Goal: Task Accomplishment & Management: Complete application form

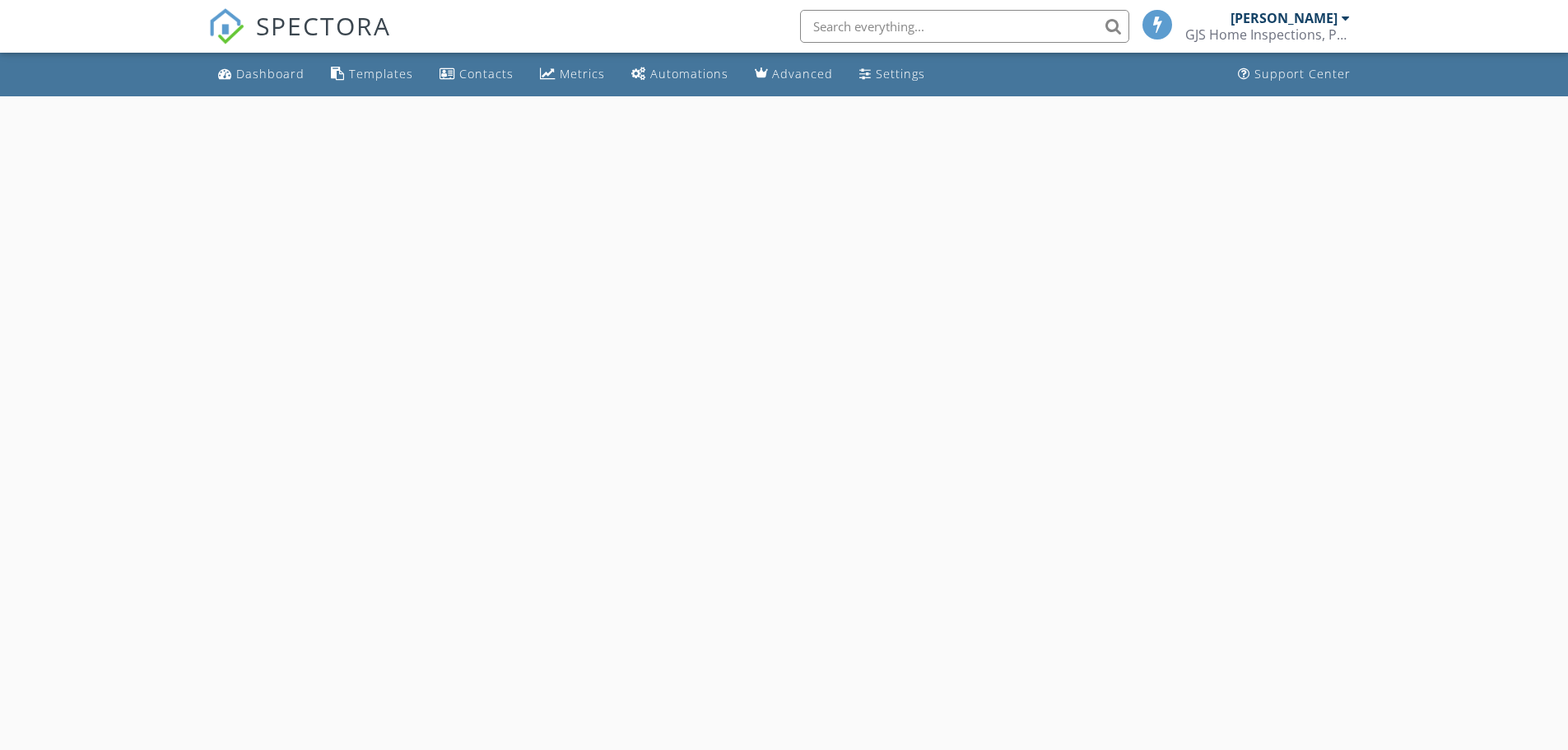
select select "7"
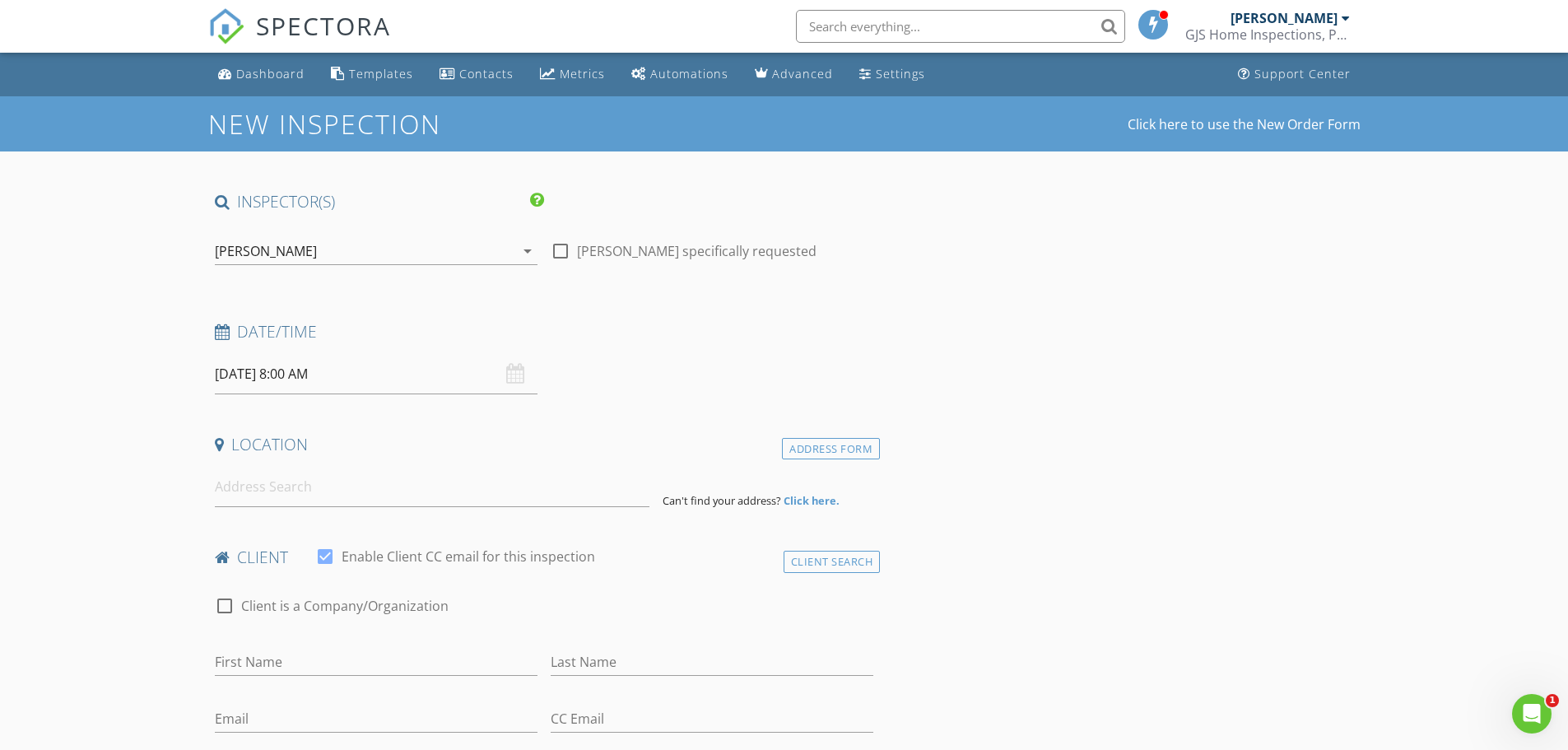
click at [262, 378] on input "08/28/2025 8:00 AM" at bounding box center [376, 374] width 322 height 41
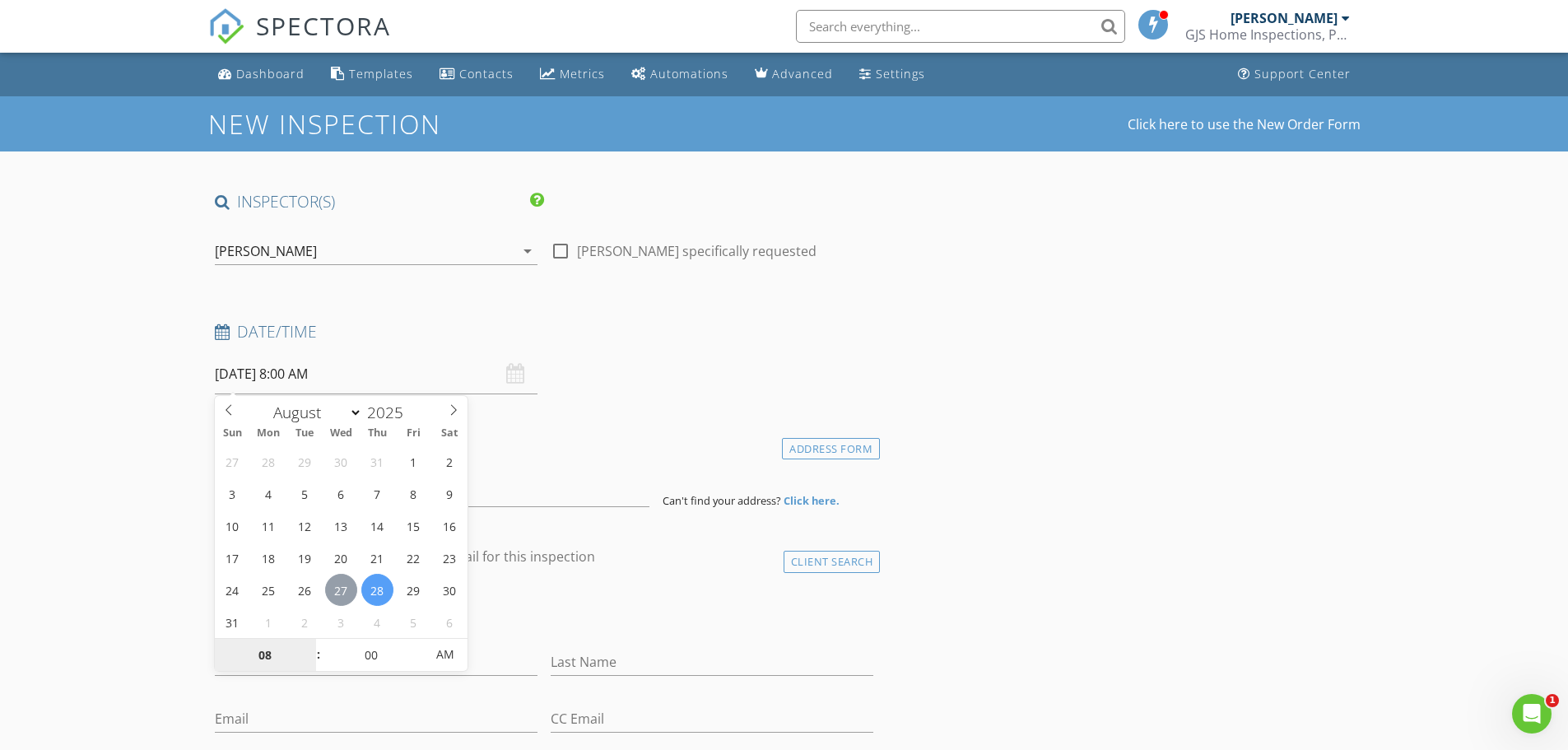
type input "08/27/2025 8:00 AM"
type input "09"
type input "08/27/2025 9:00 AM"
click at [307, 648] on span at bounding box center [310, 647] width 12 height 17
type input "10"
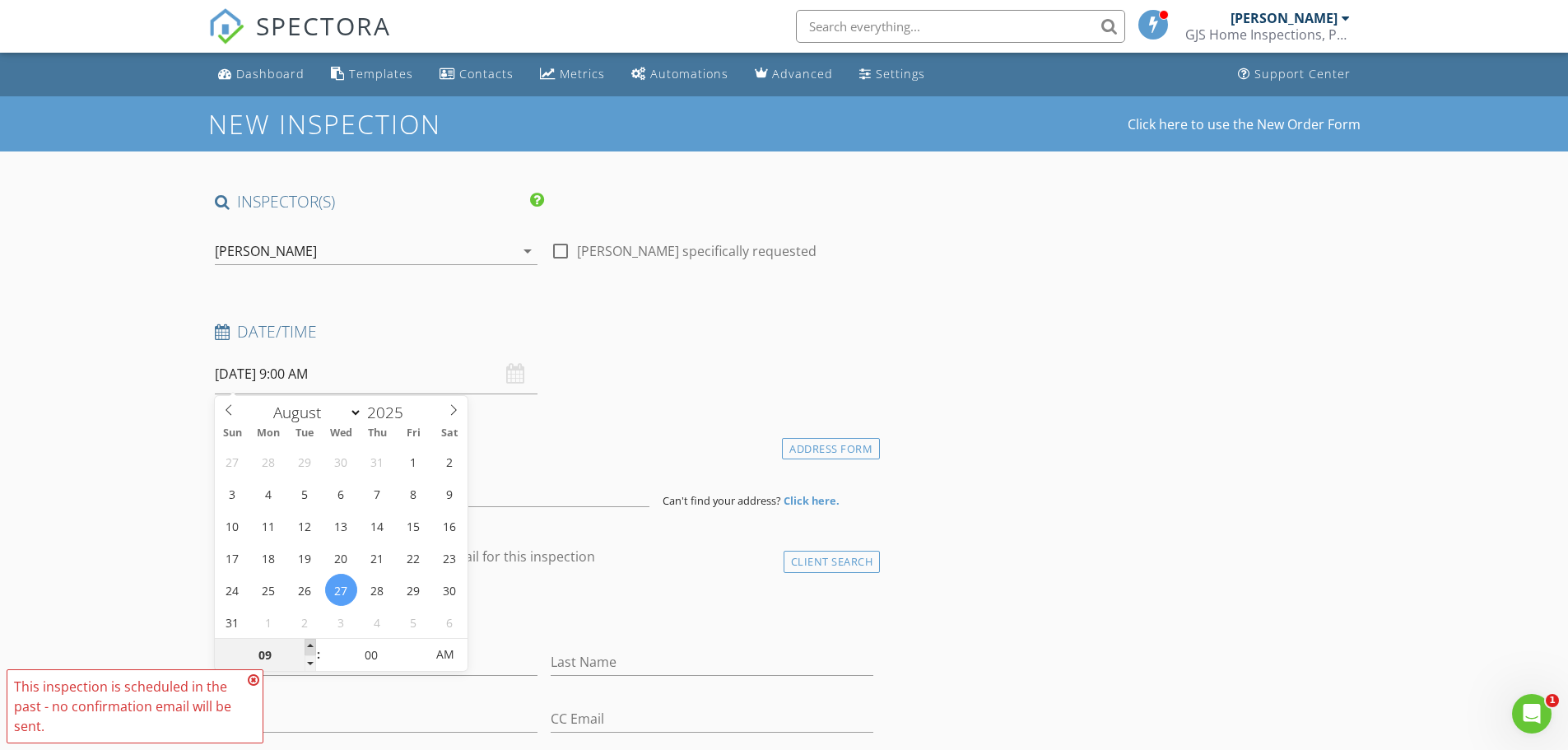
type input "08/27/2025 10:00 AM"
click at [307, 648] on span at bounding box center [310, 647] width 12 height 17
type input "11"
type input "08/27/2025 11:00 AM"
click at [307, 648] on span at bounding box center [310, 647] width 12 height 17
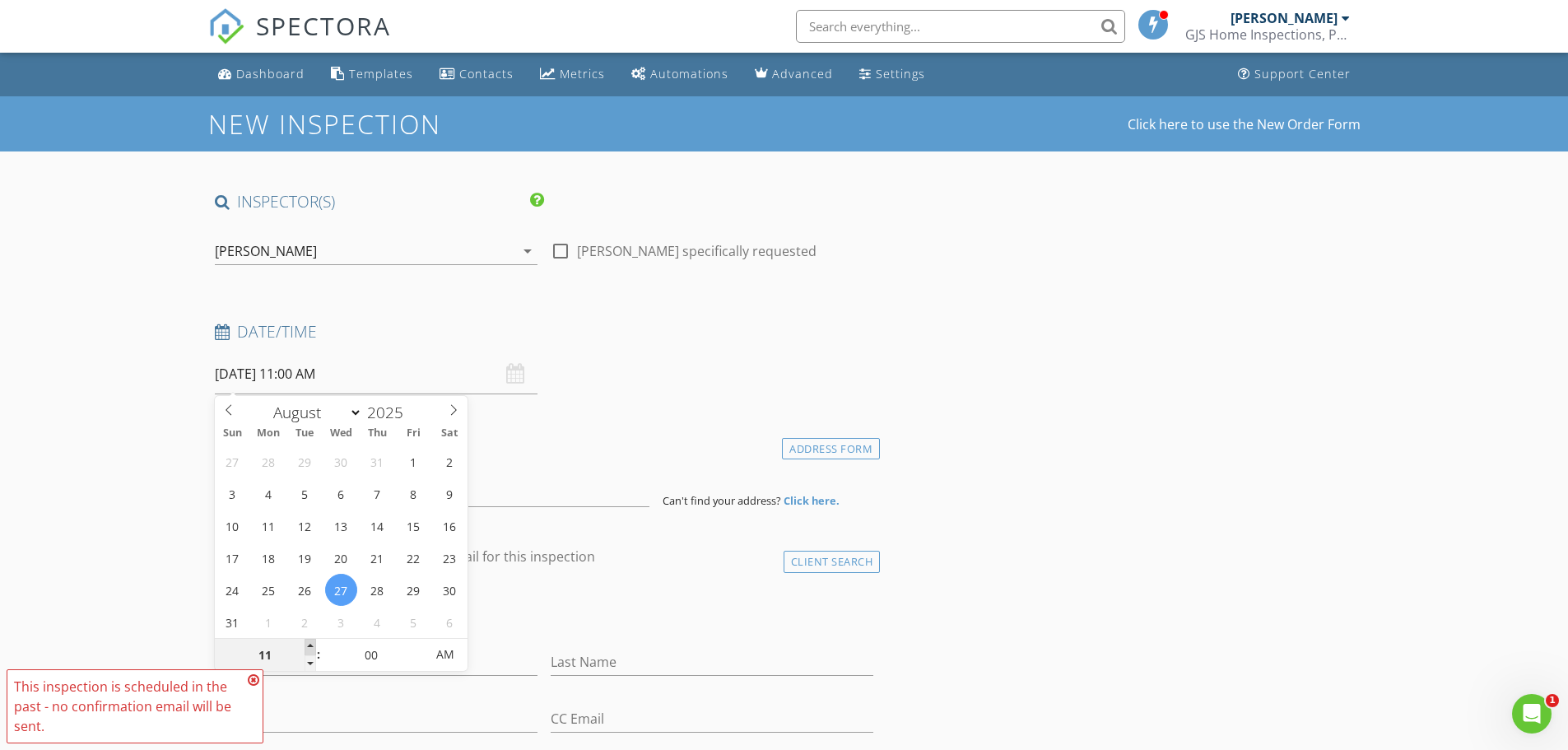
type input "12"
type input "08/27/2025 12:00 PM"
click at [307, 648] on span at bounding box center [310, 647] width 12 height 17
type input "01"
type input "08/27/2025 1:00 PM"
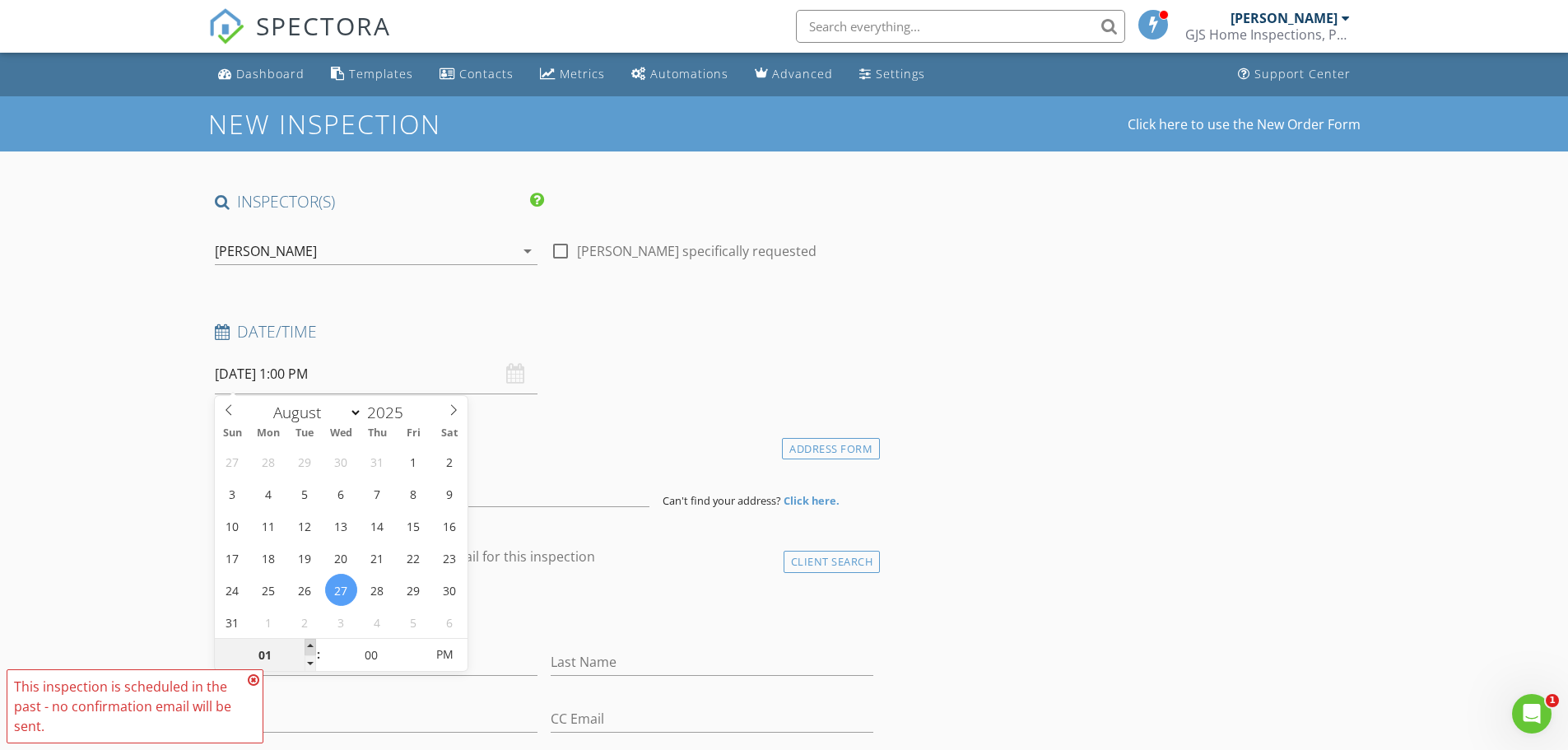
click at [307, 647] on span at bounding box center [310, 647] width 12 height 17
type input "02"
type input "08/27/2025 2:00 PM"
click at [307, 647] on span at bounding box center [310, 647] width 12 height 17
type input "03"
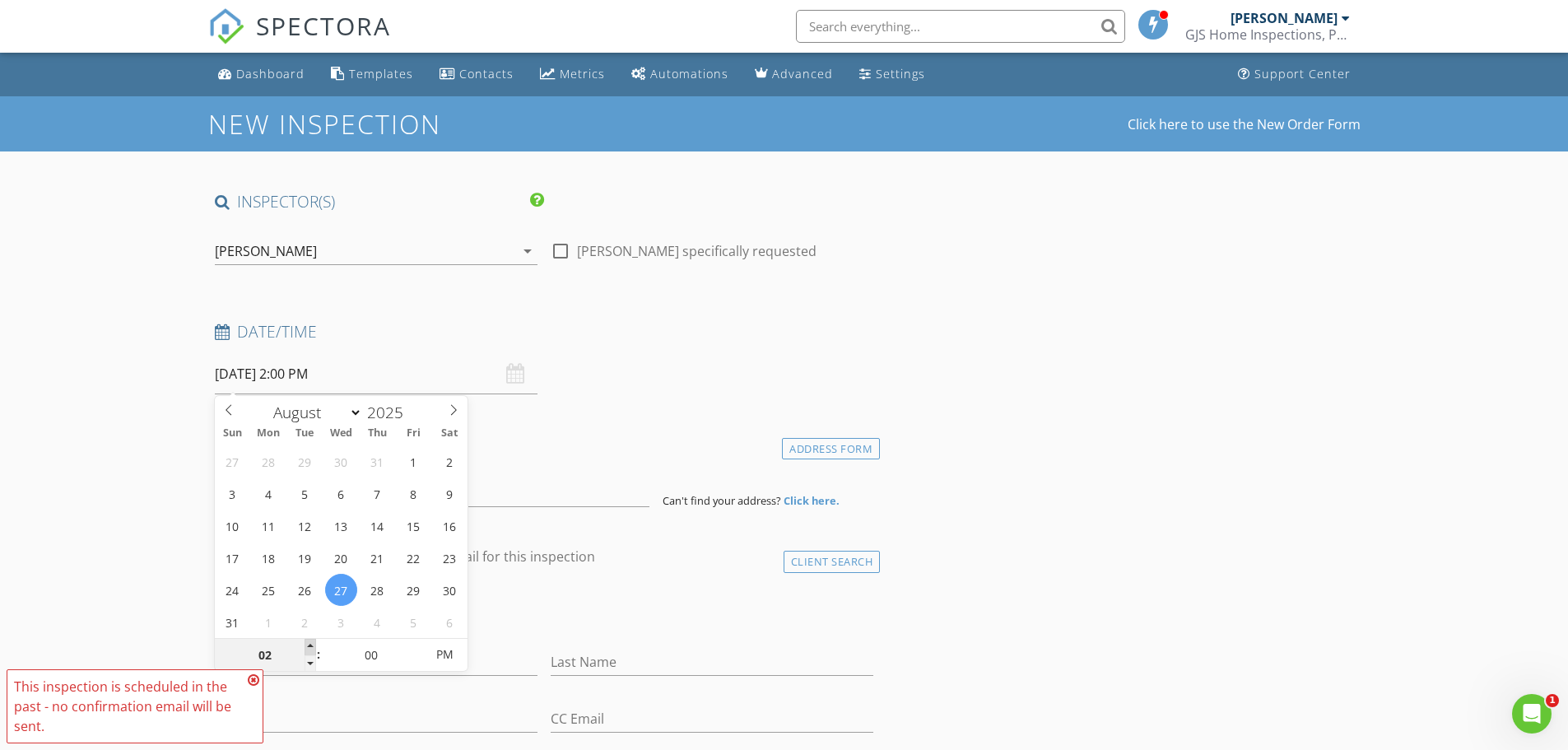
type input "08/27/2025 3:00 PM"
click at [307, 647] on span at bounding box center [310, 647] width 12 height 17
type input "04"
type input "08/27/2025 4:00 PM"
click at [307, 647] on span at bounding box center [310, 647] width 12 height 17
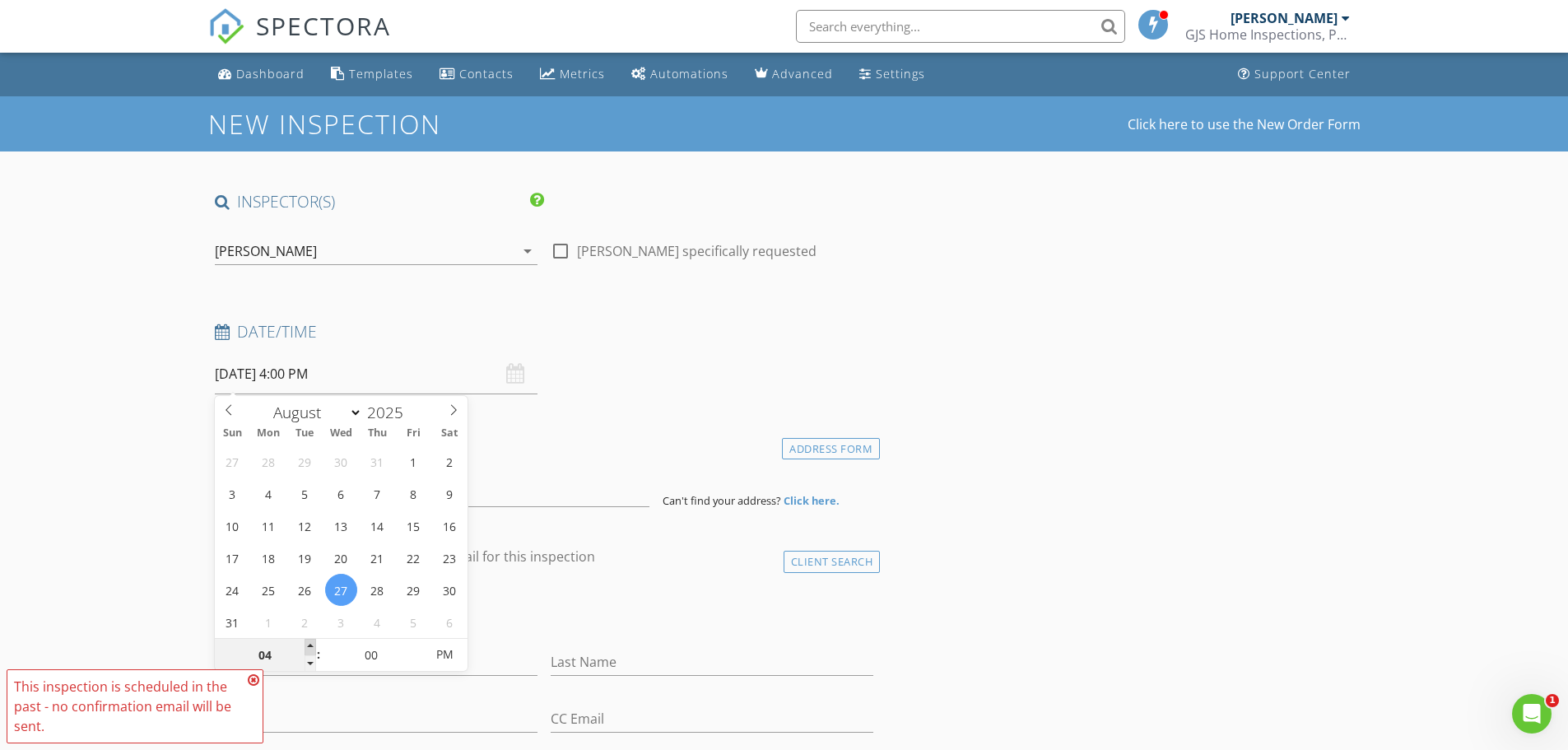
type input "05"
type input "08/27/2025 5:00 PM"
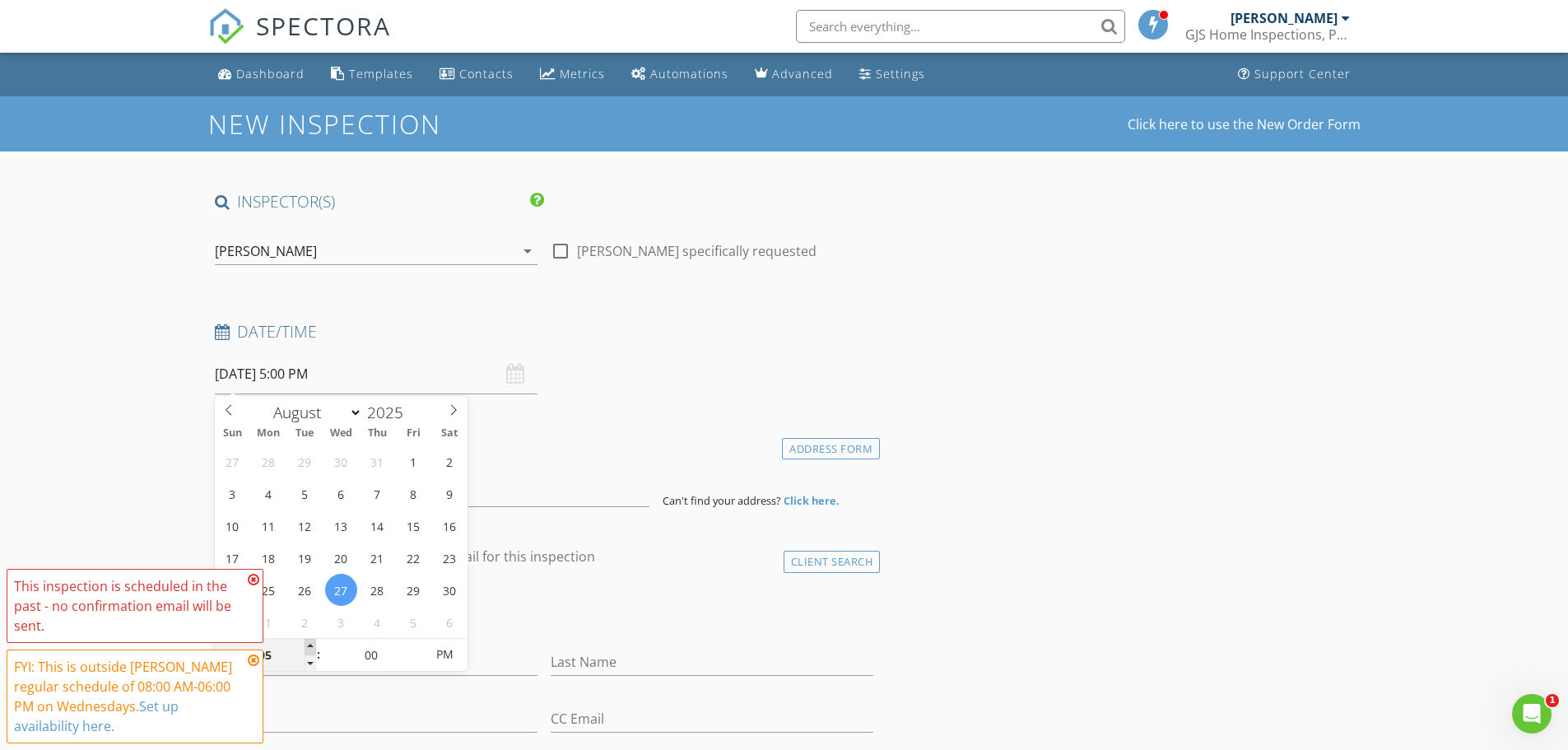
click at [307, 647] on span at bounding box center [310, 647] width 12 height 17
type input "06"
type input "08/27/2025 6:00 PM"
click at [307, 647] on span at bounding box center [310, 647] width 12 height 17
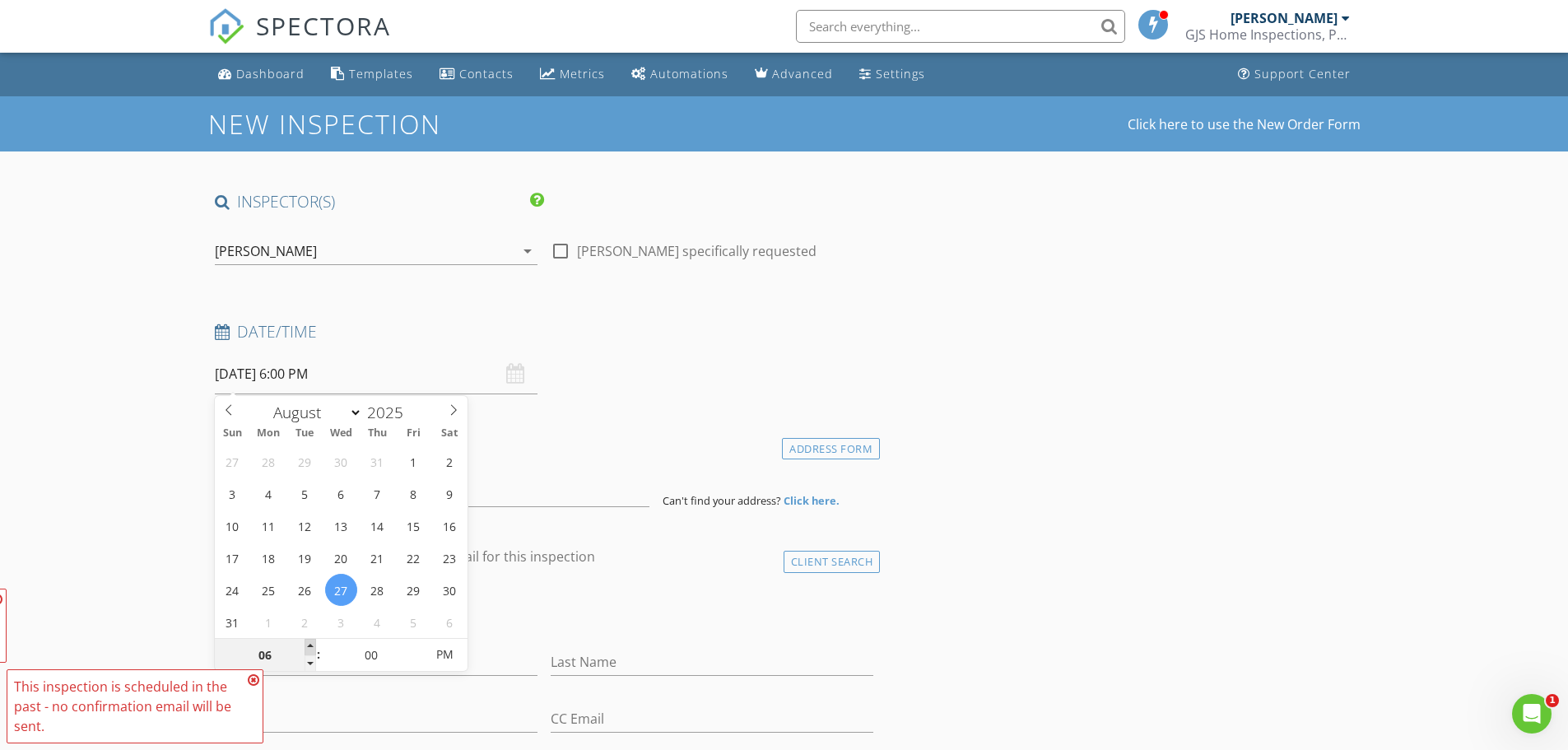
type input "07"
type input "08/27/2025 7:00 PM"
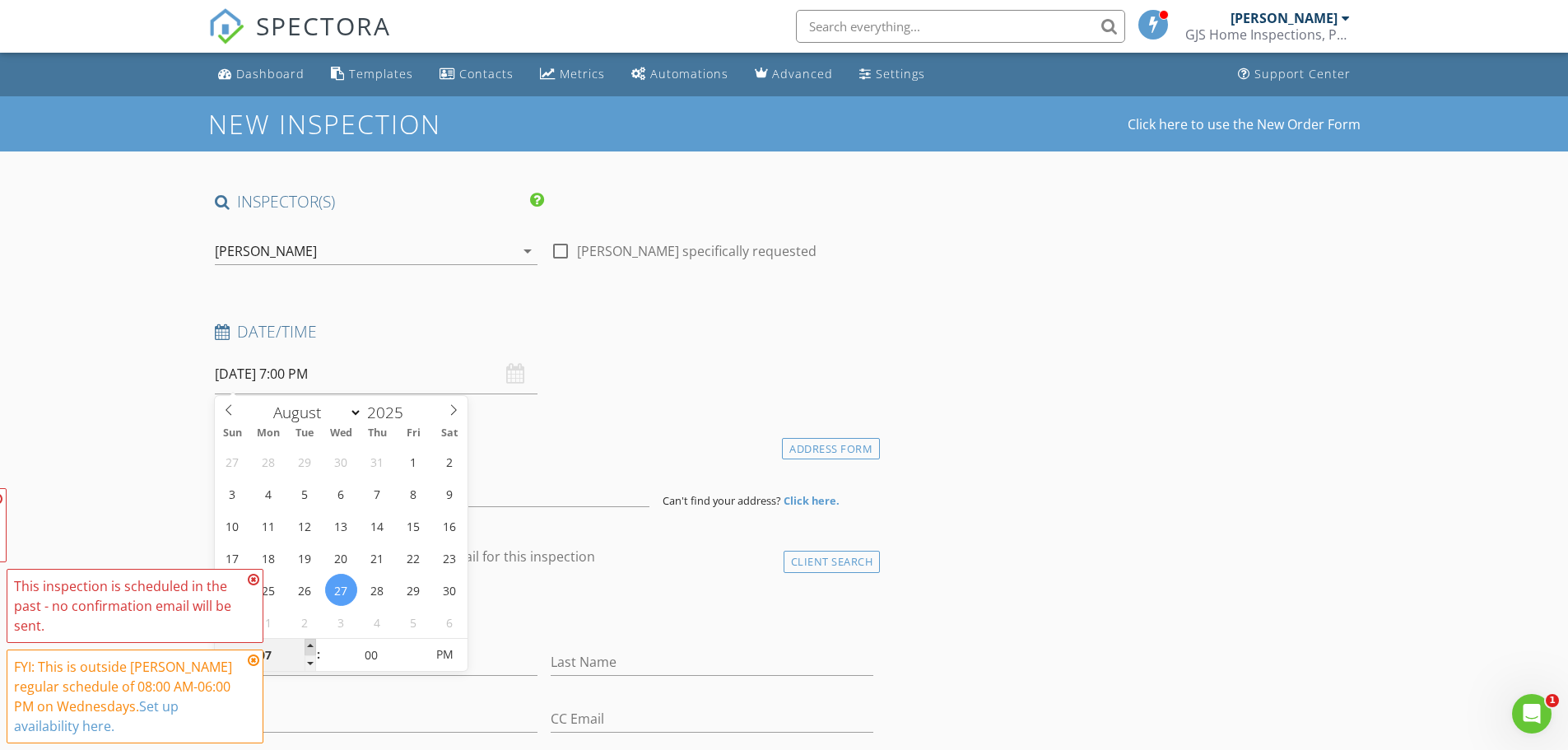
click at [307, 647] on span at bounding box center [310, 647] width 12 height 17
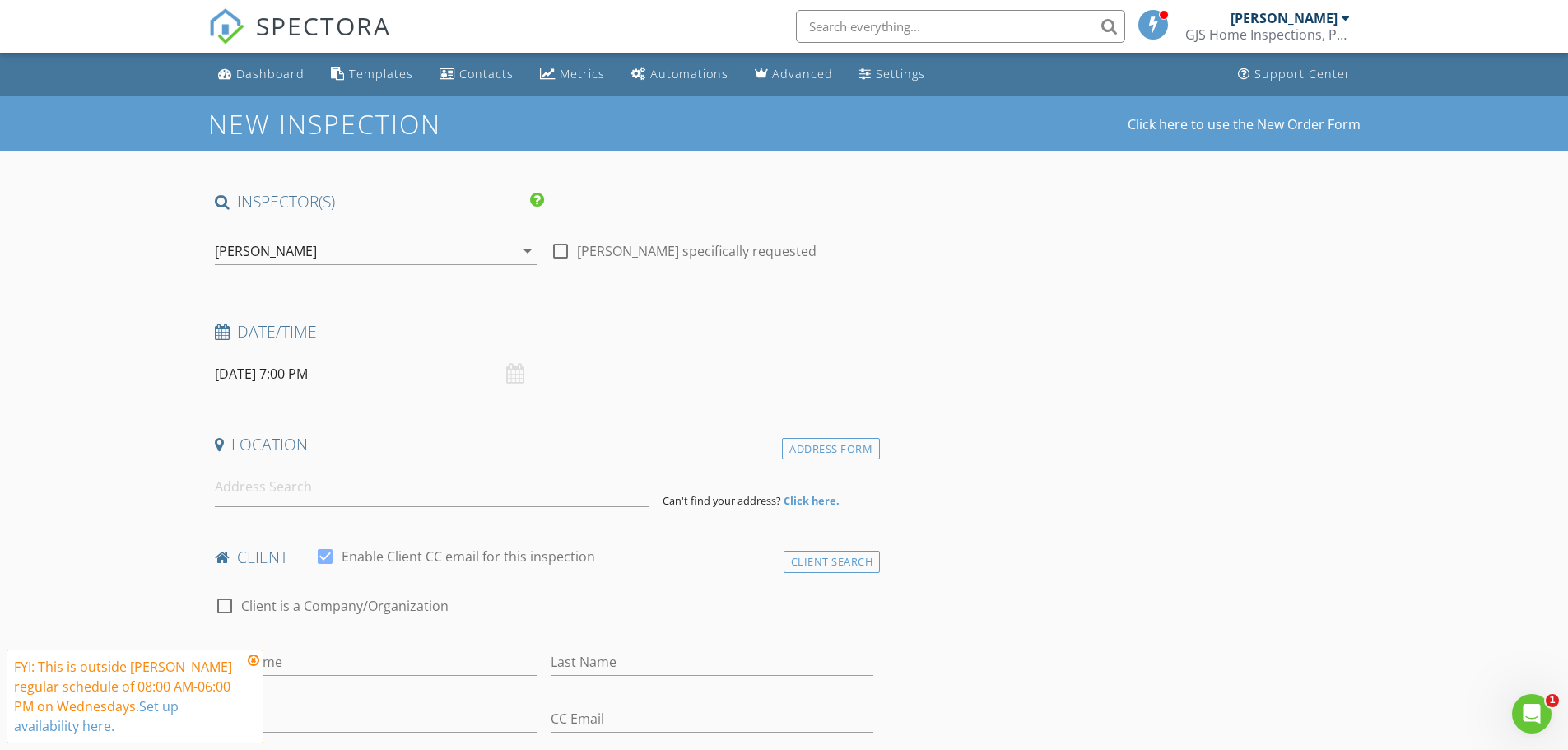
click at [292, 481] on input at bounding box center [432, 486] width 434 height 41
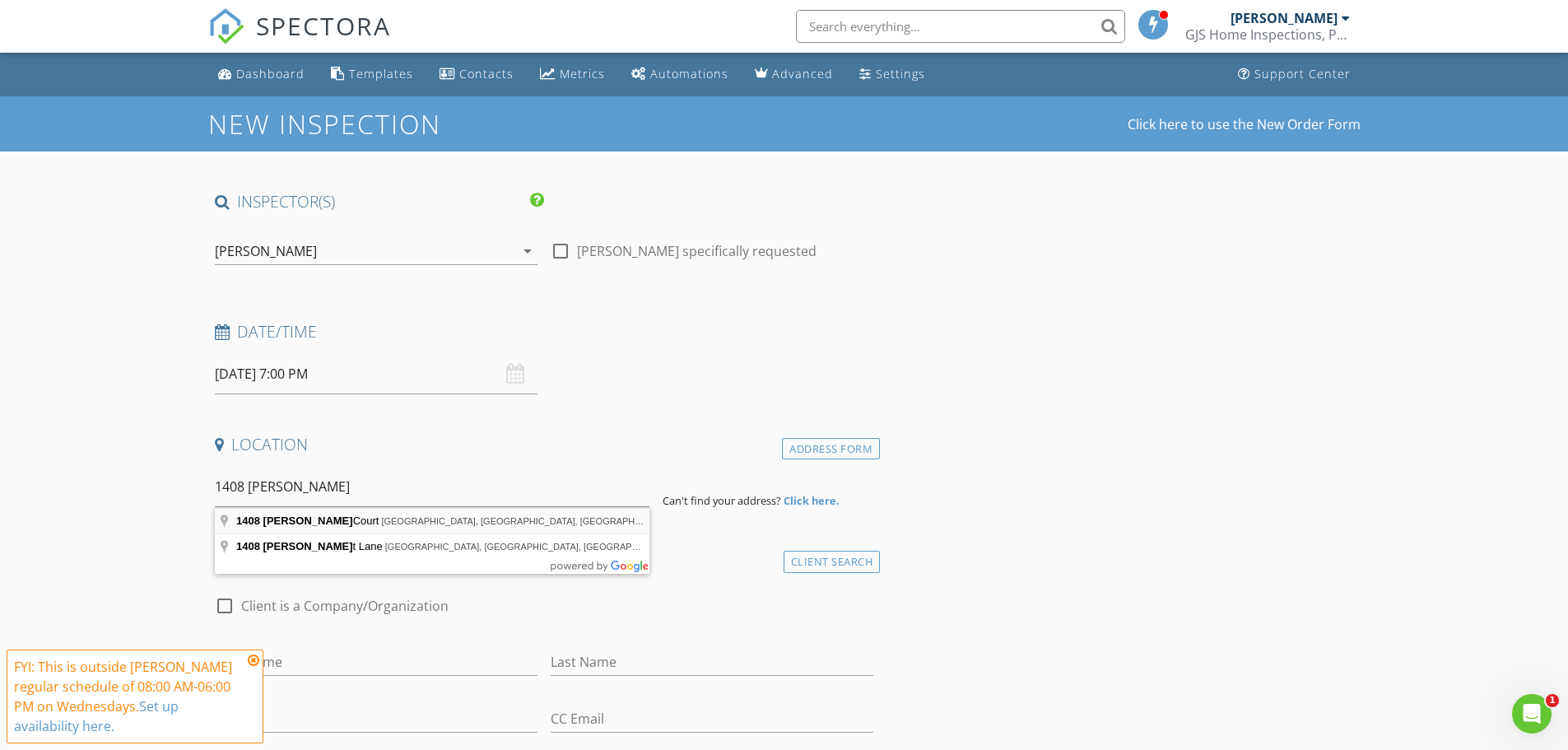
type input "1408 Schukar Court, Irving, TX, USA"
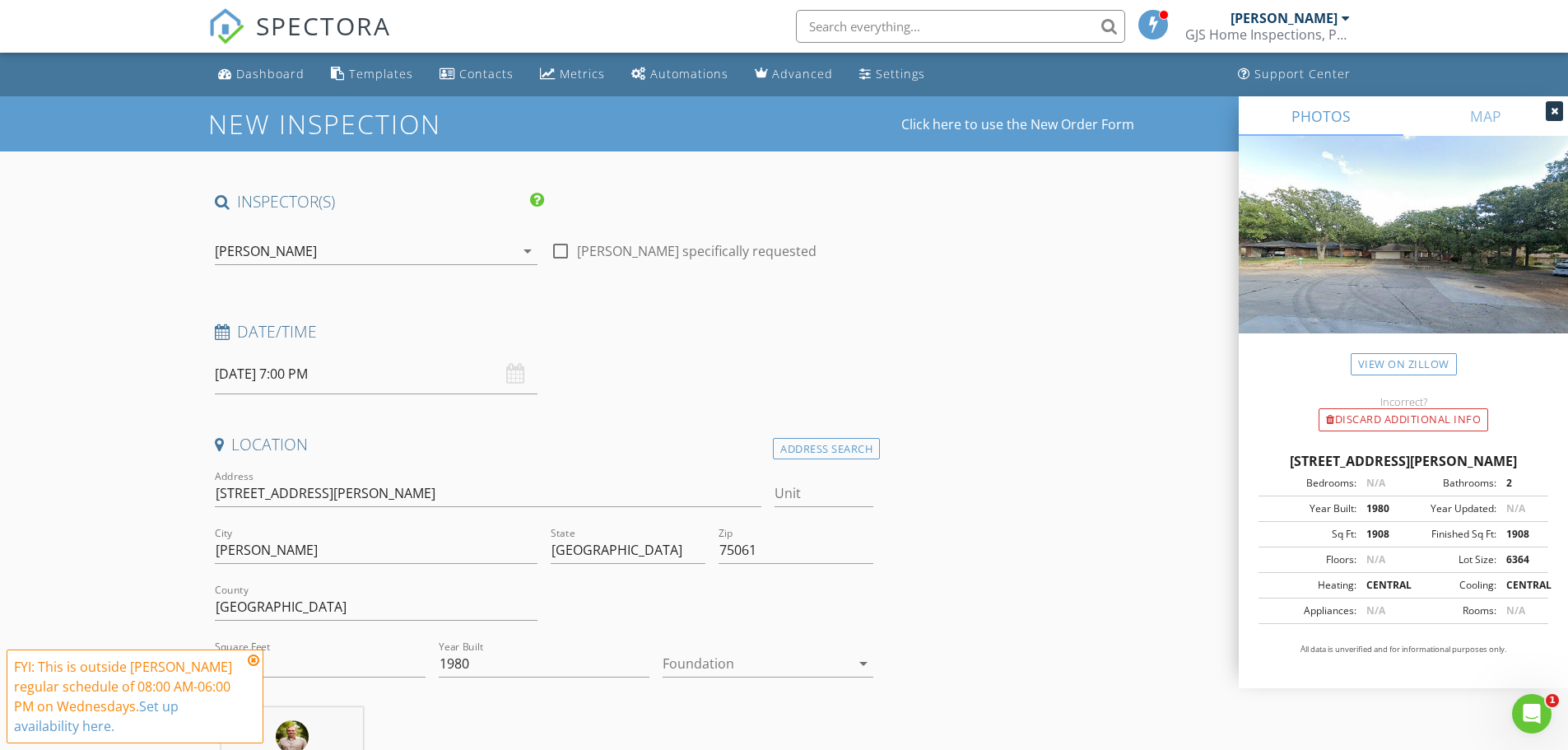
click at [744, 656] on div at bounding box center [756, 663] width 187 height 27
click at [727, 680] on div "Slab" at bounding box center [768, 681] width 184 height 20
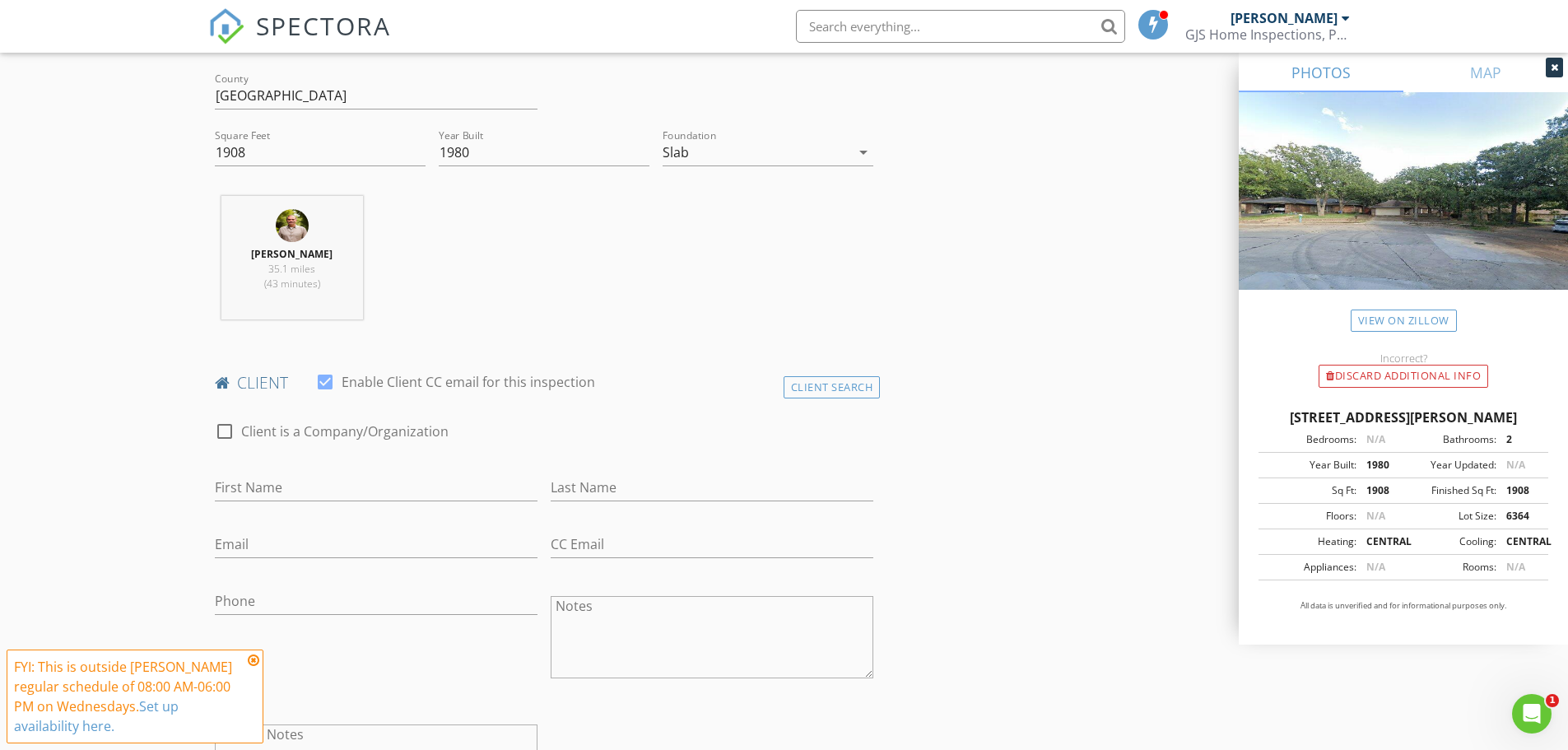
scroll to position [576, 0]
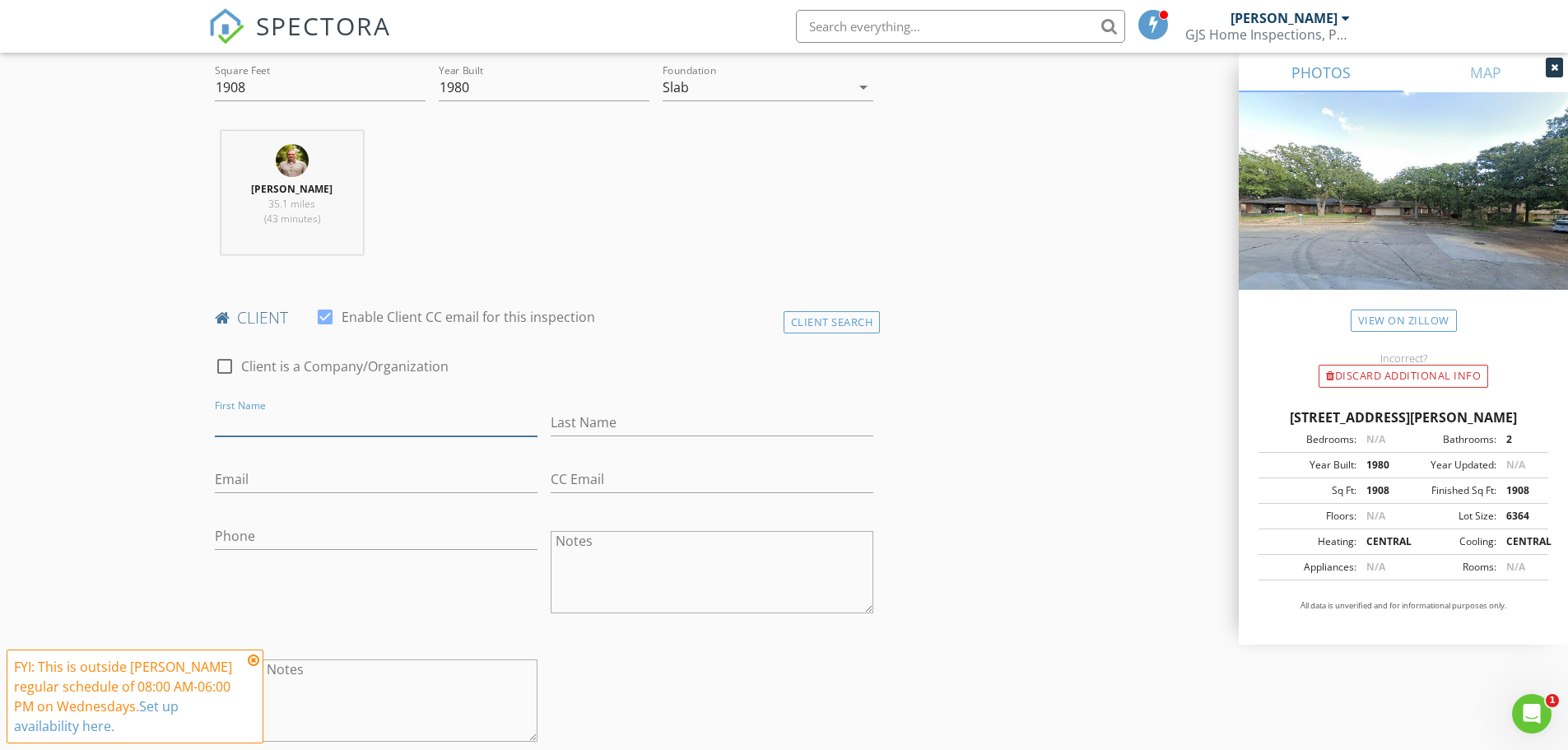
click at [293, 415] on input "First Name" at bounding box center [376, 422] width 322 height 27
type input "Larissa"
click at [639, 421] on input "Last Name" at bounding box center [711, 422] width 322 height 27
type input "Rolim"
click at [256, 481] on input "Email" at bounding box center [376, 479] width 322 height 27
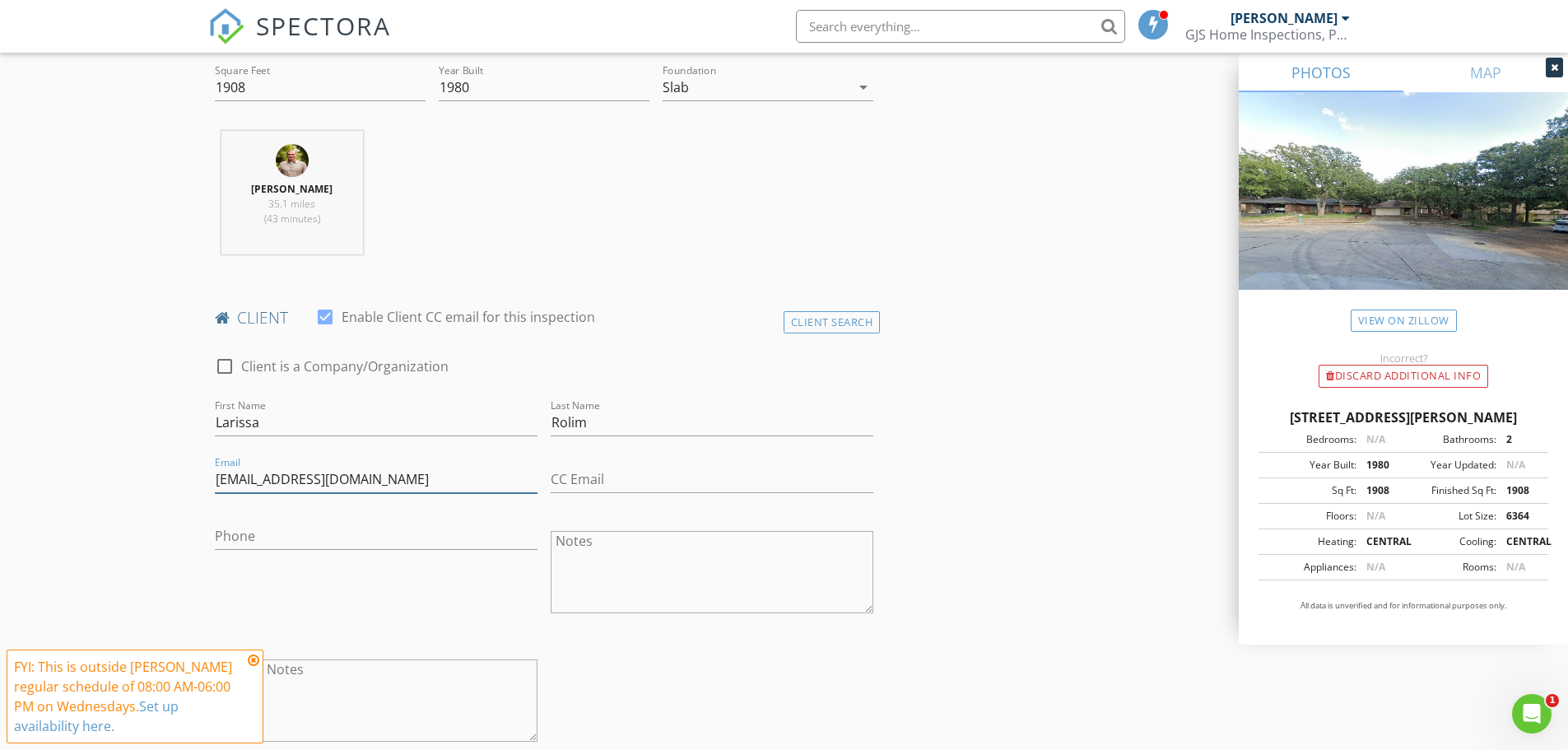
type input "larissar44@gmail.com"
click at [295, 542] on input "Phone" at bounding box center [376, 536] width 322 height 27
type input "305-898-8604"
click at [395, 612] on div "Phone 305-898-8604" at bounding box center [376, 573] width 336 height 128
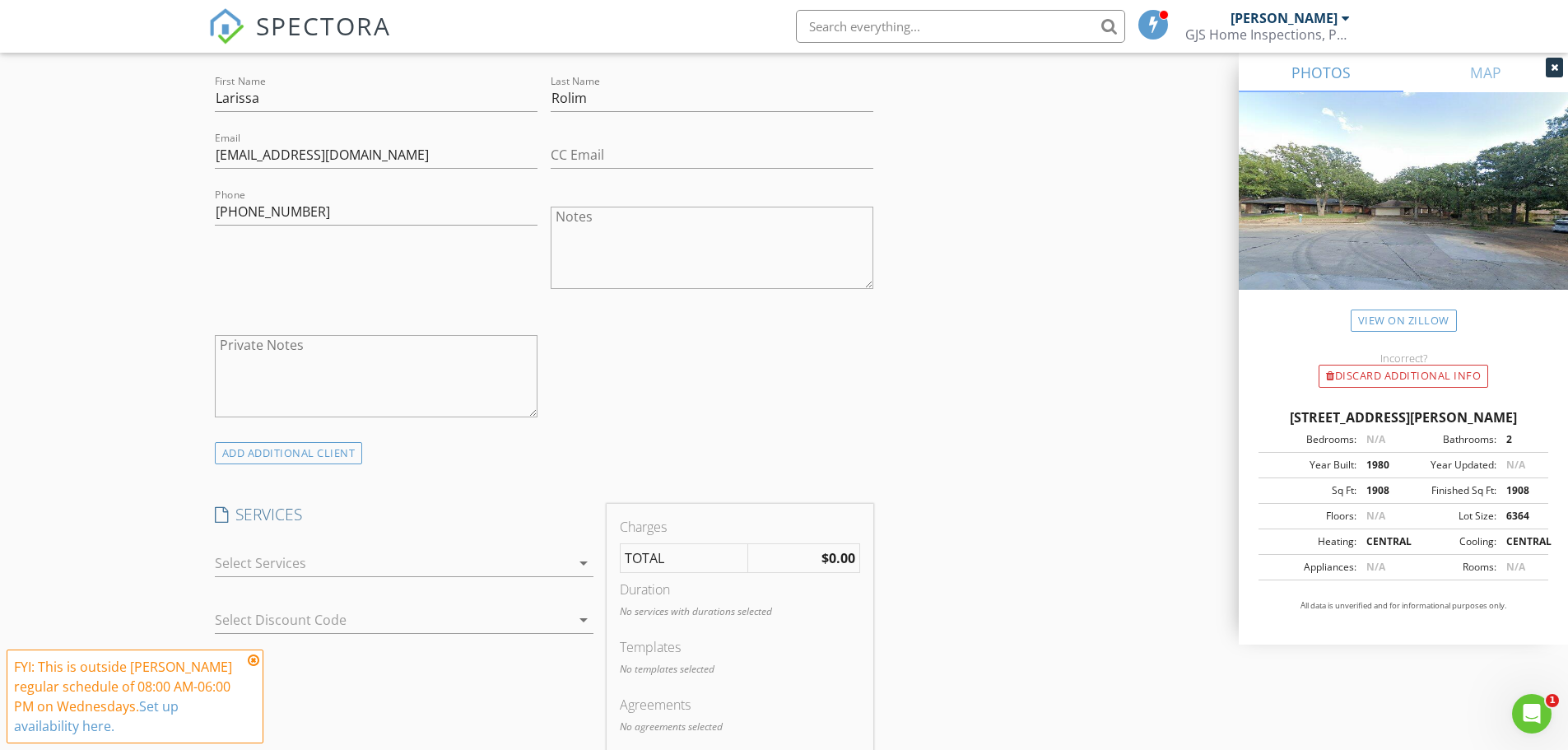
scroll to position [906, 0]
click at [470, 559] on div at bounding box center [393, 558] width 355 height 27
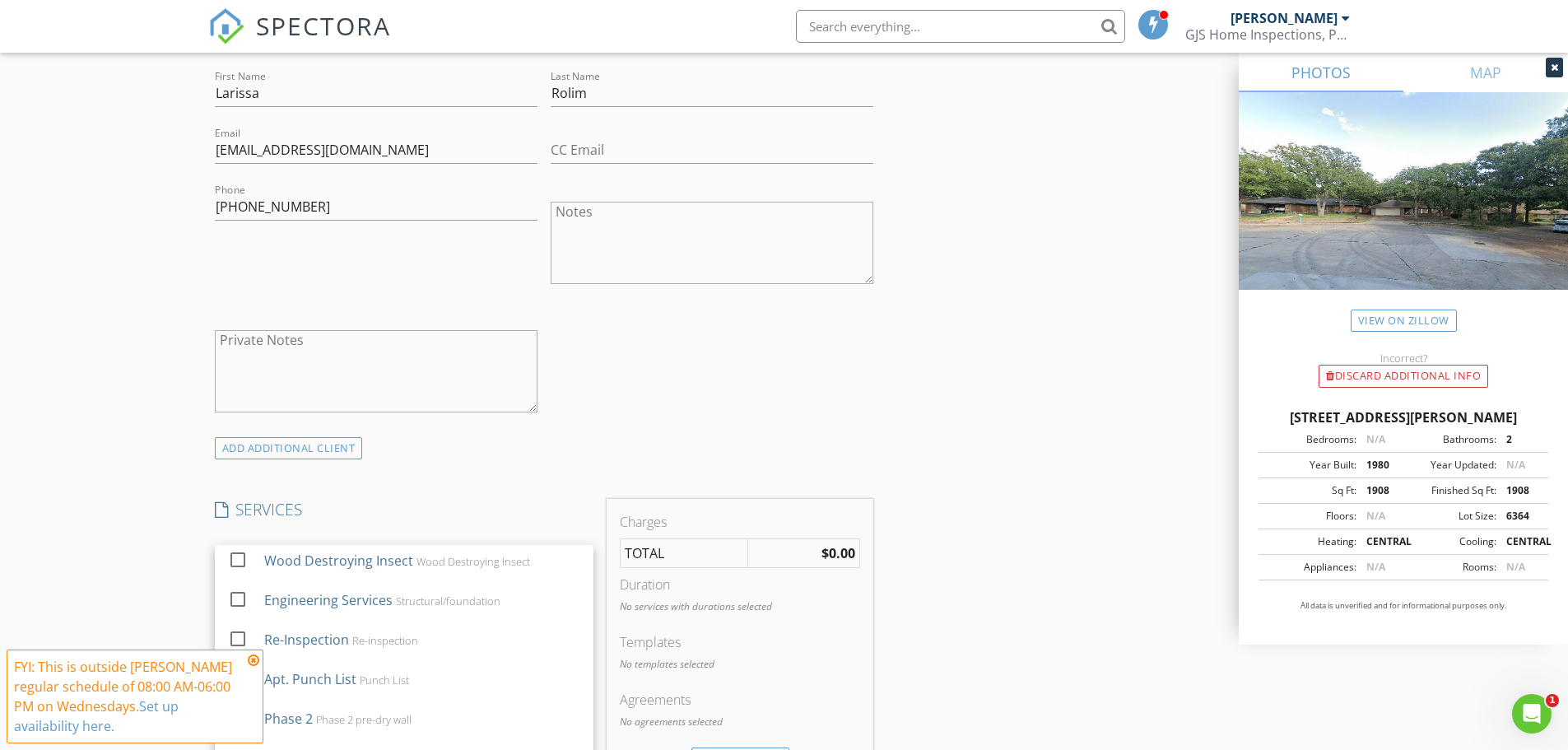
scroll to position [82, 0]
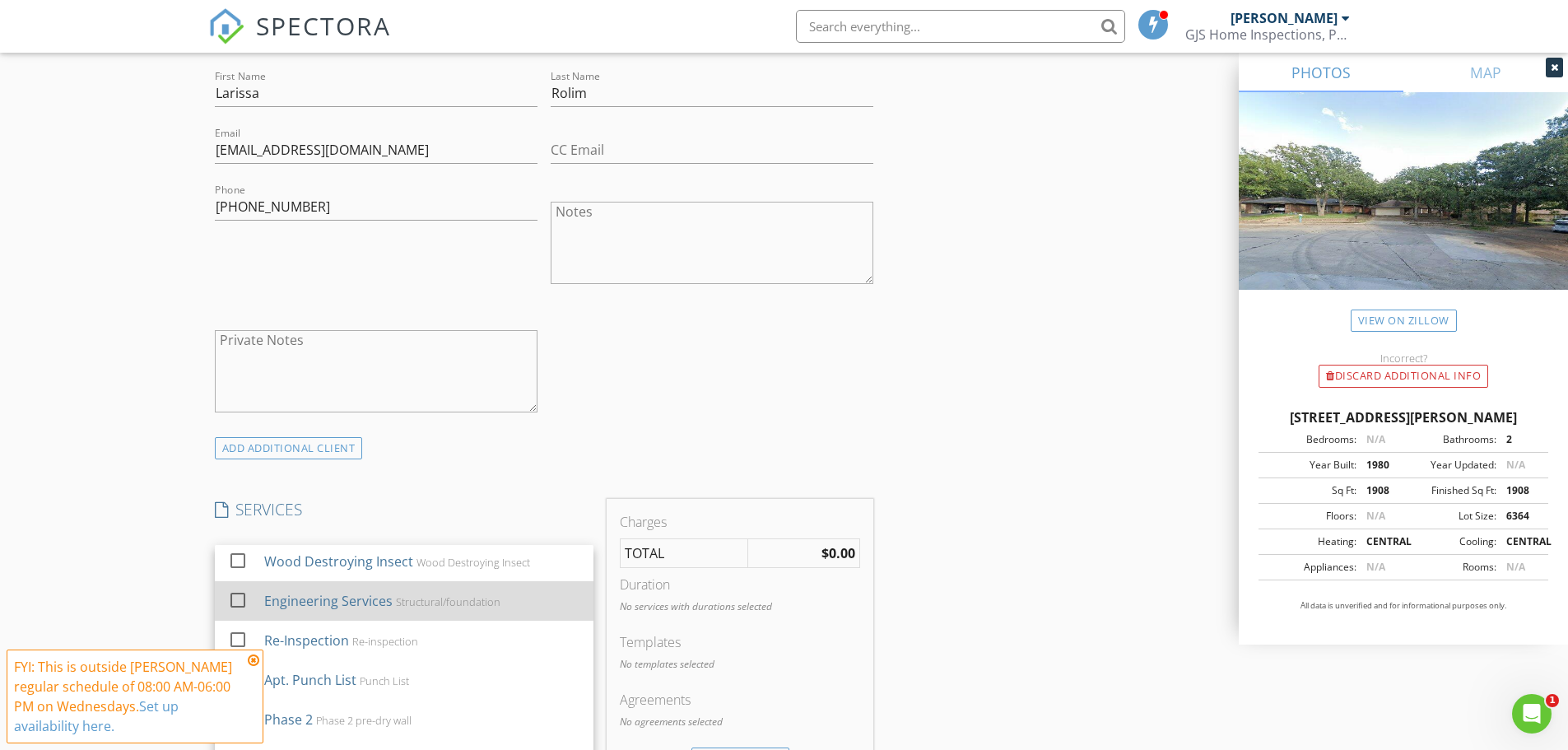
click at [429, 601] on div "Structural/foundation" at bounding box center [446, 601] width 104 height 13
checkbox input "false"
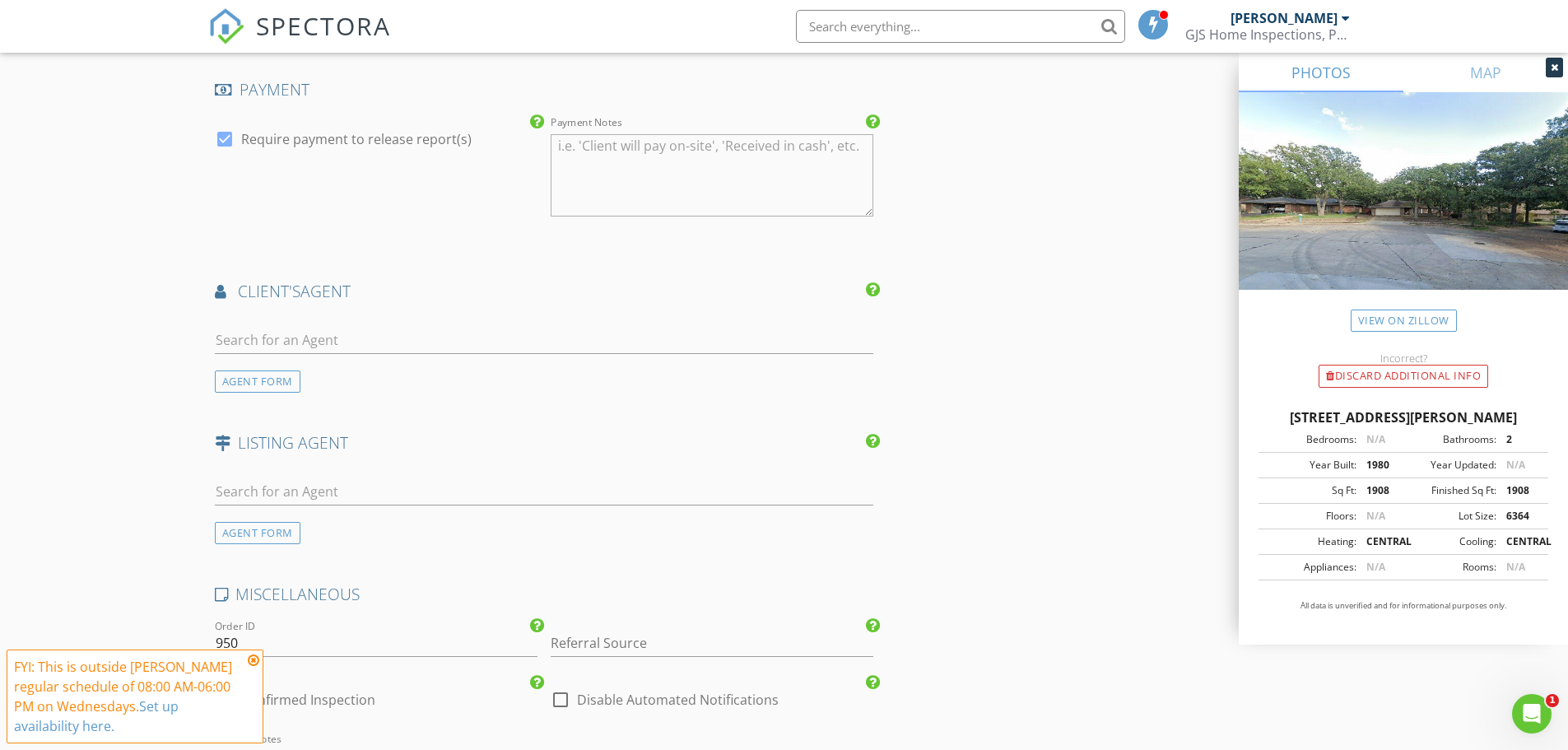
scroll to position [1811, 0]
click at [420, 328] on input "text" at bounding box center [544, 338] width 660 height 27
click at [280, 337] on input "text" at bounding box center [544, 338] width 660 height 27
click at [780, 332] on input "Kyle" at bounding box center [544, 338] width 660 height 27
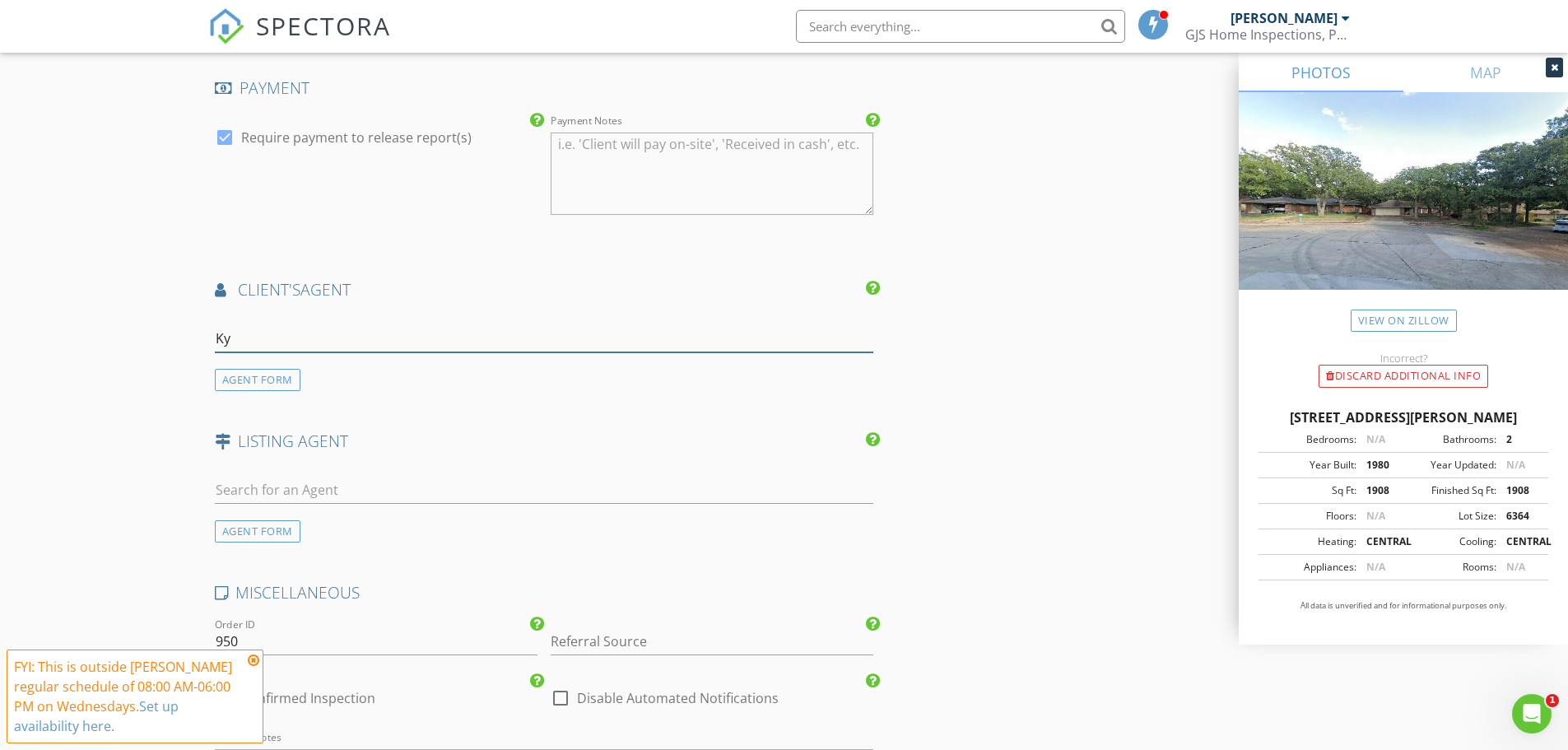
type input "K"
click at [265, 386] on div "AGENT FORM" at bounding box center [258, 380] width 85 height 22
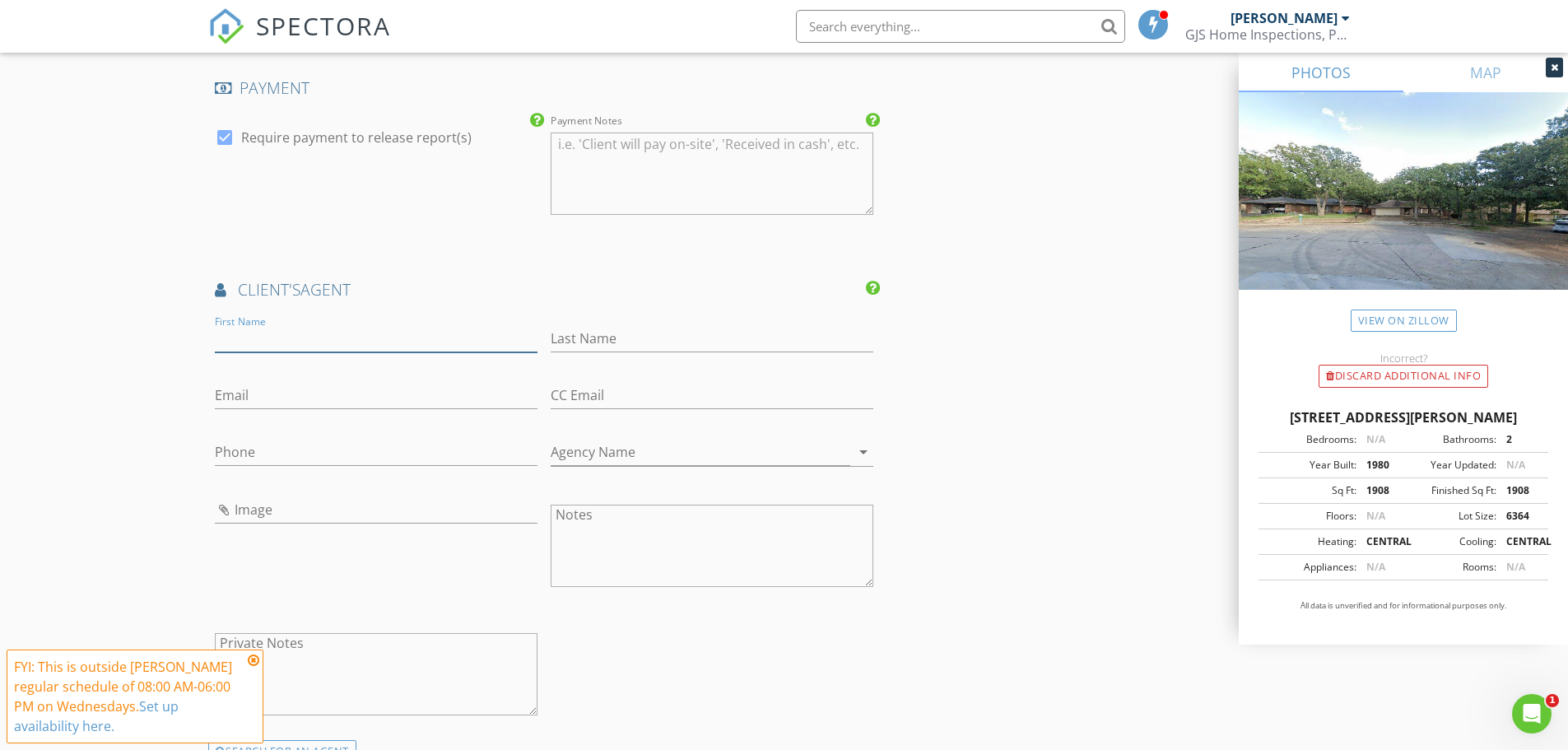
click at [285, 341] on input "First Name" at bounding box center [376, 338] width 322 height 27
type input "Kyle"
click at [608, 345] on input "Last Name" at bounding box center [711, 338] width 322 height 27
type input "Sutton"
click at [341, 393] on input "Email" at bounding box center [376, 395] width 322 height 27
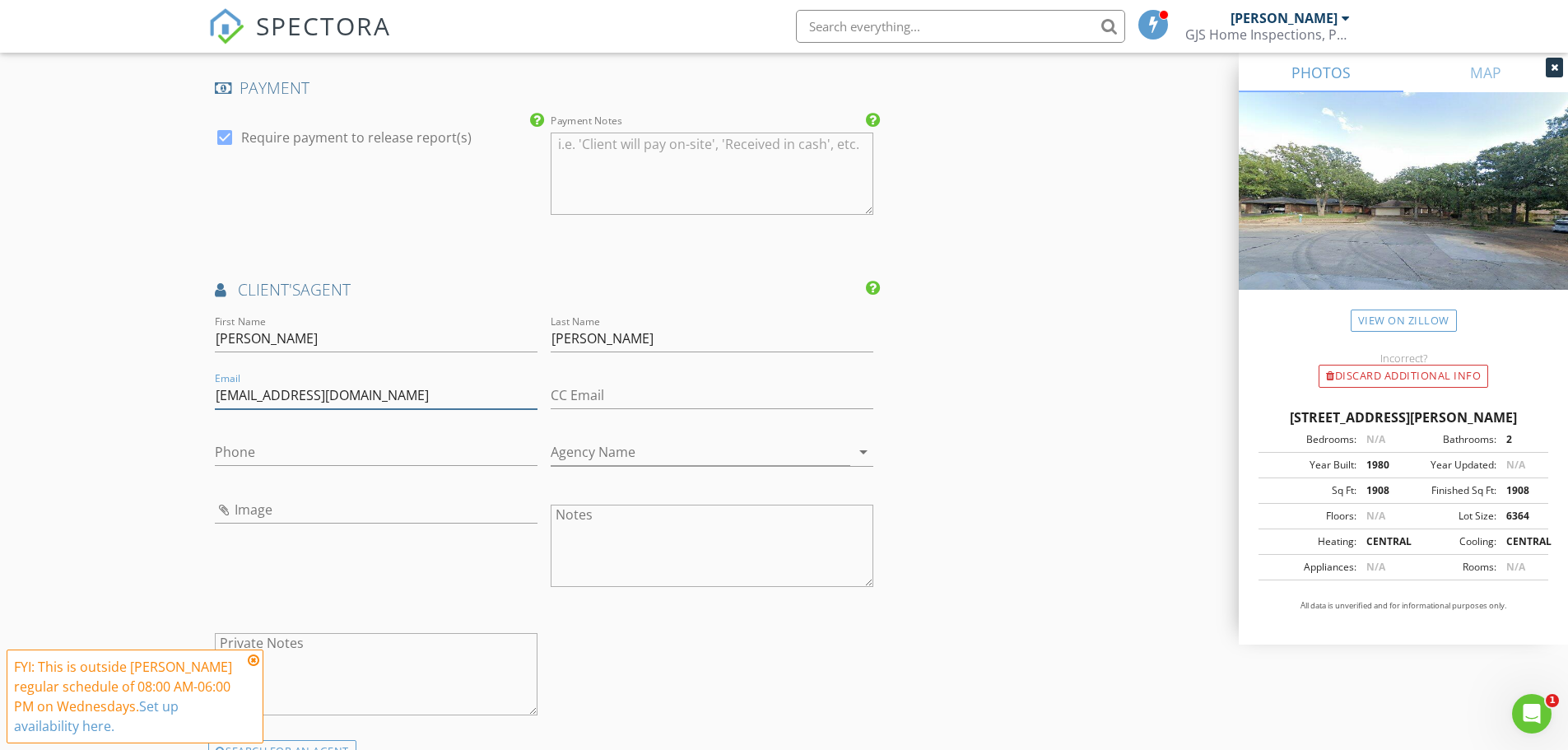
type input "kylesuttontx@gmail.com"
click at [377, 444] on input "Phone" at bounding box center [376, 451] width 322 height 27
type input "817-660-5953"
click at [716, 646] on div "First Name Kyle Last Name Sutton Email kylesuttontx@gmail.com CC Email Phone 81…" at bounding box center [544, 525] width 672 height 428
click at [580, 452] on input "Agency Name" at bounding box center [700, 451] width 300 height 27
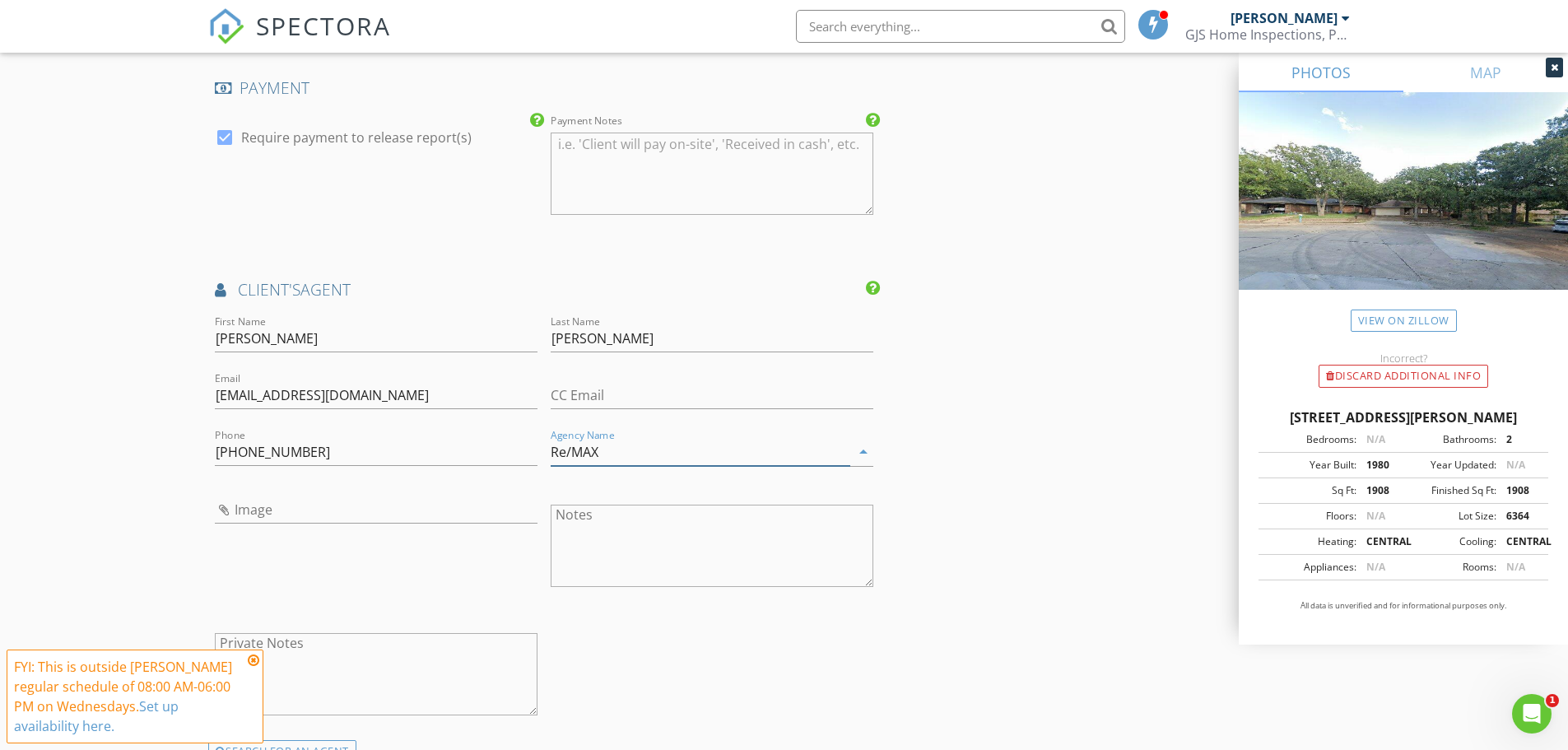
click at [563, 449] on input "Re/MAX" at bounding box center [700, 451] width 300 height 27
type input "RE/MAX"
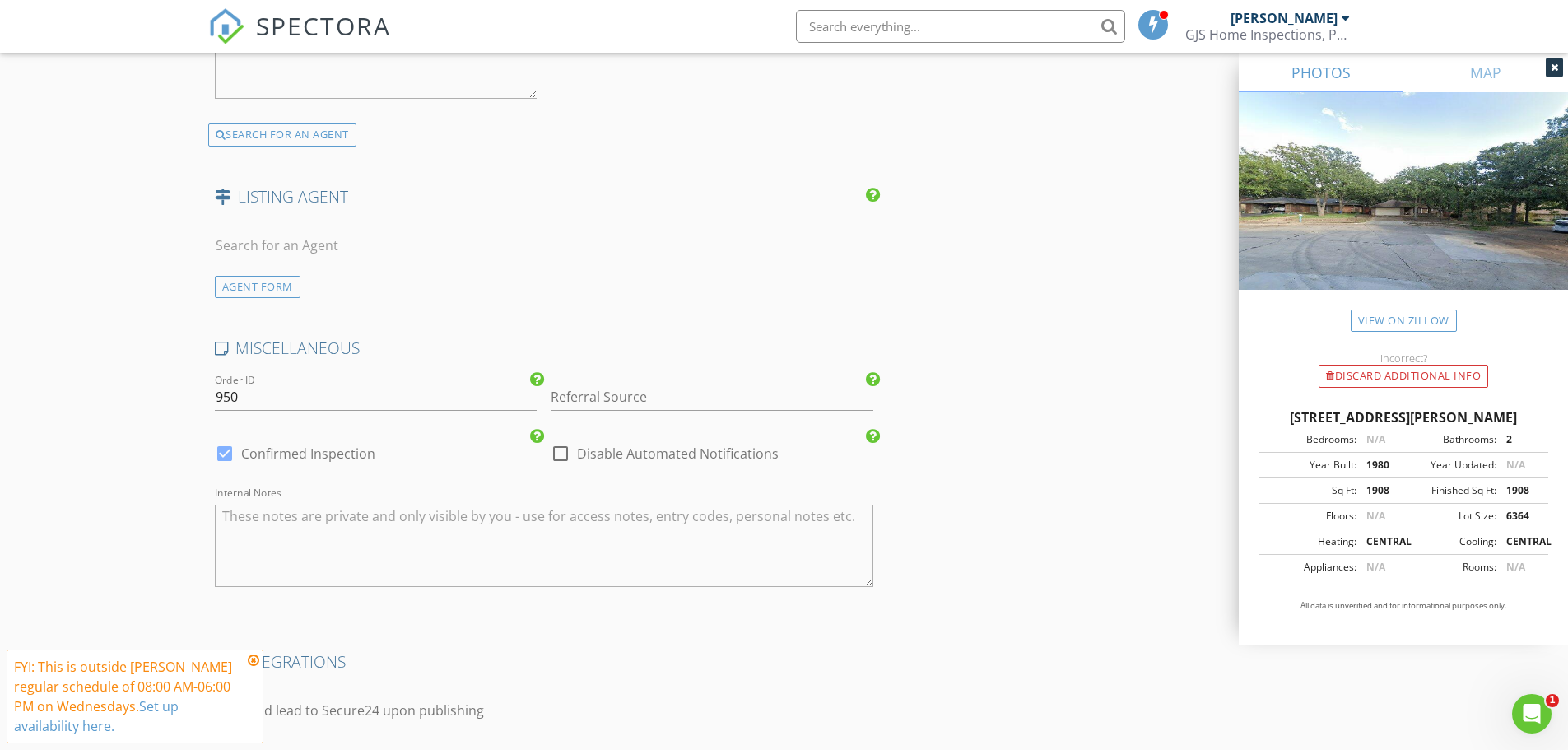
scroll to position [2469, 0]
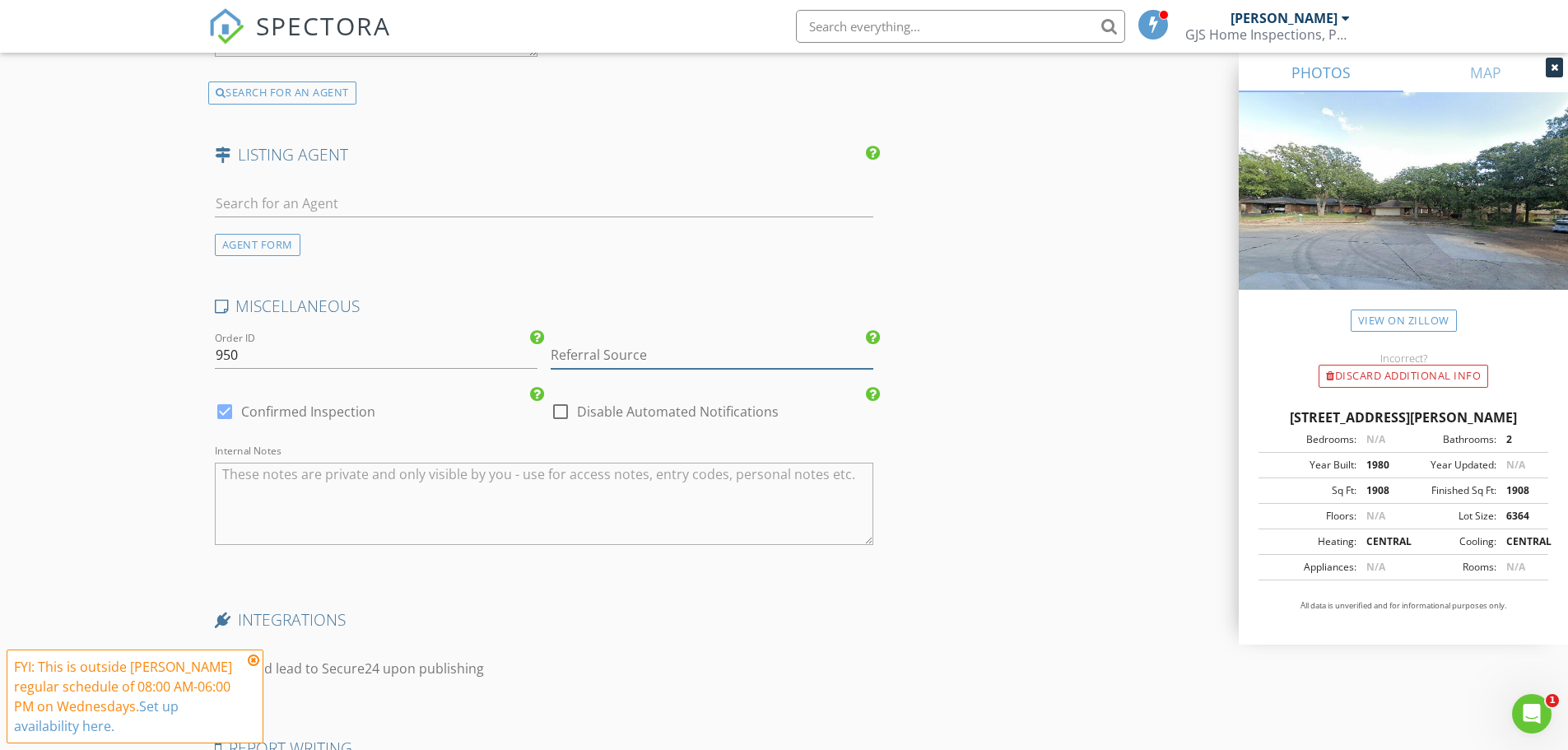
click at [606, 351] on input "Referral Source" at bounding box center [711, 354] width 322 height 27
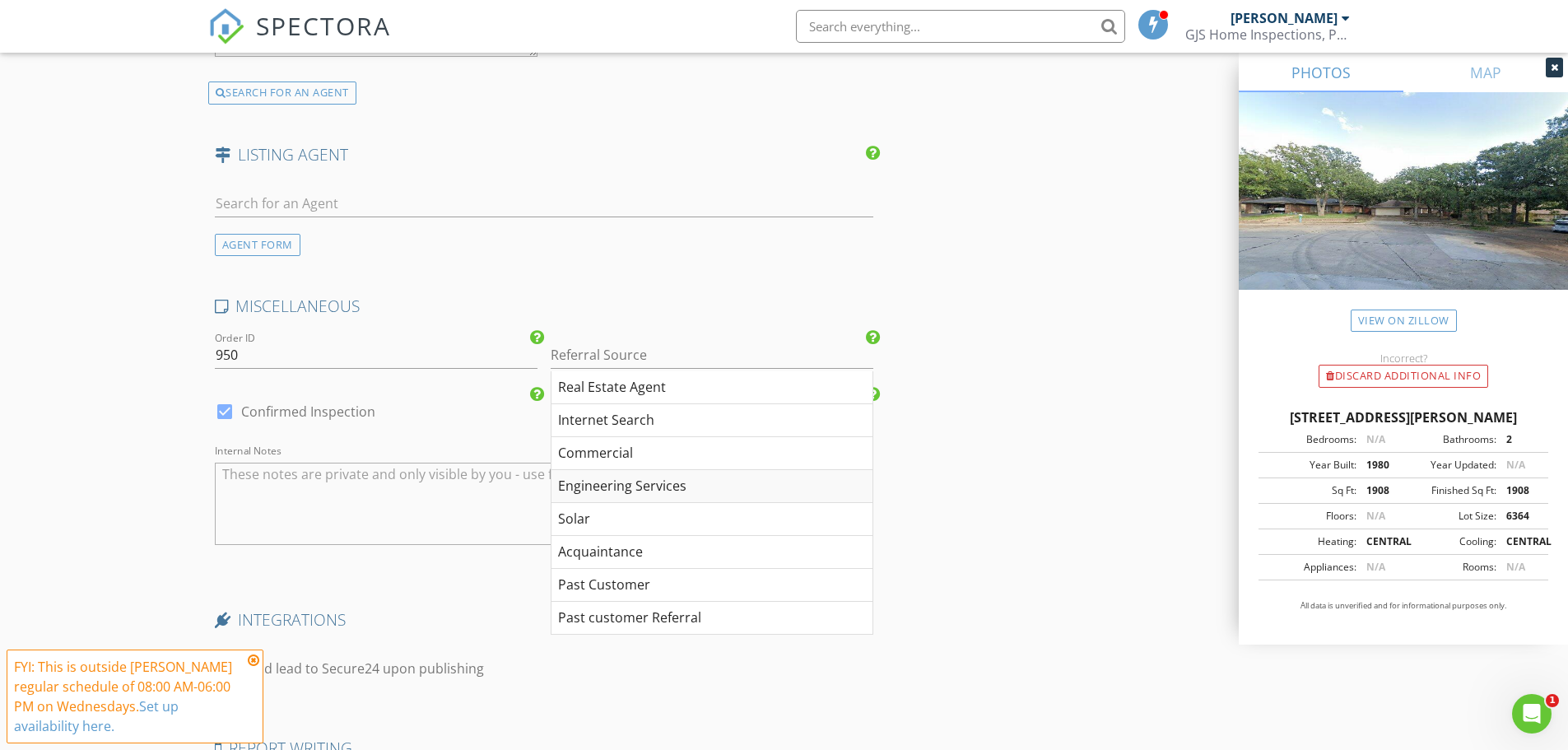
click at [628, 488] on div "Engineering Services" at bounding box center [712, 486] width 321 height 33
type input "Engineering Services"
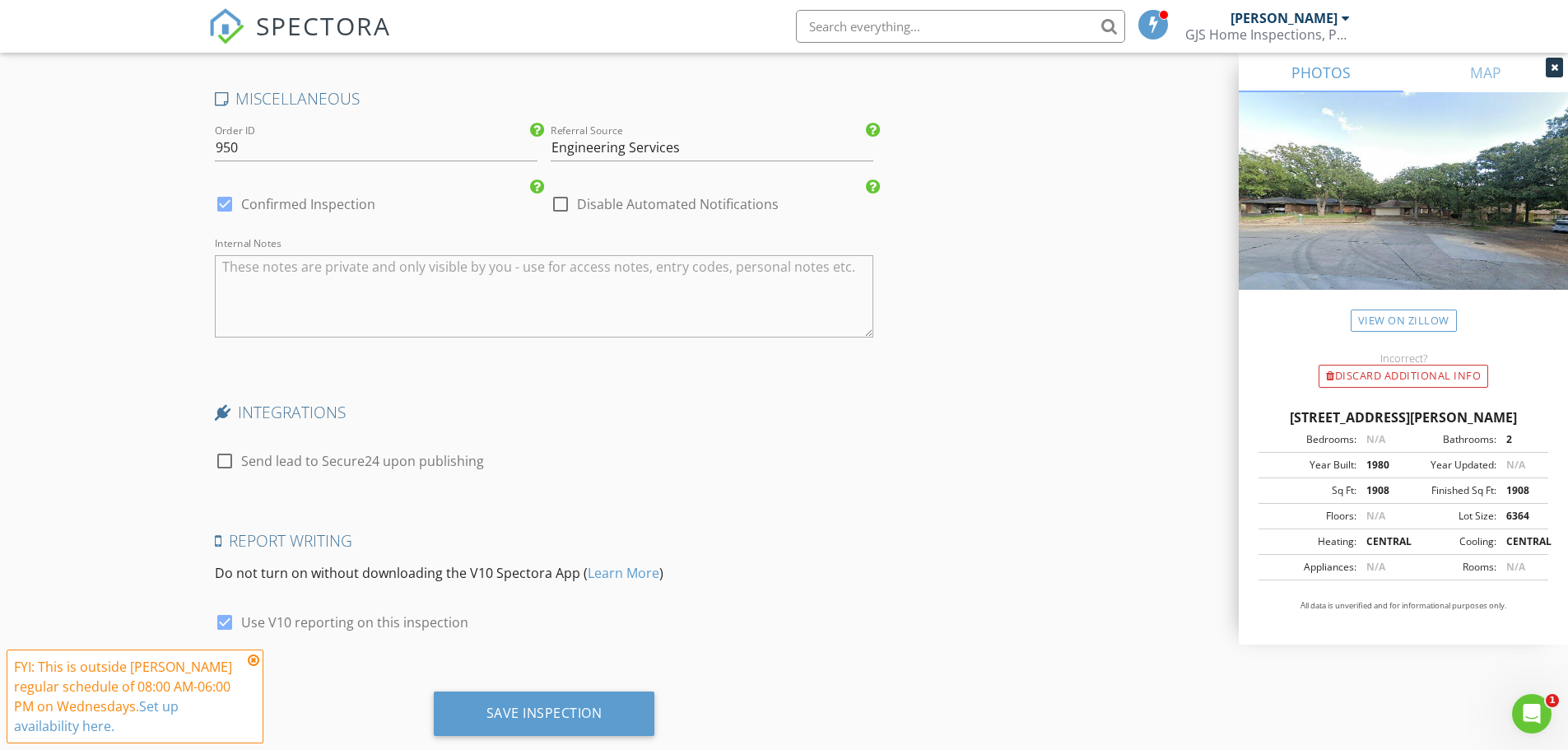
scroll to position [2714, 0]
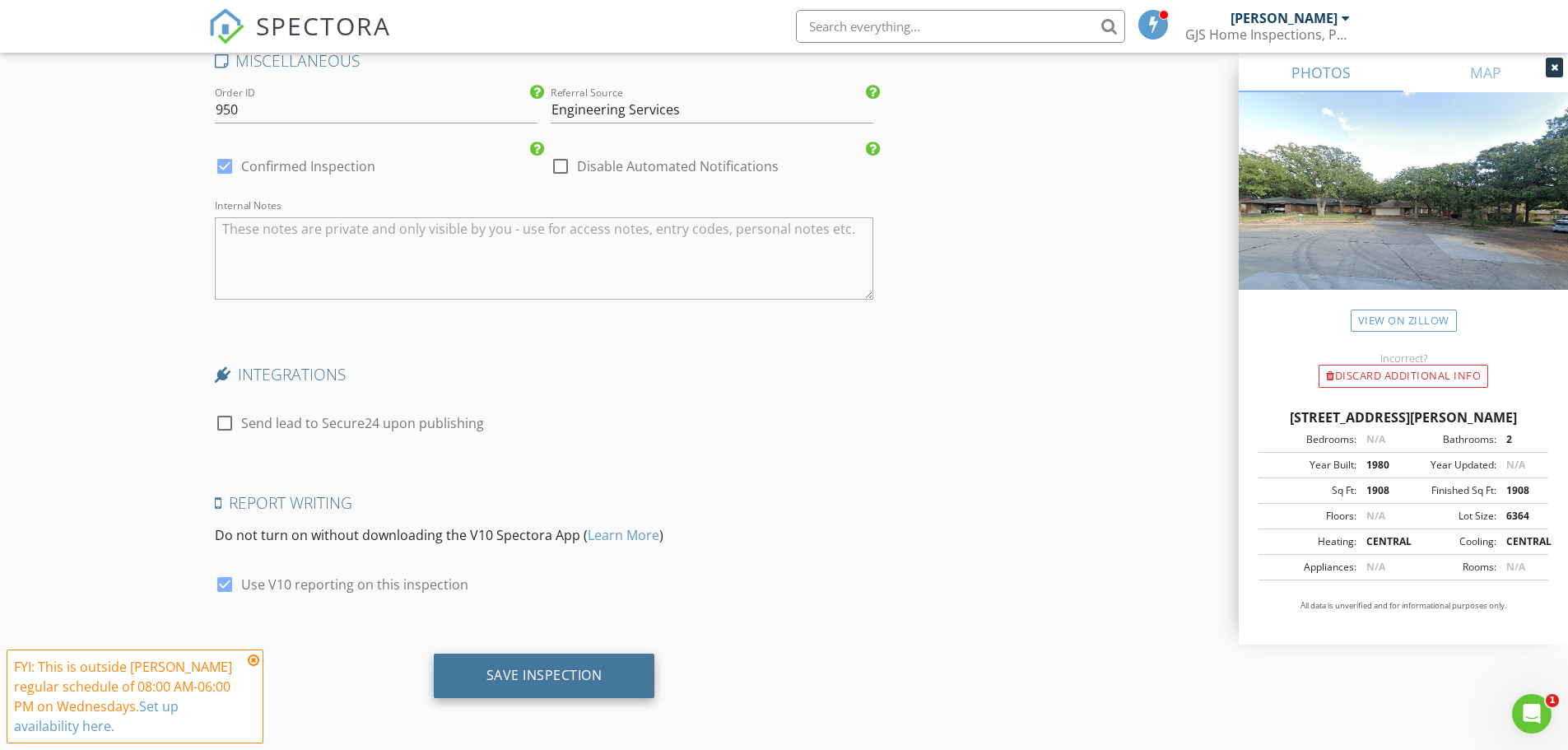
click at [569, 667] on div "Save Inspection" at bounding box center [543, 675] width 116 height 17
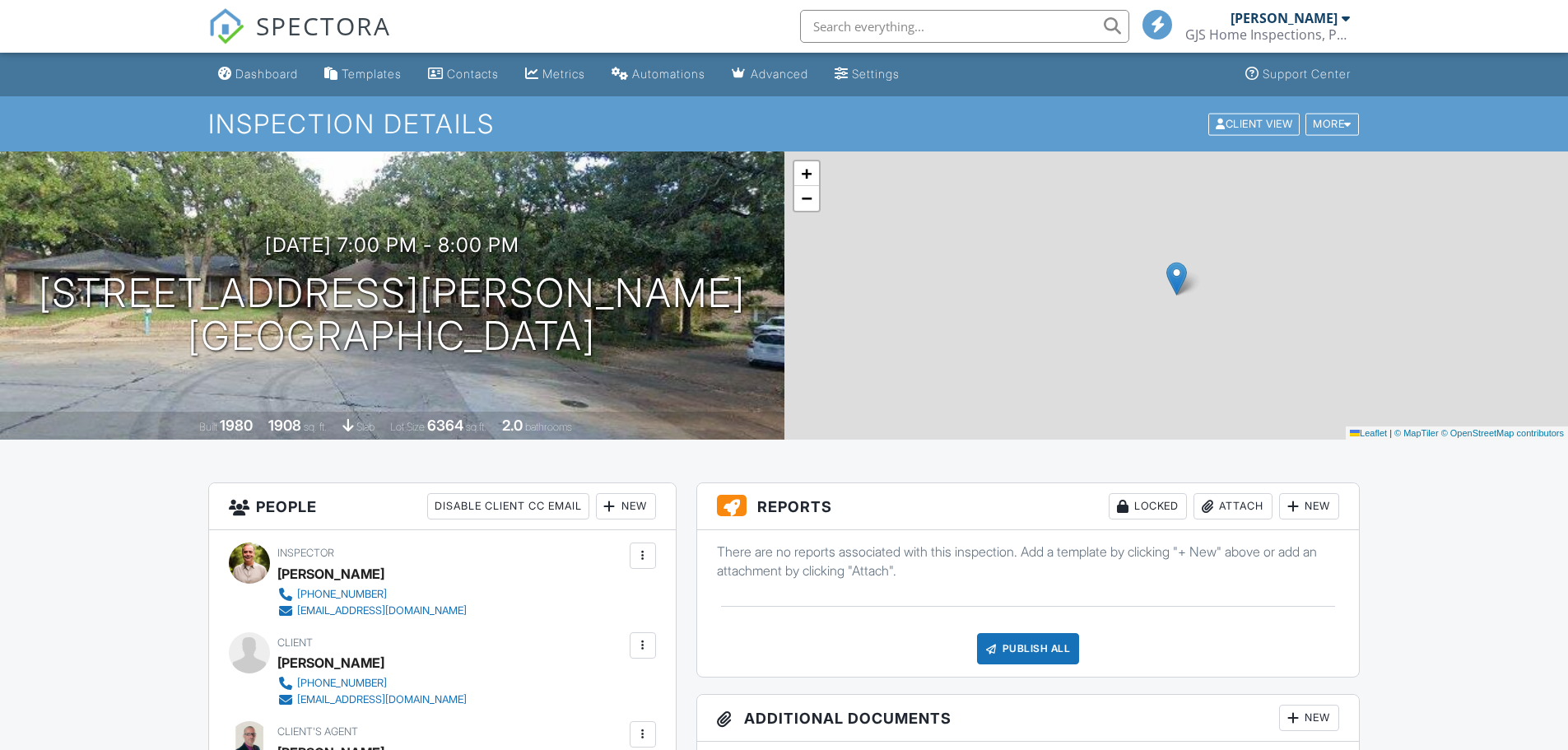
drag, startPoint x: 0, startPoint y: 0, endPoint x: 264, endPoint y: 77, distance: 275.0
click at [264, 76] on div "Dashboard" at bounding box center [266, 73] width 62 height 14
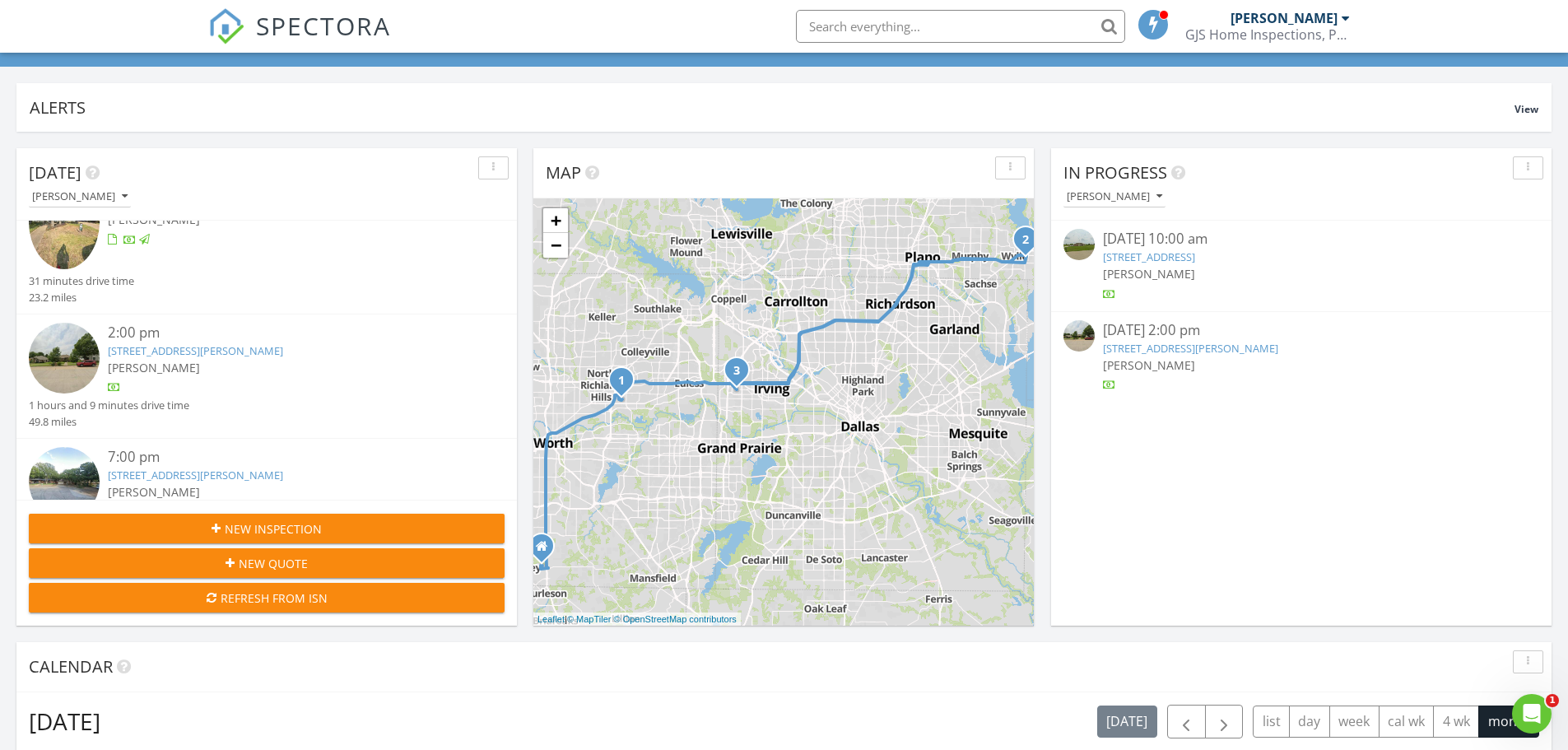
scroll to position [110, 0]
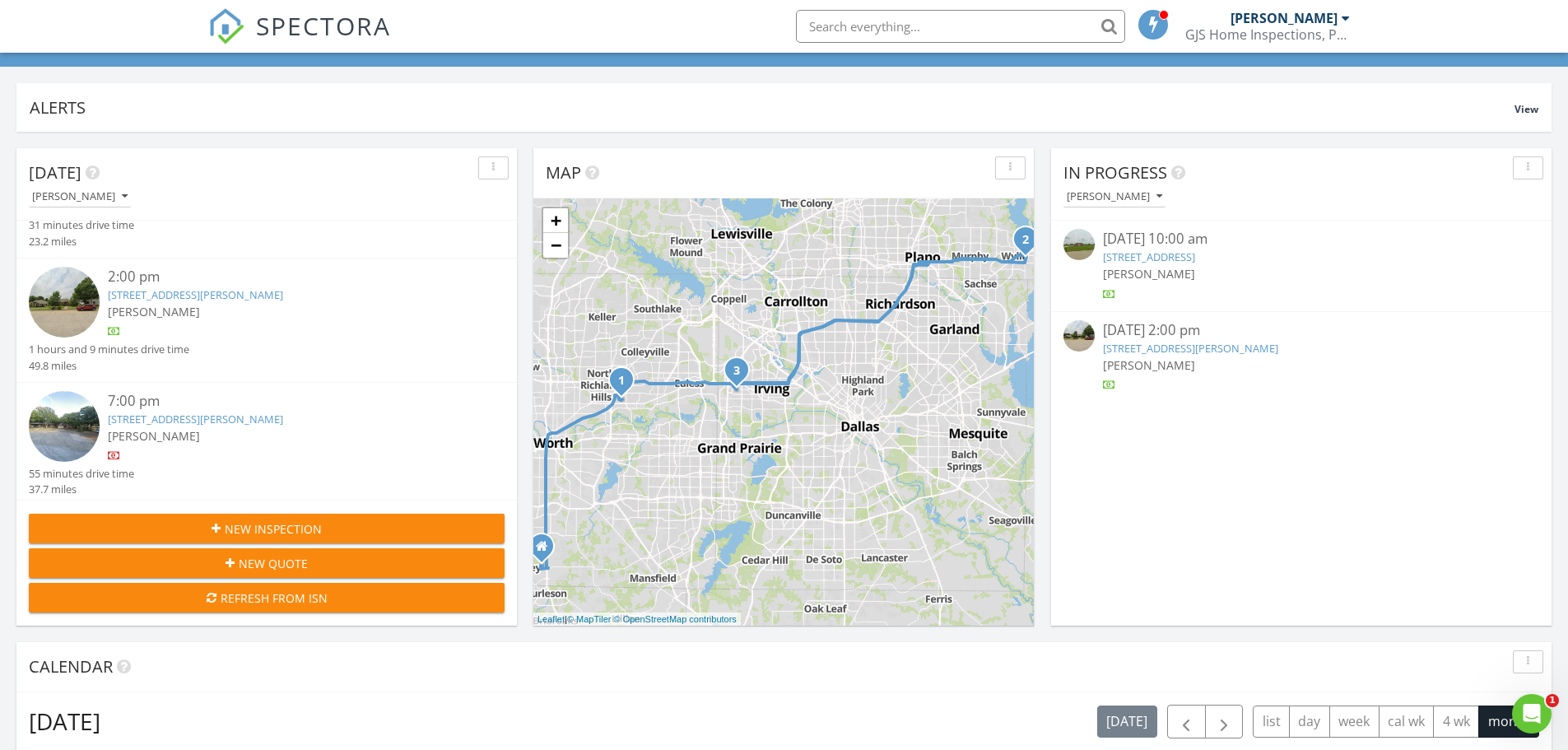
click at [292, 527] on span "New Inspection" at bounding box center [274, 528] width 97 height 17
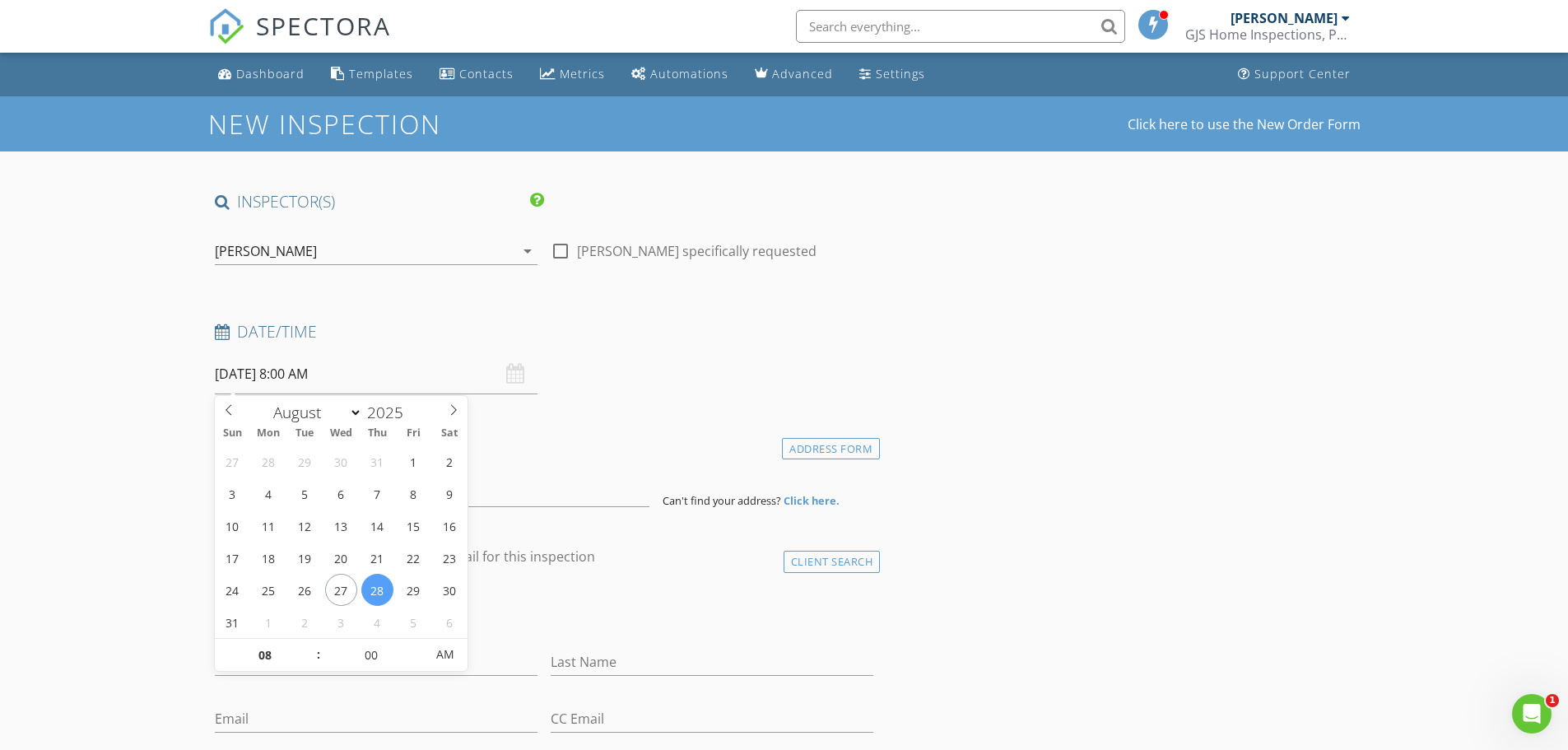
click at [269, 378] on input "08/28/2025 8:00 AM" at bounding box center [376, 374] width 322 height 41
type input "08/29/2025 8:00 AM"
type input "09"
type input "08/29/2025 9:00 AM"
click at [311, 641] on span at bounding box center [310, 647] width 12 height 17
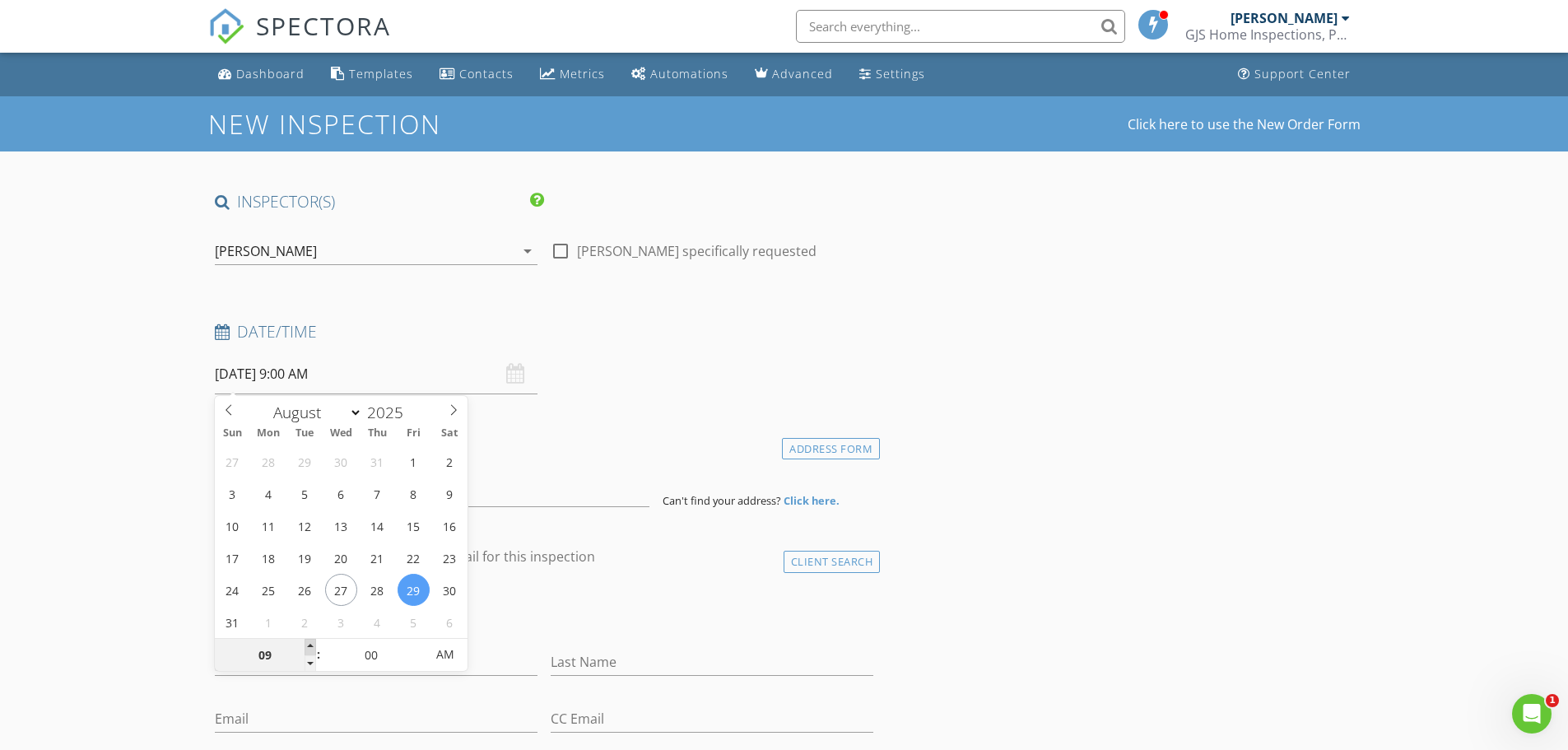
type input "10"
type input "08/29/2025 10:00 AM"
click at [311, 641] on span at bounding box center [310, 647] width 12 height 17
type input "11"
type input "08/29/2025 11:00 AM"
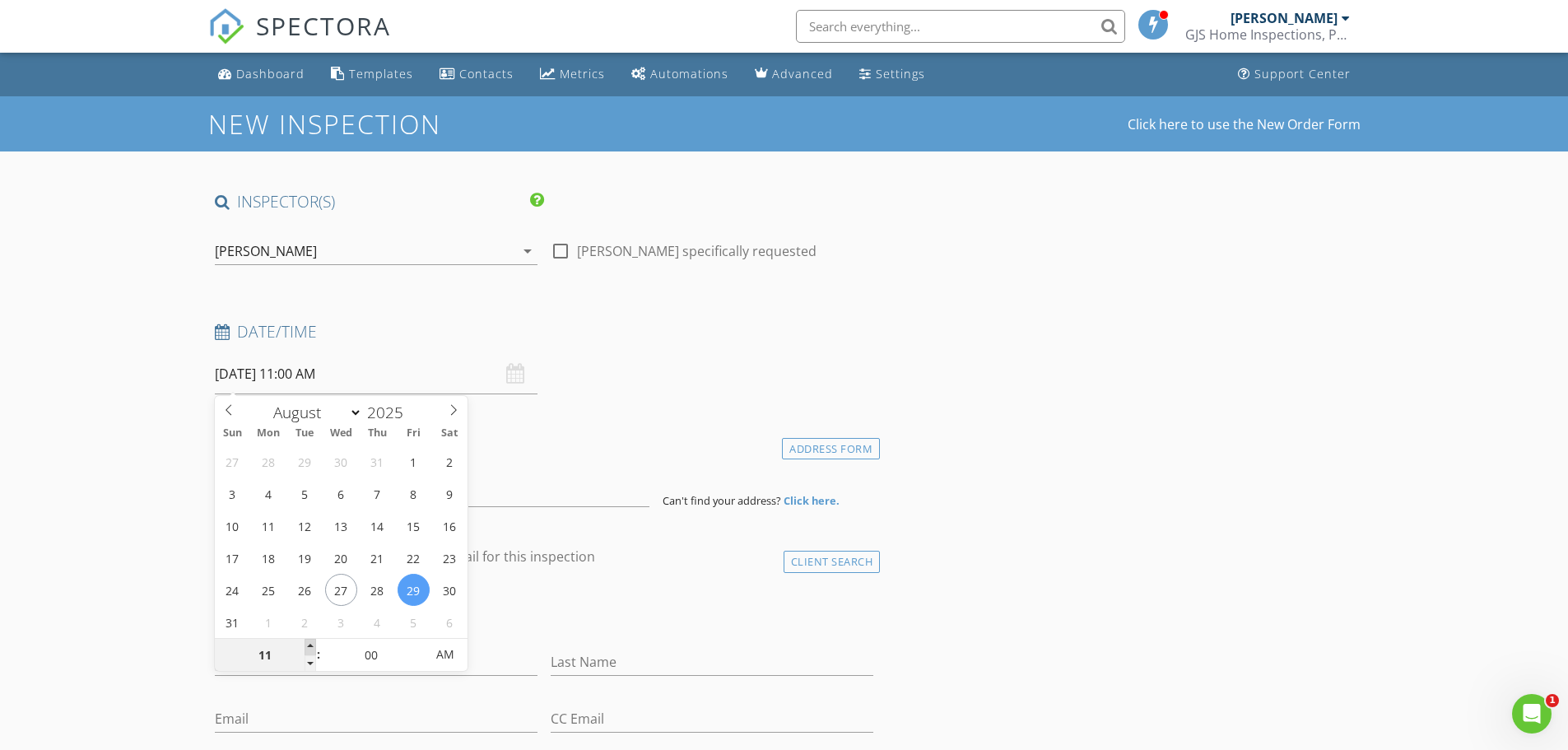
click at [311, 641] on span at bounding box center [310, 647] width 12 height 17
type input "05"
type input "08/29/2025 11:05 AM"
click at [419, 646] on span at bounding box center [417, 647] width 12 height 17
type input "10"
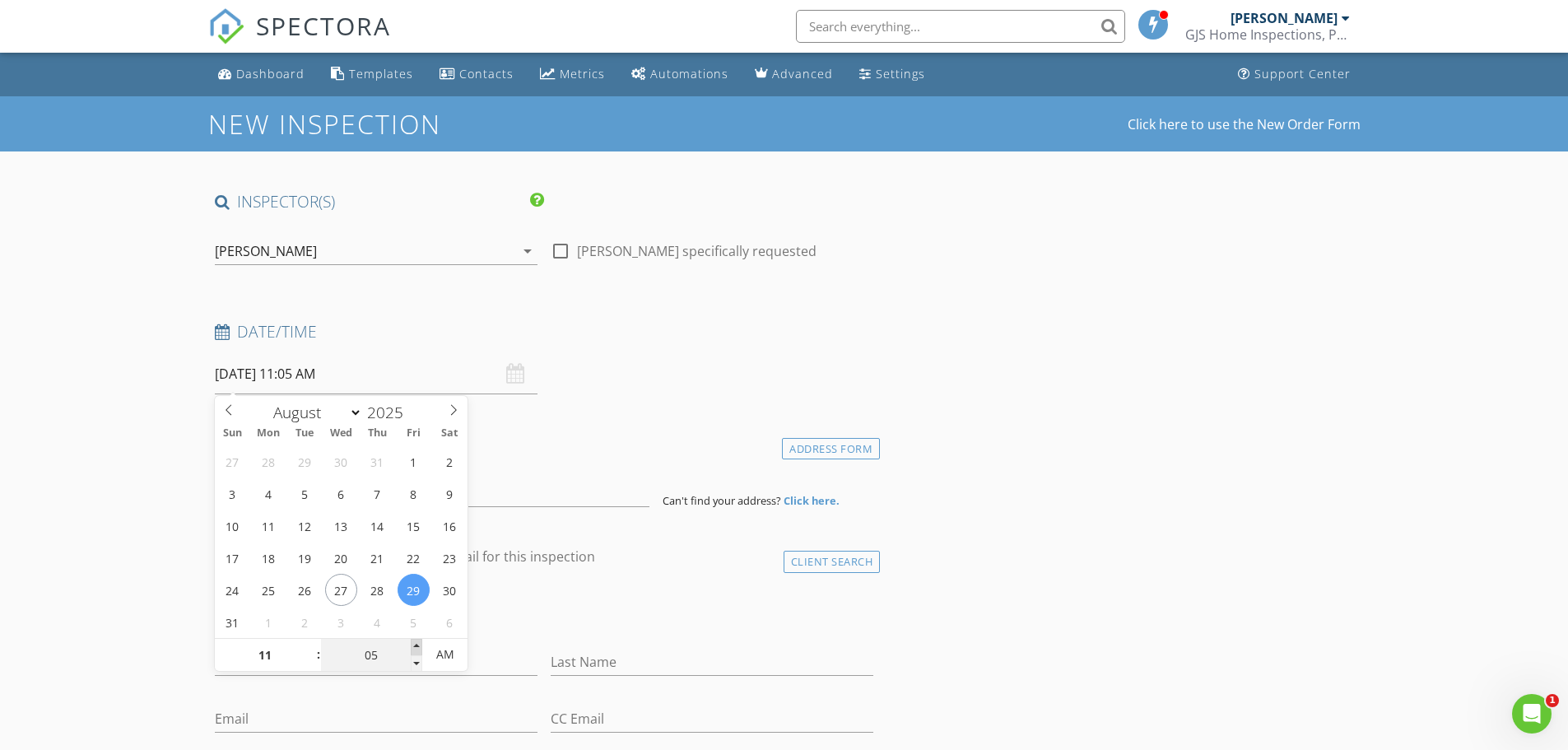
type input "08/29/2025 11:10 AM"
click at [419, 646] on span at bounding box center [417, 647] width 12 height 17
type input "15"
type input "08/29/2025 11:15 AM"
click at [419, 646] on span at bounding box center [417, 647] width 12 height 17
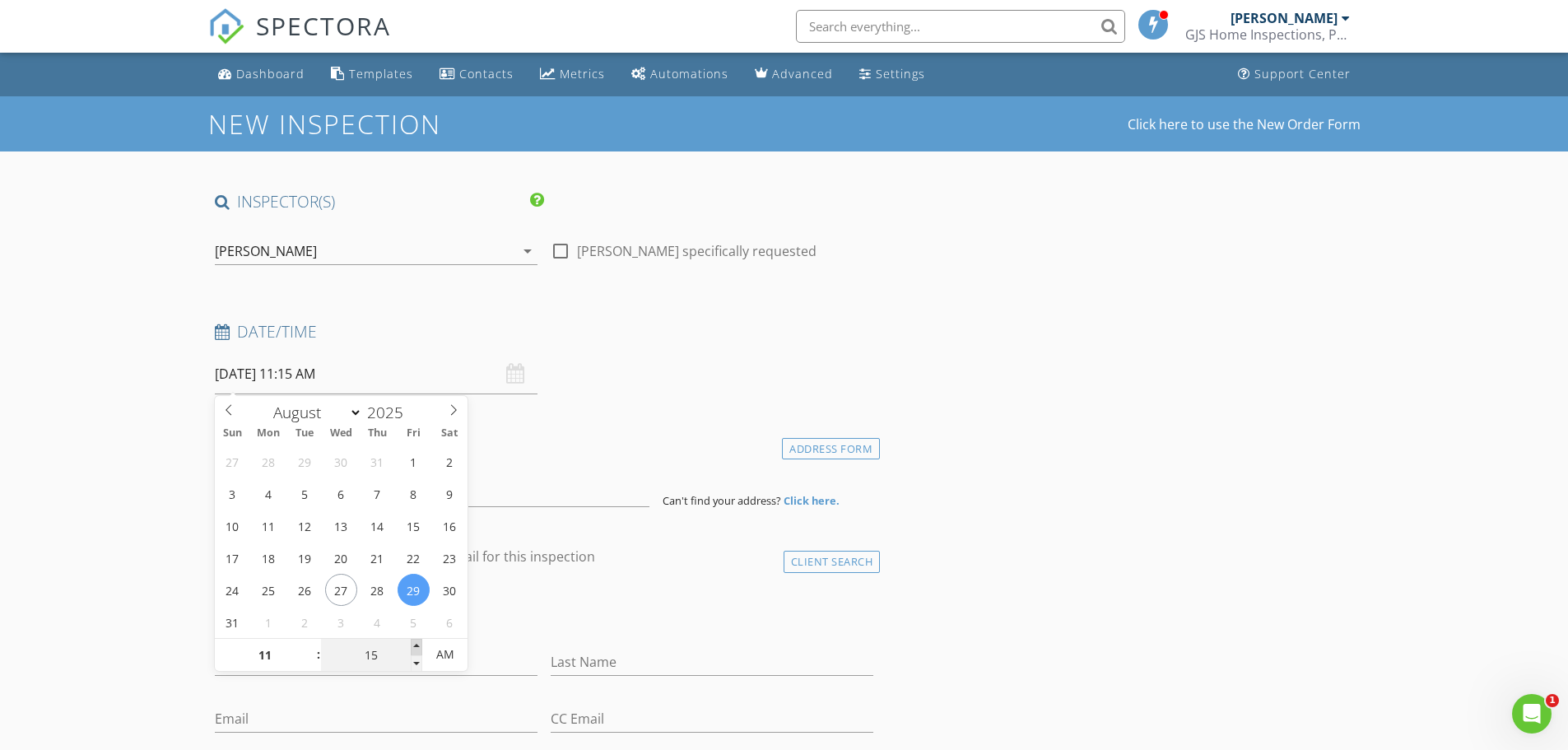
type input "20"
type input "08/29/2025 11:20 AM"
click at [419, 646] on span at bounding box center [417, 647] width 12 height 17
type input "25"
type input "08/29/2025 11:25 AM"
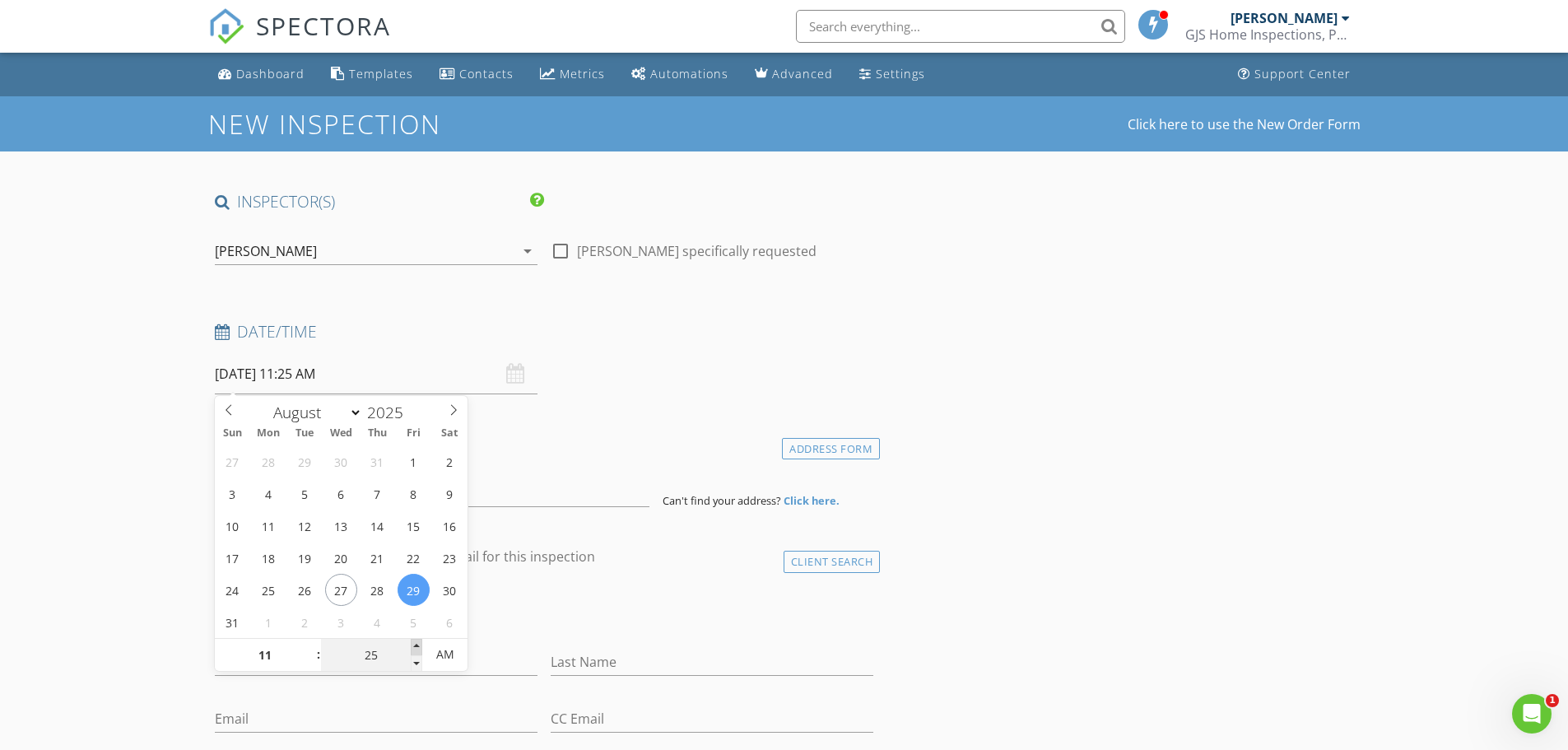
click at [419, 646] on span at bounding box center [417, 647] width 12 height 17
type input "30"
type input "08/29/2025 11:30 AM"
click at [419, 646] on span at bounding box center [417, 647] width 12 height 17
type input "35"
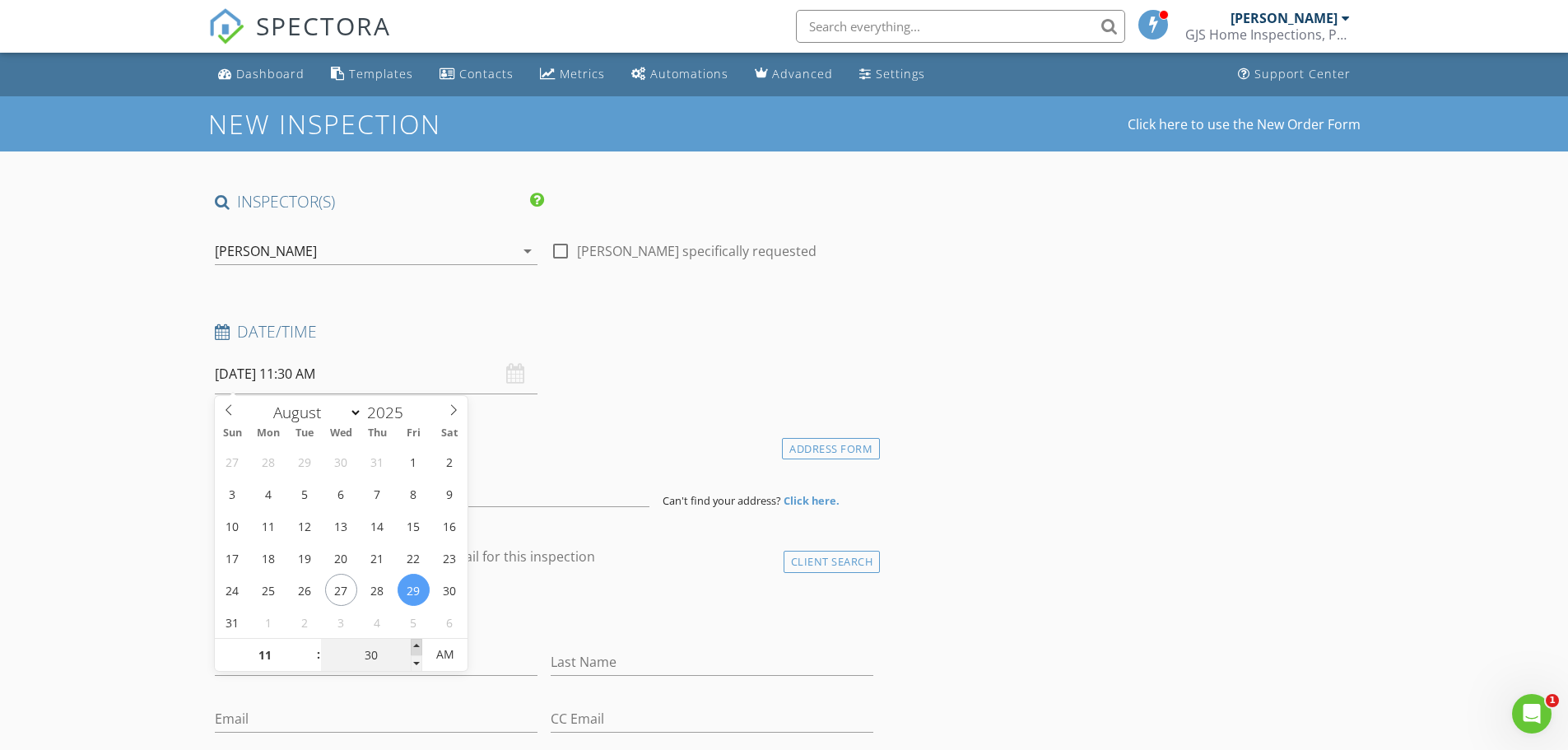
type input "08/29/2025 11:35 AM"
click at [419, 646] on span at bounding box center [417, 647] width 12 height 17
type input "30"
type input "08/29/2025 11:30 AM"
click at [417, 660] on span at bounding box center [417, 663] width 12 height 17
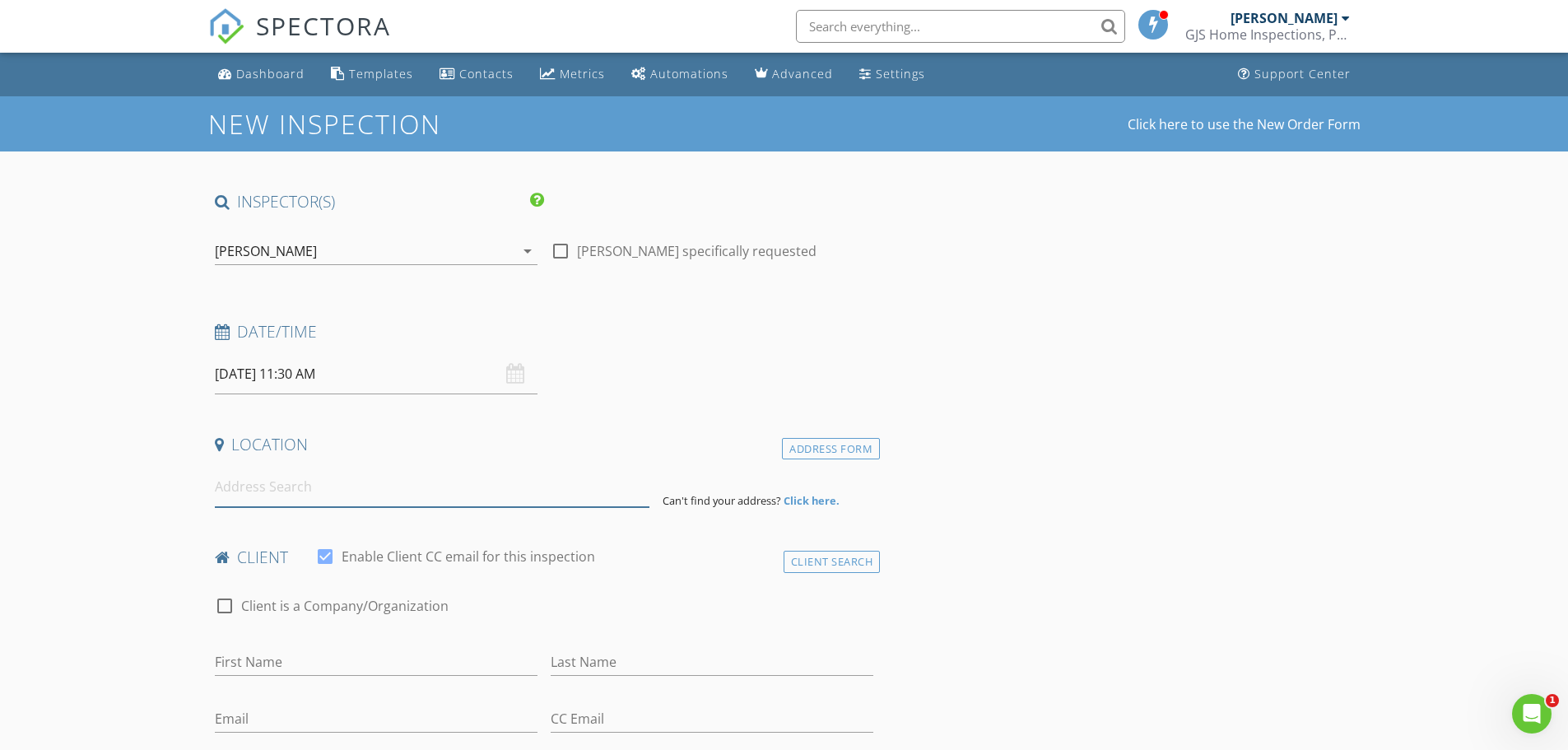
click at [298, 498] on input at bounding box center [432, 486] width 434 height 41
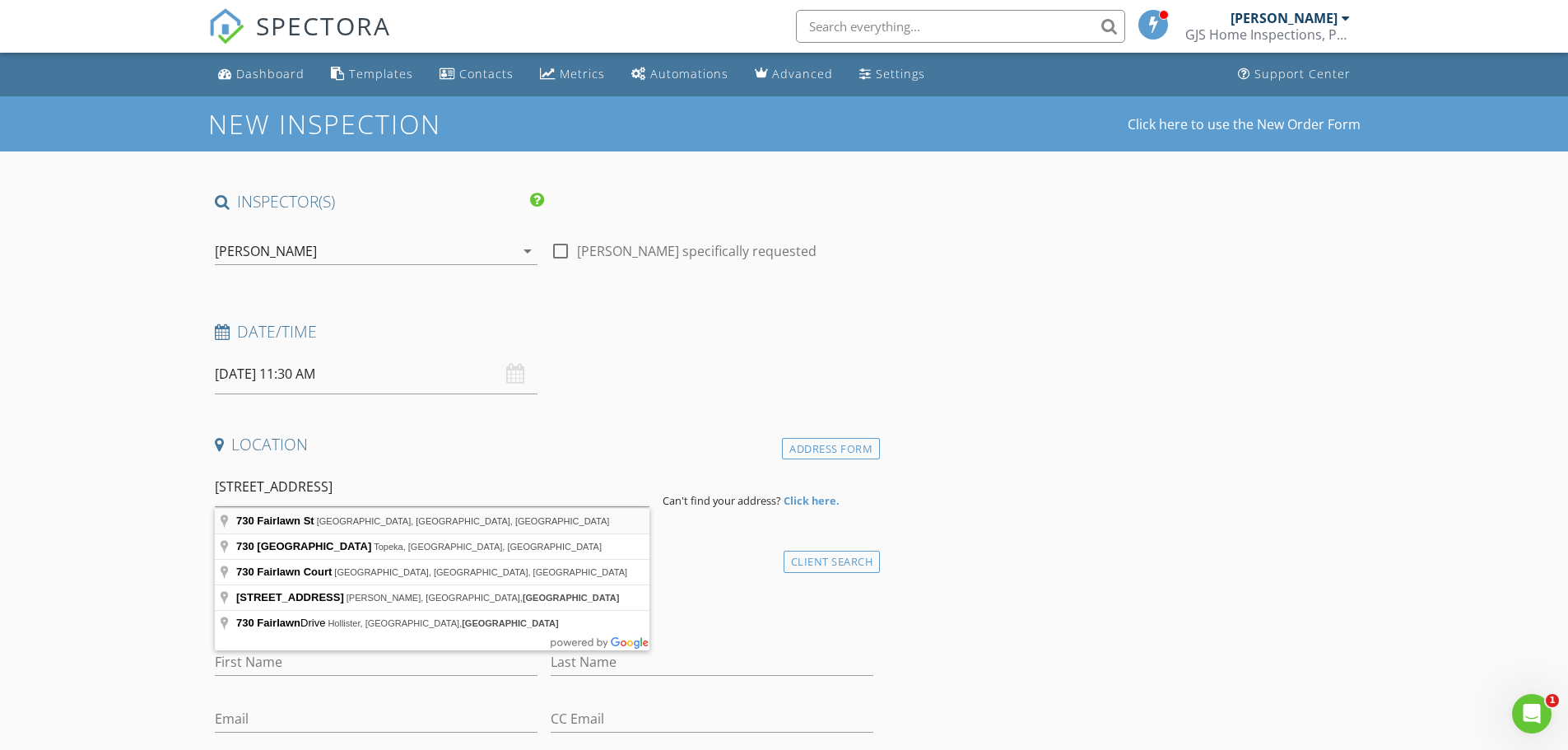
type input "730 Fairlawn St, Allen, TX, USA"
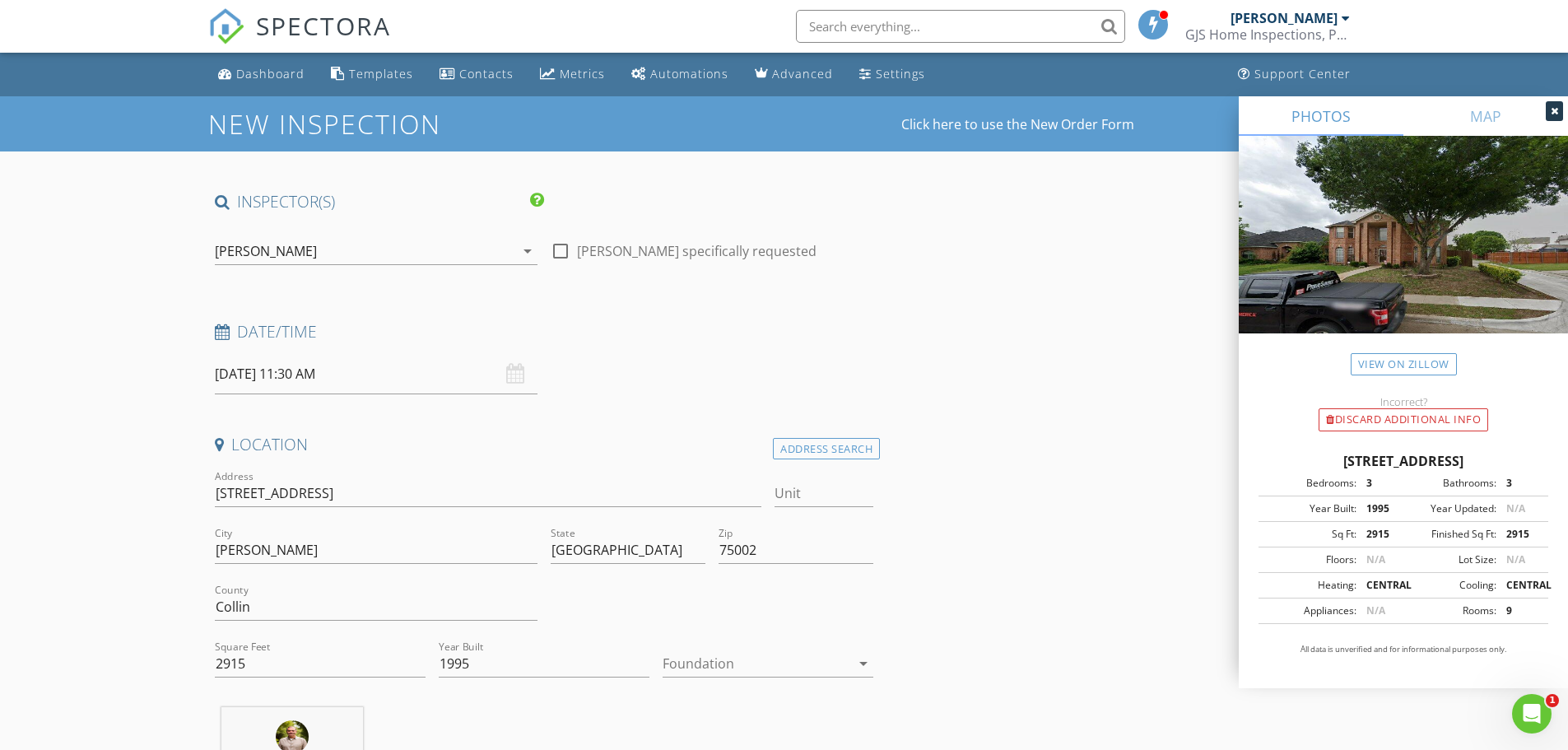
click at [721, 668] on div at bounding box center [756, 663] width 187 height 27
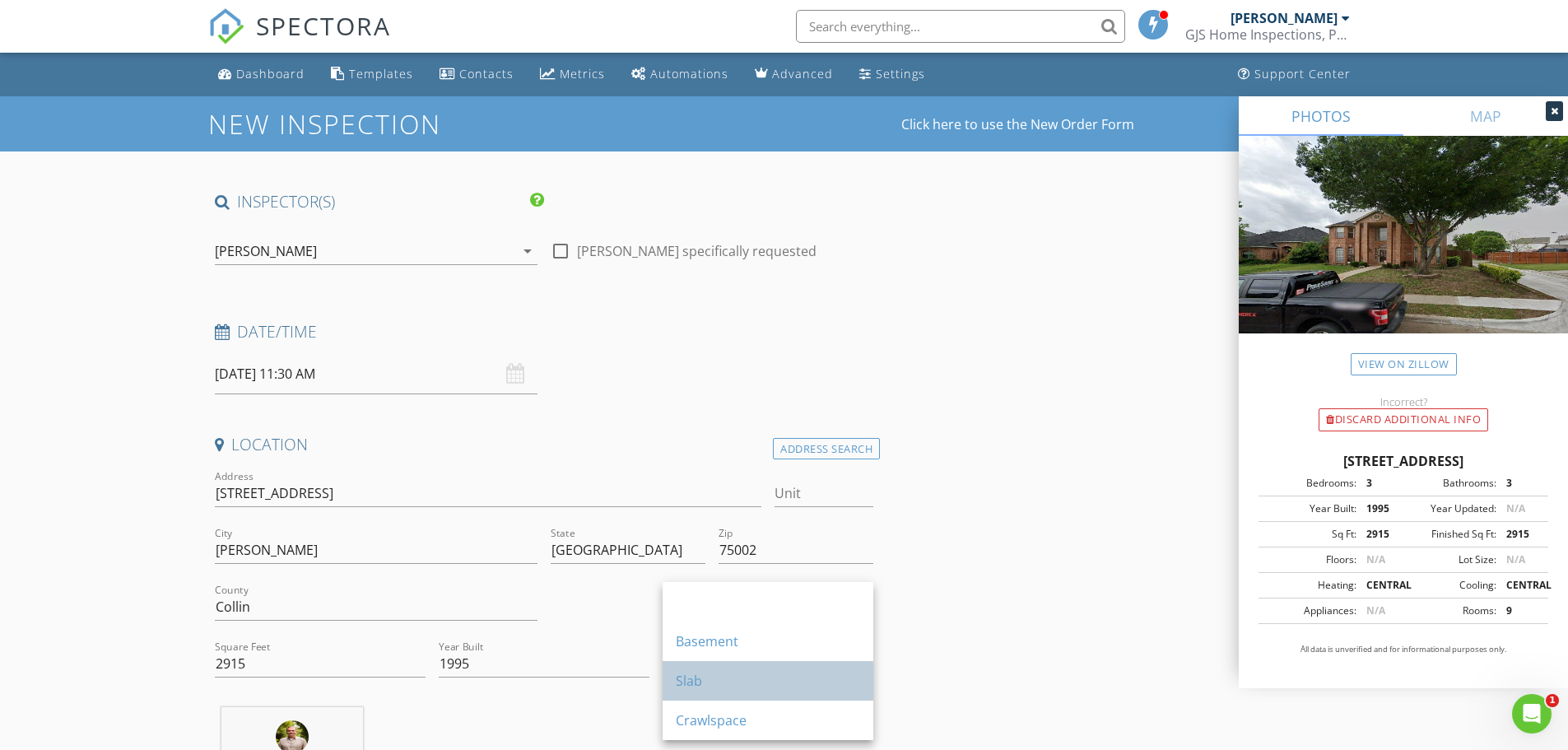
click at [708, 681] on div "Slab" at bounding box center [768, 681] width 184 height 20
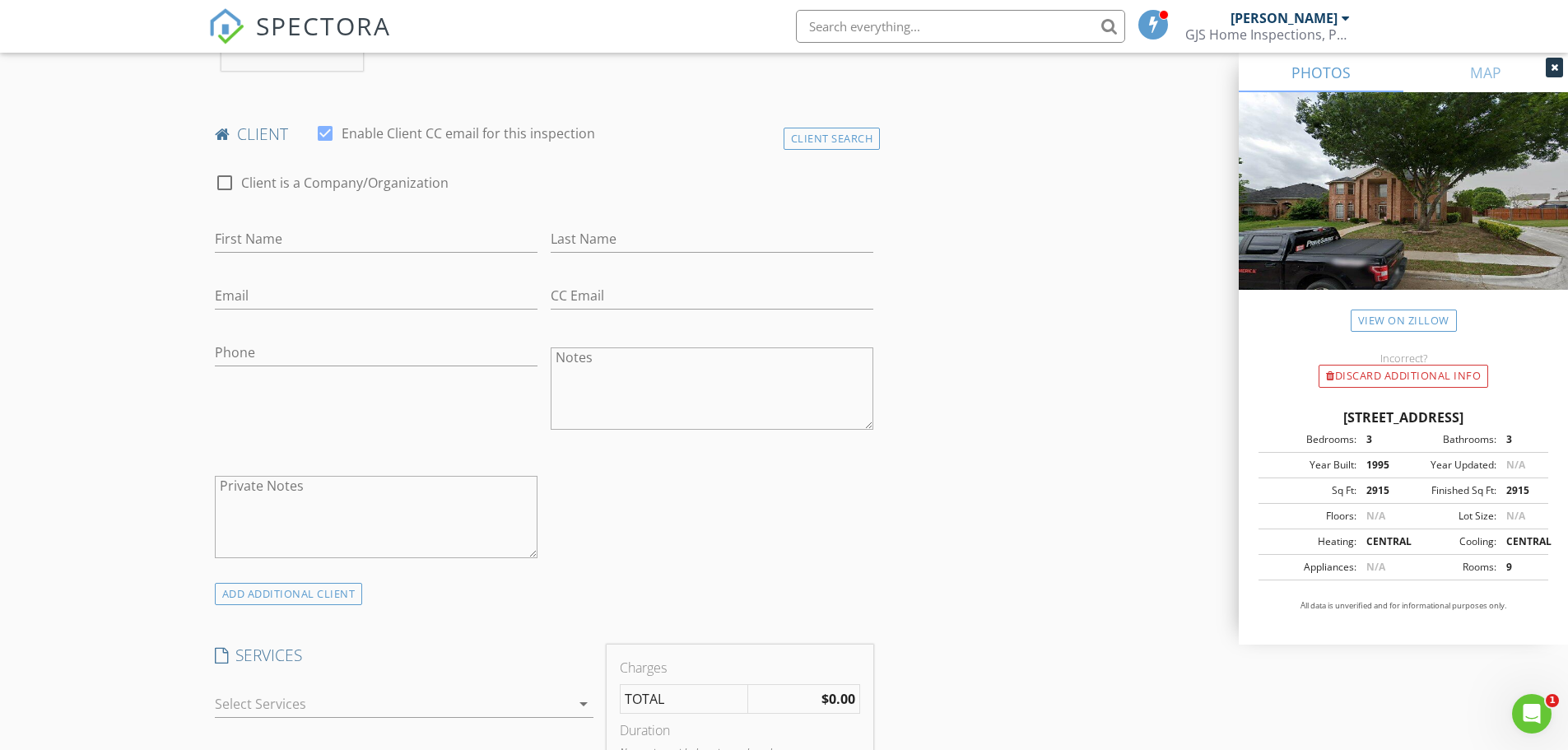
scroll to position [659, 0]
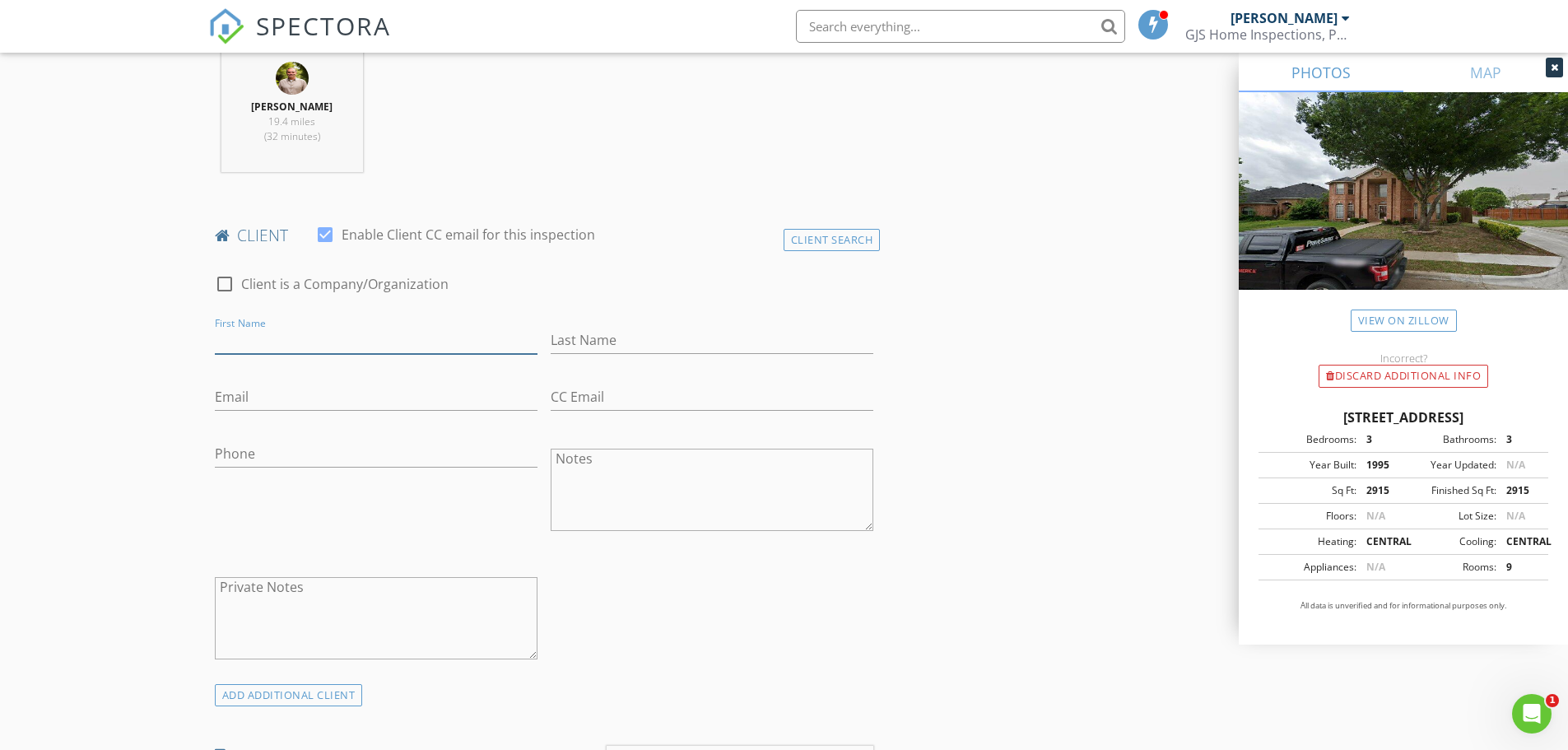
click at [272, 331] on input "First Name" at bounding box center [376, 339] width 322 height 27
type input "C"
drag, startPoint x: 844, startPoint y: 231, endPoint x: 762, endPoint y: 230, distance: 82.0
click at [843, 231] on div "Client Search" at bounding box center [832, 240] width 97 height 22
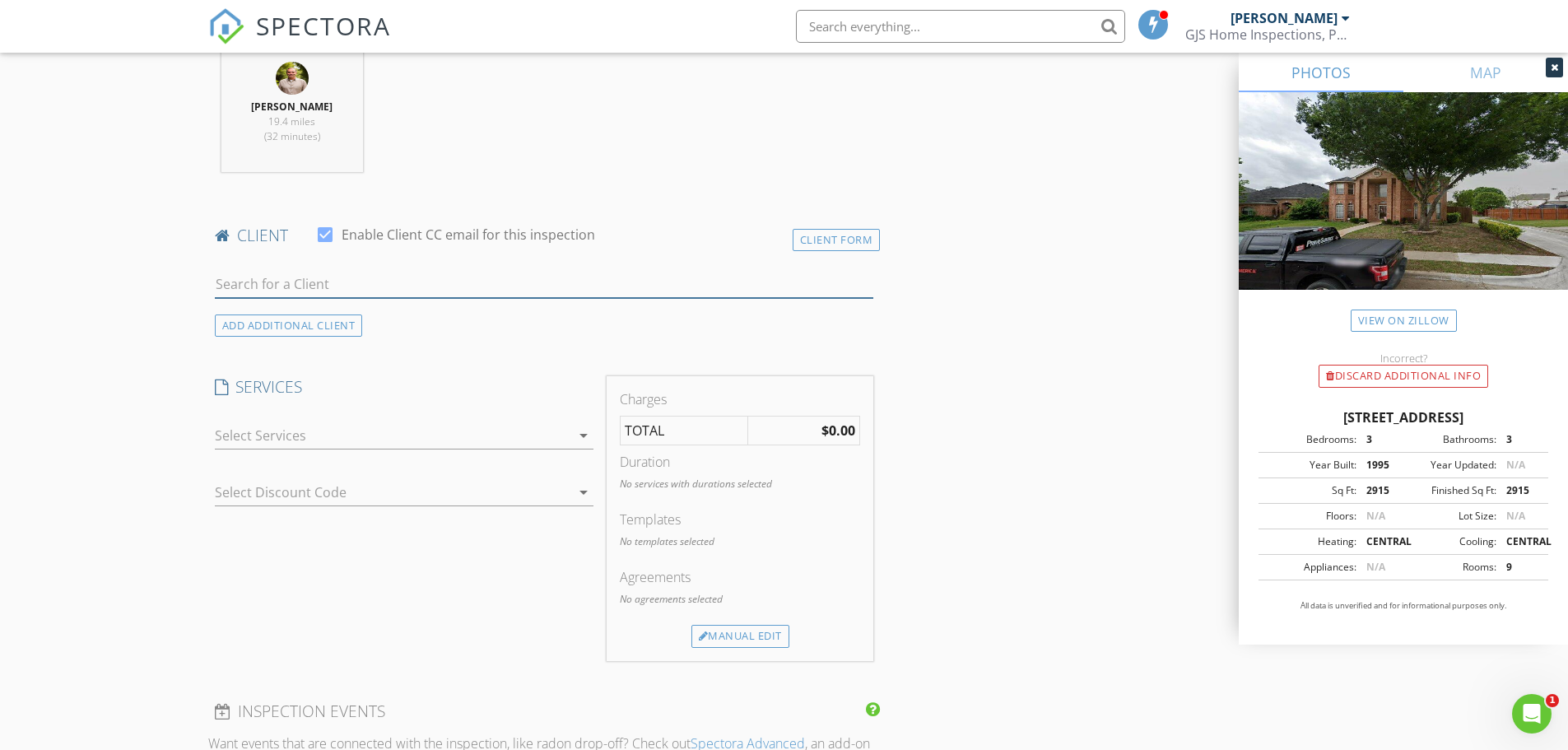
click at [321, 283] on input "text" at bounding box center [544, 284] width 660 height 27
type input "Corner"
click at [293, 324] on div "[PERSON_NAME][EMAIL_ADDRESS][DOMAIN_NAME]" at bounding box center [384, 330] width 245 height 13
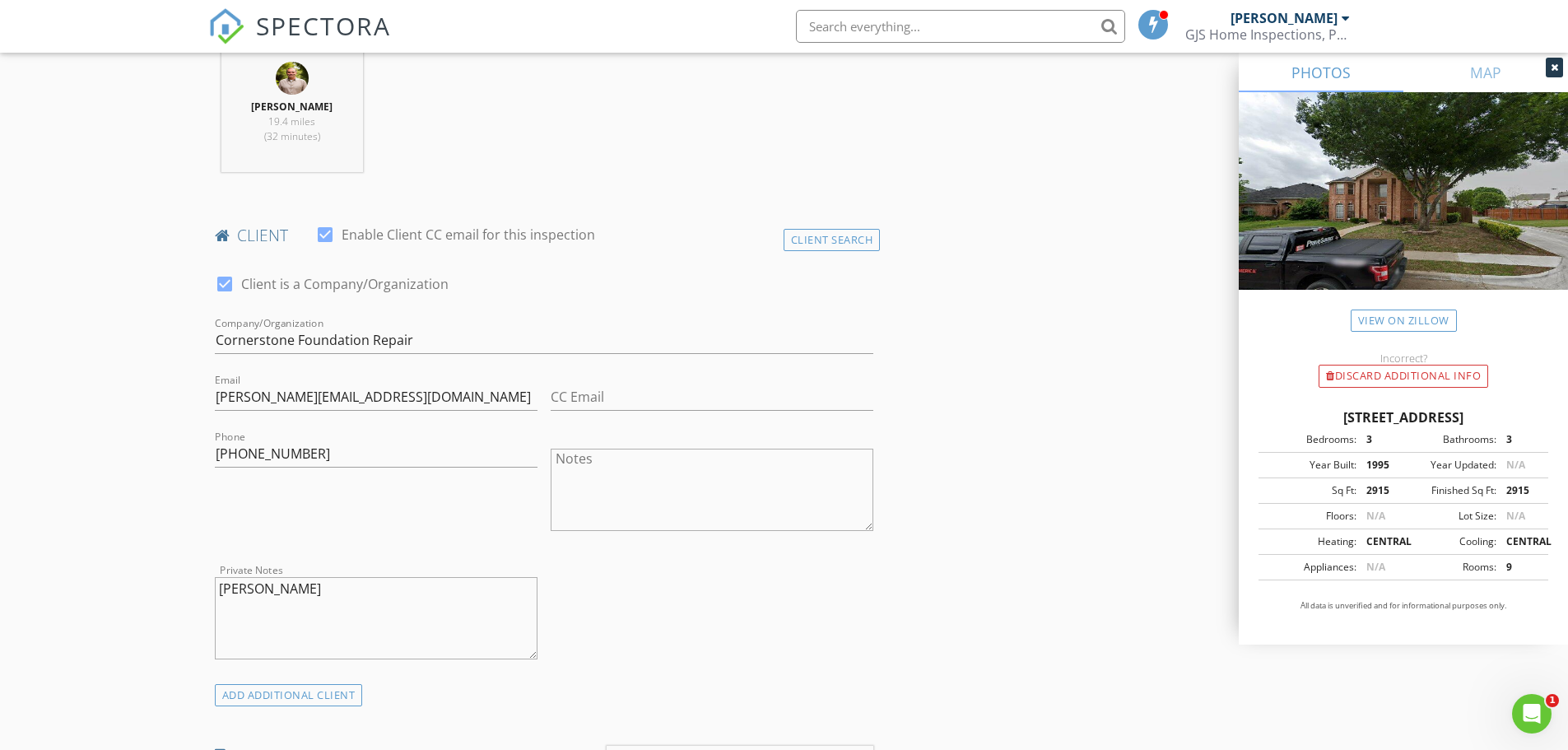
click at [627, 476] on textarea "Notes" at bounding box center [711, 489] width 322 height 82
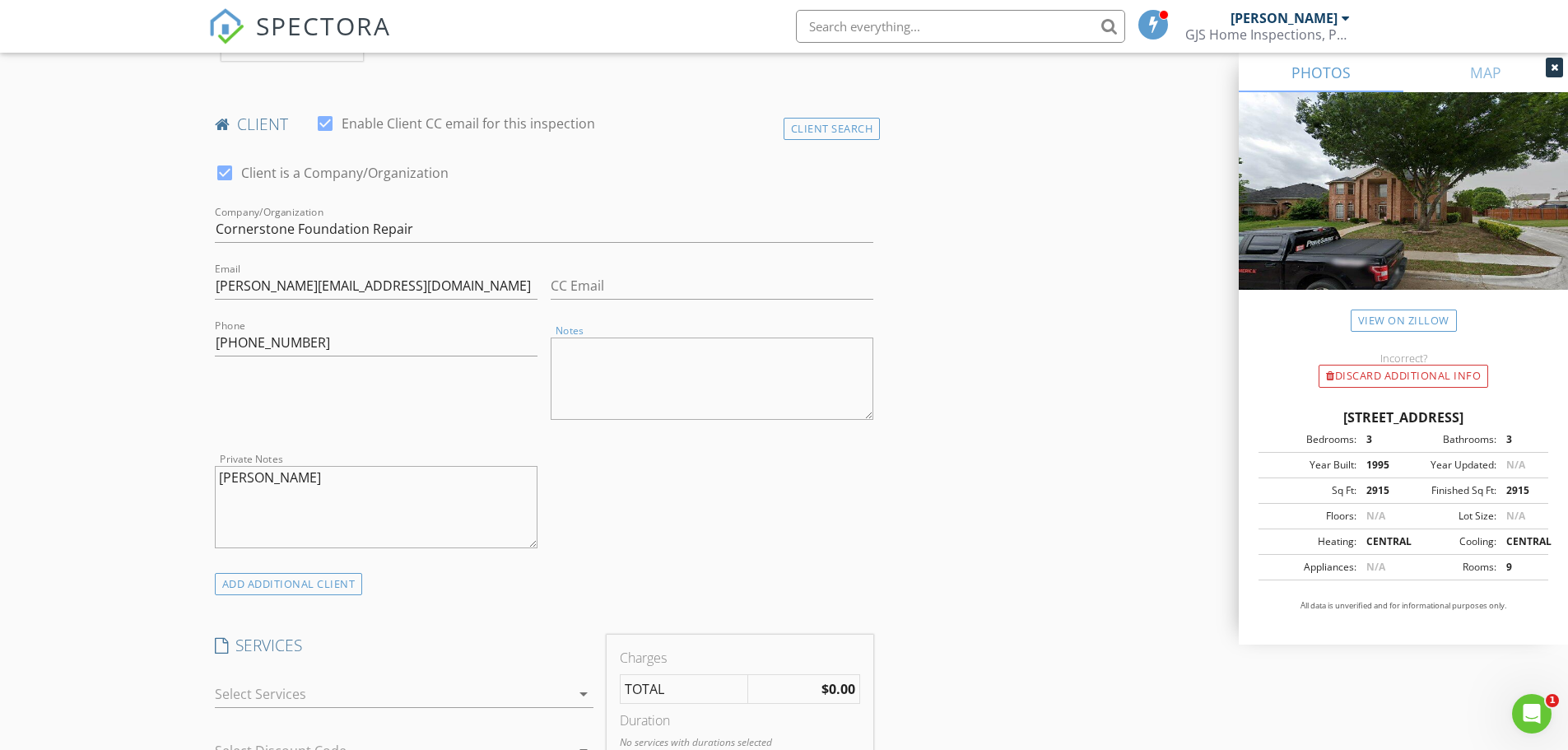
scroll to position [988, 0]
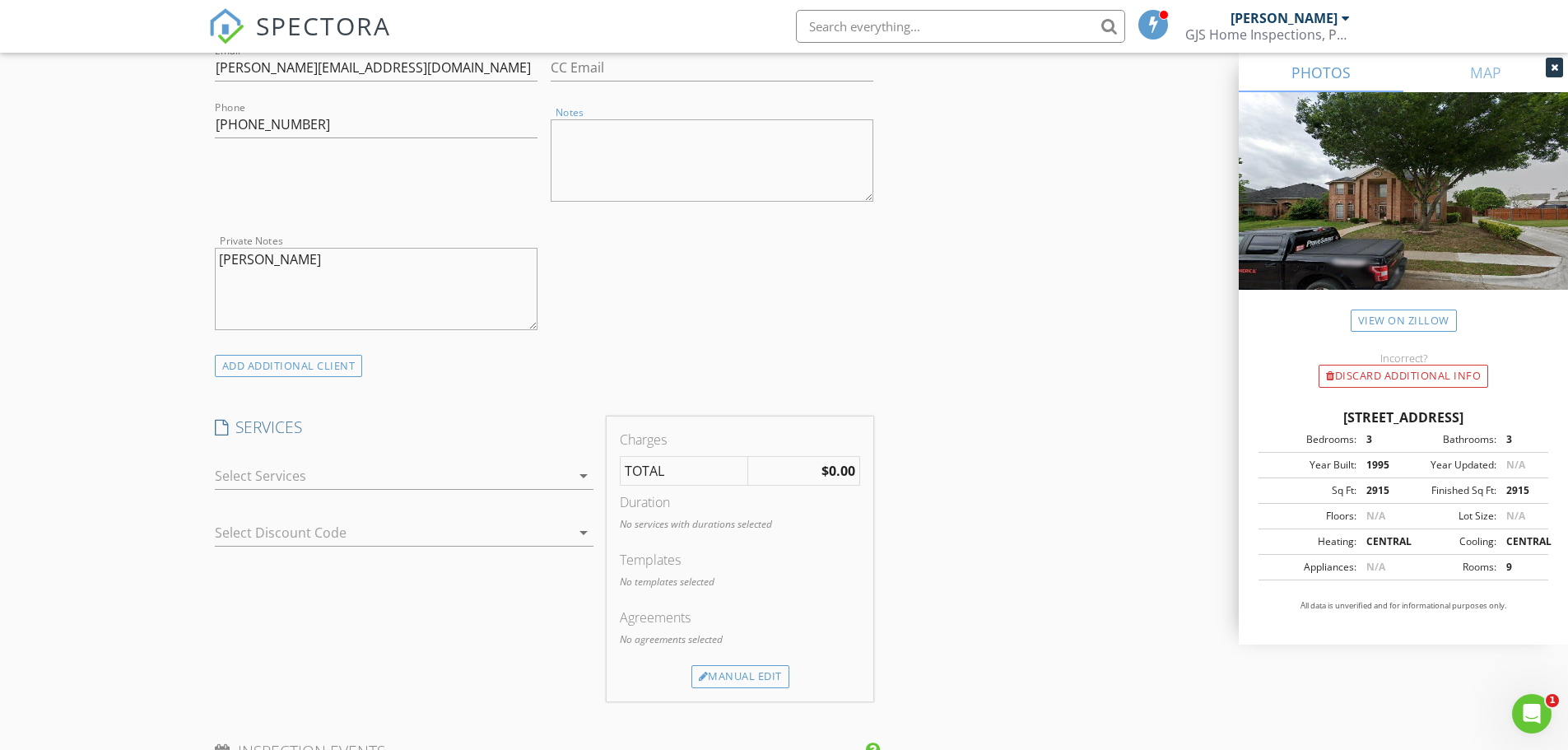
click at [333, 470] on div at bounding box center [393, 475] width 355 height 27
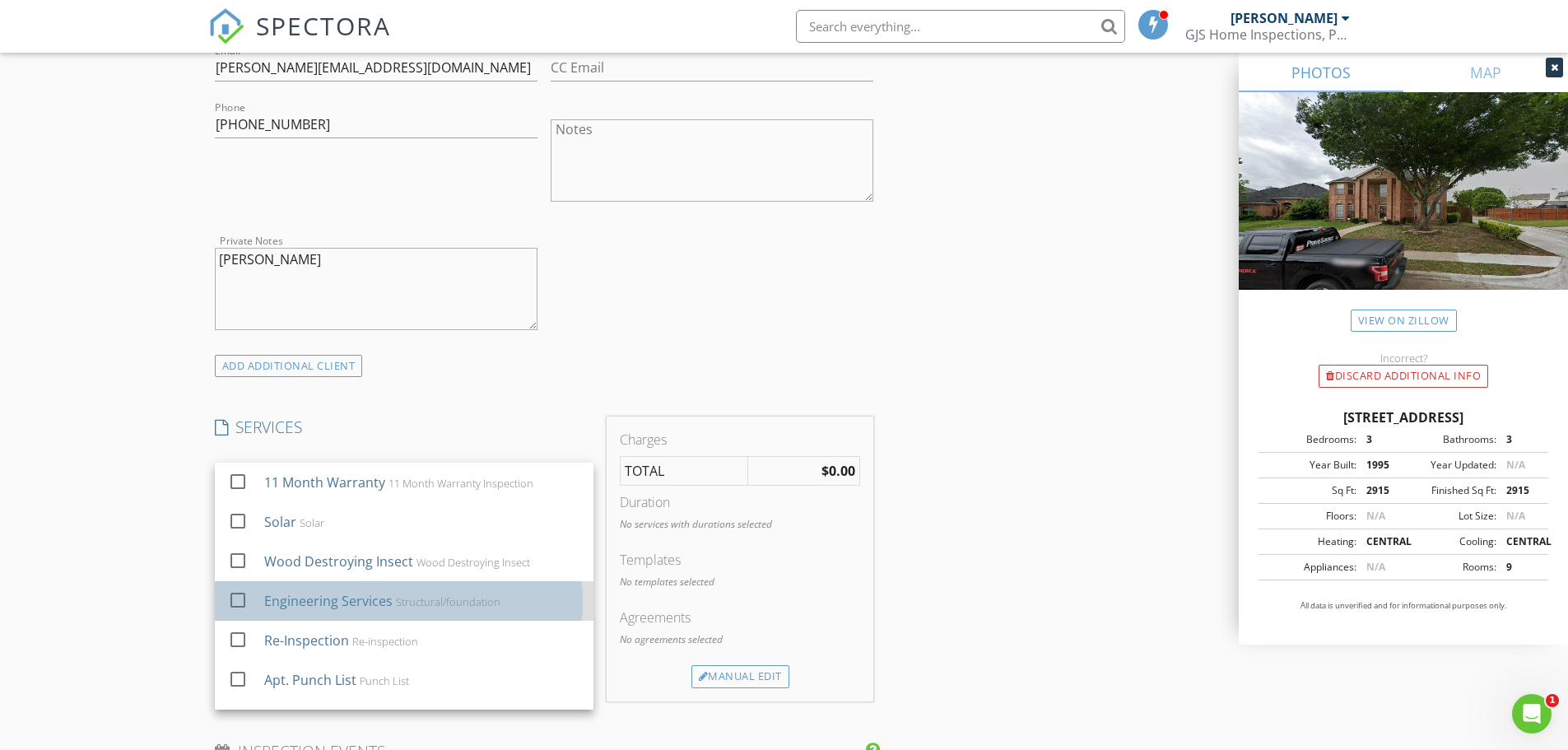
click at [348, 598] on div "Engineering Services" at bounding box center [327, 601] width 128 height 20
checkbox input "false"
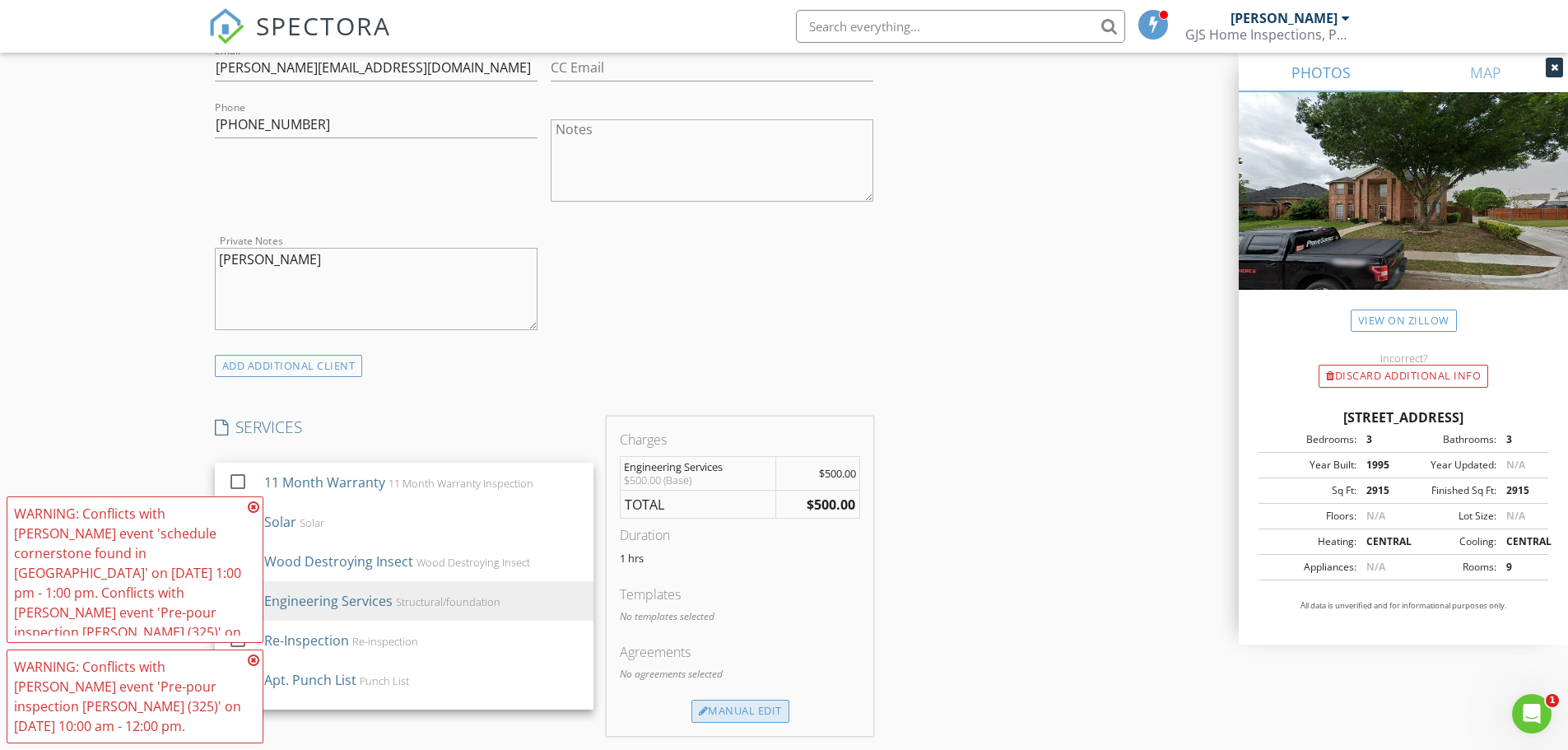
click at [762, 710] on div "Manual Edit" at bounding box center [740, 710] width 98 height 23
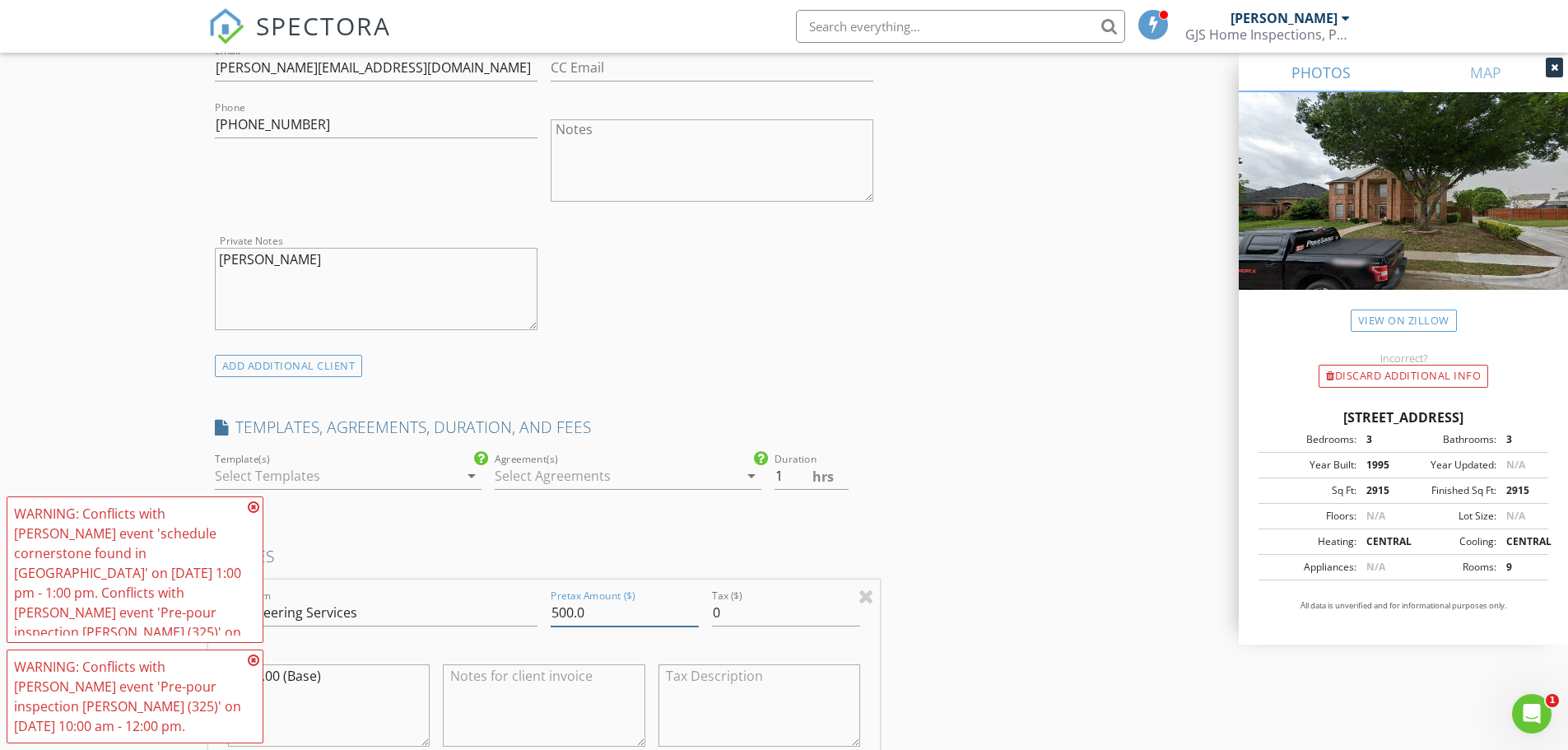
drag, startPoint x: 619, startPoint y: 620, endPoint x: 516, endPoint y: 621, distance: 103.0
click at [516, 621] on div "Line Item Engineering Services Pretax Amount ($) 500.0 Tax ($) 0 $500.00 (Base)" at bounding box center [544, 679] width 672 height 198
type input "350.00"
click at [998, 511] on div "INSPECTOR(S) check_box Garrett Schaan PRIMARY Garrett Schaan arrow_drop_down ch…" at bounding box center [784, 706] width 1152 height 3007
click at [251, 510] on icon at bounding box center [254, 506] width 12 height 13
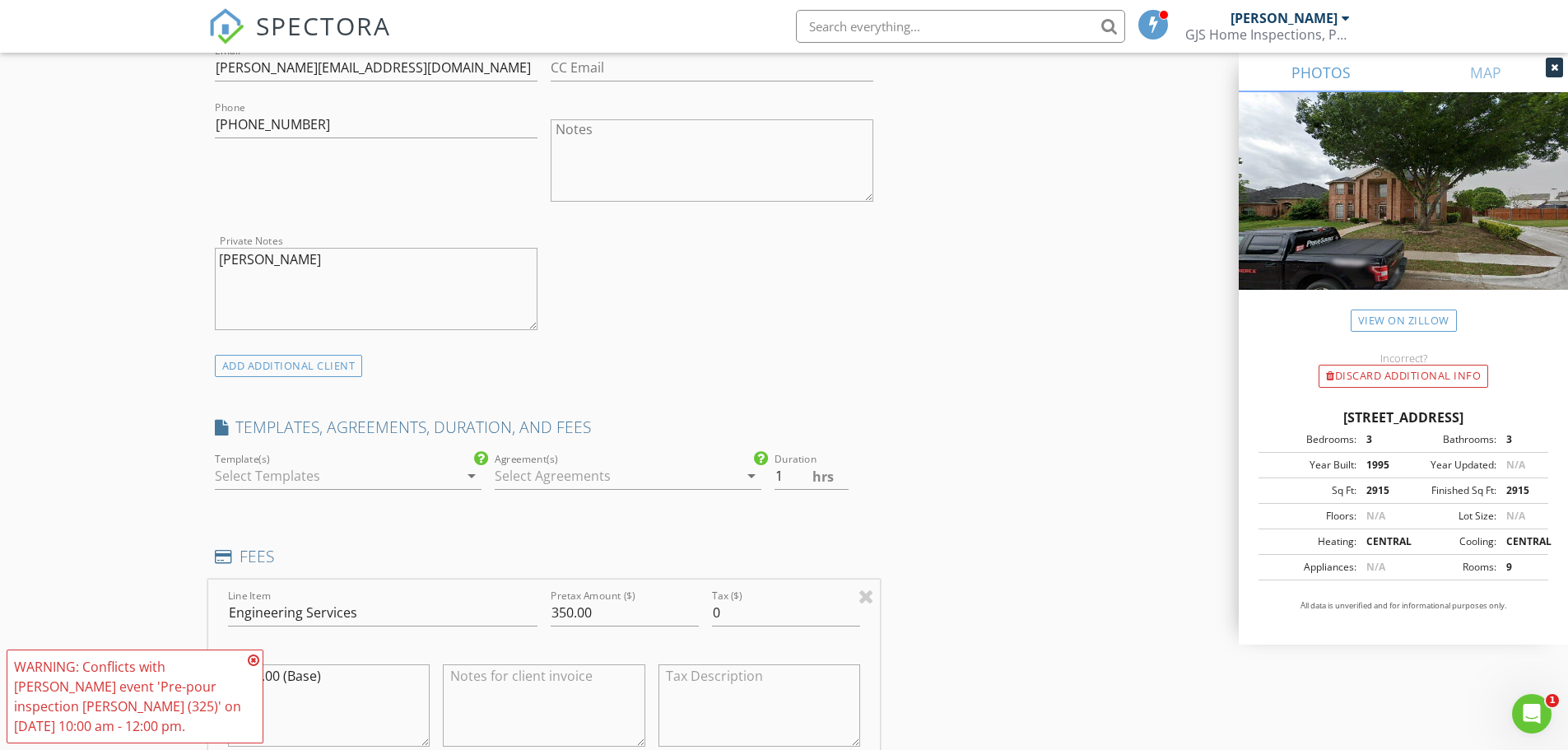
click at [249, 660] on icon at bounding box center [254, 660] width 12 height 13
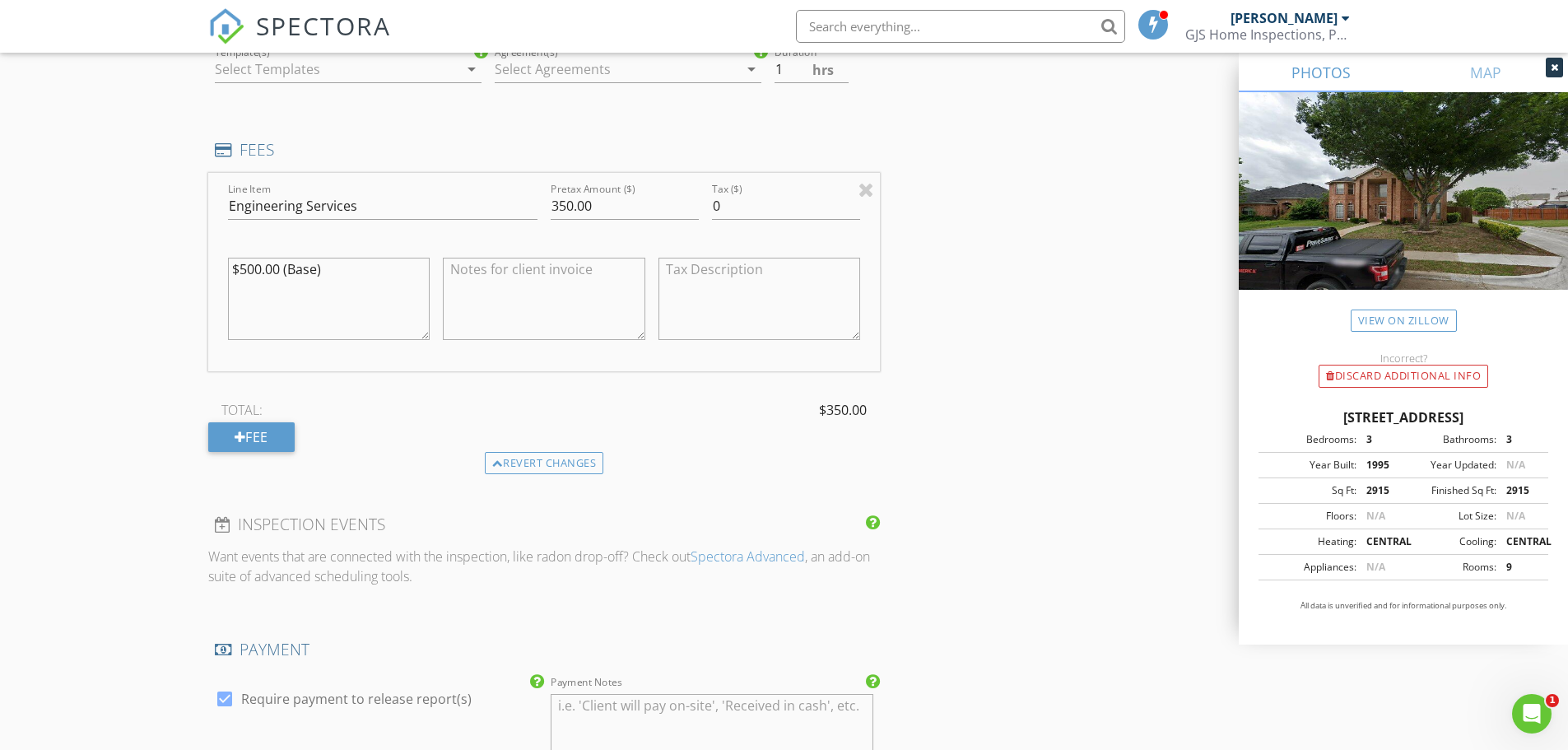
scroll to position [1400, 0]
click at [533, 278] on textarea at bounding box center [543, 294] width 202 height 82
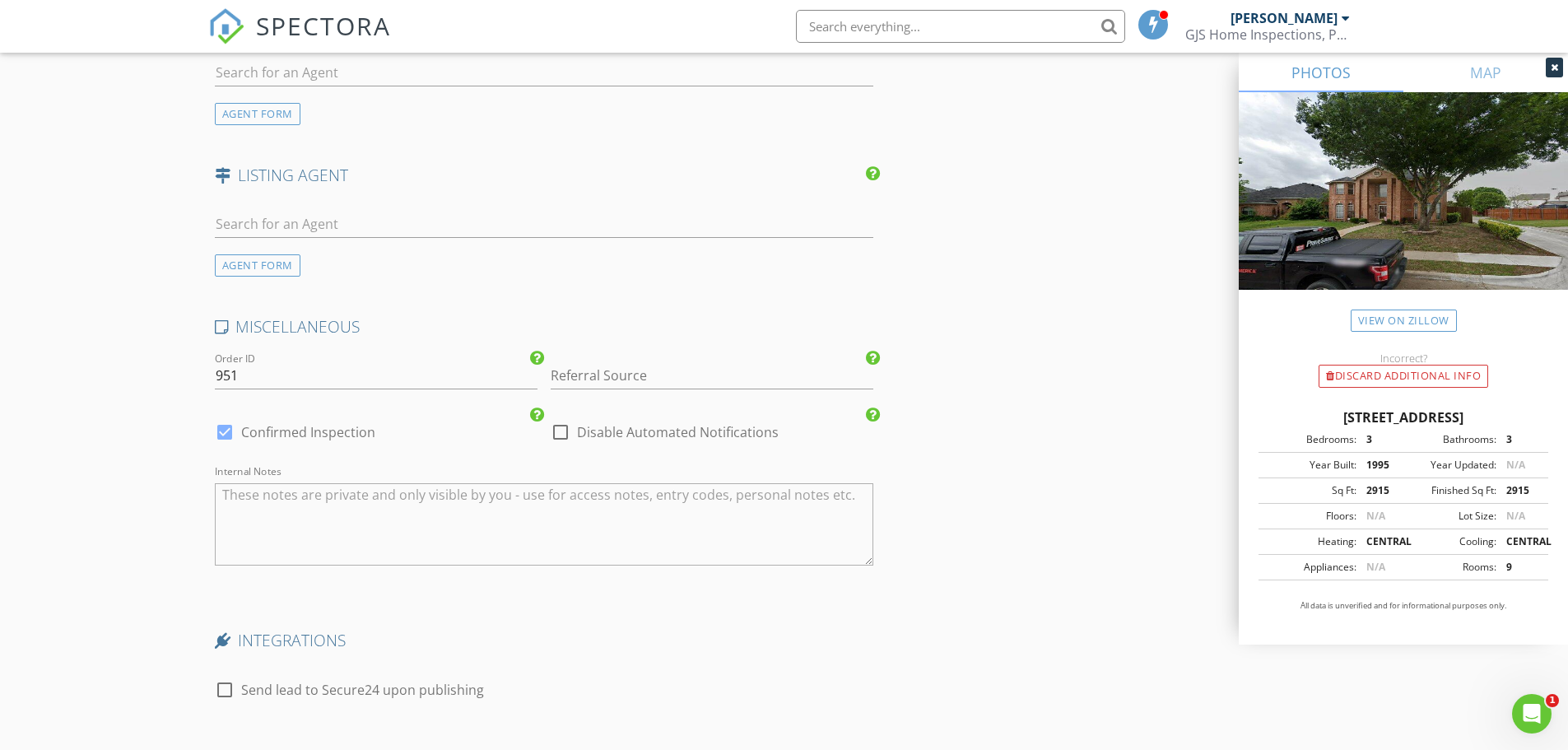
scroll to position [2222, 0]
type textarea "Final Foundation Inspection and Report"
click at [649, 371] on input "Referral Source" at bounding box center [711, 374] width 322 height 27
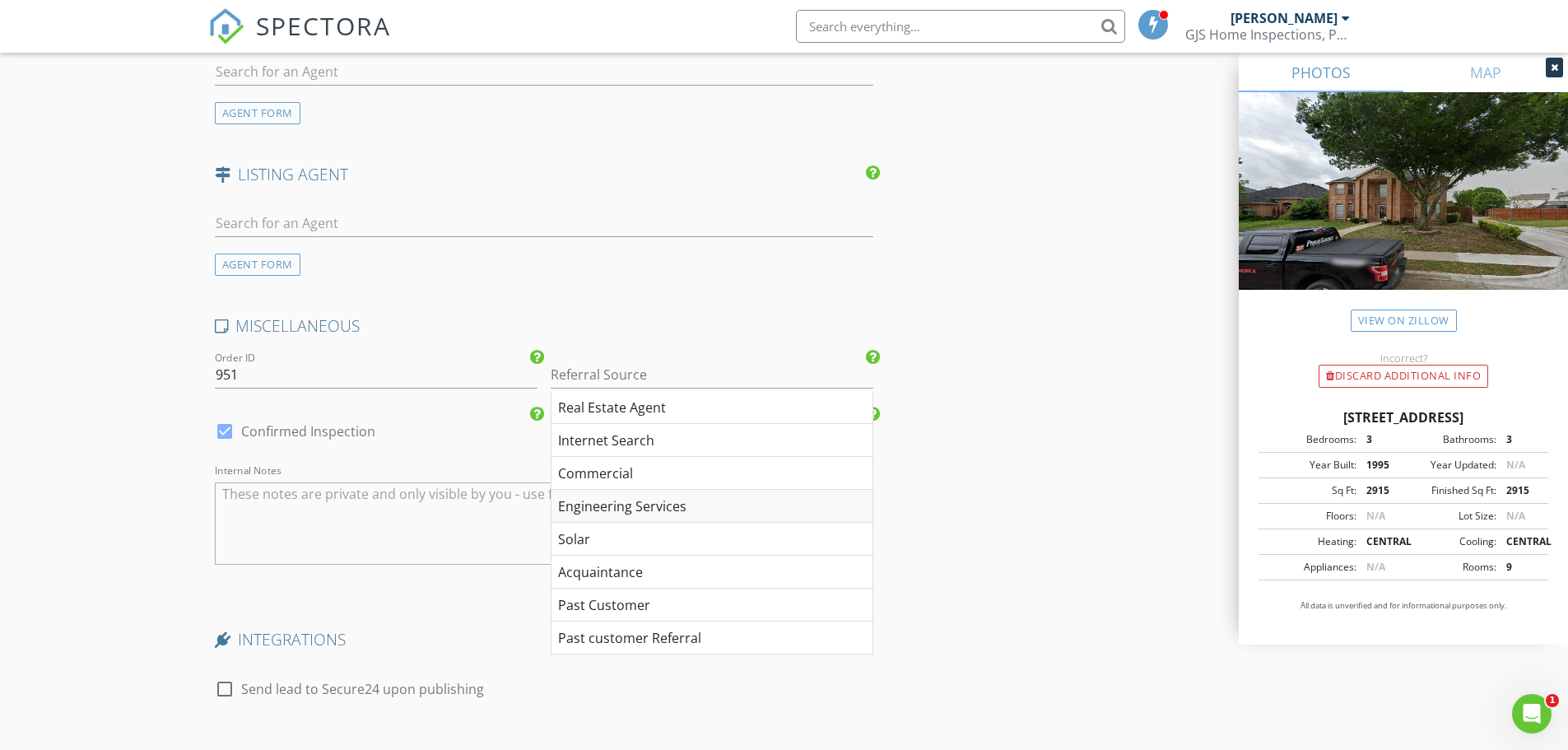
click at [615, 503] on div "Engineering Services" at bounding box center [712, 506] width 321 height 33
type input "Engineering Services"
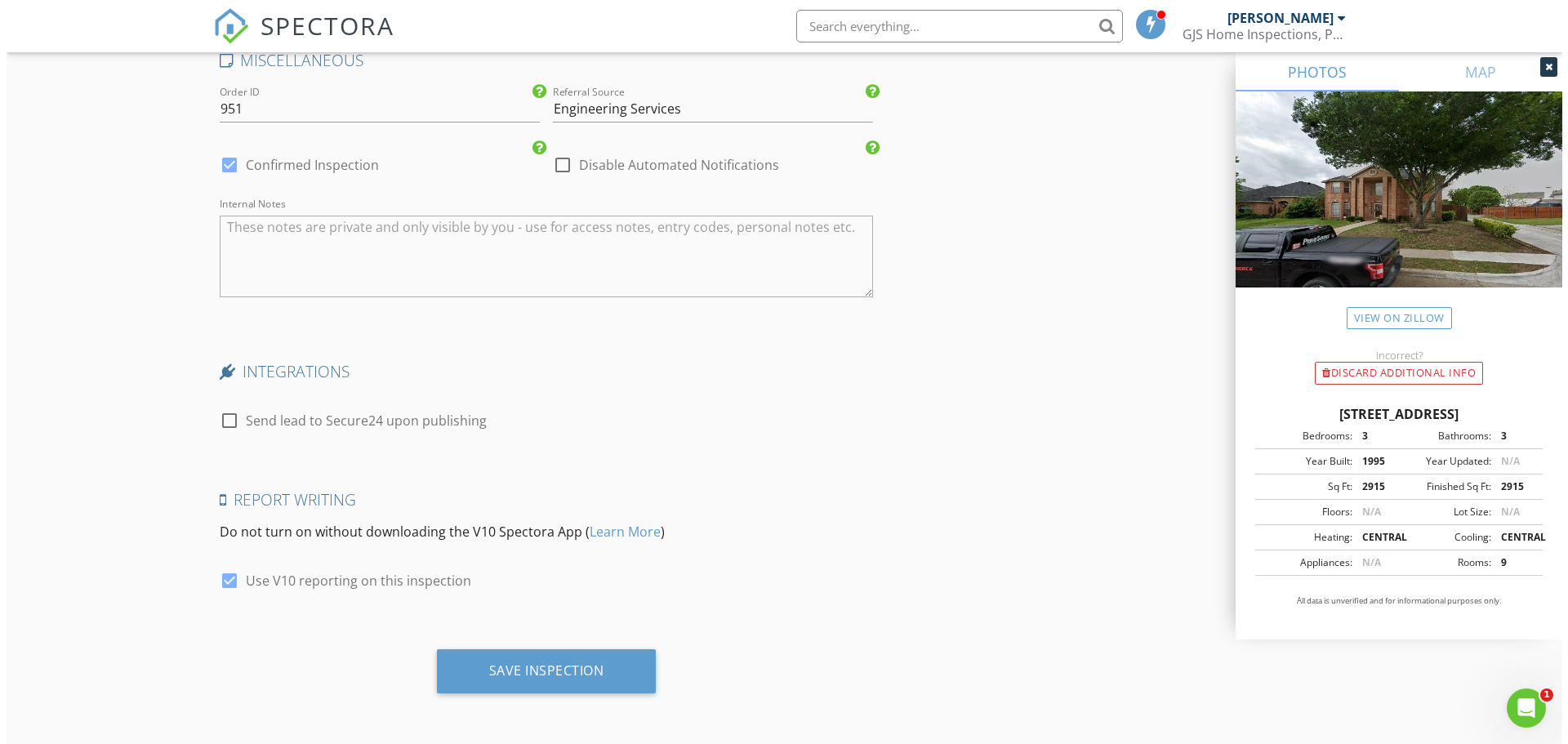
scroll to position [2468, 0]
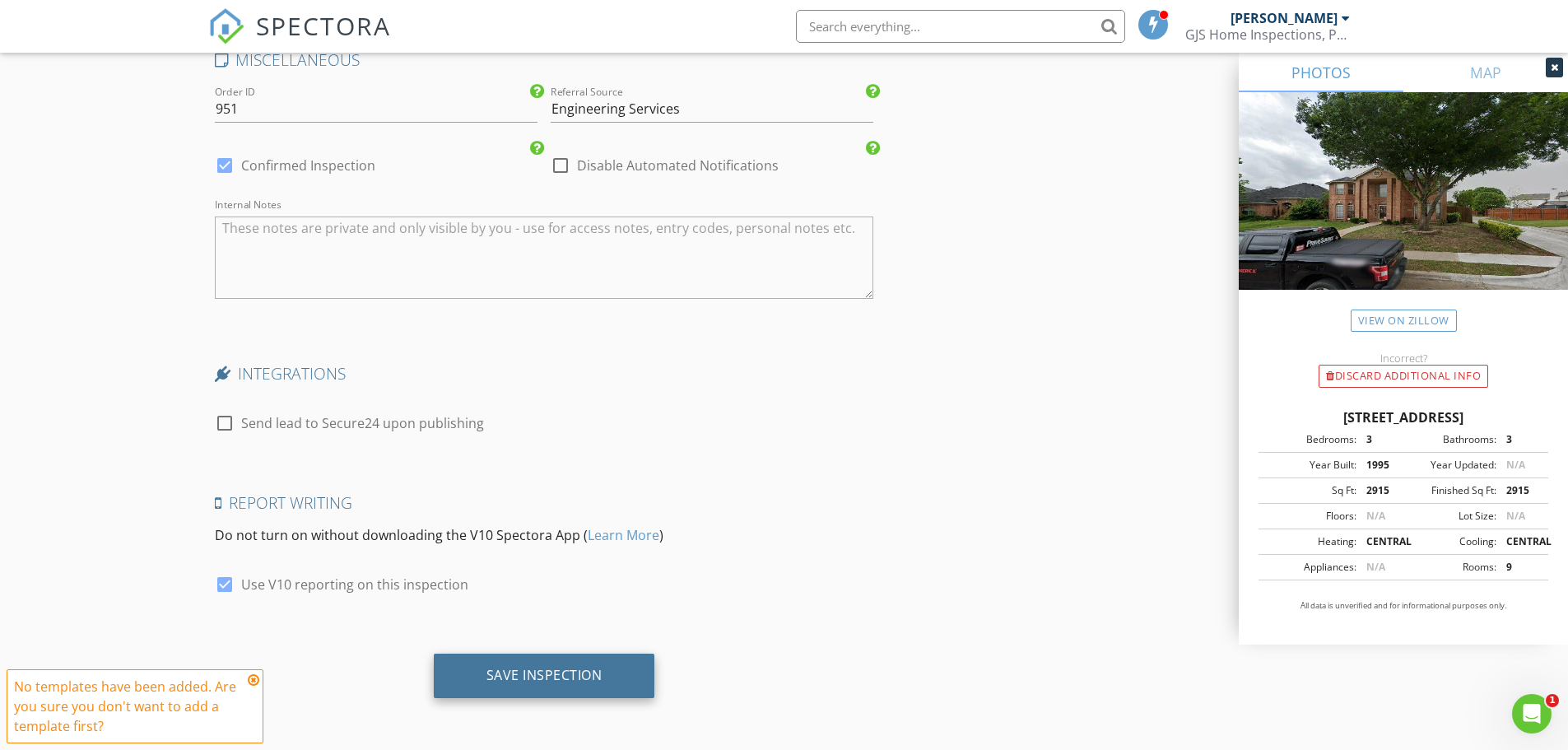
click at [547, 673] on div "Save Inspection" at bounding box center [543, 675] width 116 height 17
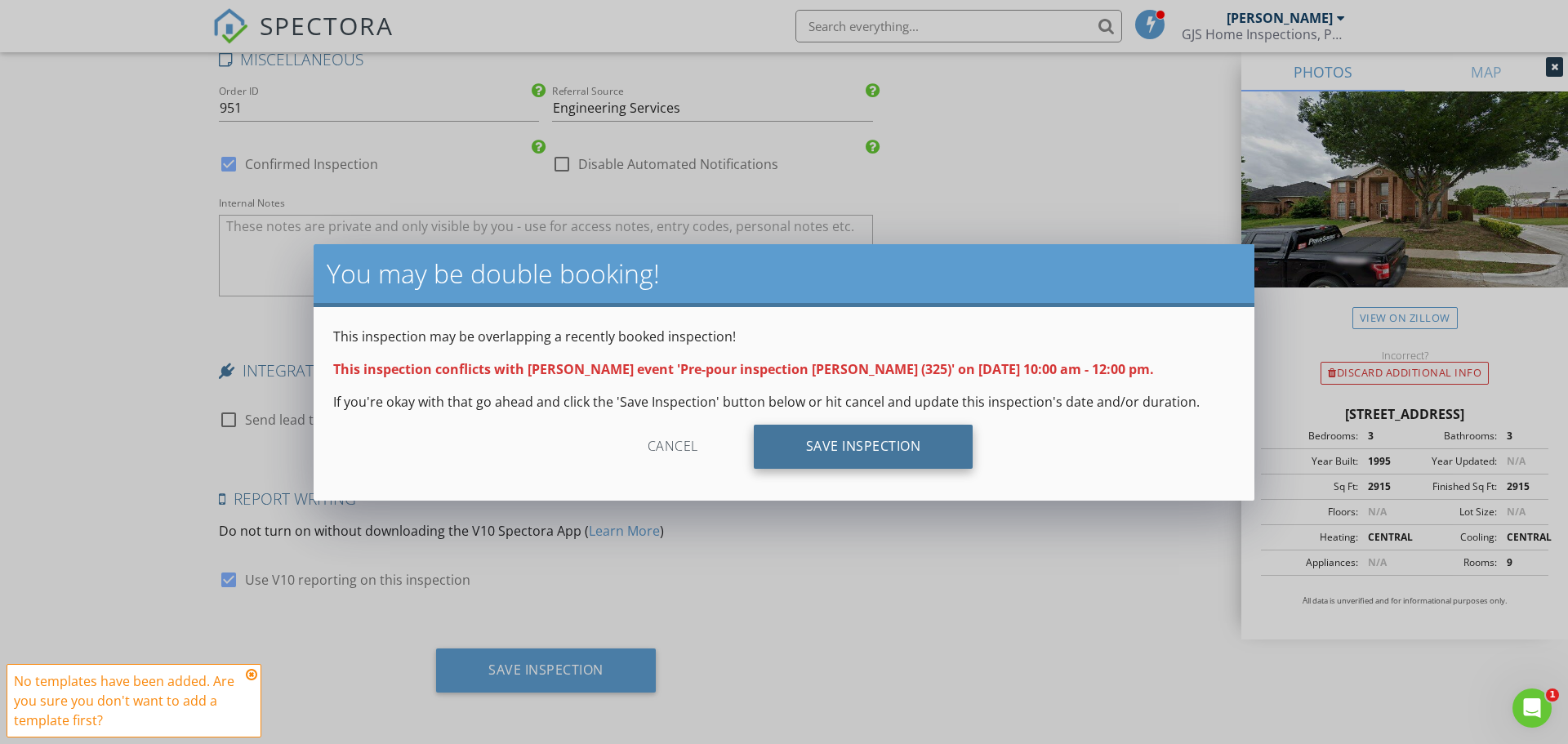
click at [880, 430] on div "Save Inspection" at bounding box center [863, 446] width 220 height 44
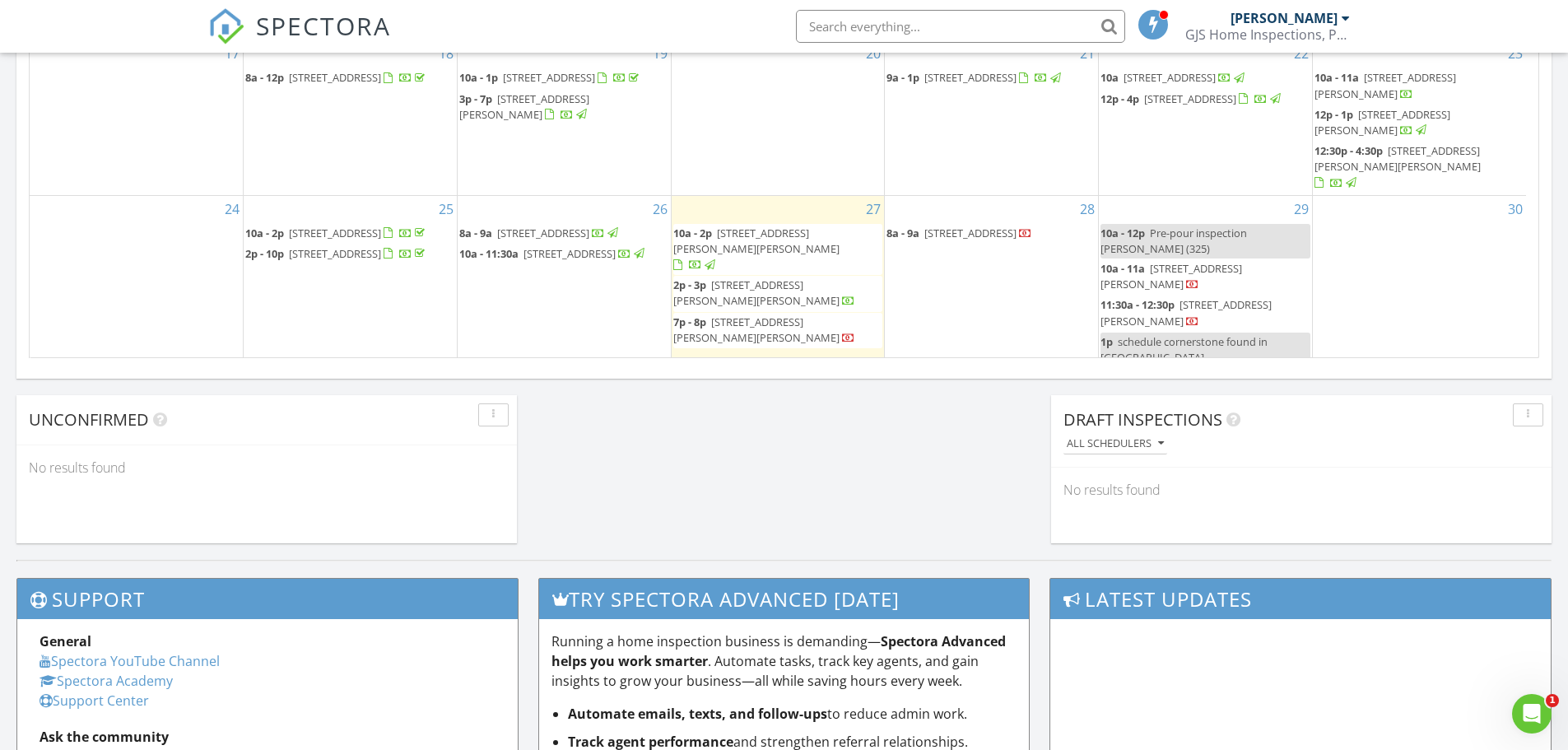
scroll to position [119, 0]
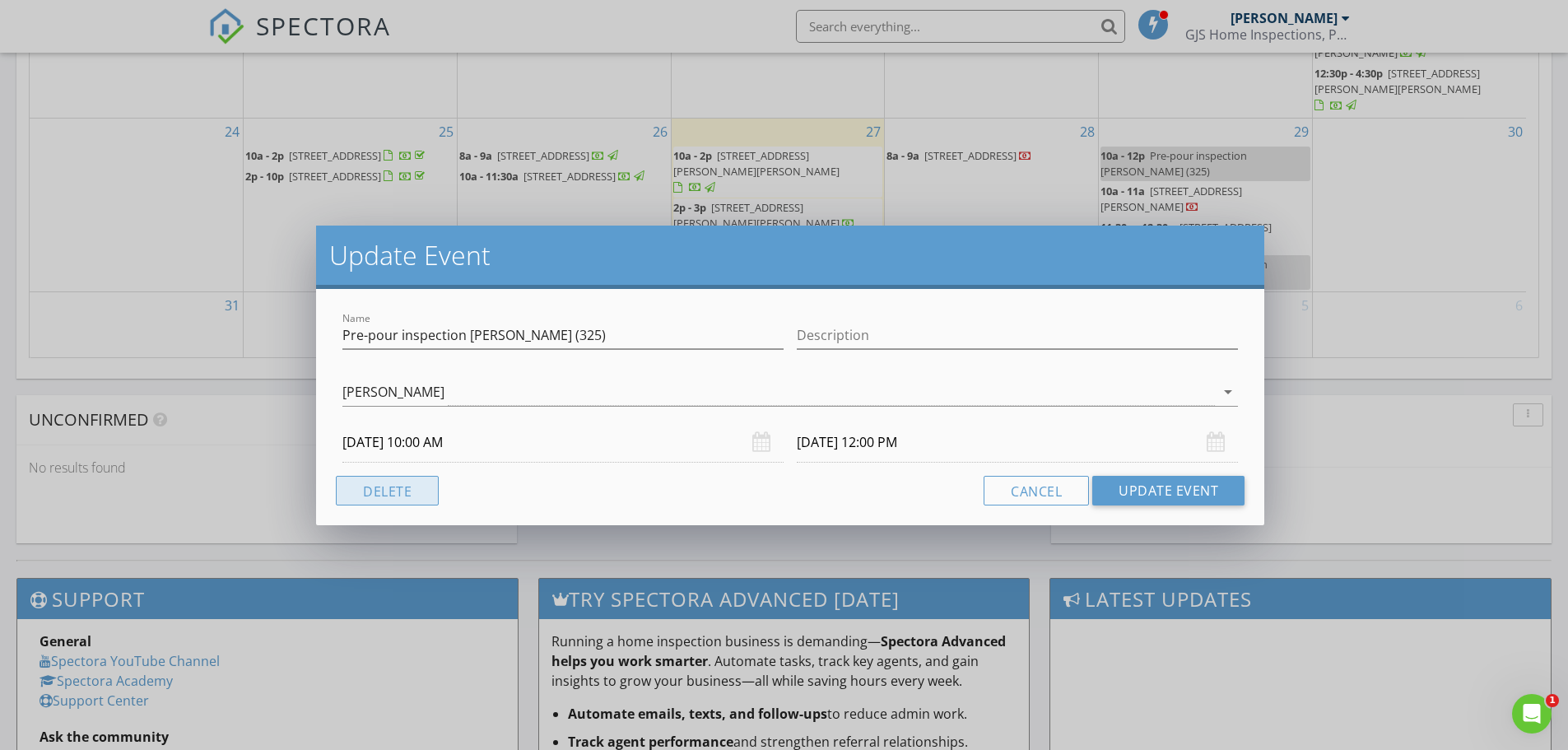
click at [372, 490] on button "Delete" at bounding box center [388, 491] width 103 height 30
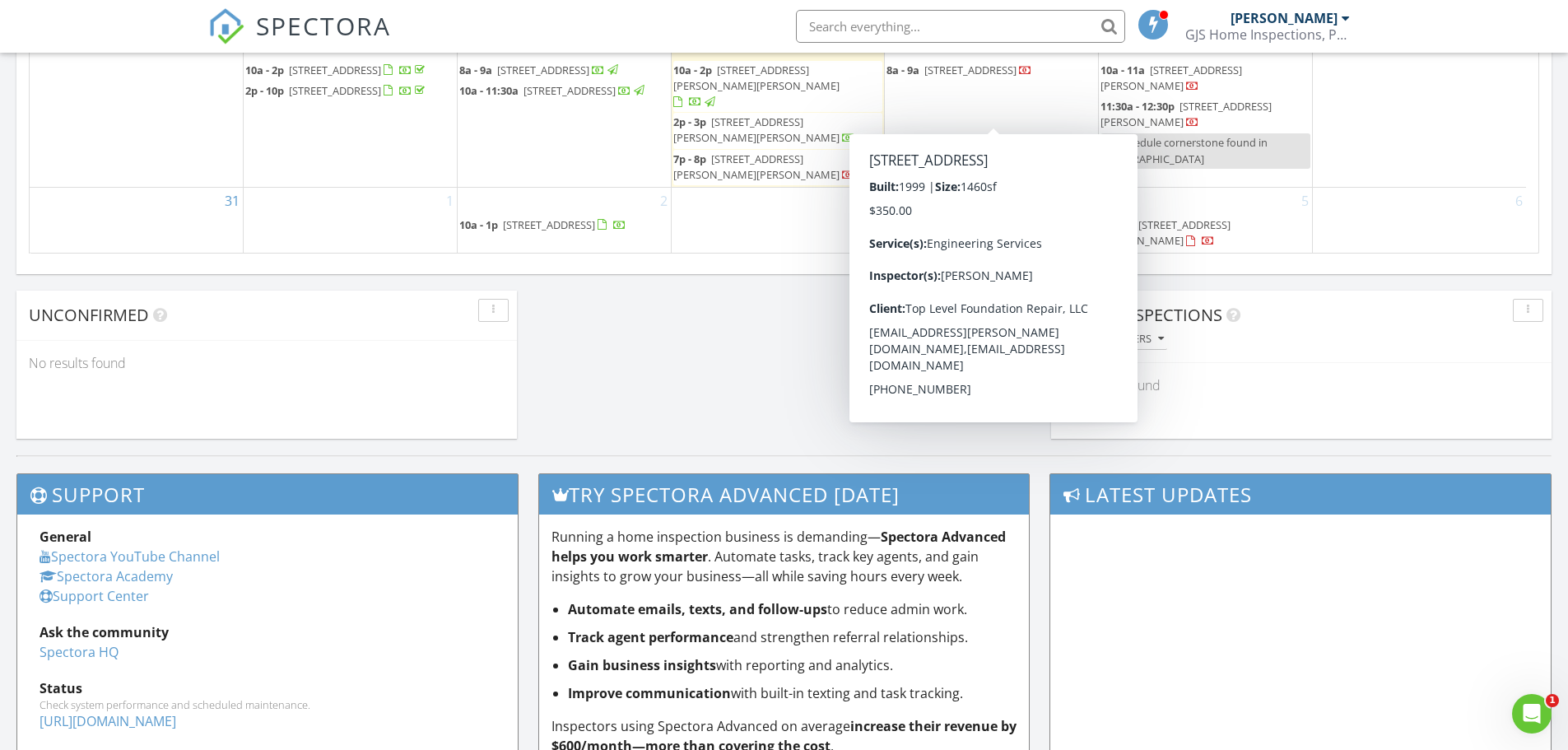
scroll to position [1272, 0]
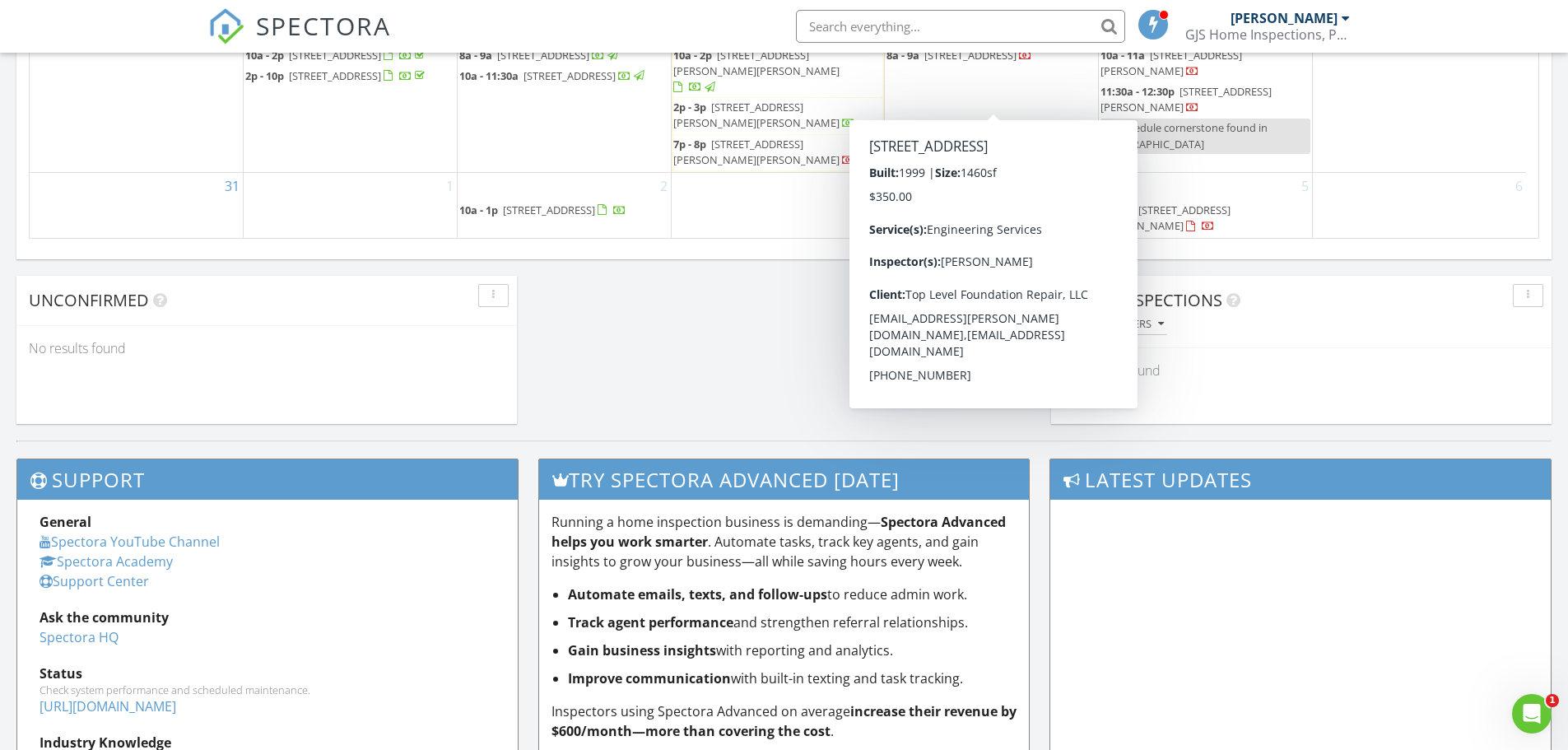
click at [737, 214] on div "3" at bounding box center [778, 205] width 213 height 65
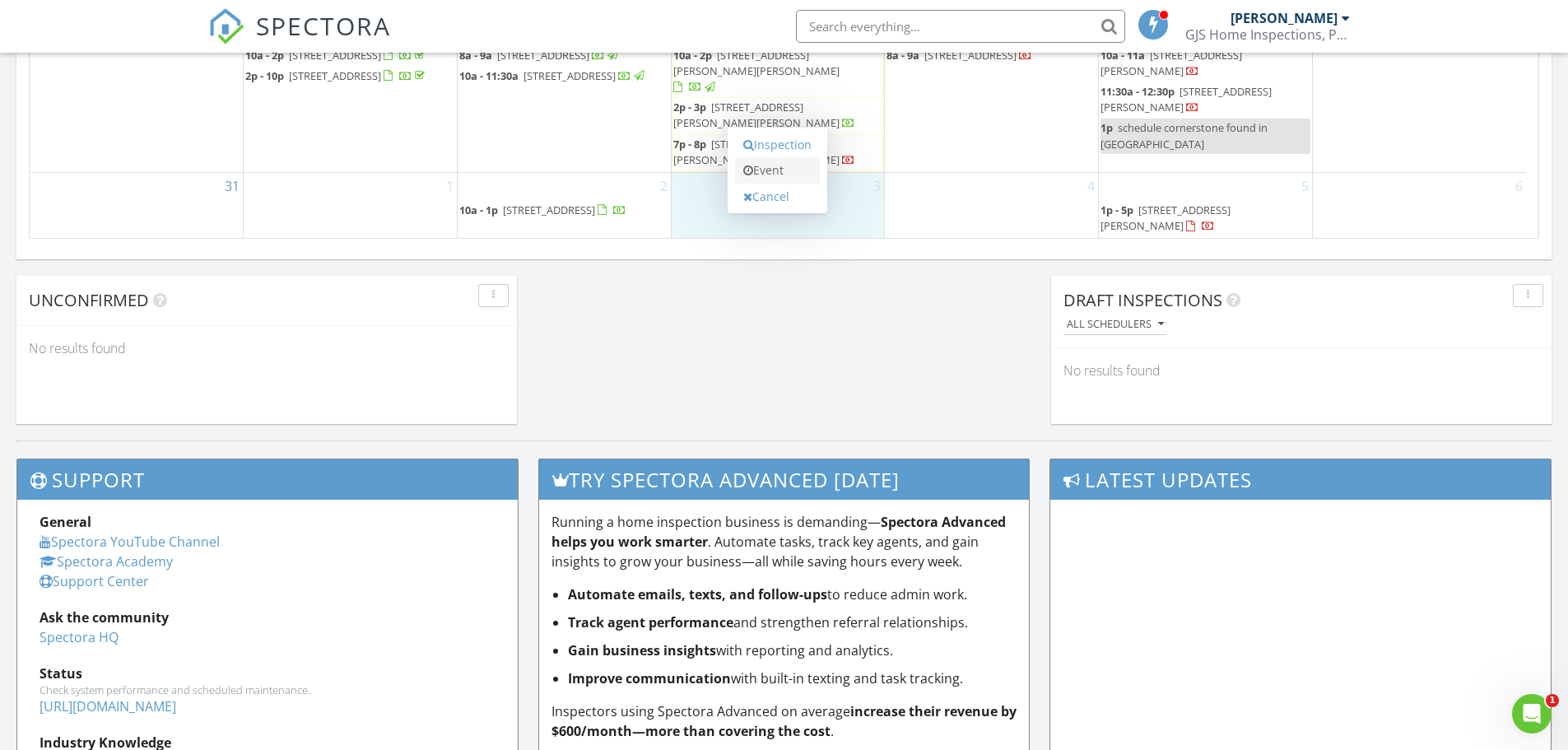
click at [763, 172] on link "Event" at bounding box center [777, 170] width 84 height 27
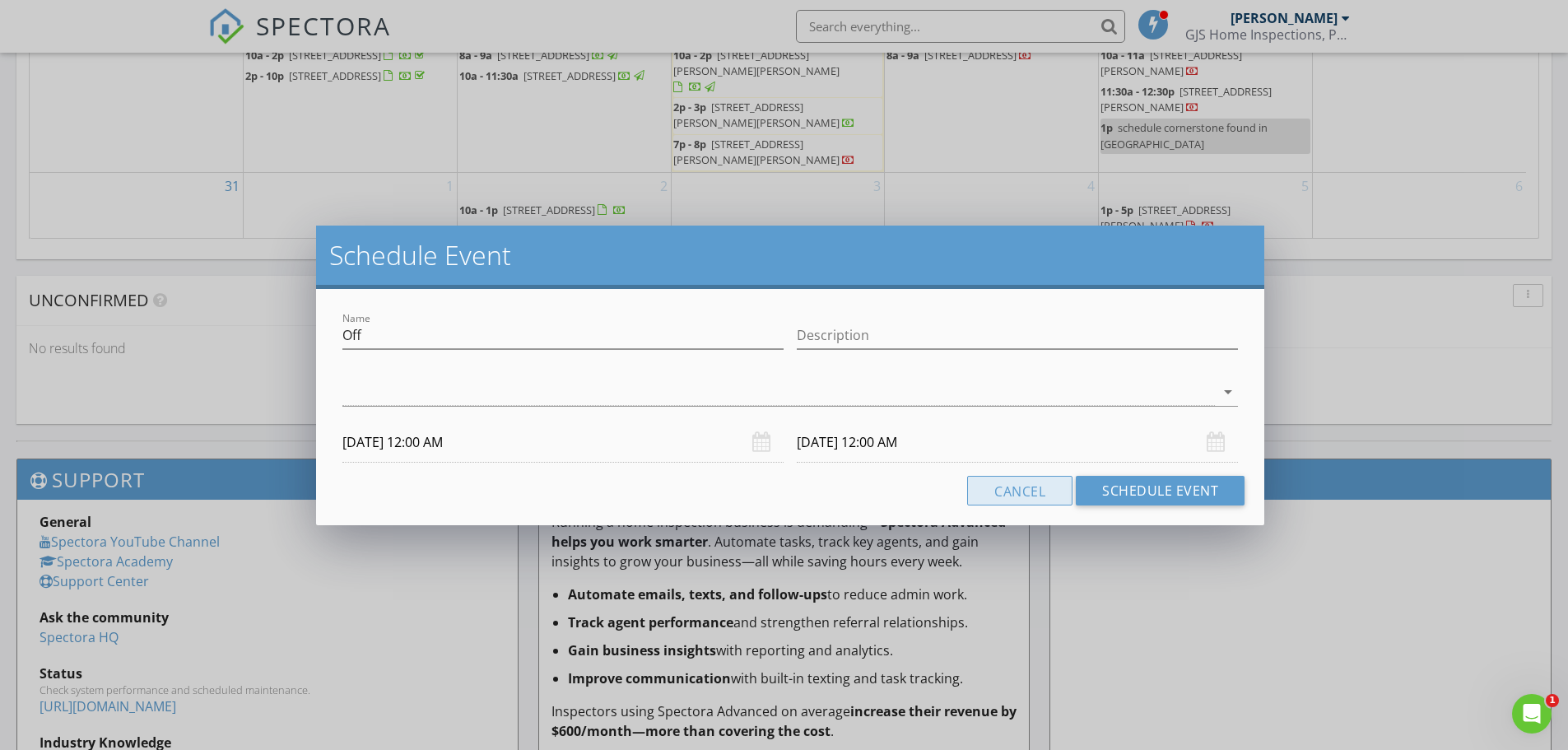
click at [1038, 496] on button "Cancel" at bounding box center [1020, 491] width 105 height 30
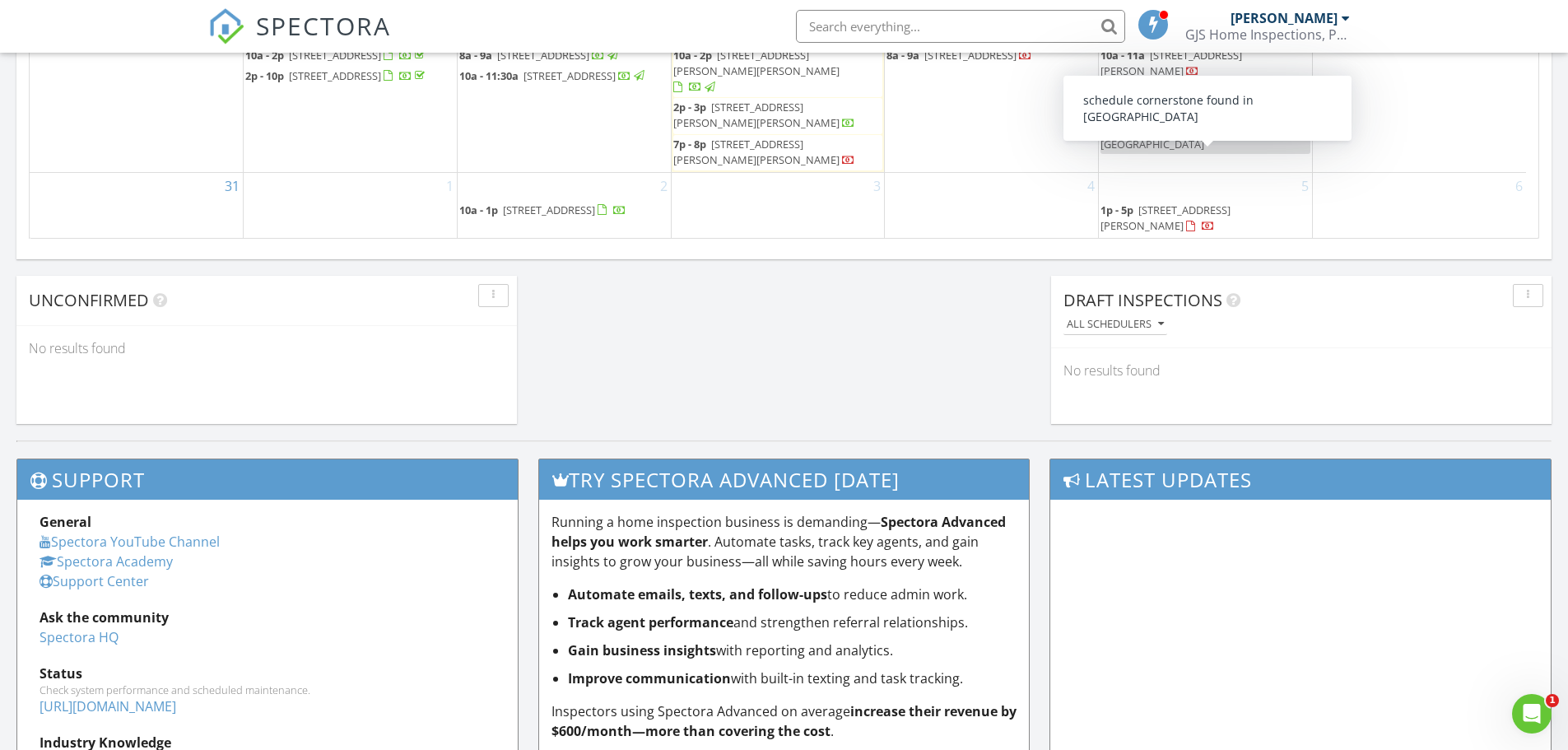
click at [1196, 151] on span "schedule cornerstone found in Allen" at bounding box center [1183, 135] width 167 height 31
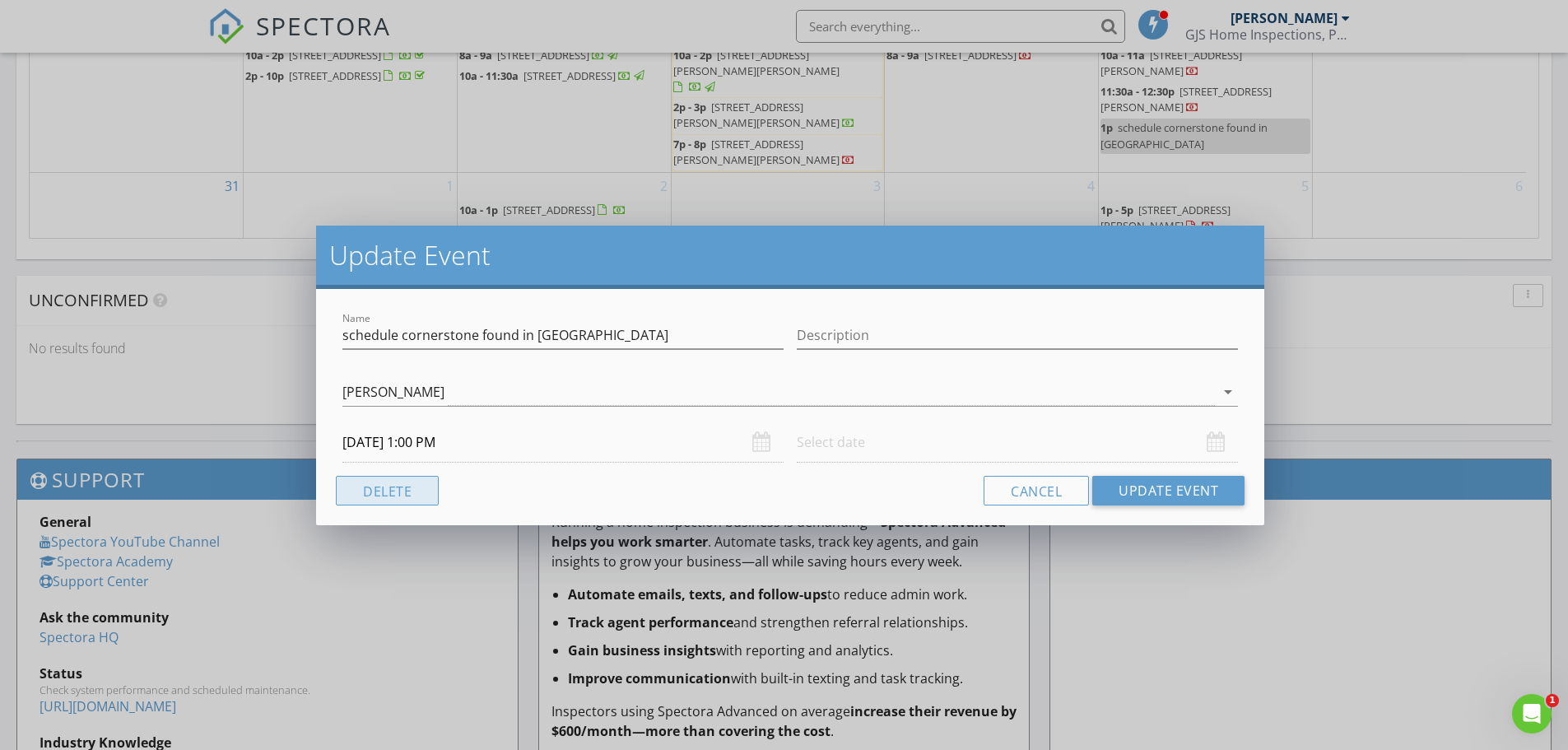
click at [402, 497] on button "Delete" at bounding box center [388, 491] width 103 height 30
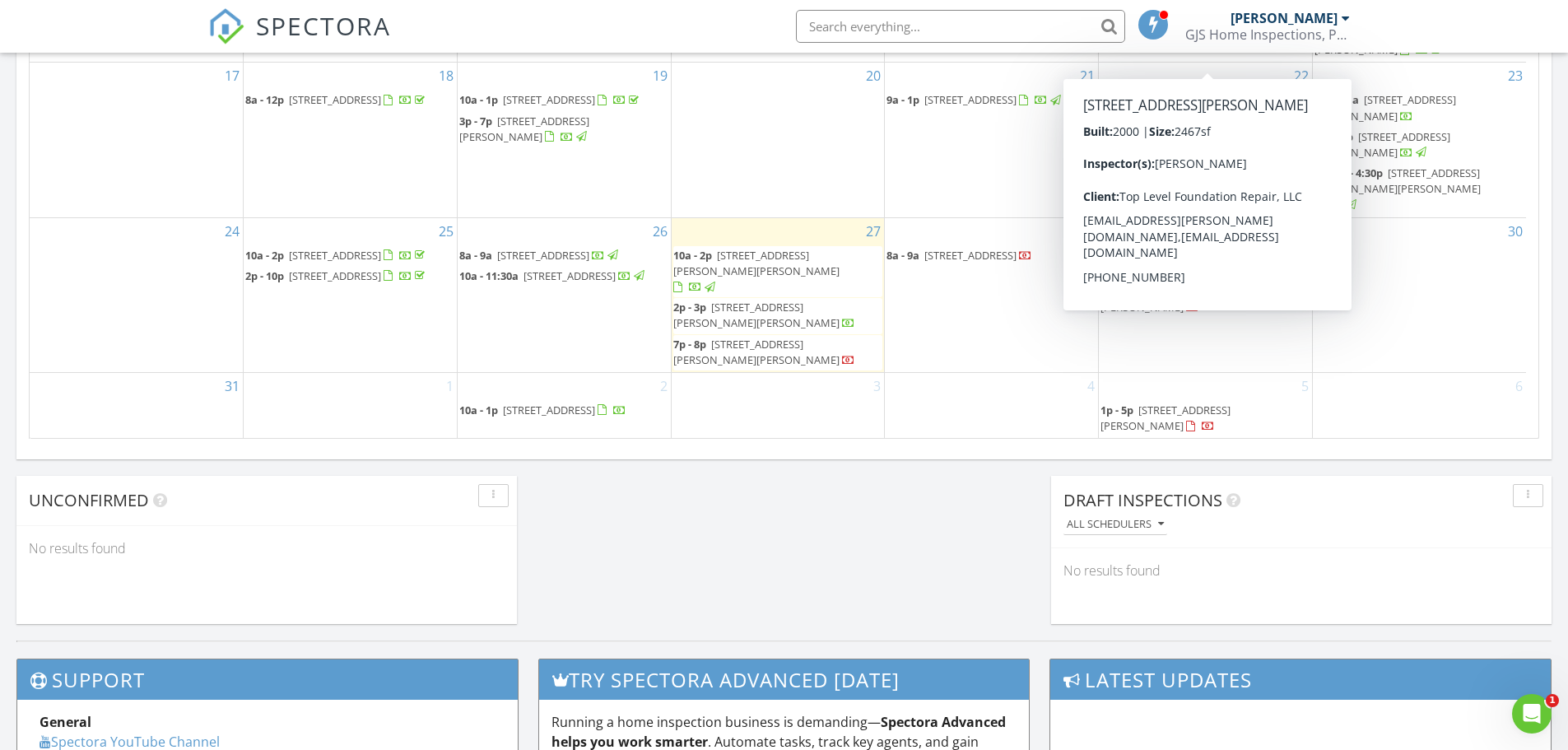
scroll to position [100, 0]
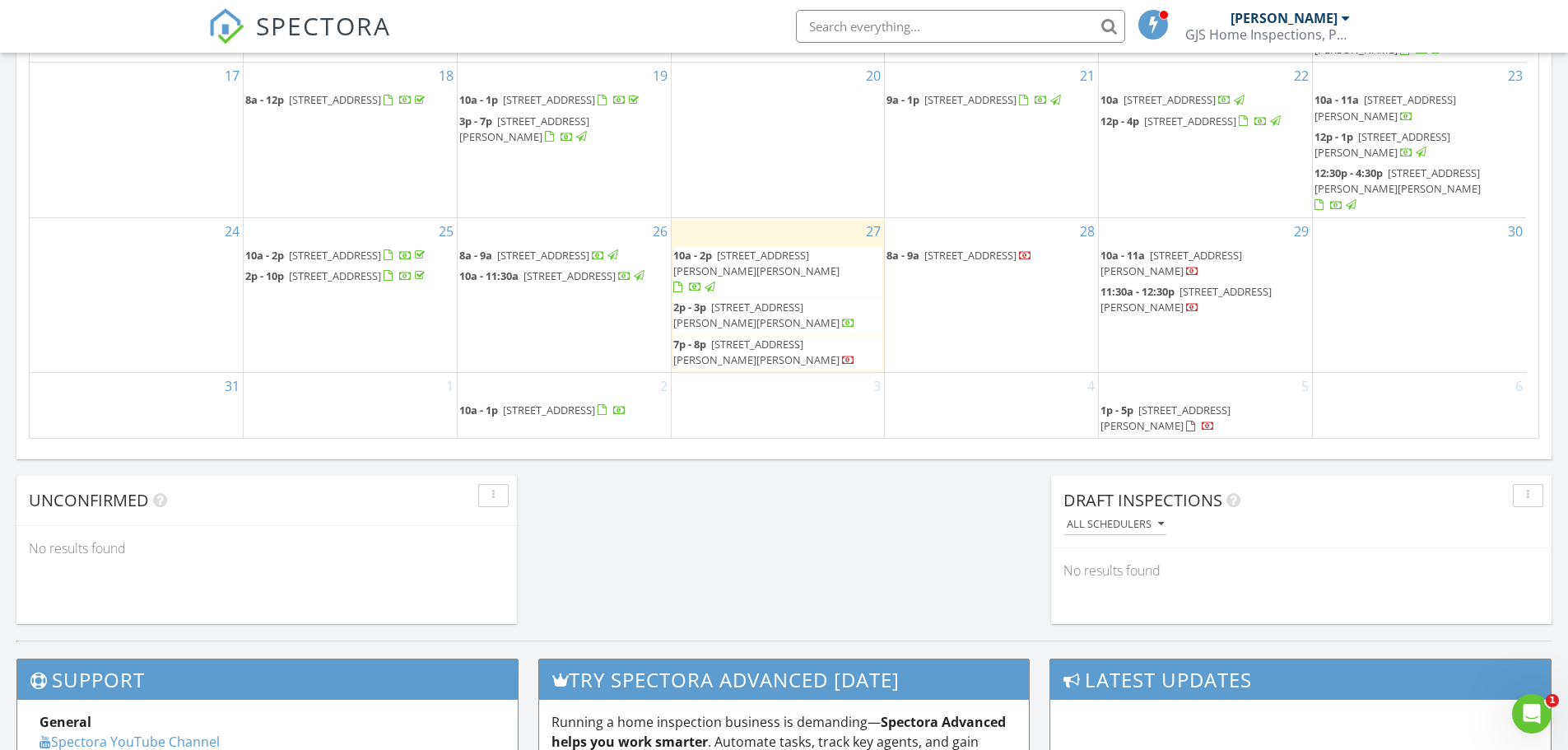
click at [816, 399] on div "3" at bounding box center [778, 406] width 213 height 65
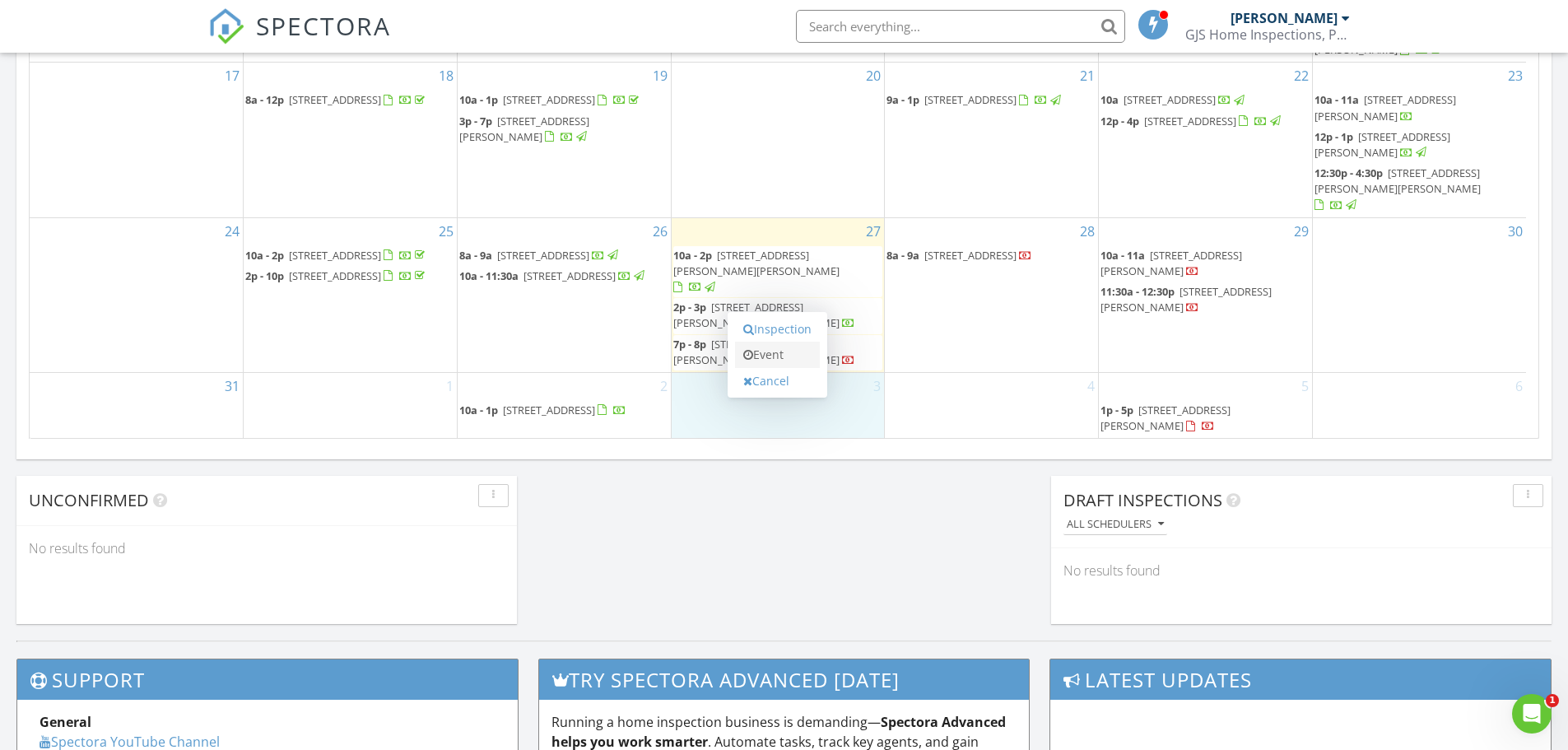
click at [778, 352] on link "Event" at bounding box center [777, 354] width 84 height 27
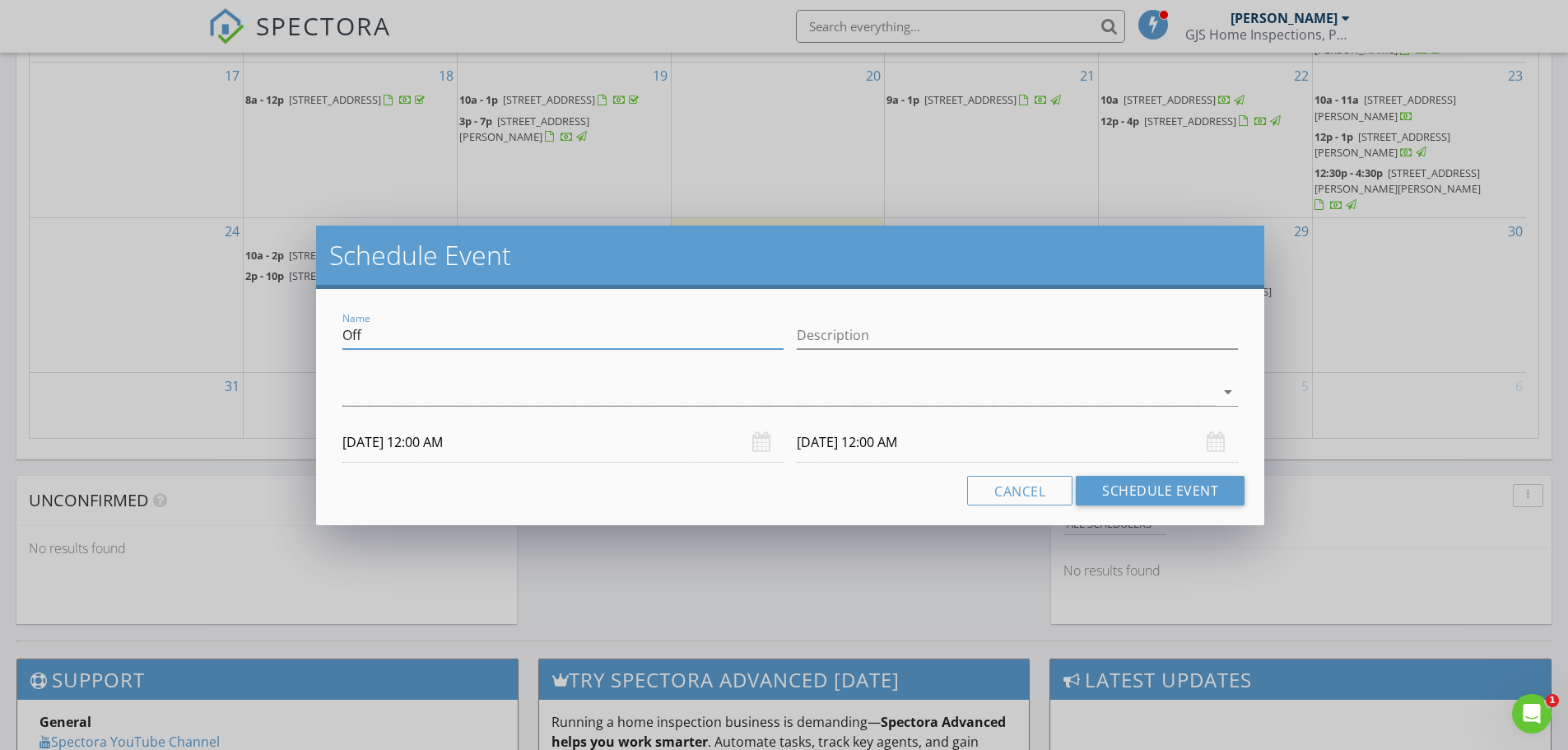
click at [440, 331] on input "Off" at bounding box center [562, 334] width 441 height 27
click at [438, 331] on input "Off" at bounding box center [562, 334] width 441 height 27
type input "Pre pour for paula, Brain"
click at [652, 446] on input "09/03/2025 12:00 AM" at bounding box center [562, 442] width 441 height 41
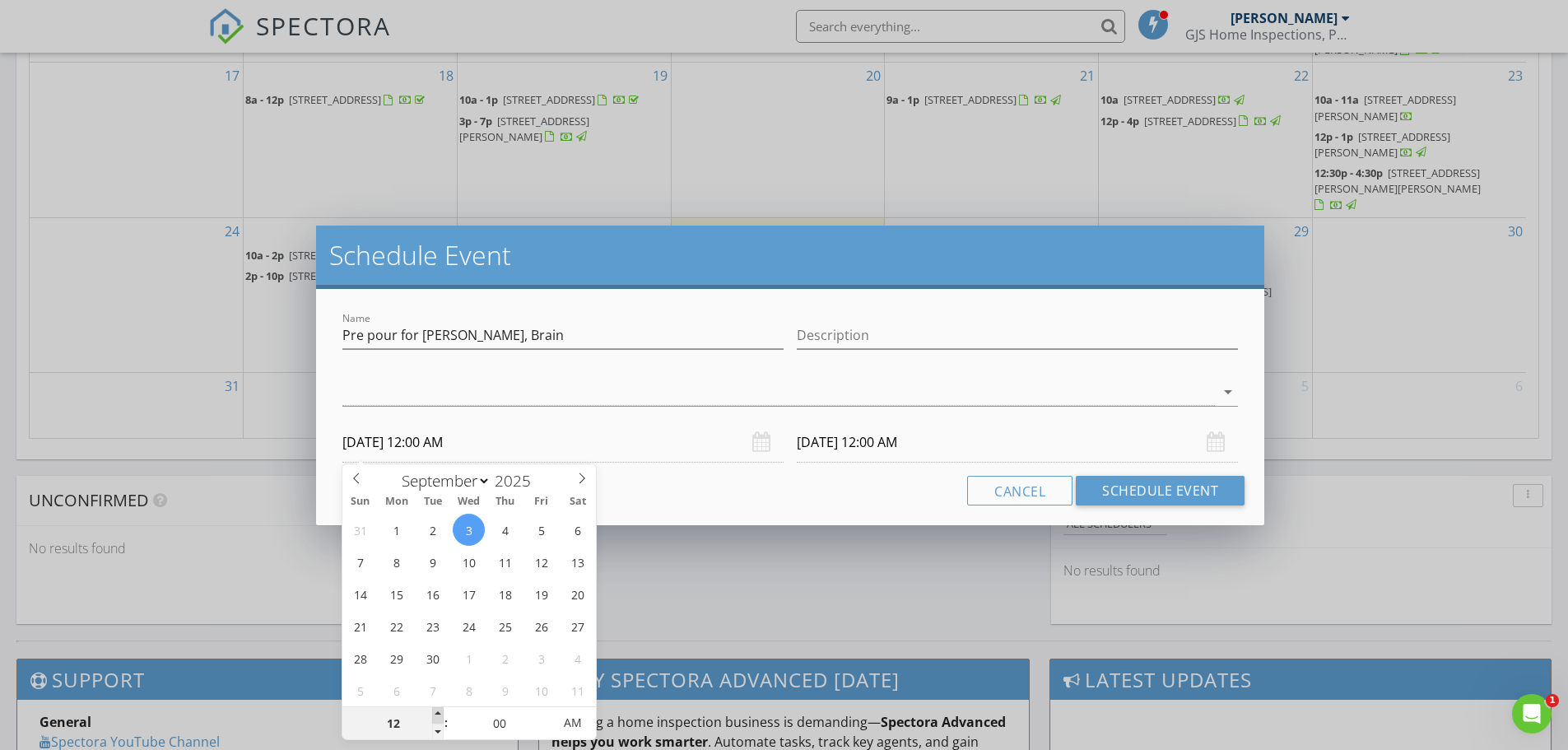
type input "01"
type input "09/03/2025 1:00 AM"
click at [443, 713] on span at bounding box center [438, 715] width 12 height 17
type input "02"
type input "09/03/2025 2:00 AM"
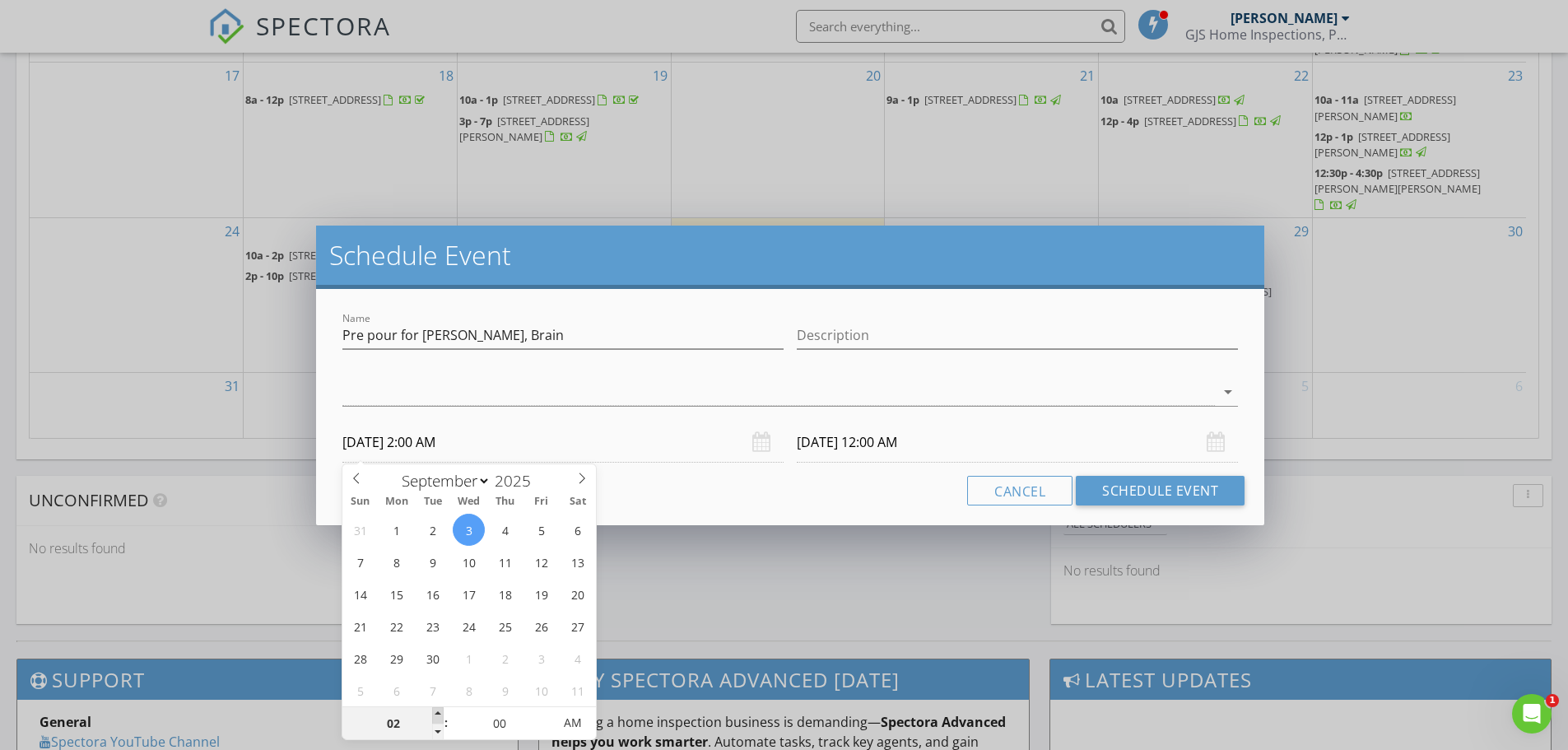
click at [443, 713] on span at bounding box center [438, 715] width 12 height 17
type input "03"
type input "09/03/2025 3:00 AM"
click at [443, 713] on span at bounding box center [438, 715] width 12 height 17
type input "04"
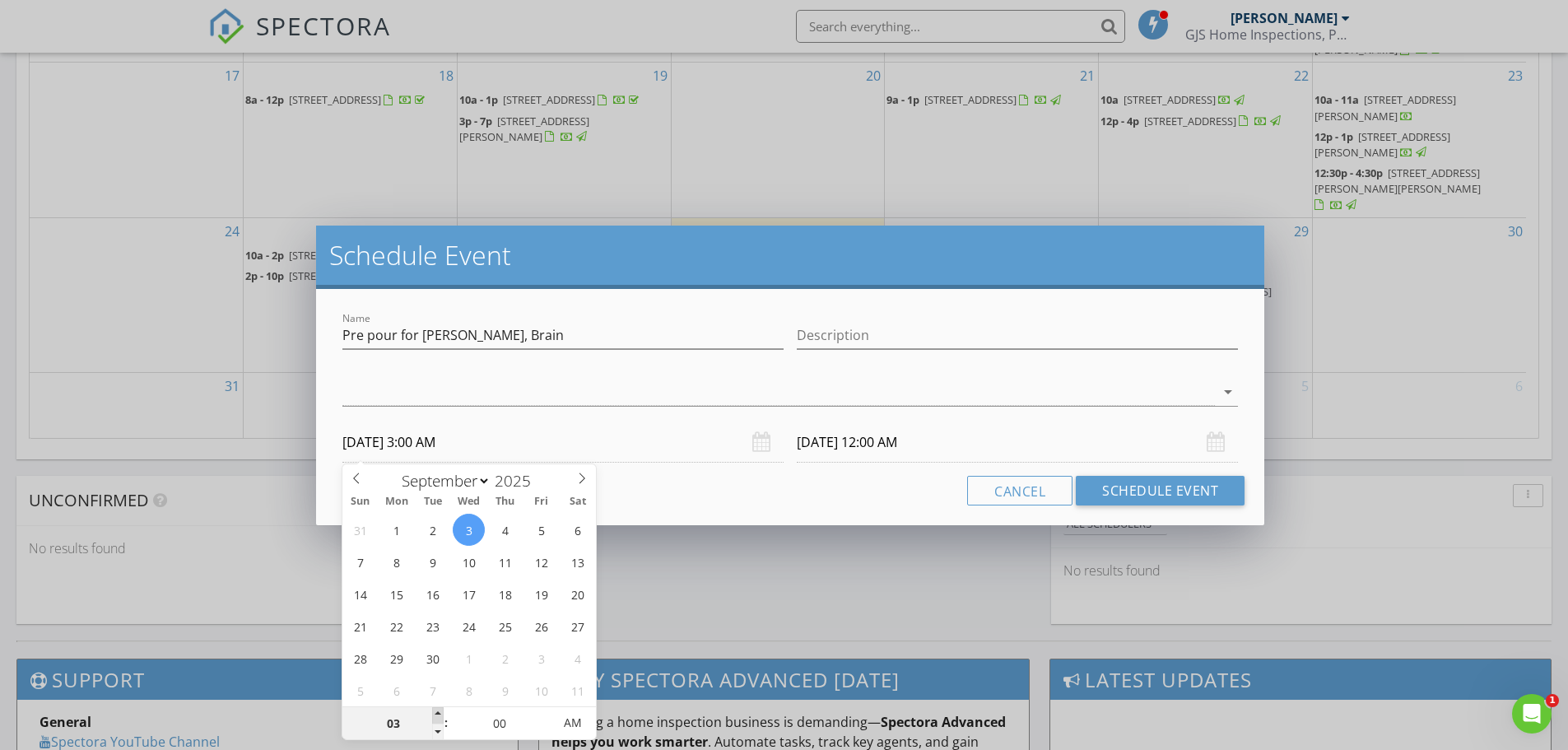
type input "09/03/2025 4:00 AM"
click at [443, 713] on span at bounding box center [438, 715] width 12 height 17
type input "05"
type input "09/03/2025 5:00 AM"
click at [443, 713] on span at bounding box center [438, 715] width 12 height 17
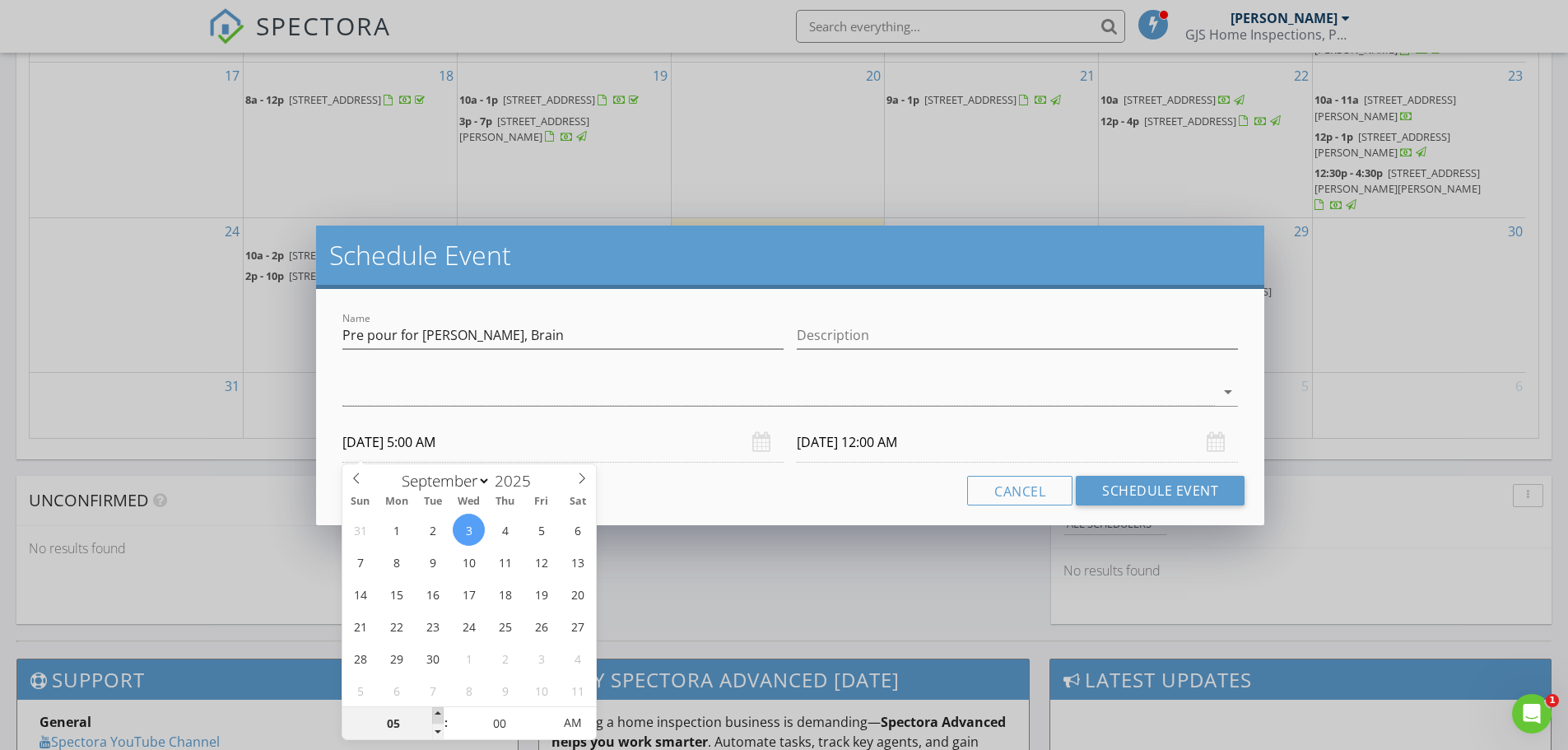
type input "06"
type input "09/03/2025 6:00 AM"
click at [443, 713] on span at bounding box center [438, 715] width 12 height 17
type input "07"
type input "09/03/2025 7:00 AM"
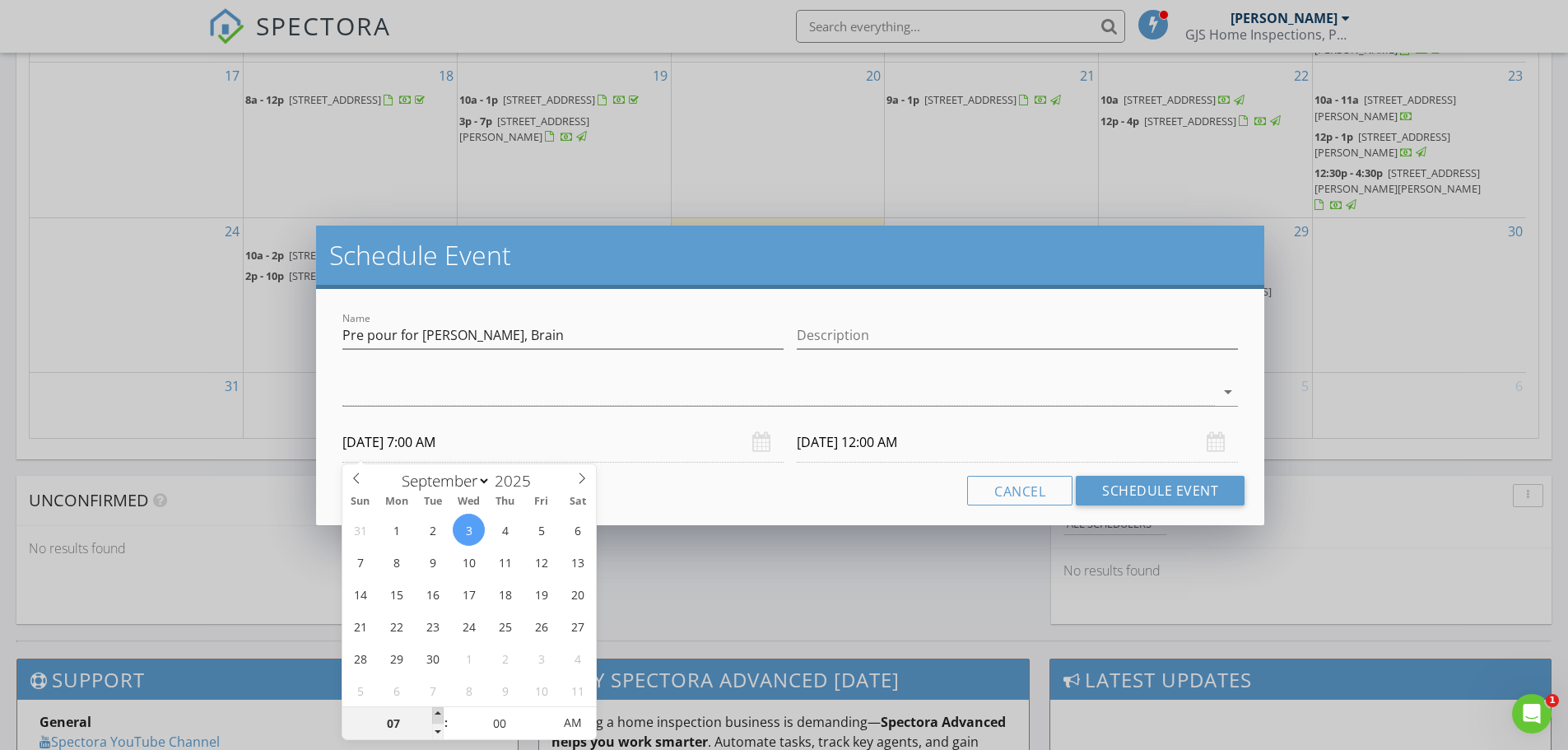
click at [443, 713] on span at bounding box center [438, 715] width 12 height 17
type input "08"
type input "09/03/2025 8:00 AM"
click at [443, 713] on span at bounding box center [438, 715] width 12 height 17
type input "08"
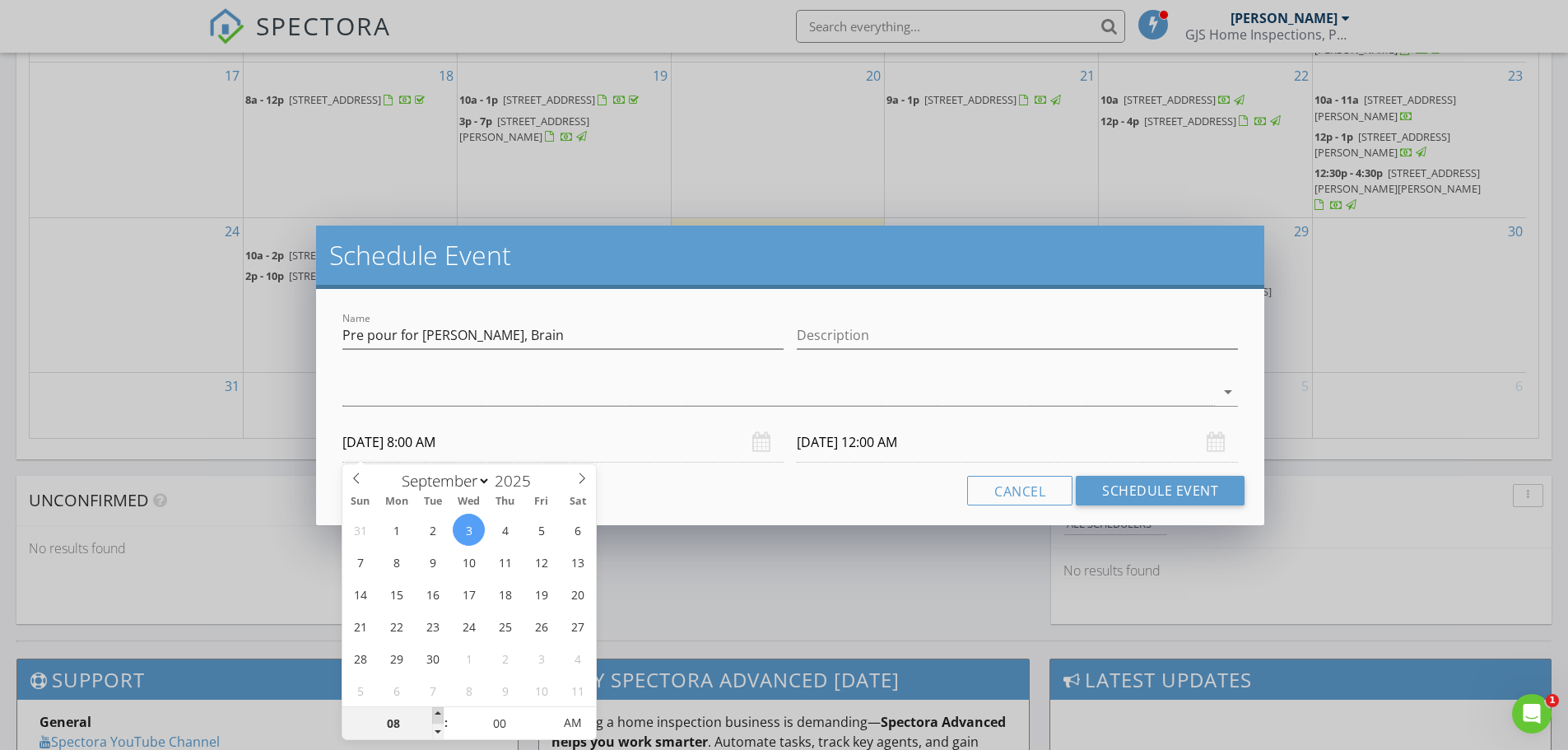
type input "09/04/2025 8:00 AM"
type input "09"
type input "09/03/2025 9:00 AM"
click at [443, 713] on span at bounding box center [438, 715] width 12 height 17
type input "09"
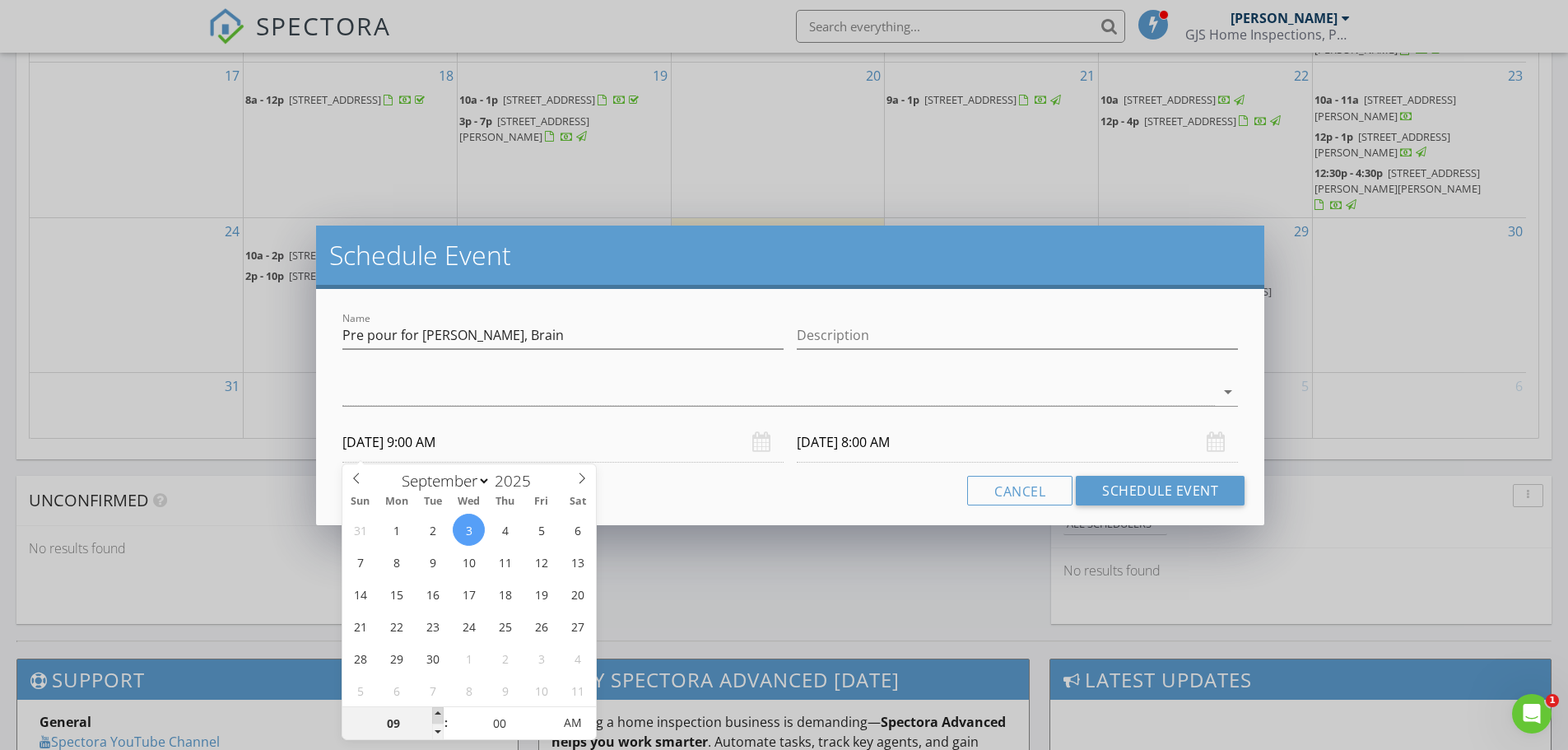
type input "09/04/2025 9:00 AM"
type input "10"
type input "09/03/2025 10:00 AM"
click at [443, 713] on span at bounding box center [438, 715] width 12 height 17
type input "10"
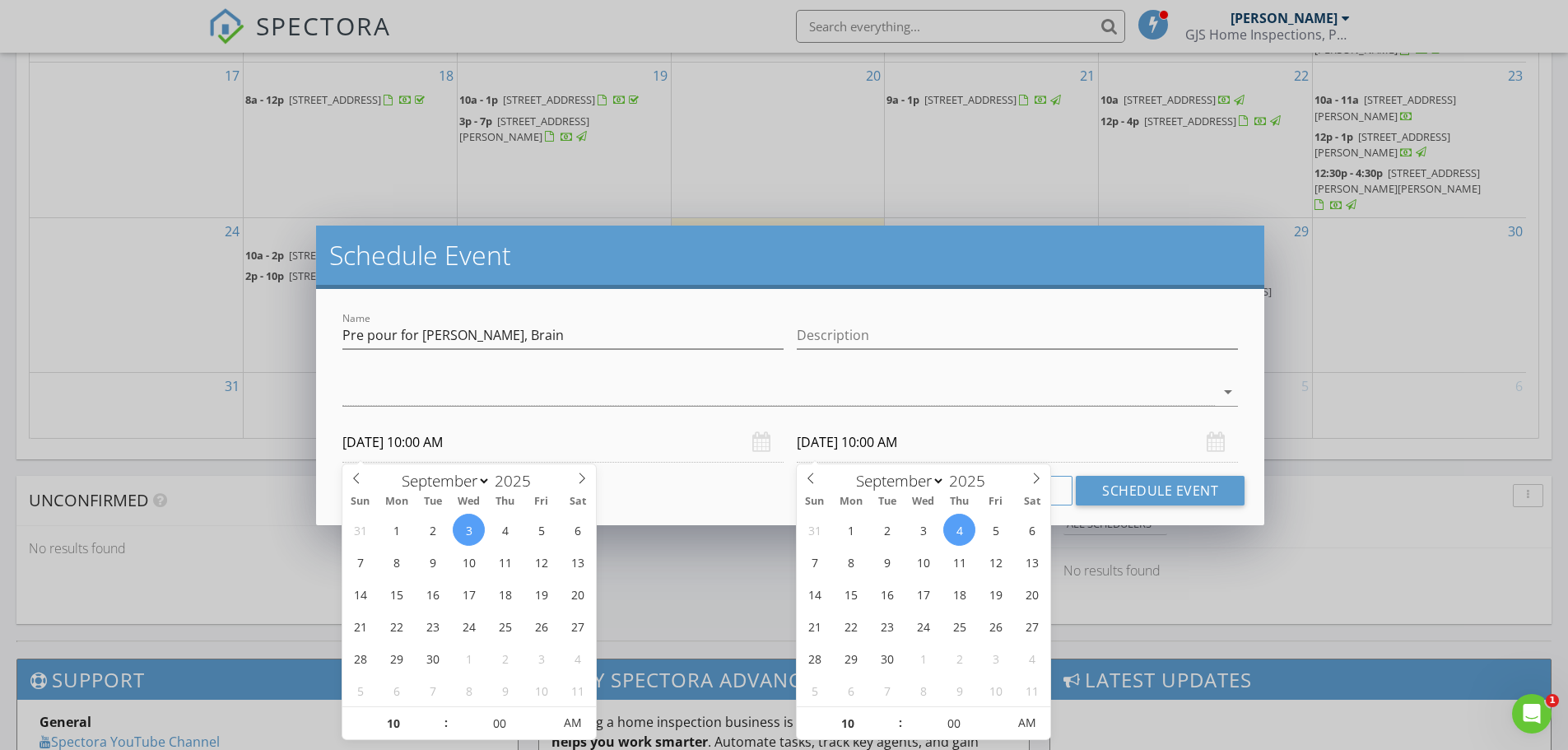
click at [862, 442] on input "09/04/2025 10:00 AM" at bounding box center [1017, 442] width 441 height 41
type input "09/03/2025 10:00 AM"
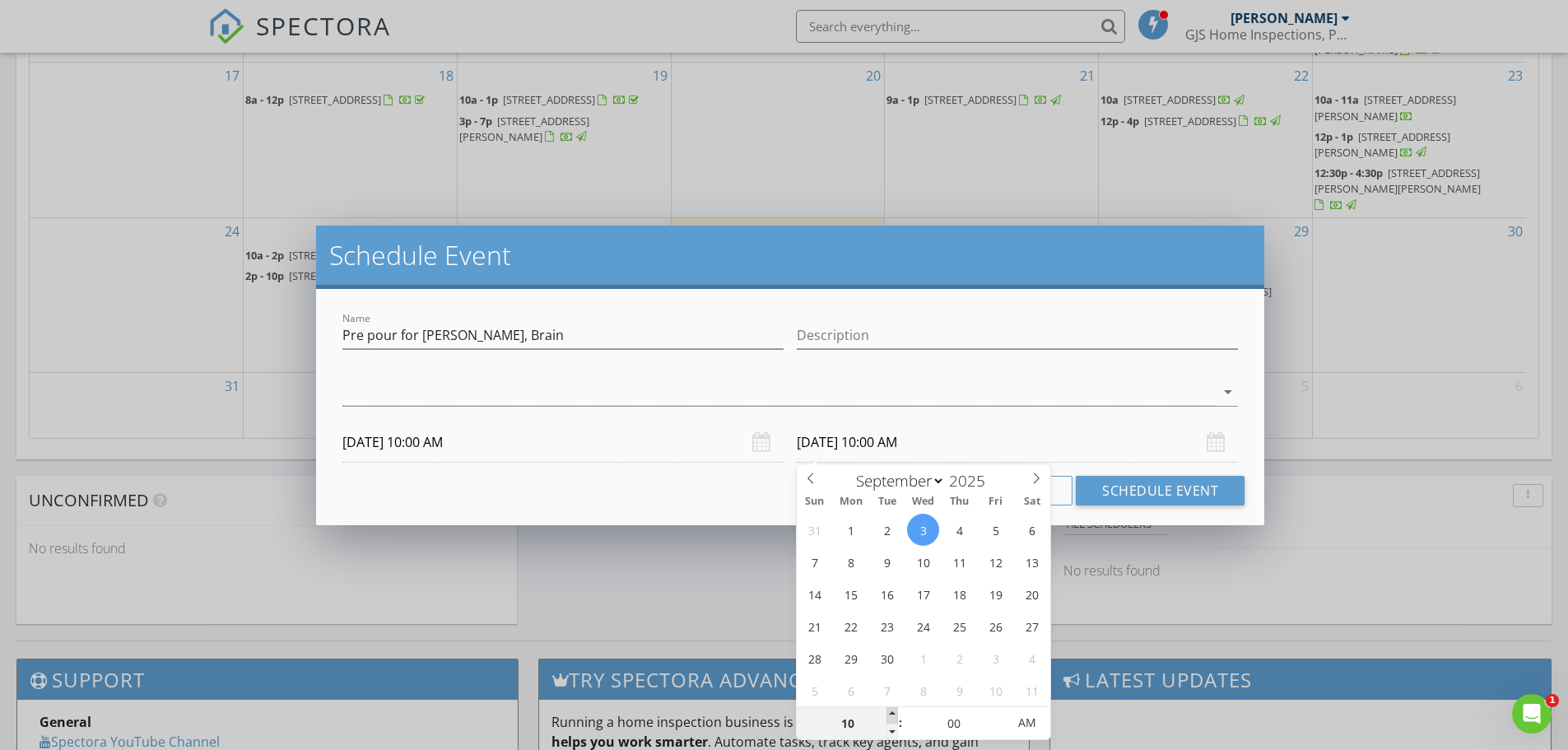
type input "11"
type input "09/03/2025 11:00 AM"
click at [891, 711] on span at bounding box center [893, 715] width 12 height 17
click at [1178, 498] on button "Schedule Event" at bounding box center [1159, 491] width 169 height 30
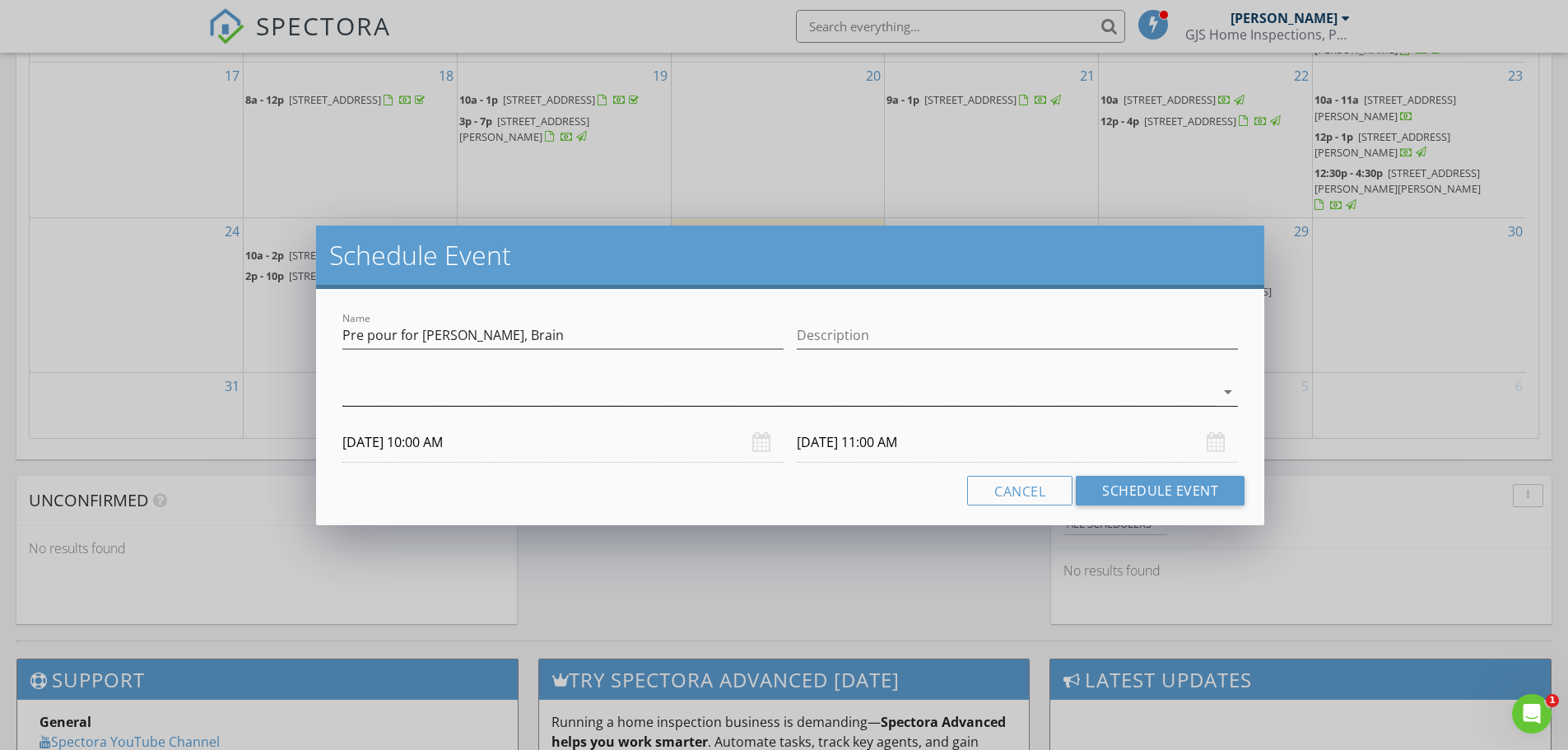
click at [646, 398] on div at bounding box center [779, 392] width 873 height 27
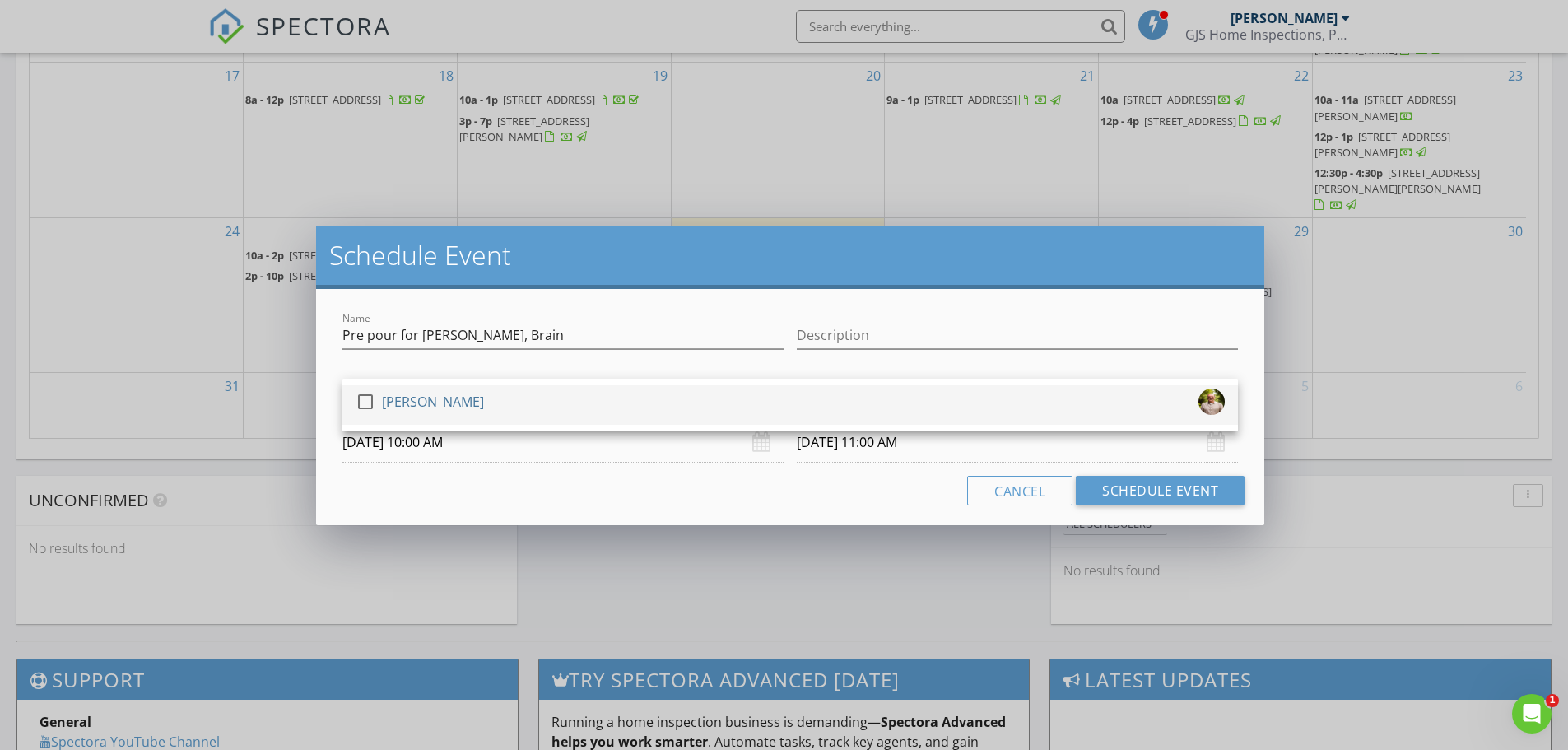
click at [540, 418] on div "check_box_outline_blank Garrett Schaan" at bounding box center [789, 405] width 869 height 33
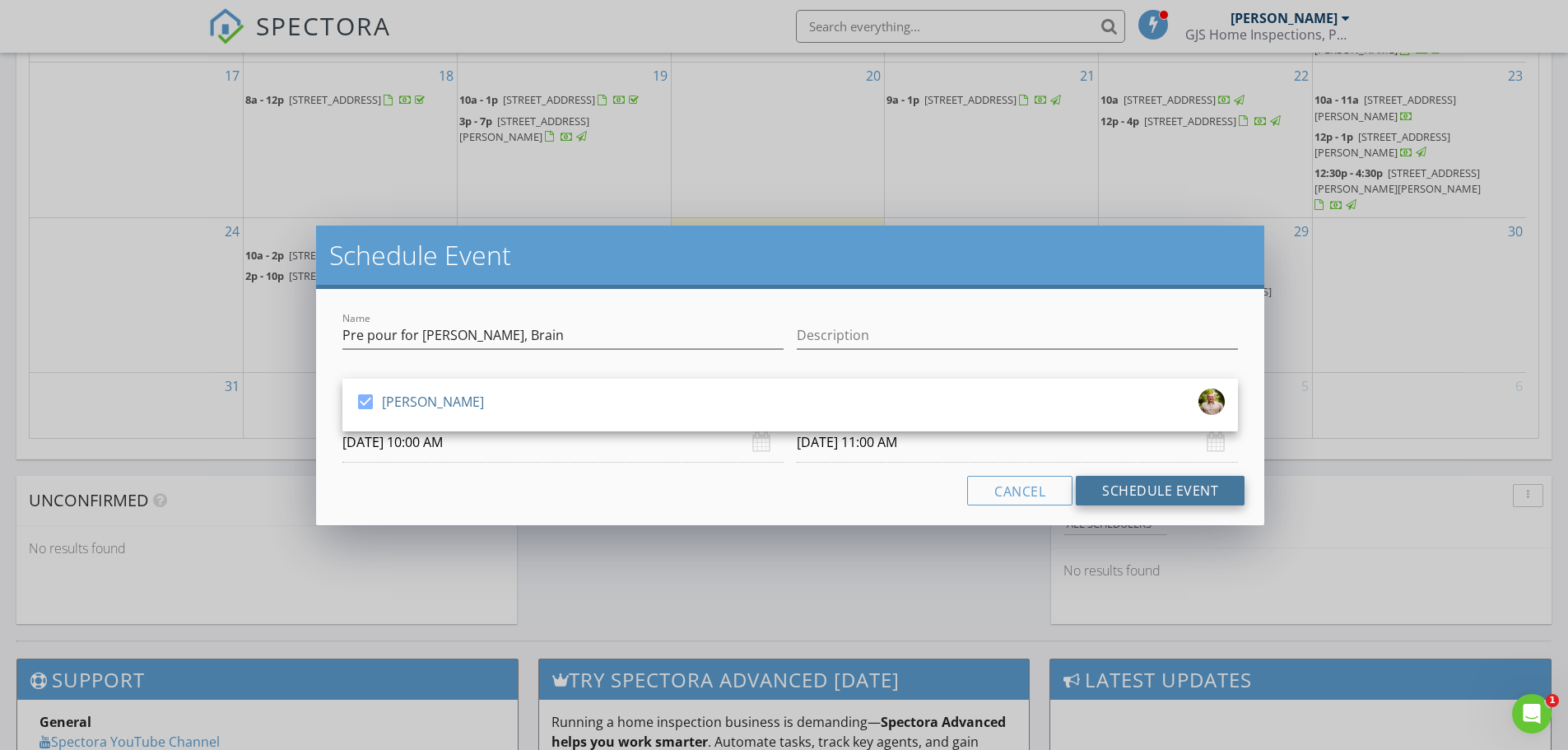
click at [1156, 496] on button "Schedule Event" at bounding box center [1159, 491] width 169 height 30
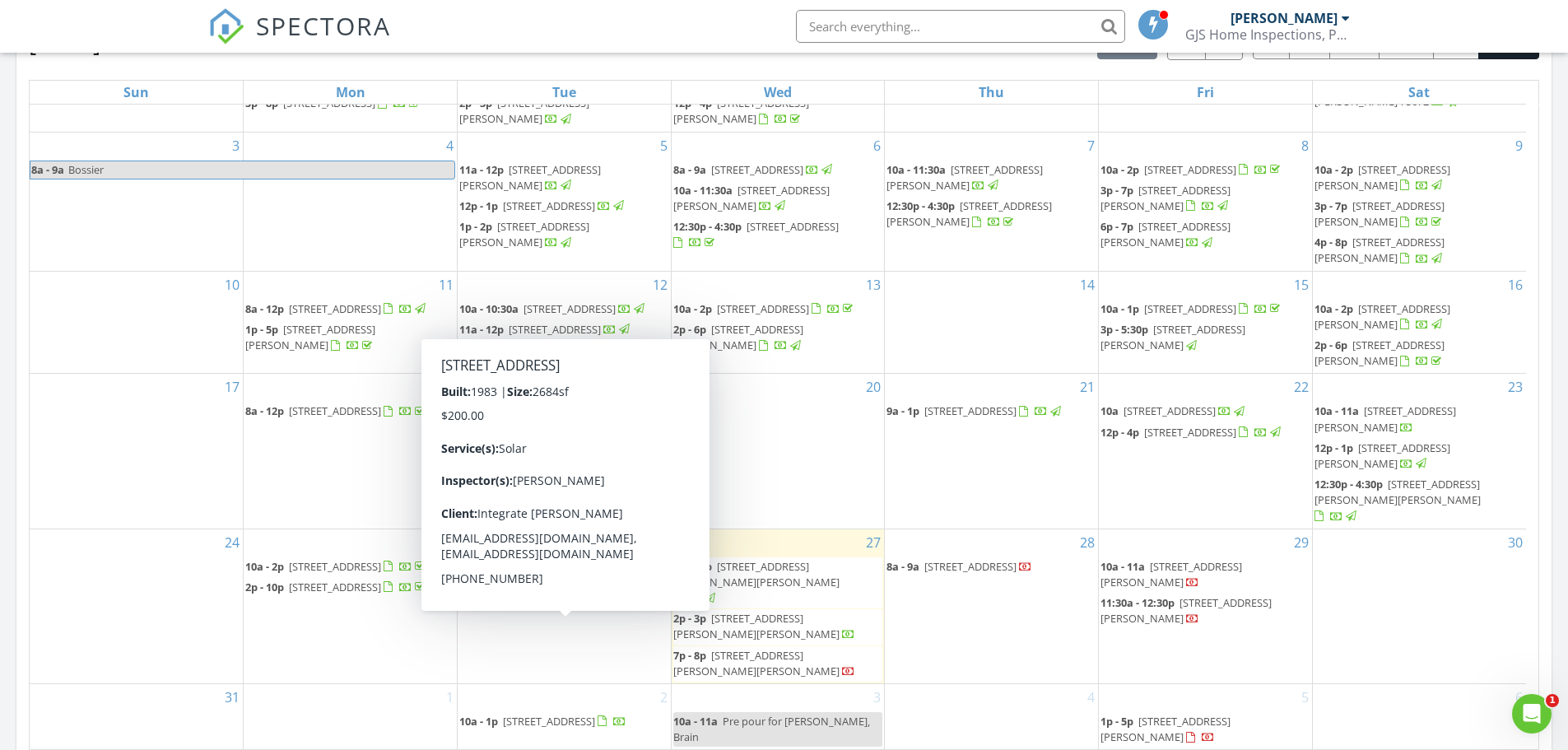
scroll to position [349, 0]
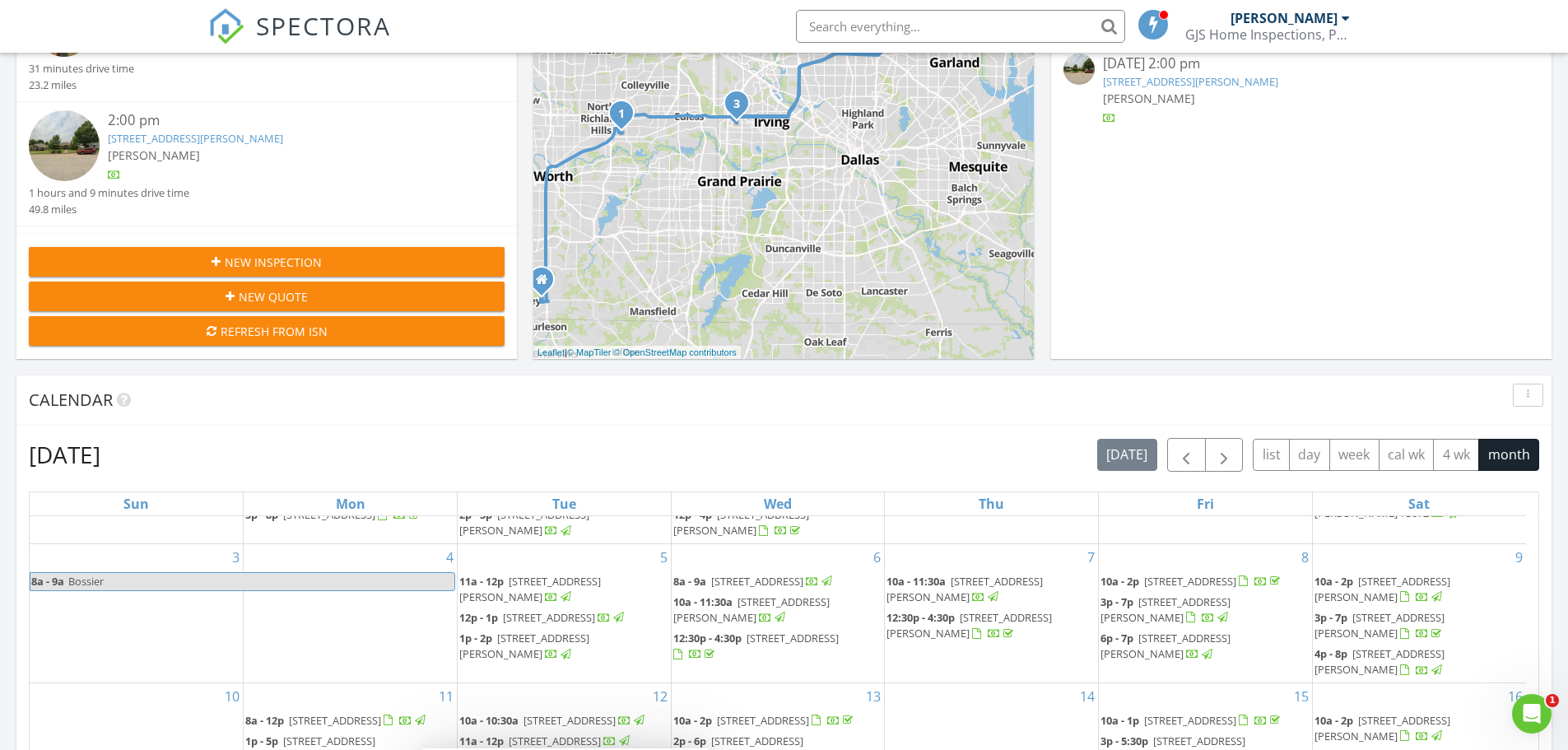
click at [308, 264] on span "New Inspection" at bounding box center [274, 262] width 97 height 17
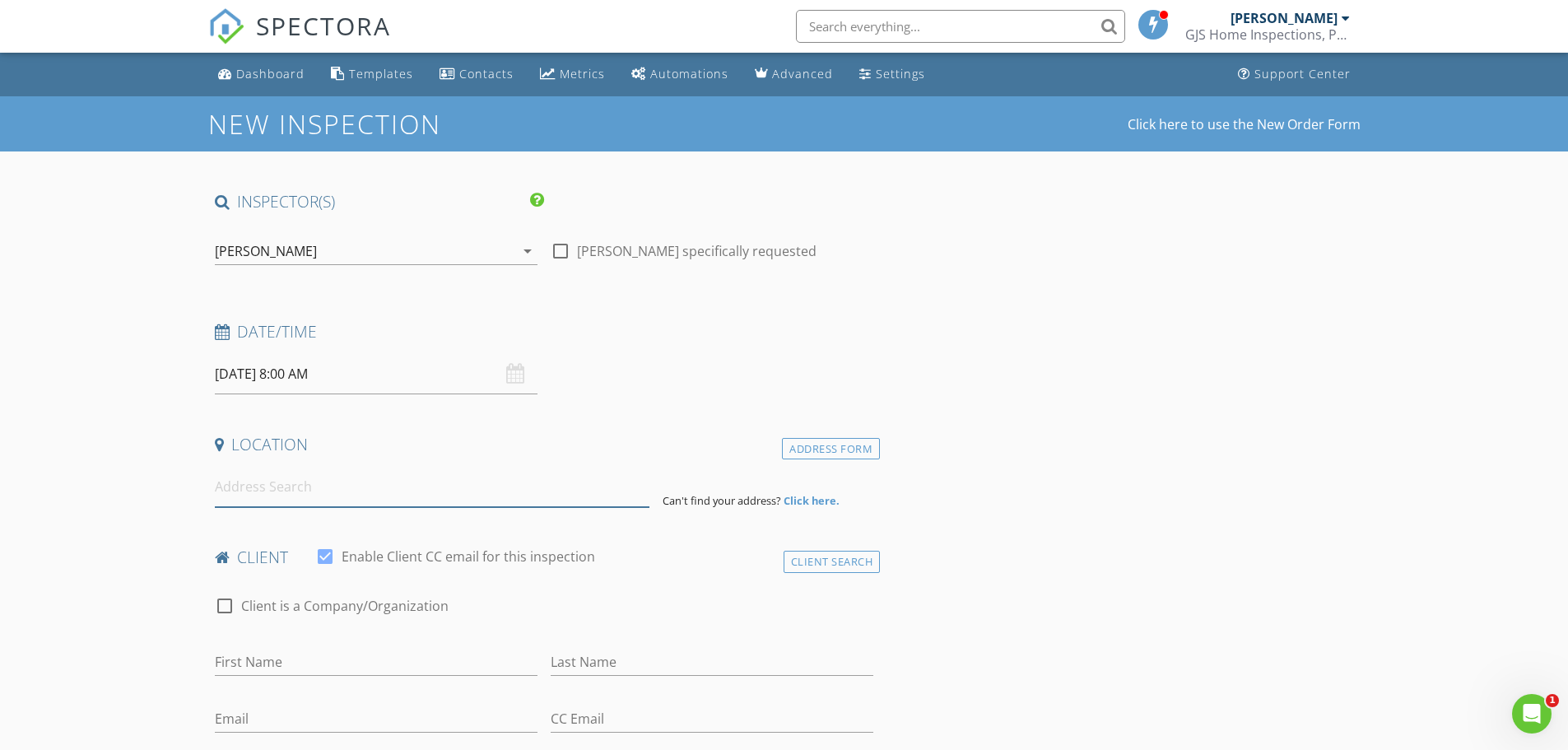
click at [288, 483] on input at bounding box center [432, 486] width 434 height 41
click at [261, 372] on input "08/28/2025 8:00 AM" at bounding box center [376, 374] width 322 height 41
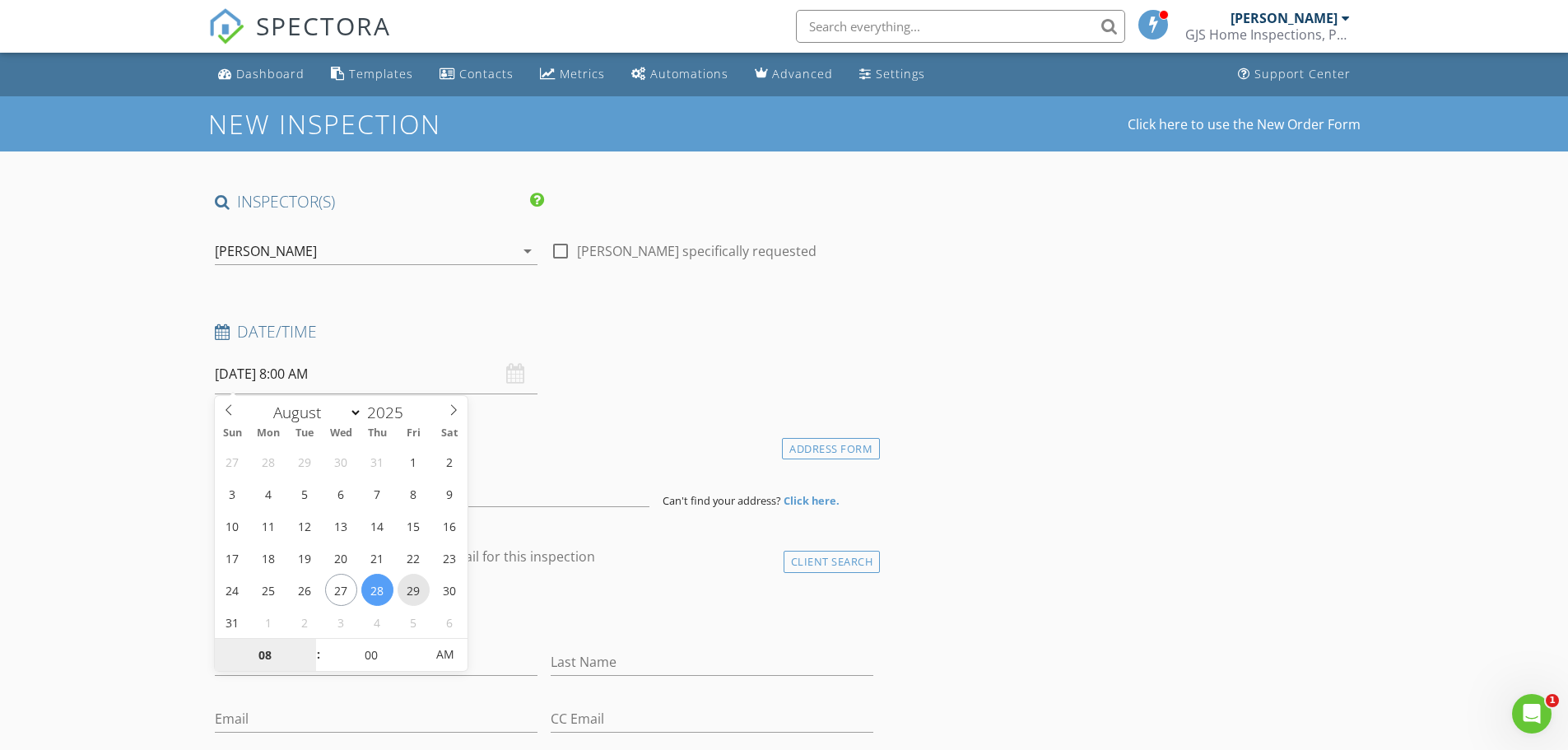
type input "08/29/2025 8:00 AM"
type input "09"
type input "08/29/2025 9:00 AM"
click at [310, 647] on span at bounding box center [310, 647] width 12 height 17
type input "10"
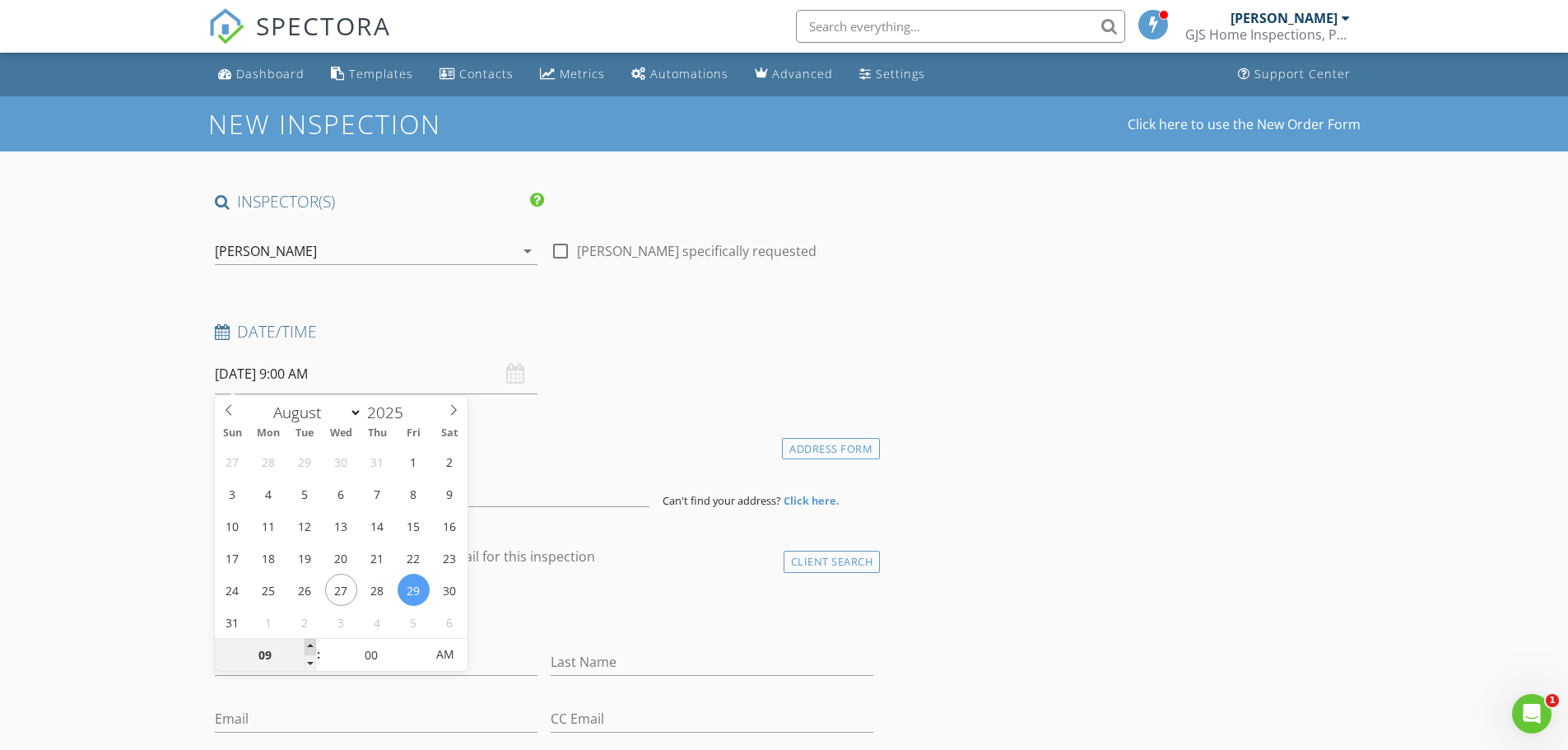
type input "[DATE] 10:00 AM"
click at [310, 647] on span at bounding box center [310, 647] width 12 height 17
type input "11"
type input "08/29/2025 11:00 AM"
click at [310, 647] on span at bounding box center [310, 647] width 12 height 17
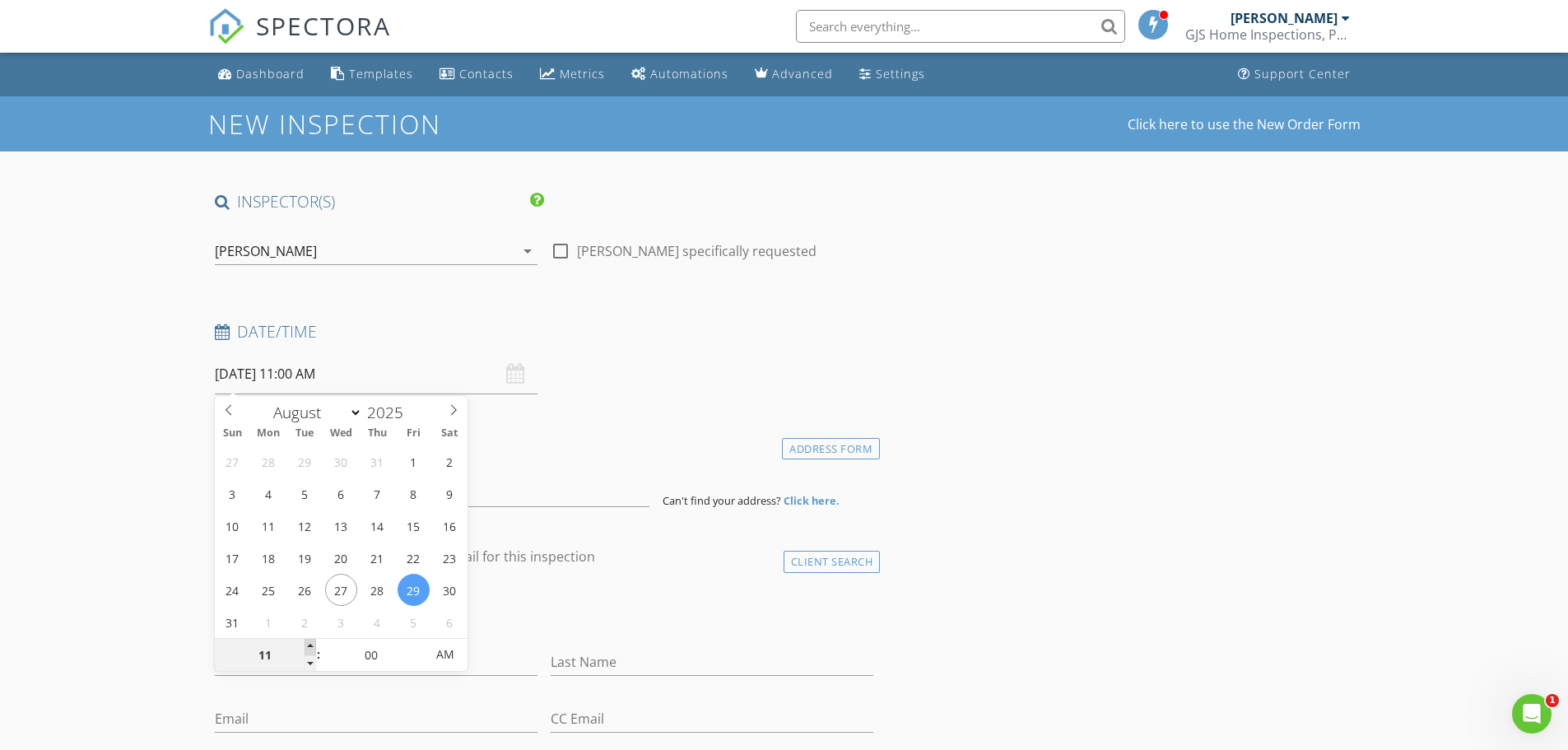
type input "12"
type input "[DATE] 12:00 PM"
click at [310, 647] on span at bounding box center [310, 647] width 12 height 17
type input "01"
type input "[DATE] 1:00 PM"
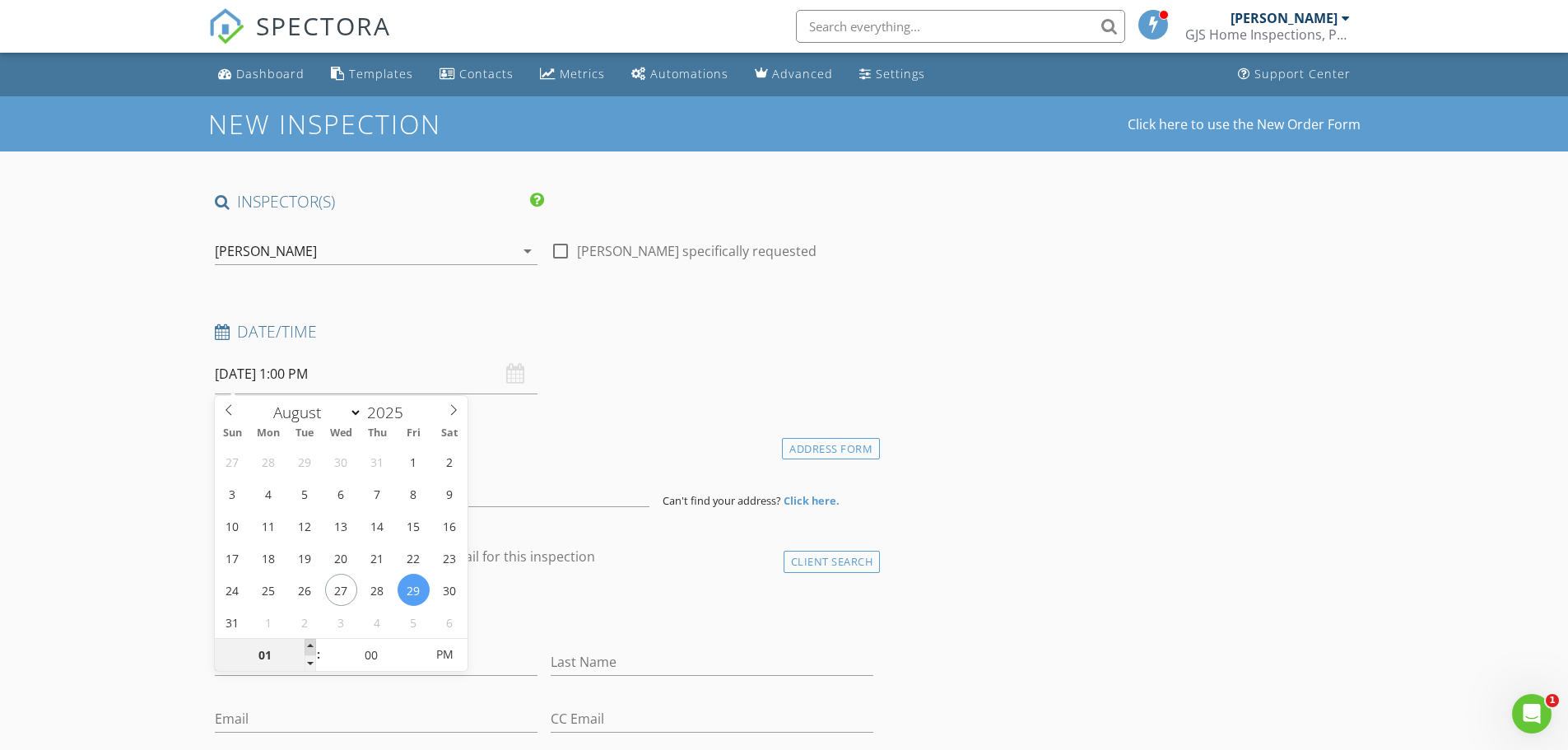
click at [310, 647] on span at bounding box center [310, 647] width 12 height 17
type input "02"
type input "08/29/2025 2:00 PM"
click at [310, 647] on span at bounding box center [310, 647] width 12 height 17
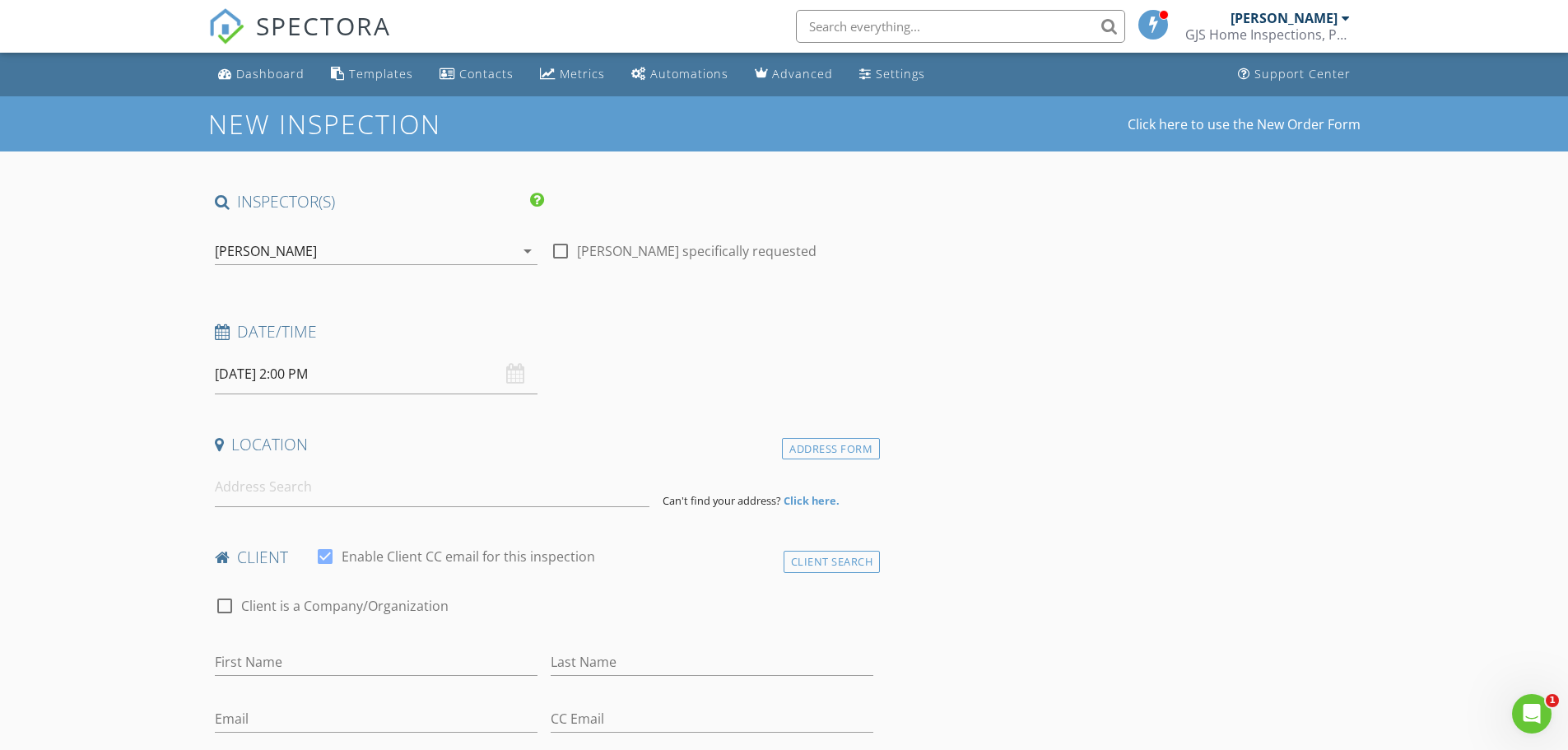
click at [276, 494] on input at bounding box center [432, 486] width 434 height 41
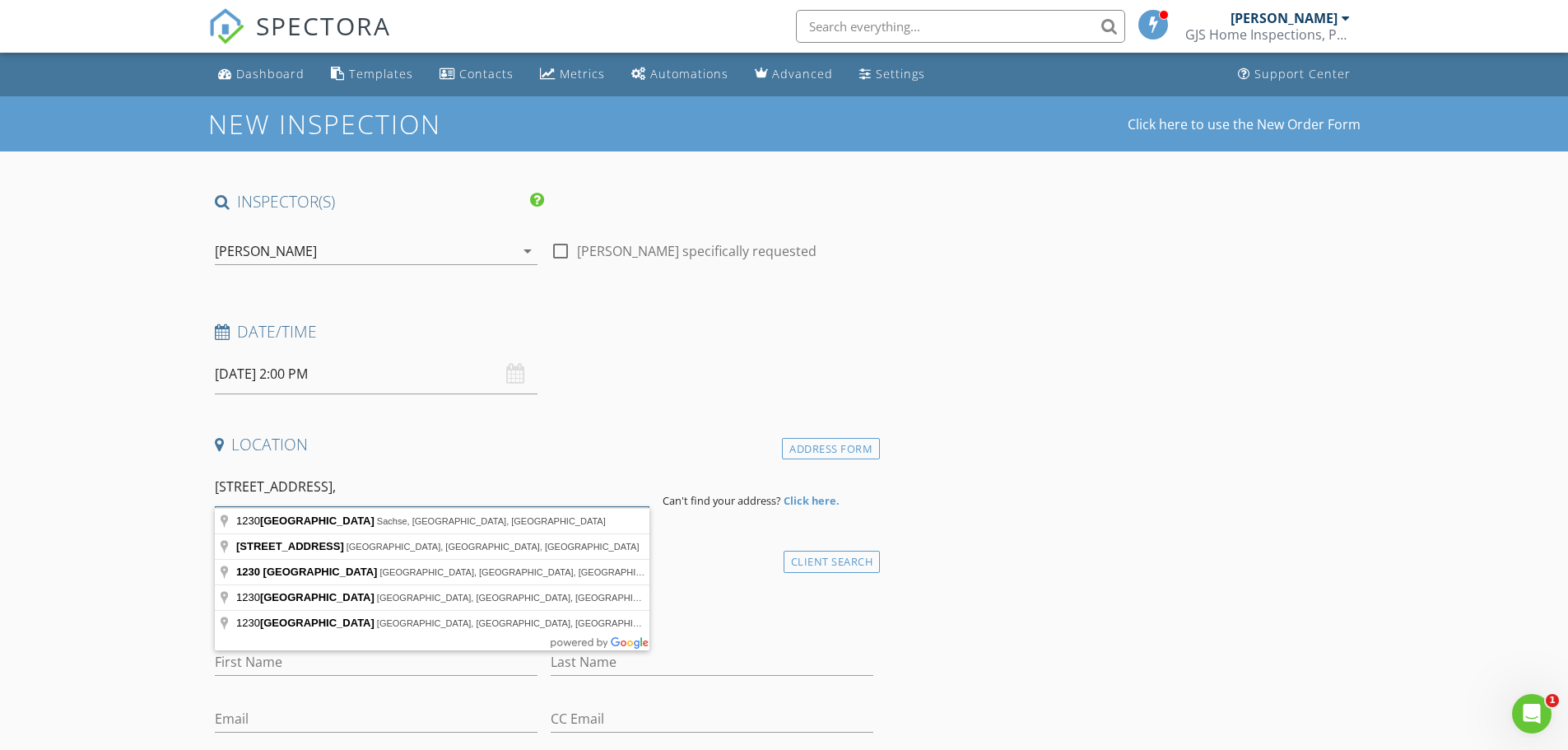
click at [283, 487] on input "1230 Cedaar Creek Ln," at bounding box center [432, 486] width 434 height 41
click at [375, 485] on input "1230 Cedar Creek Ln," at bounding box center [432, 486] width 434 height 41
click at [343, 486] on input "1230 Cedar Creek Ln,C" at bounding box center [432, 486] width 434 height 41
click at [364, 488] on input "1230 Cedar Creek Ln ,C" at bounding box center [432, 486] width 434 height 41
type input "1230 Cedar Creek Ln ,Crowley"
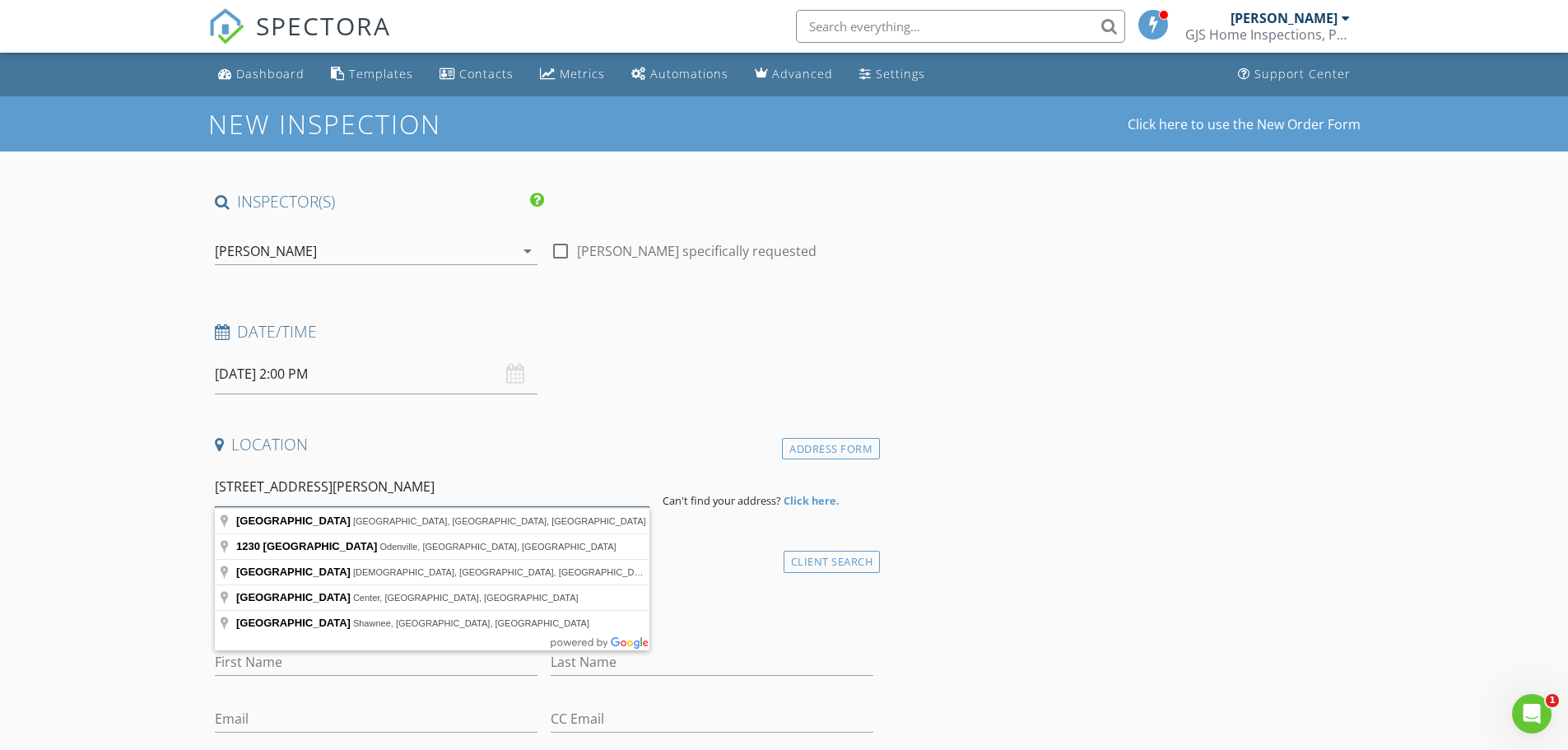
drag, startPoint x: 409, startPoint y: 483, endPoint x: 191, endPoint y: 498, distance: 218.5
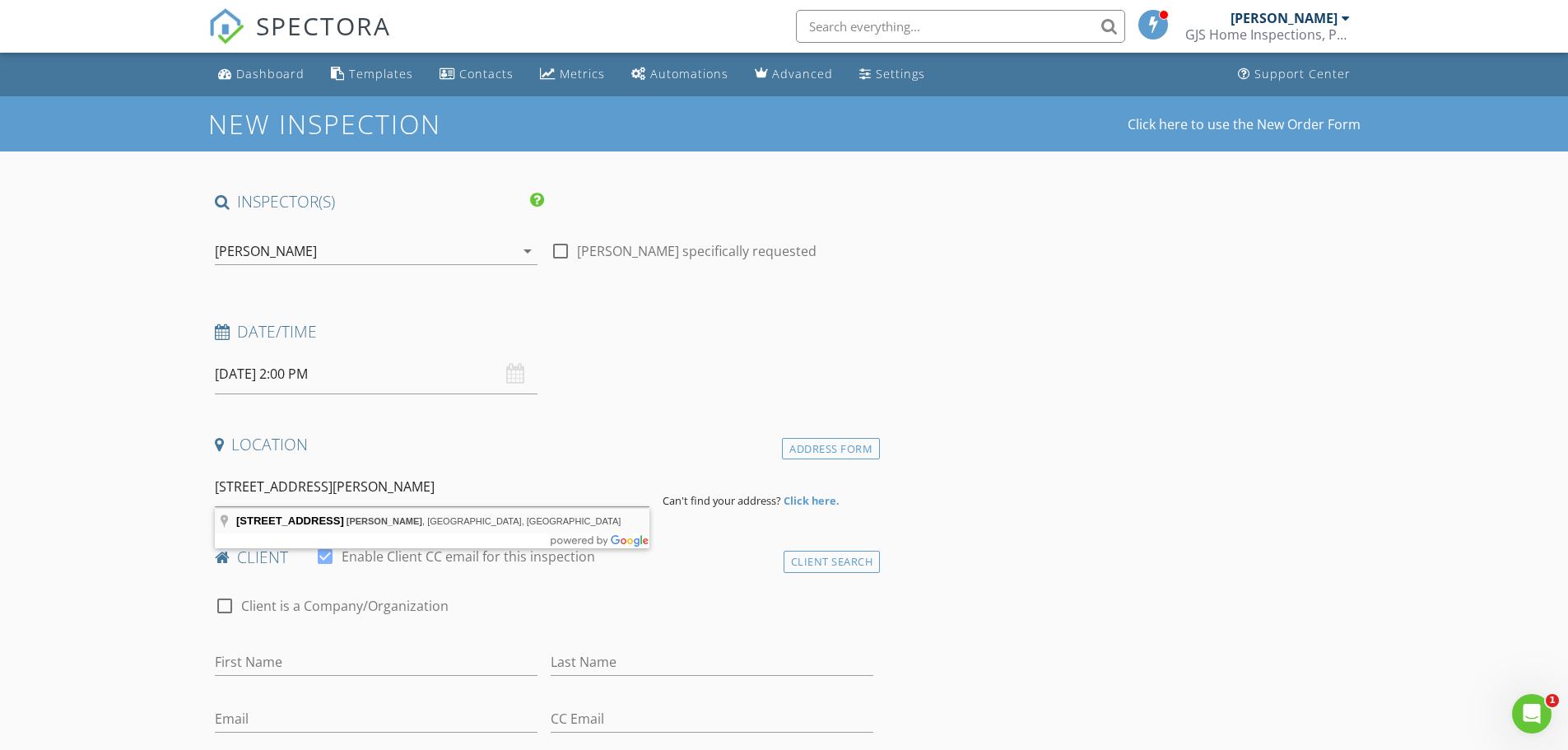
type input "1230 Cedar Creek Lane, Crowley, TX, USA"
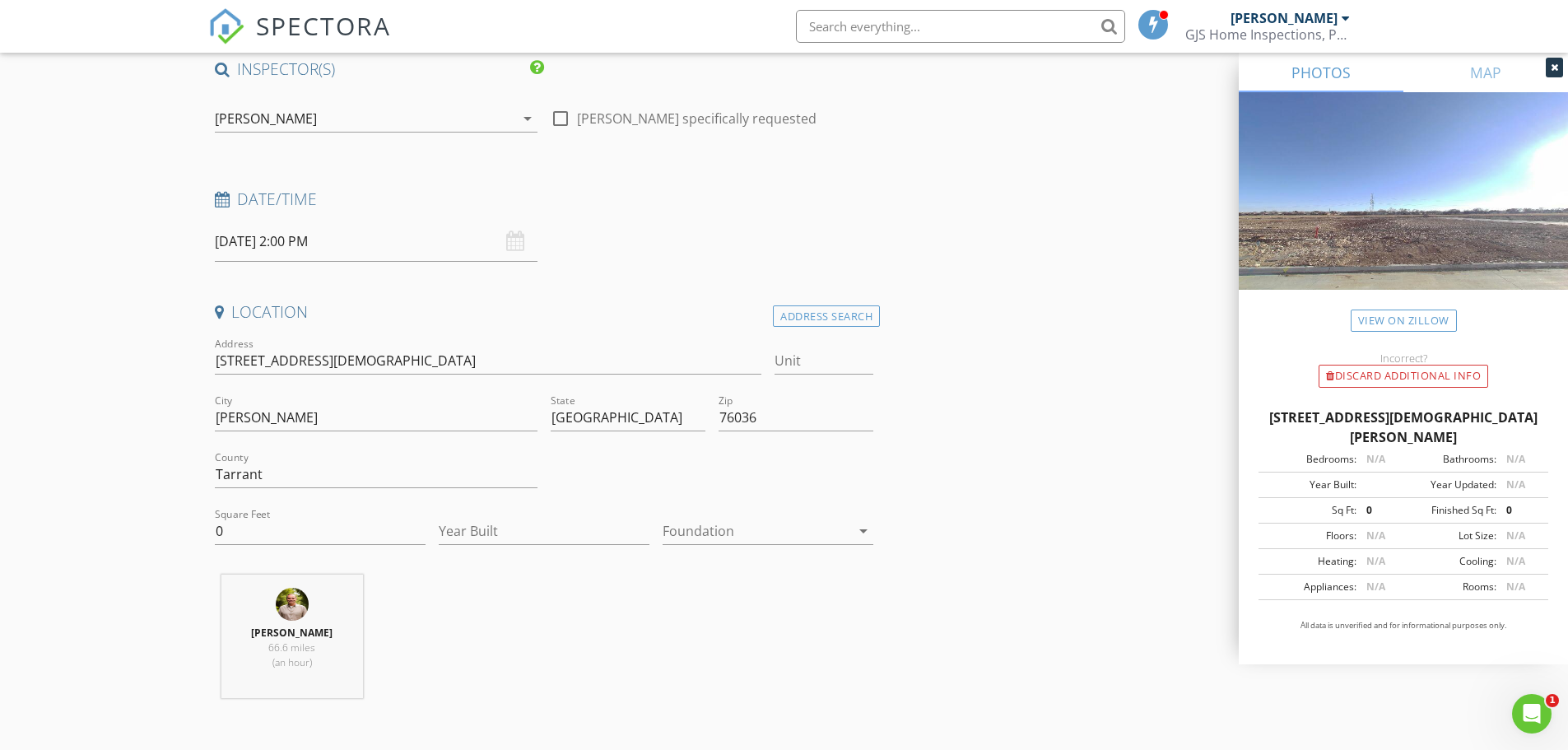
scroll to position [165, 0]
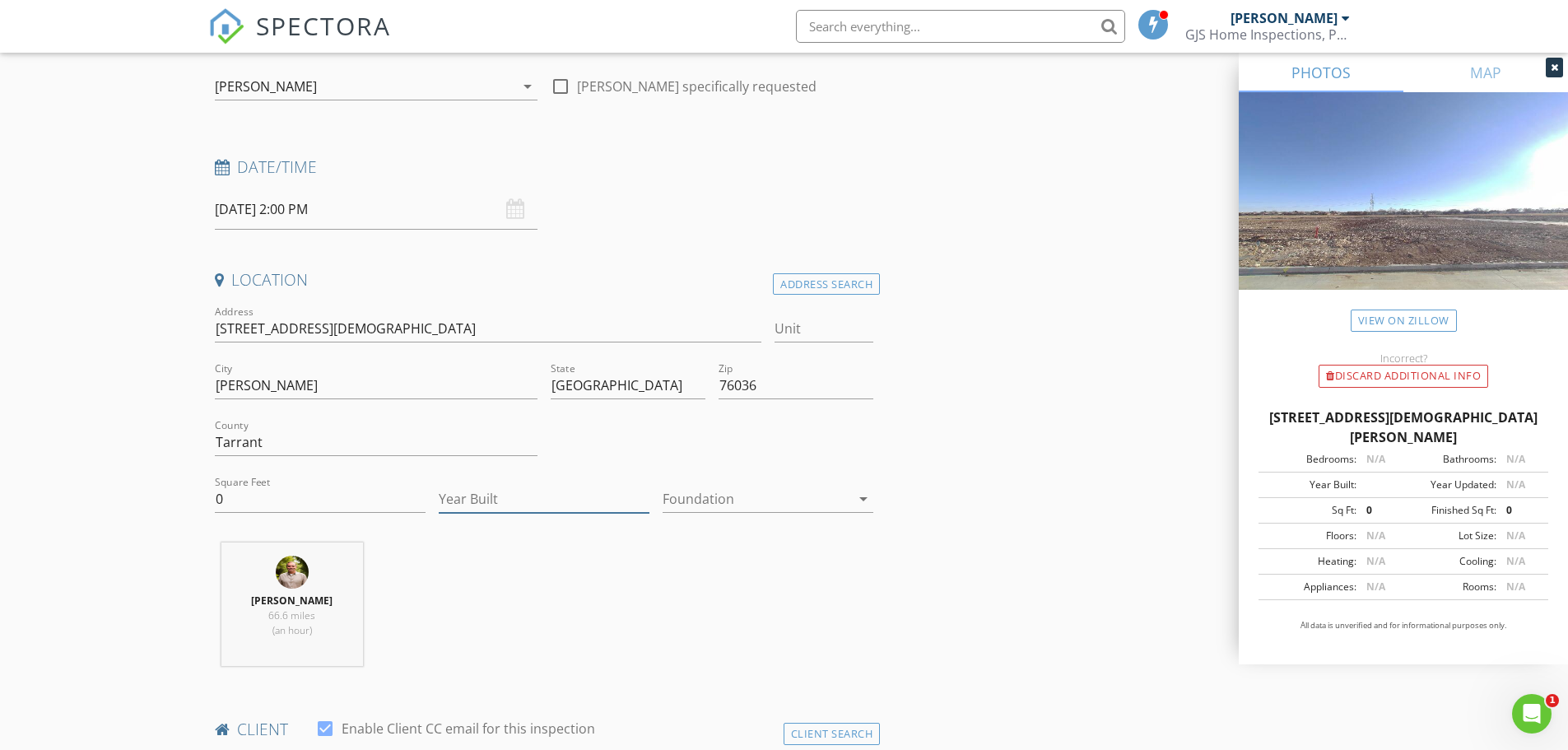
click at [478, 495] on input "Year Built" at bounding box center [543, 499] width 210 height 27
type input "2025"
click at [805, 493] on div at bounding box center [756, 499] width 187 height 27
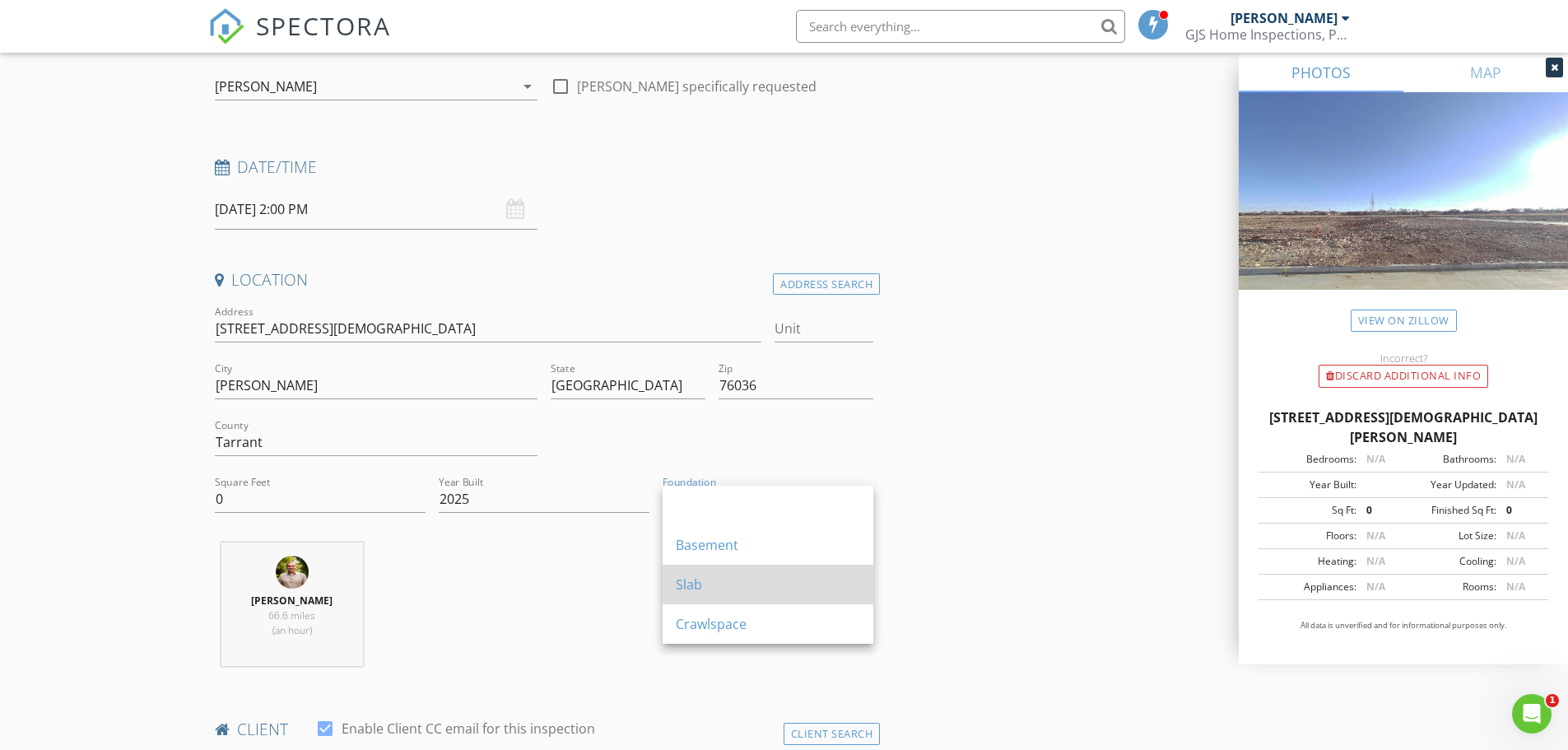
click at [710, 582] on div "Slab" at bounding box center [768, 584] width 184 height 20
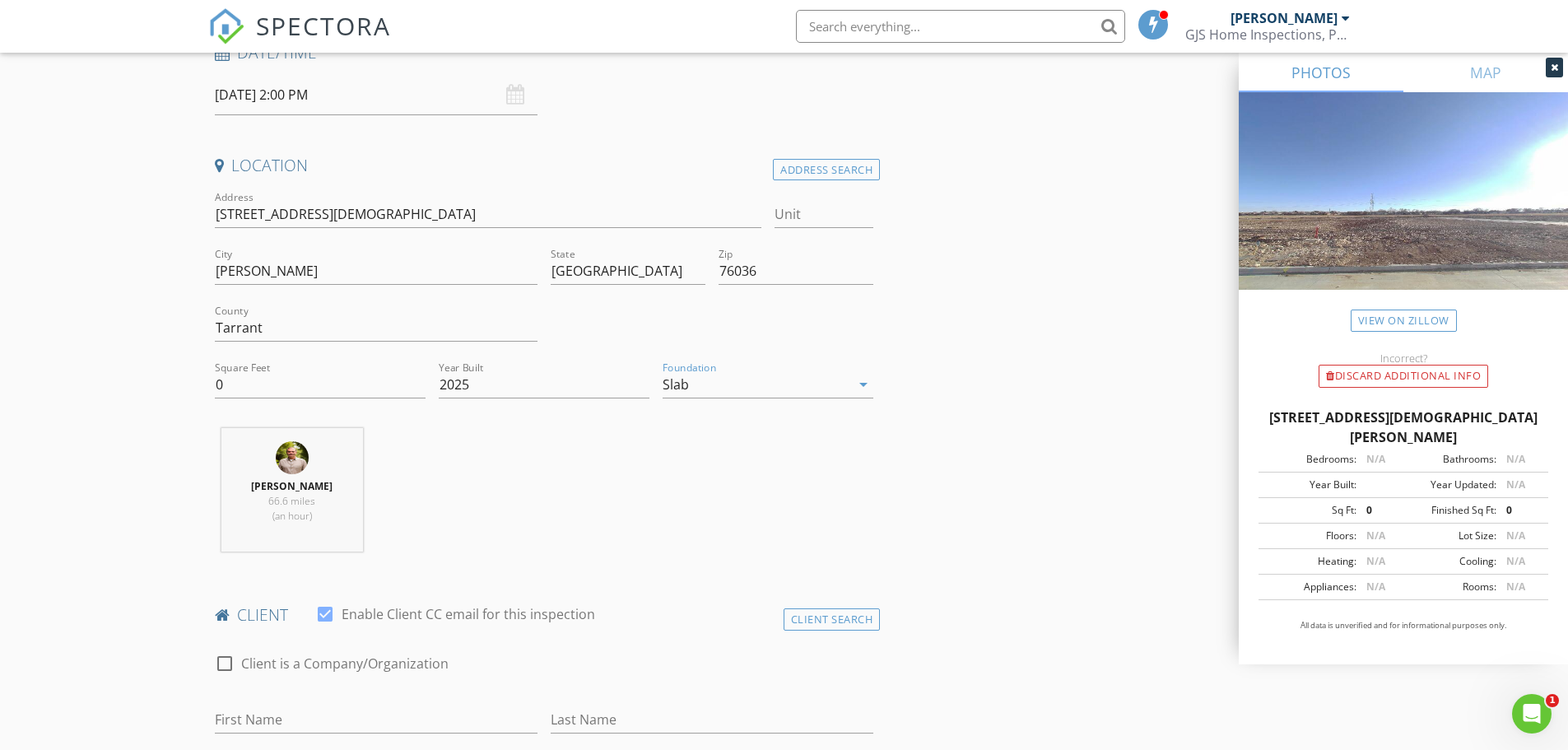
scroll to position [247, 0]
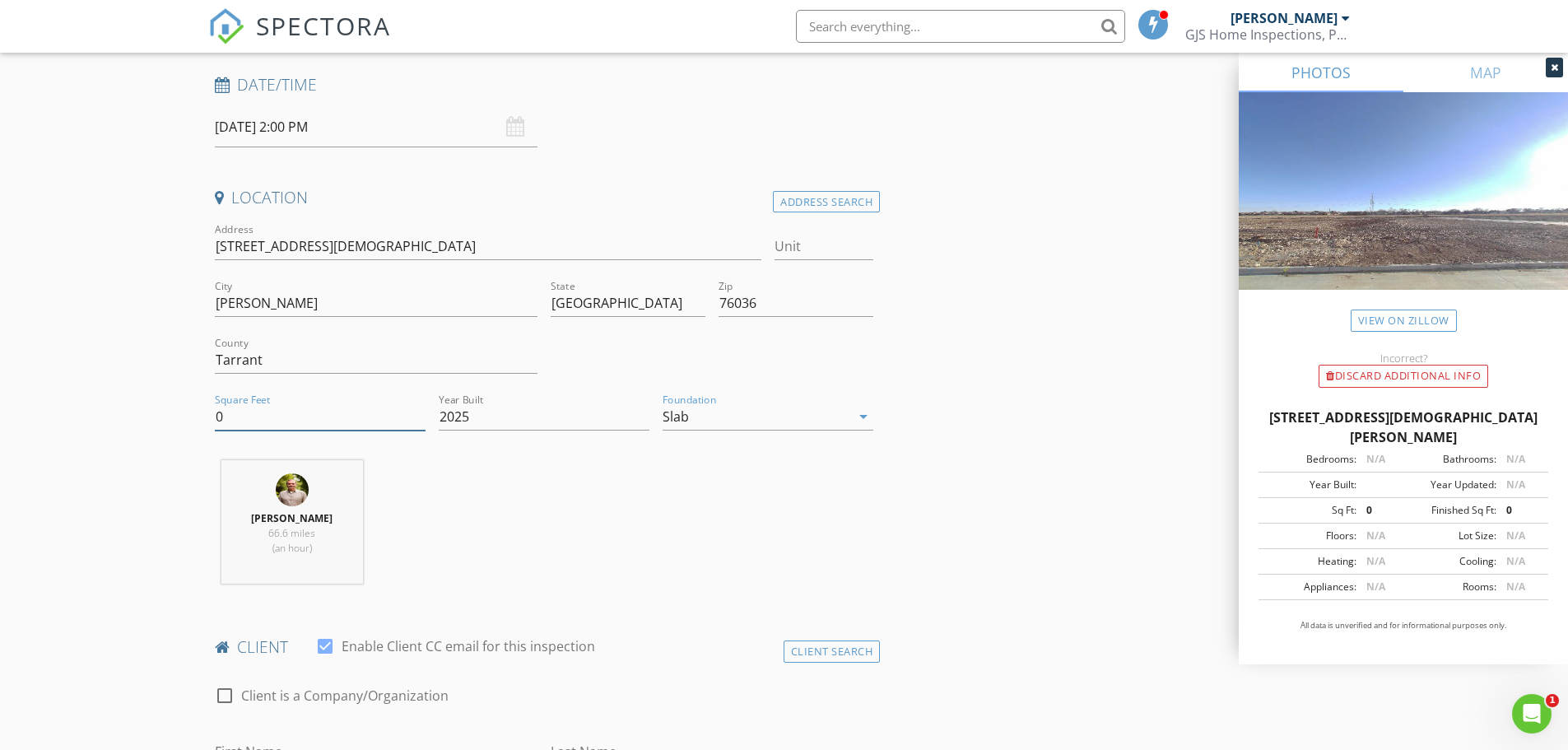
click at [275, 413] on input "0" at bounding box center [320, 417] width 210 height 27
type input "1700"
click at [563, 505] on div "Garrett Schaan 66.6 miles (an hour)" at bounding box center [544, 529] width 672 height 137
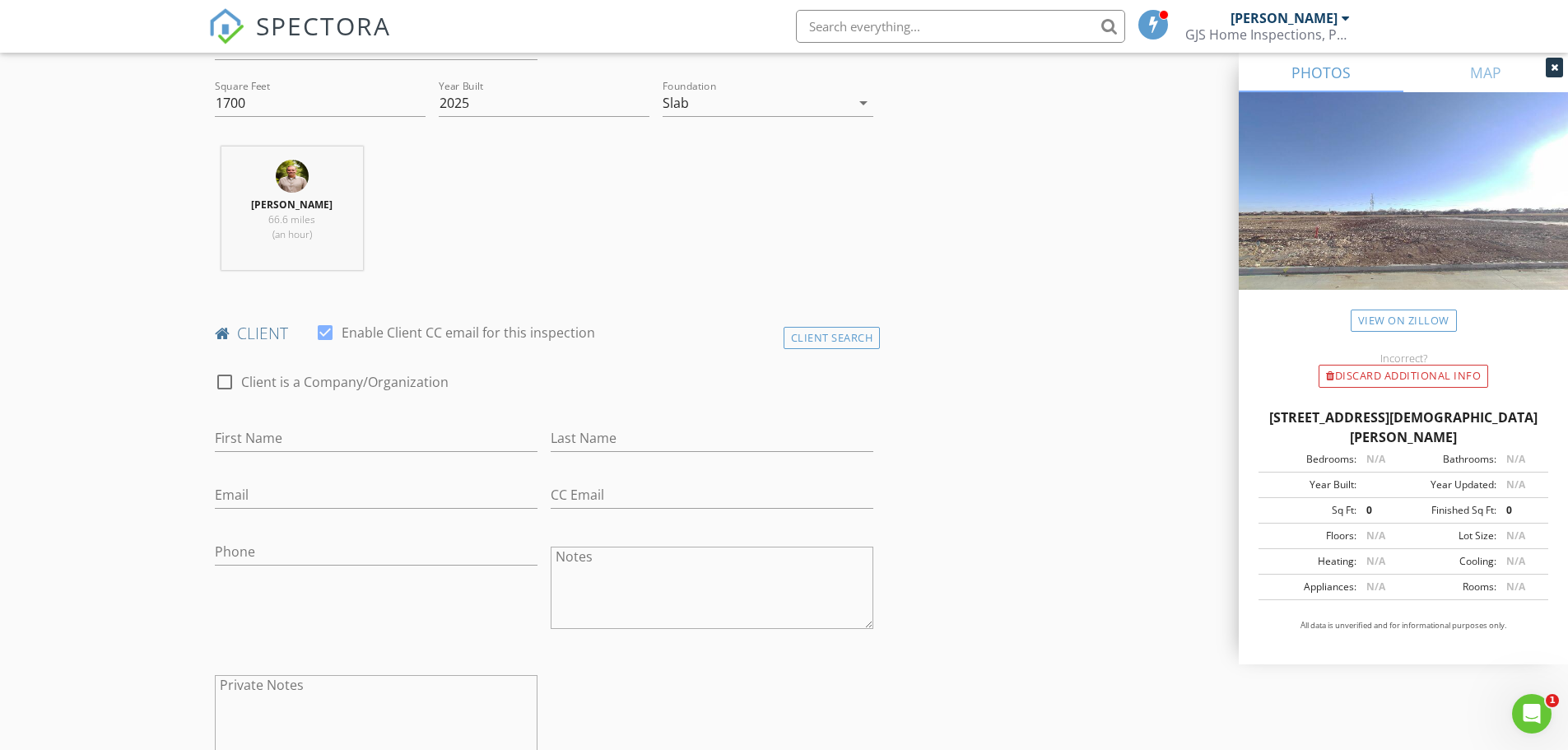
scroll to position [576, 0]
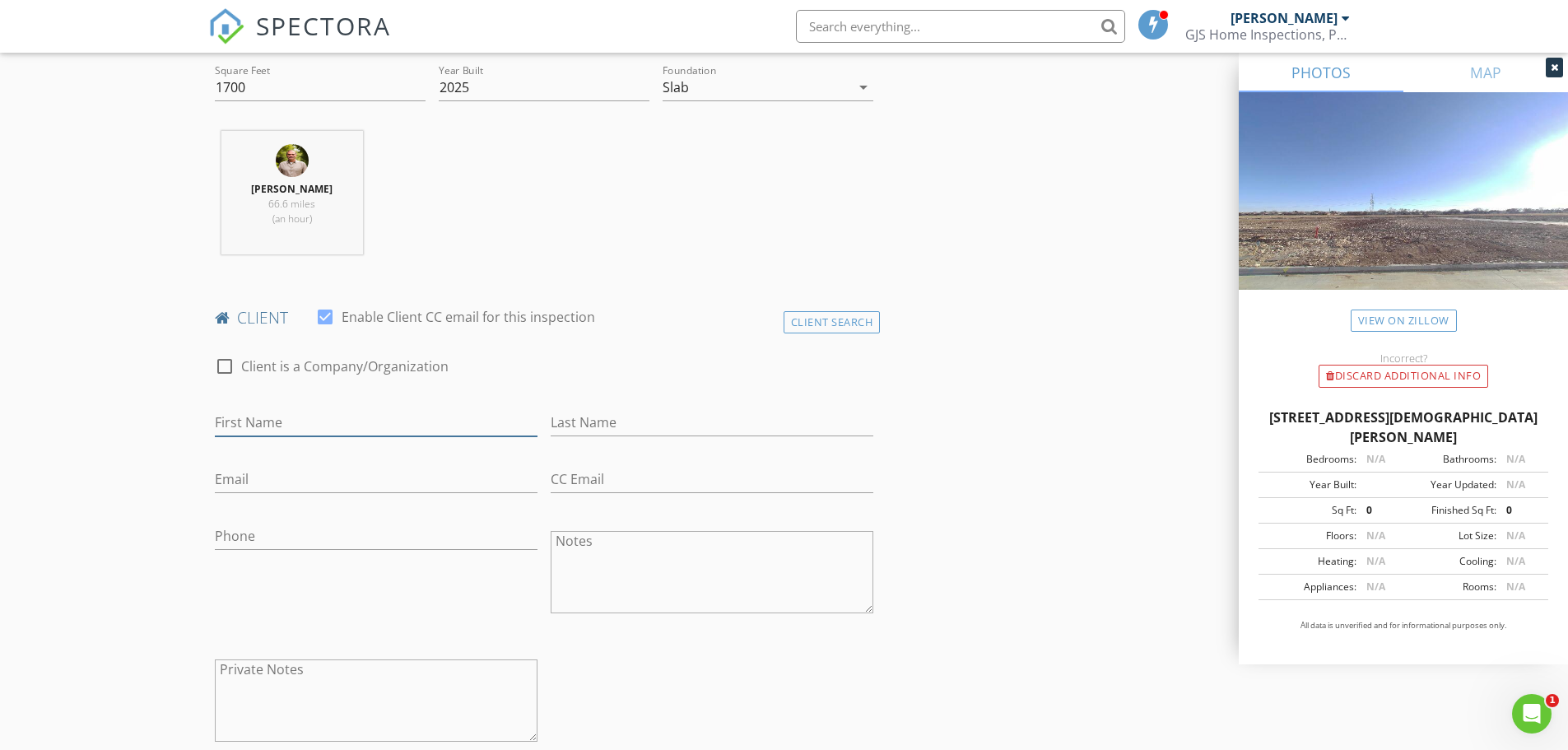
click at [320, 424] on input "First Name" at bounding box center [376, 422] width 322 height 27
type input "Josh Simmons"
click at [582, 426] on input "Last Name" at bounding box center [711, 422] width 322 height 27
type input "Christi Stephens"
click at [333, 478] on input "Email" at bounding box center [376, 479] width 322 height 27
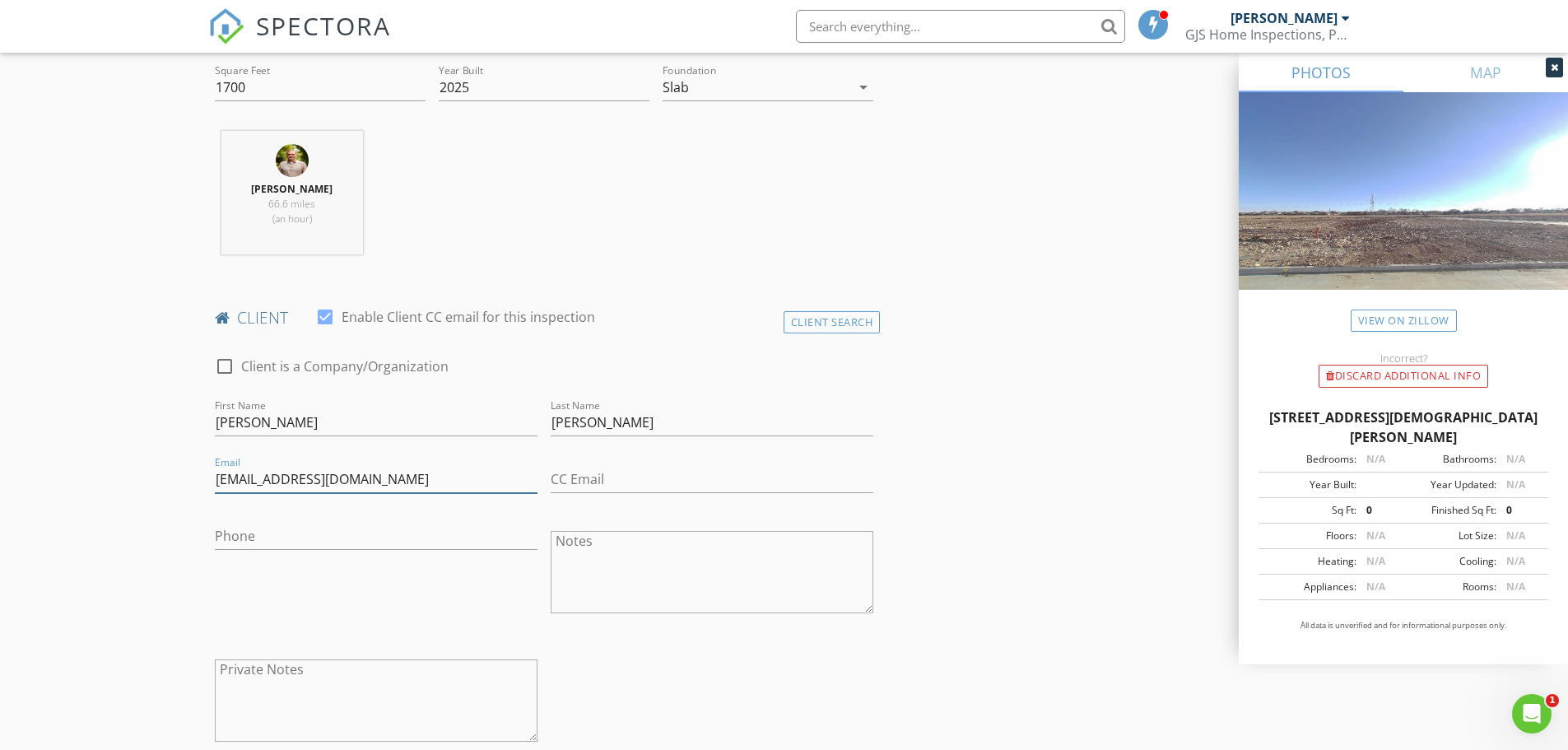
type input "simmbone7@yahoo.com"
click at [285, 523] on input "Phone" at bounding box center [376, 536] width 322 height 27
type input "903-241-4125"
click at [592, 474] on input "CC Email" at bounding box center [711, 479] width 322 height 27
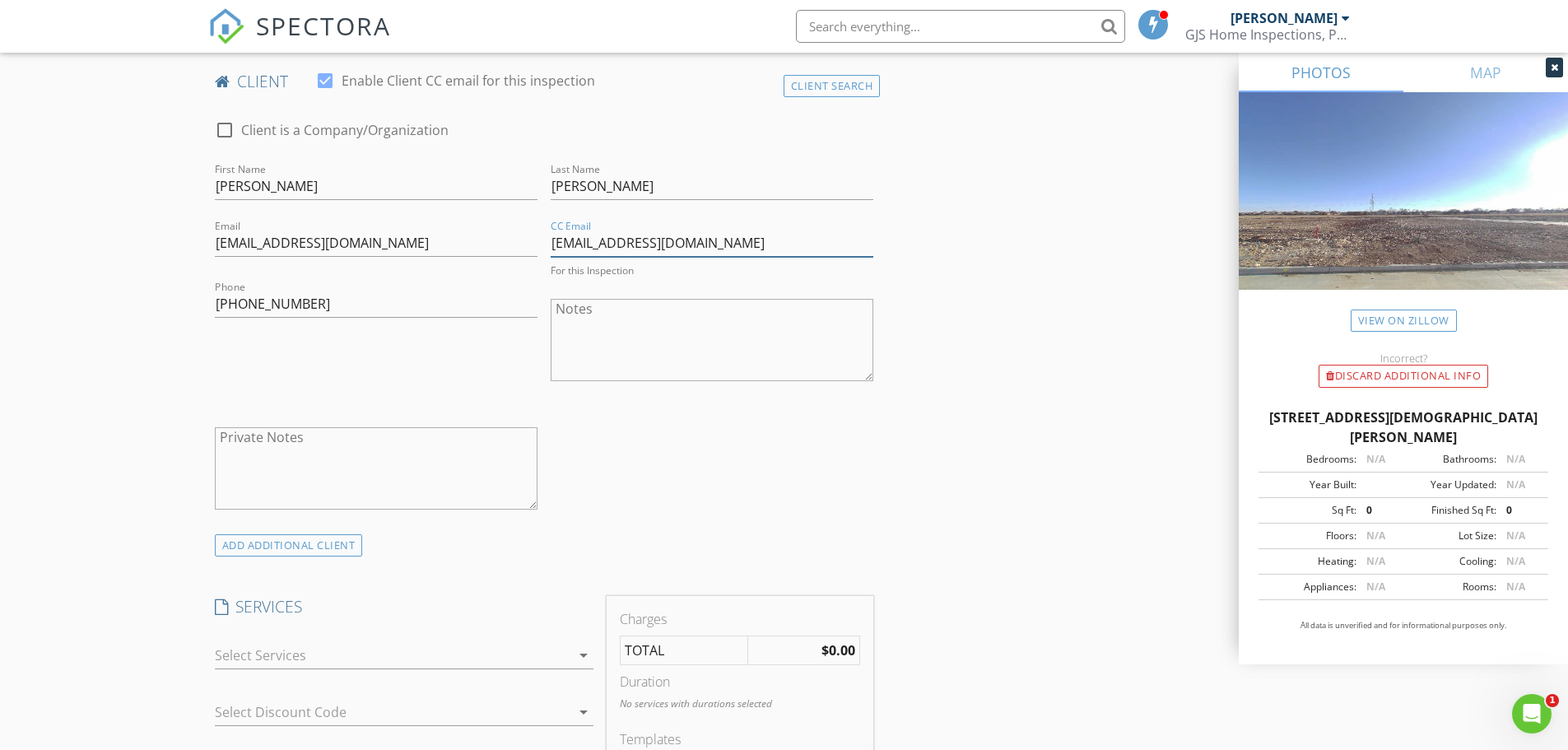
scroll to position [988, 0]
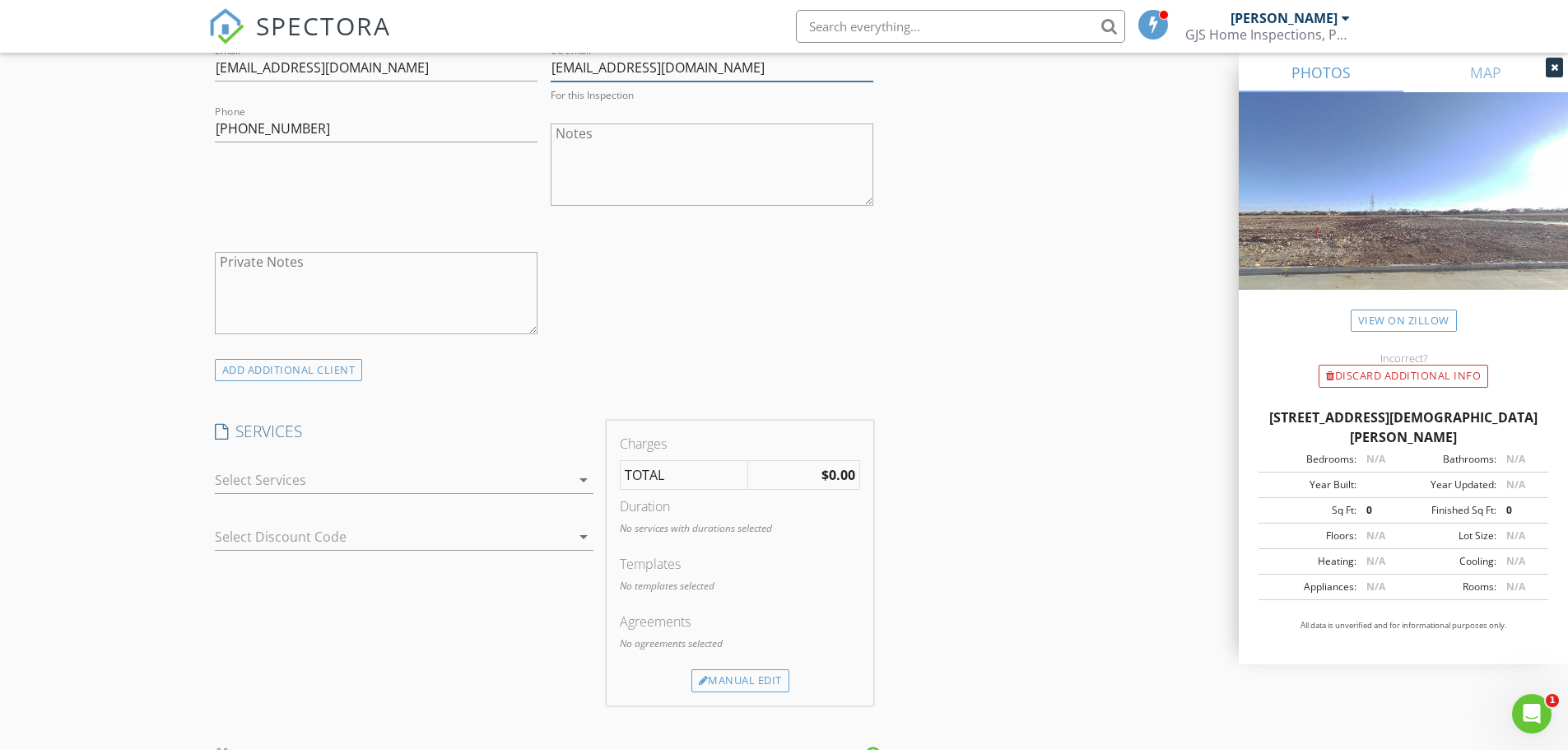
type input "christistephens84@gmail.com"
click at [335, 483] on div at bounding box center [393, 479] width 355 height 27
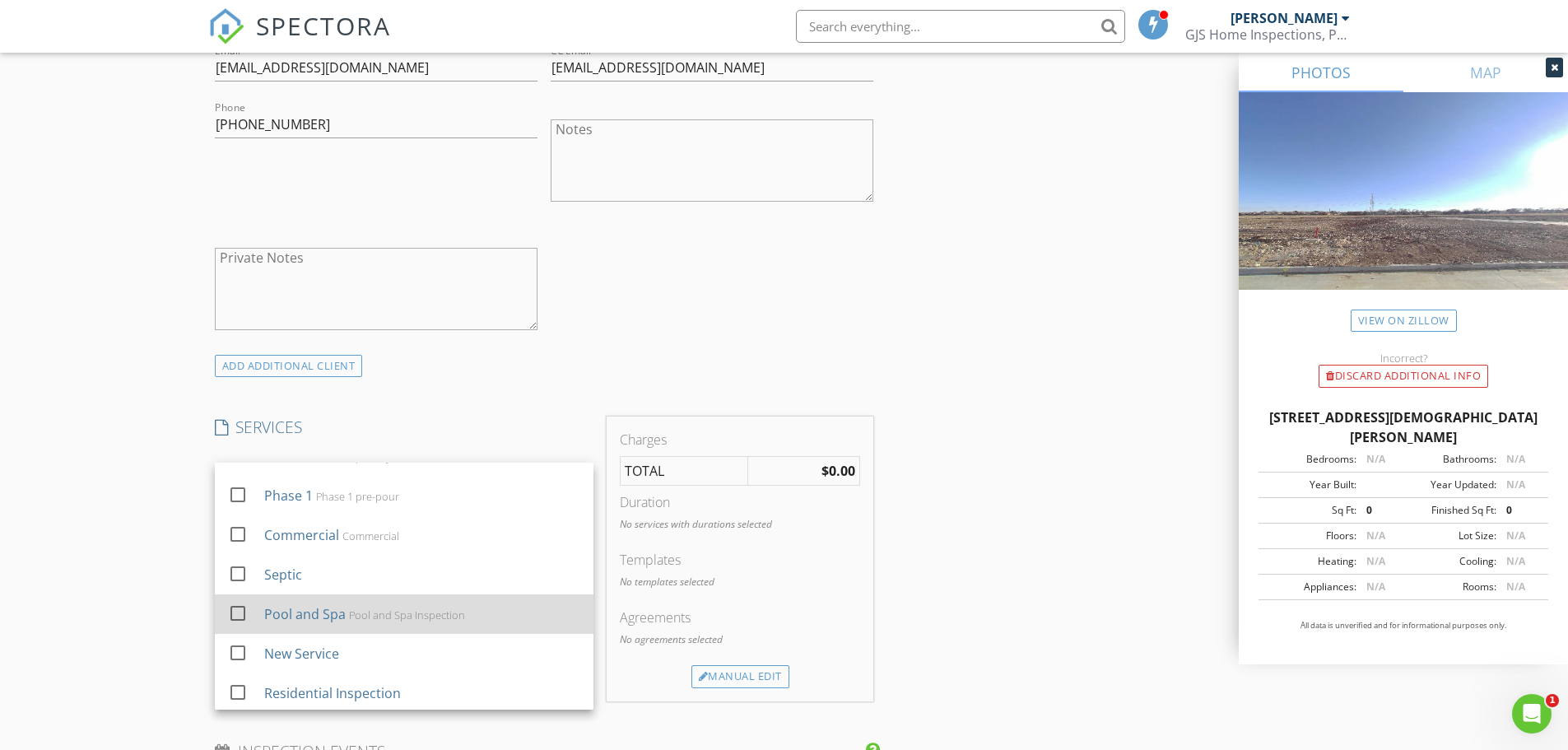
scroll to position [267, 0]
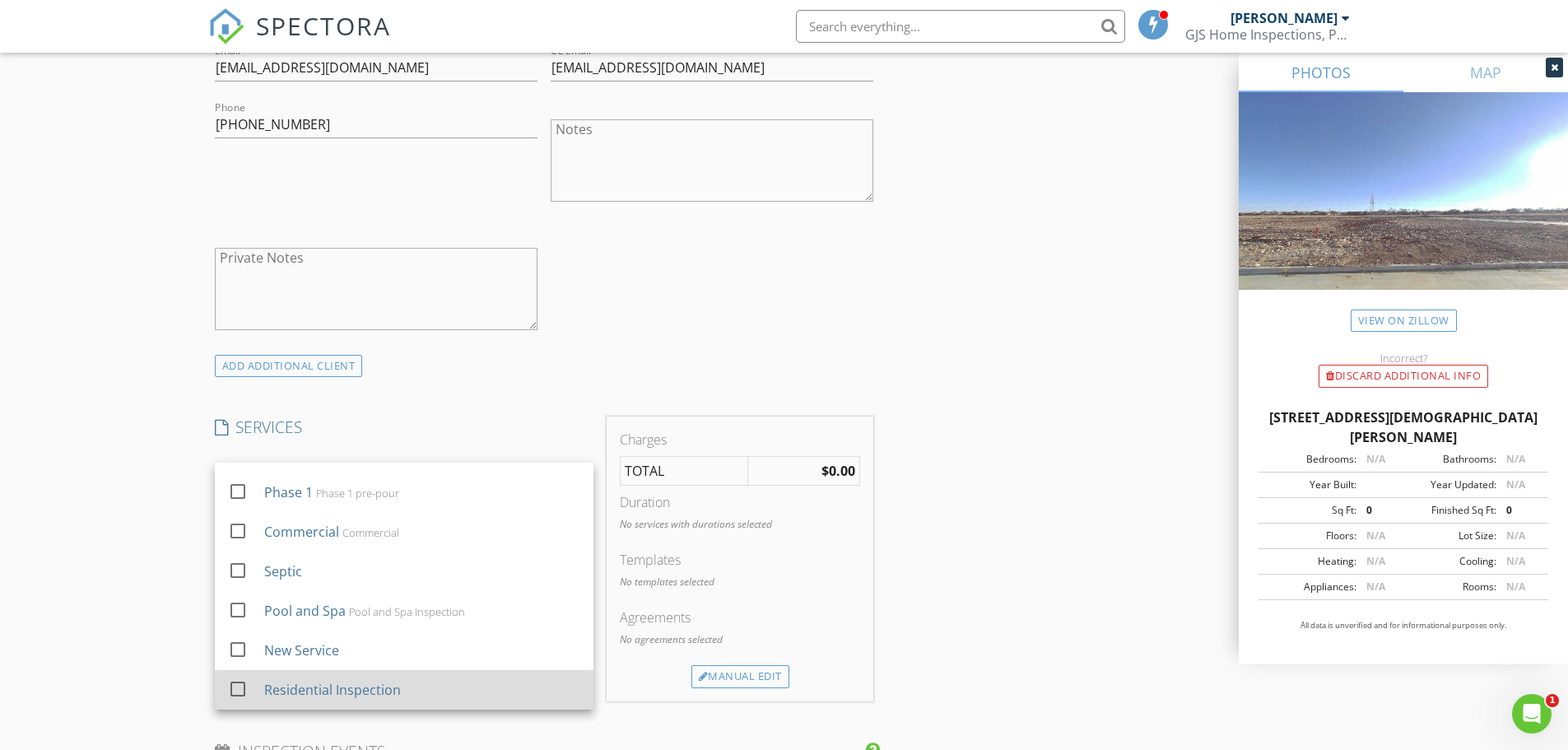
click at [337, 687] on div "Residential Inspection" at bounding box center [332, 689] width 137 height 20
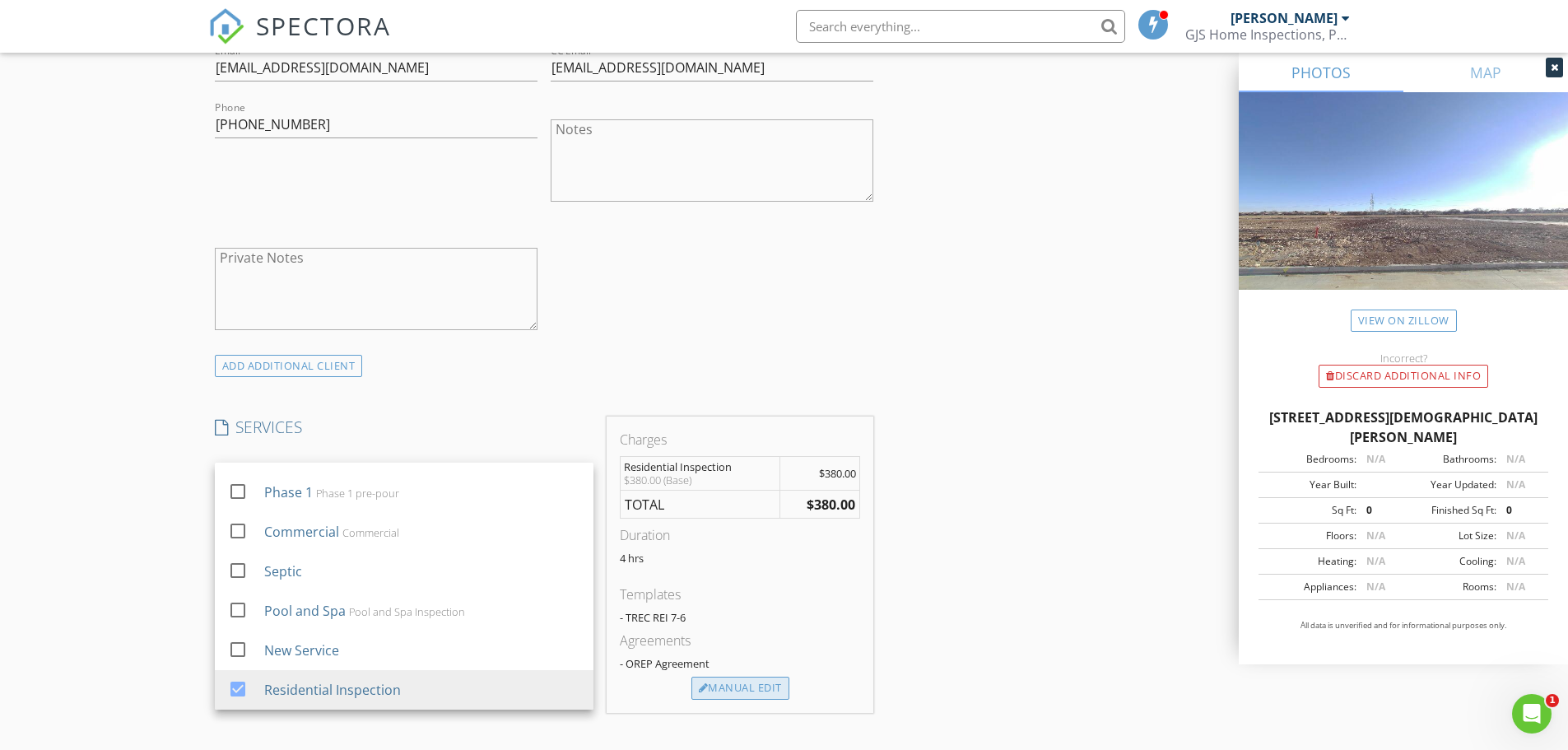
click at [768, 688] on div "Manual Edit" at bounding box center [740, 688] width 98 height 23
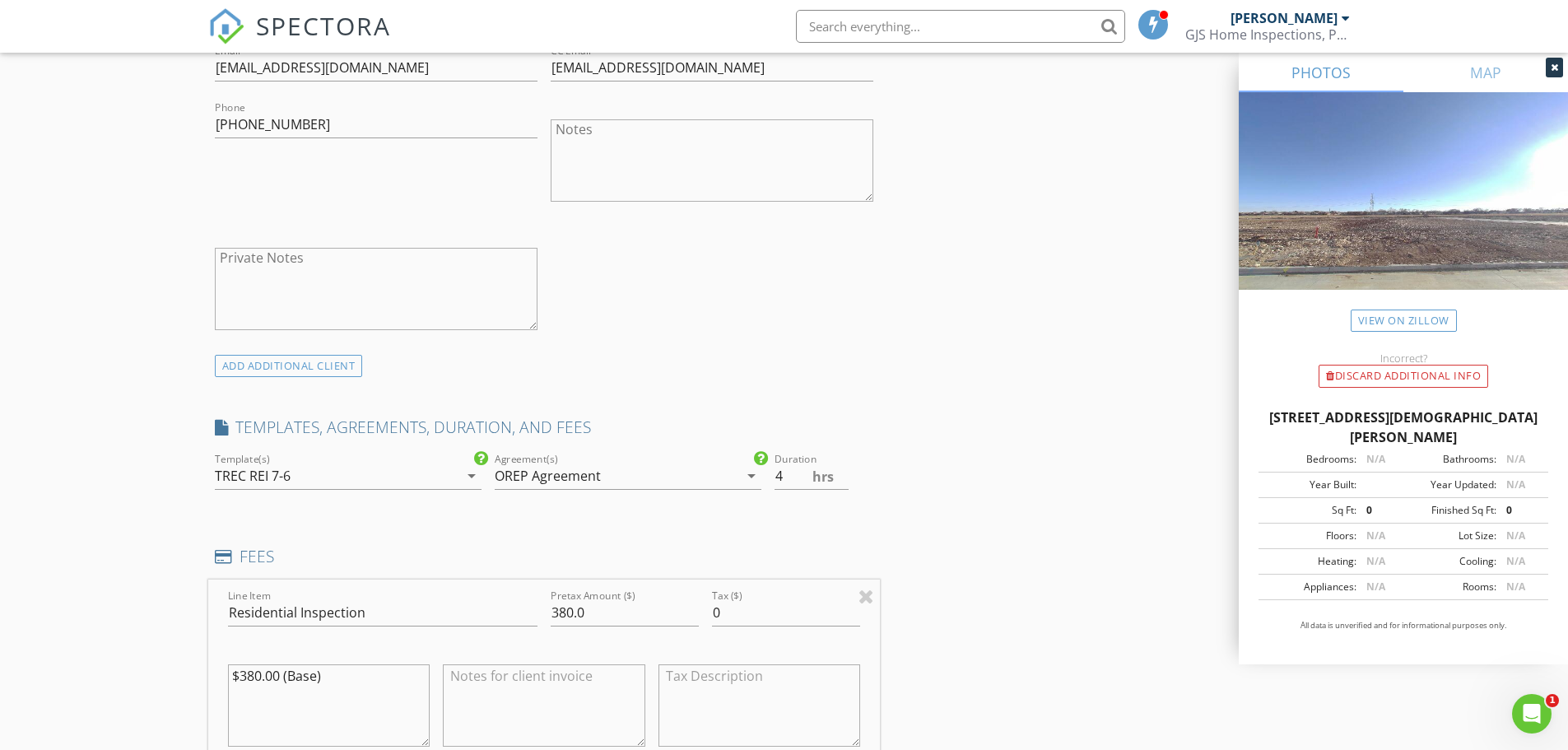
click at [681, 478] on div "OREP Agreement" at bounding box center [617, 475] width 244 height 27
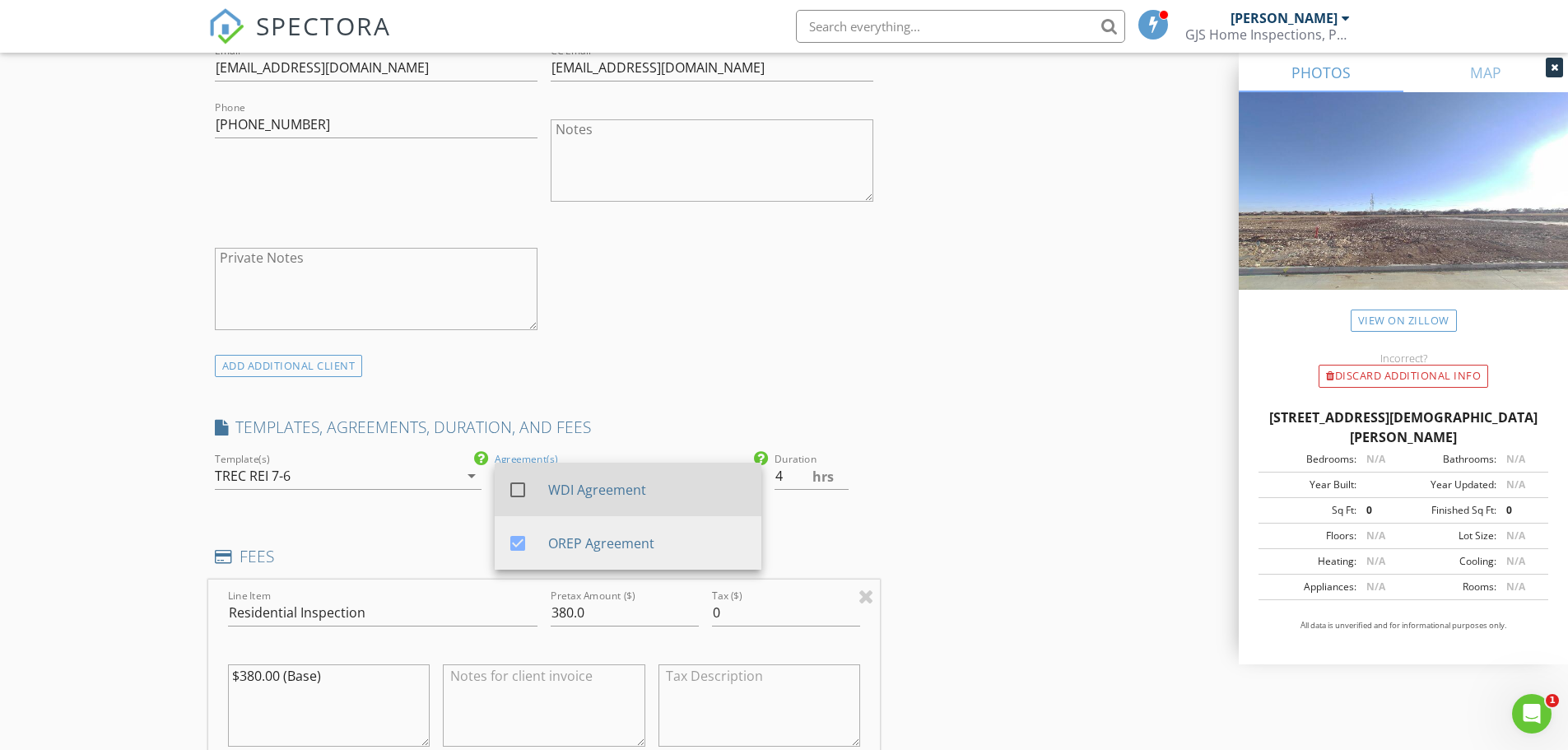
click at [601, 500] on div "check_box_outline_blank WDI Agreement" at bounding box center [628, 489] width 240 height 41
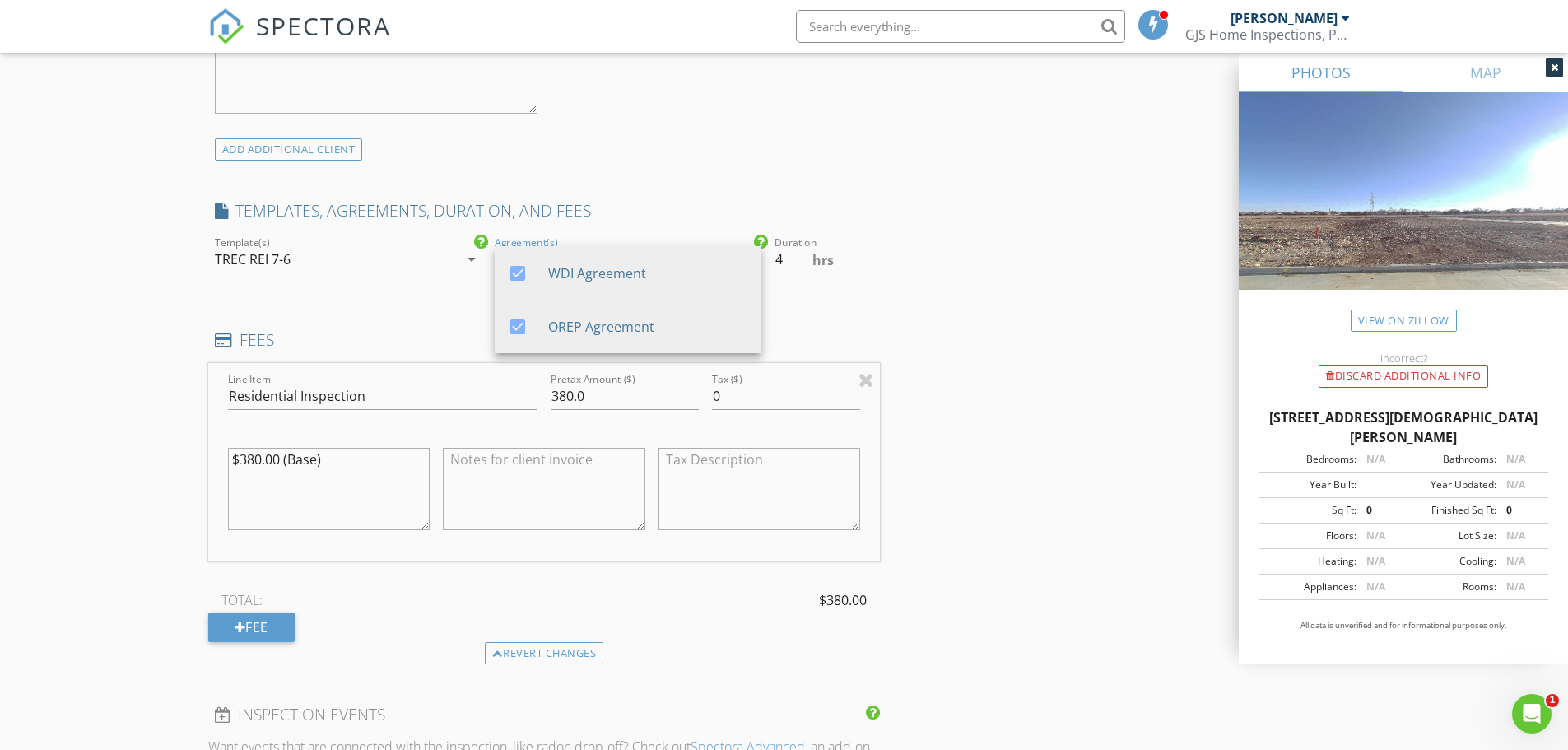
scroll to position [1235, 0]
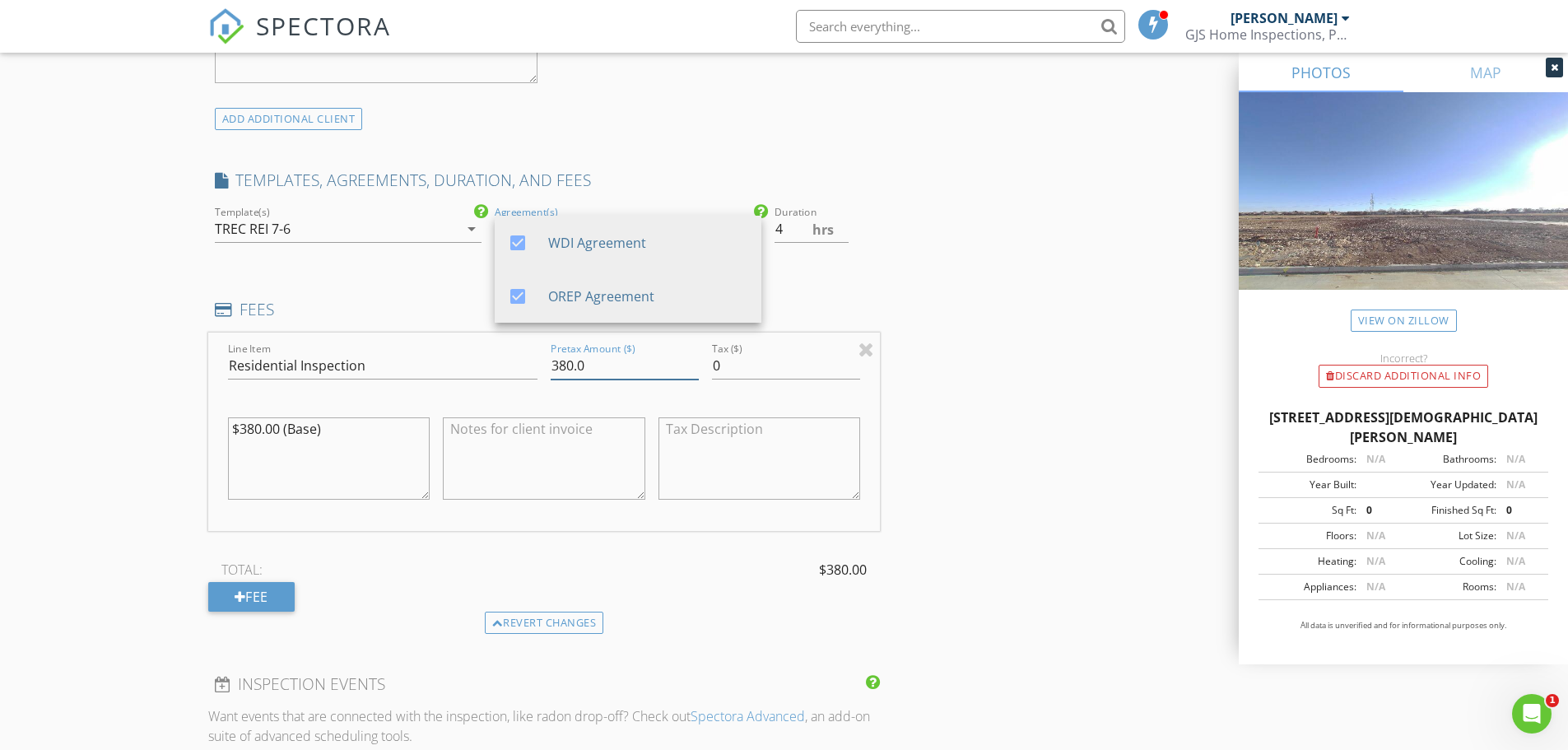
drag, startPoint x: 603, startPoint y: 366, endPoint x: 507, endPoint y: 377, distance: 96.6
click at [507, 377] on div "Line Item Residential Inspection Pretax Amount ($) 380.0 Tax ($) 0 $380.00 (Bas…" at bounding box center [544, 432] width 672 height 198
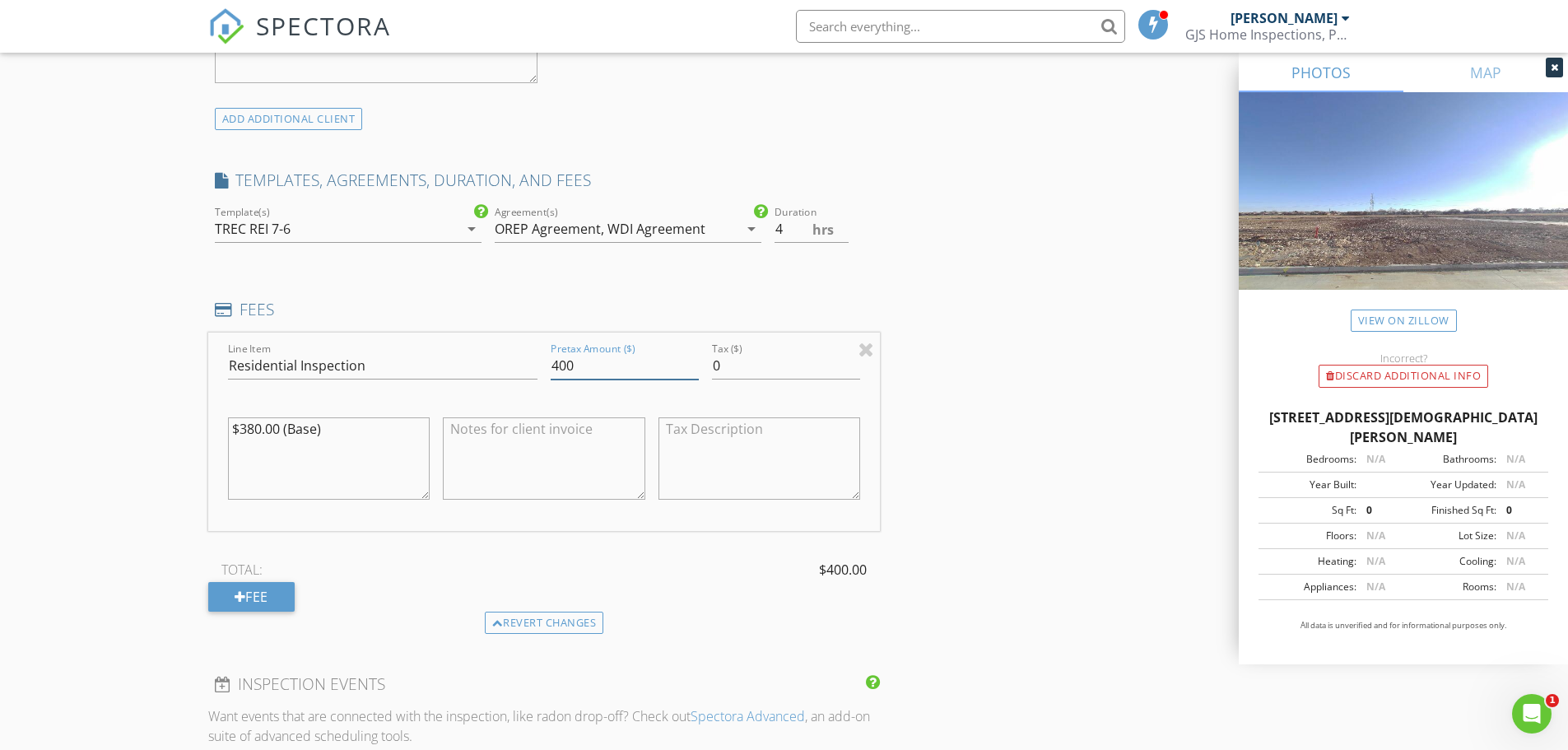
type input "400"
click at [1075, 375] on div "INSPECTOR(S) check_box Garrett Schaan PRIMARY Garrett Schaan arrow_drop_down ch…" at bounding box center [784, 459] width 1152 height 3007
click at [258, 593] on div "Fee" at bounding box center [251, 597] width 86 height 30
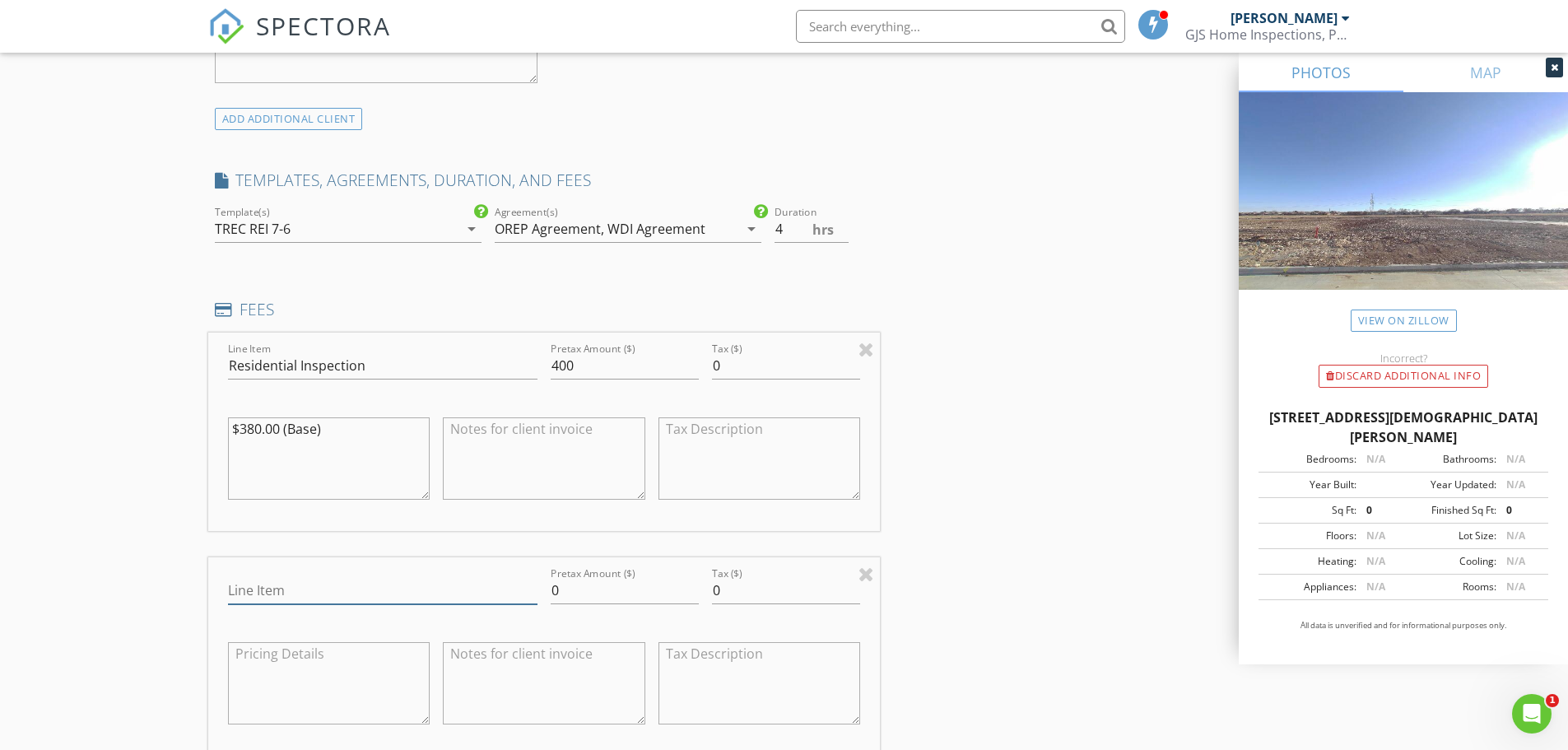
click at [276, 587] on input "Line Item" at bounding box center [383, 590] width 309 height 27
type input "Wood Destroying Insect Inspection and Report"
click at [1013, 511] on div "INSPECTOR(S) check_box Garrett Schaan PRIMARY Garrett Schaan arrow_drop_down ch…" at bounding box center [784, 572] width 1152 height 3232
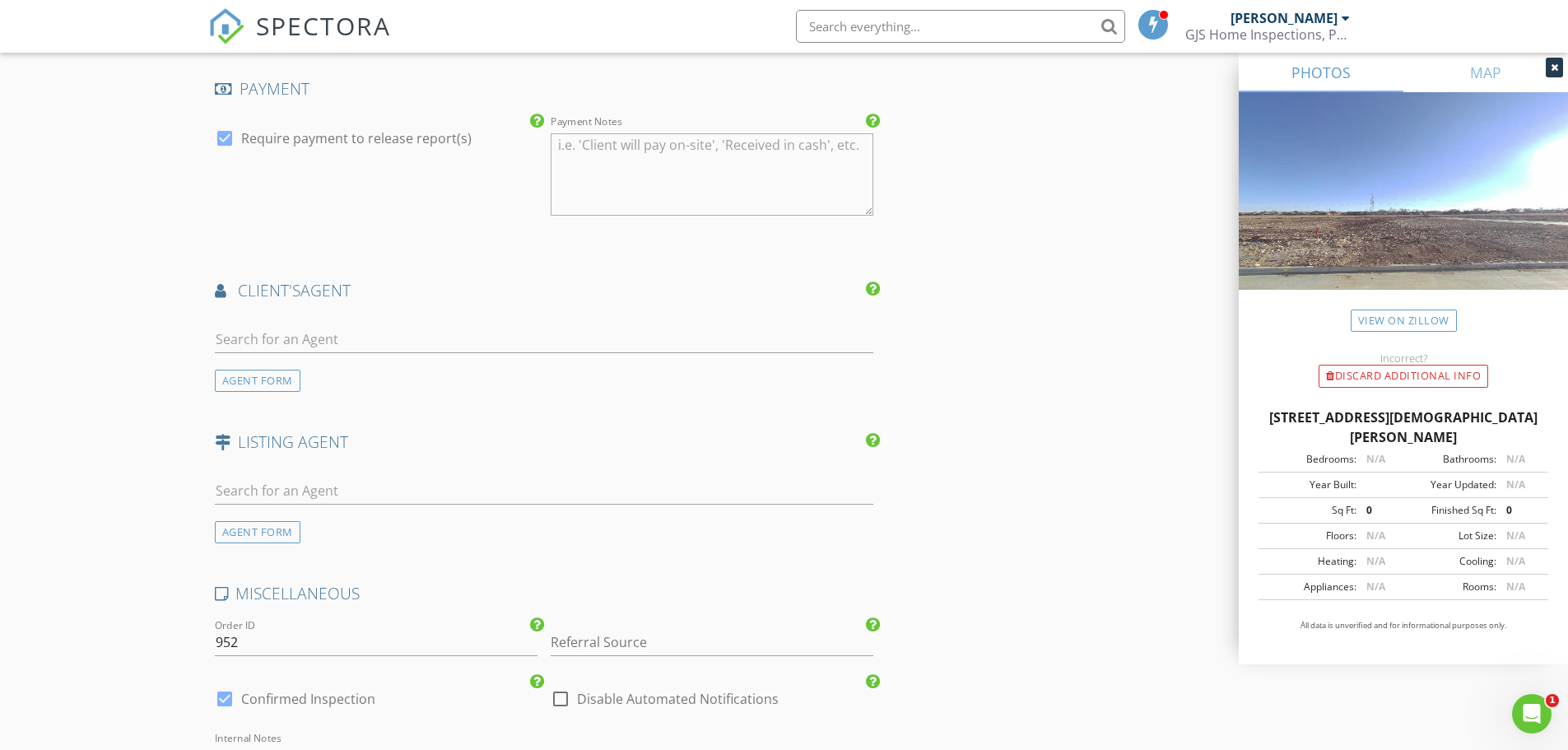
scroll to position [2222, 0]
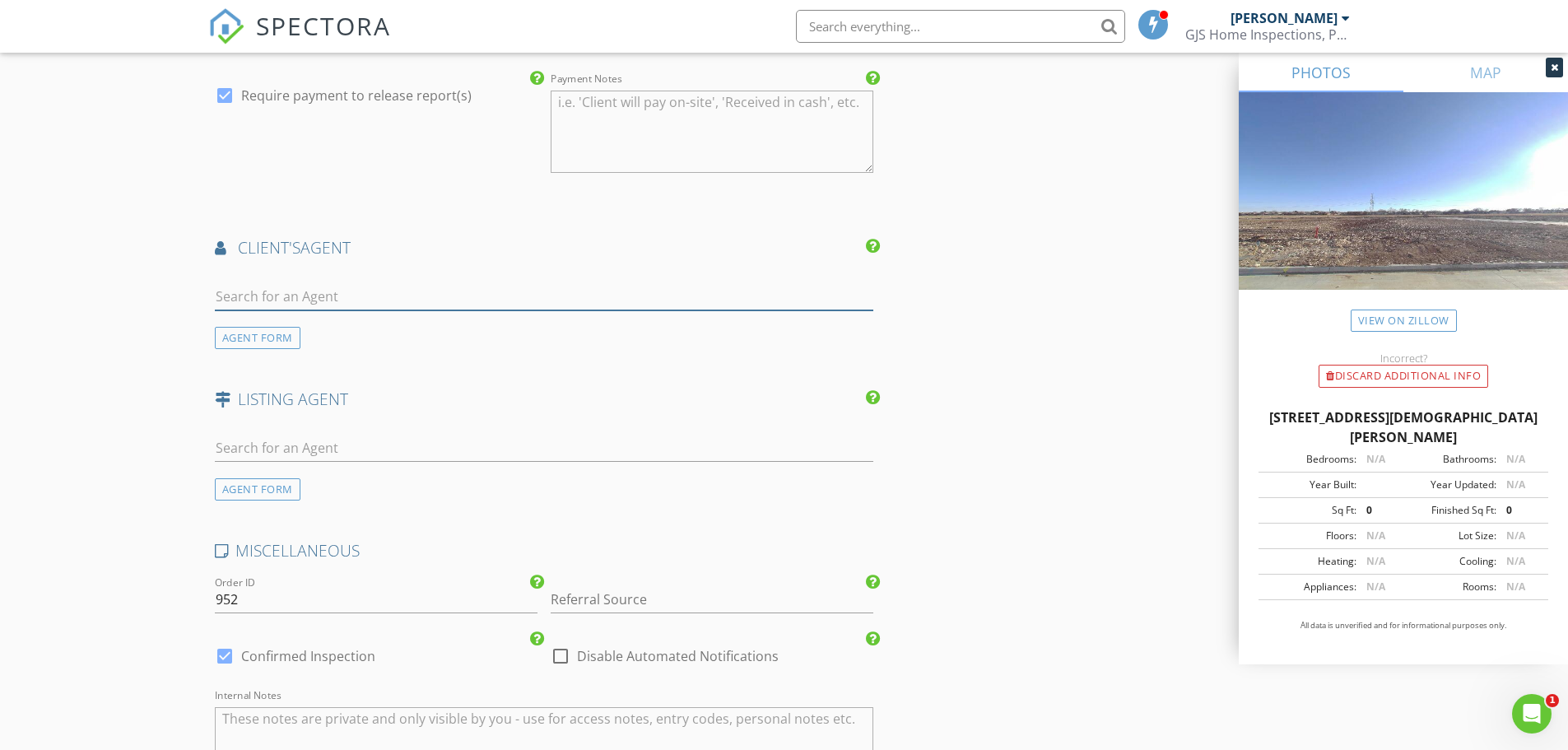
click at [264, 299] on input "text" at bounding box center [544, 296] width 660 height 27
type input "Heather"
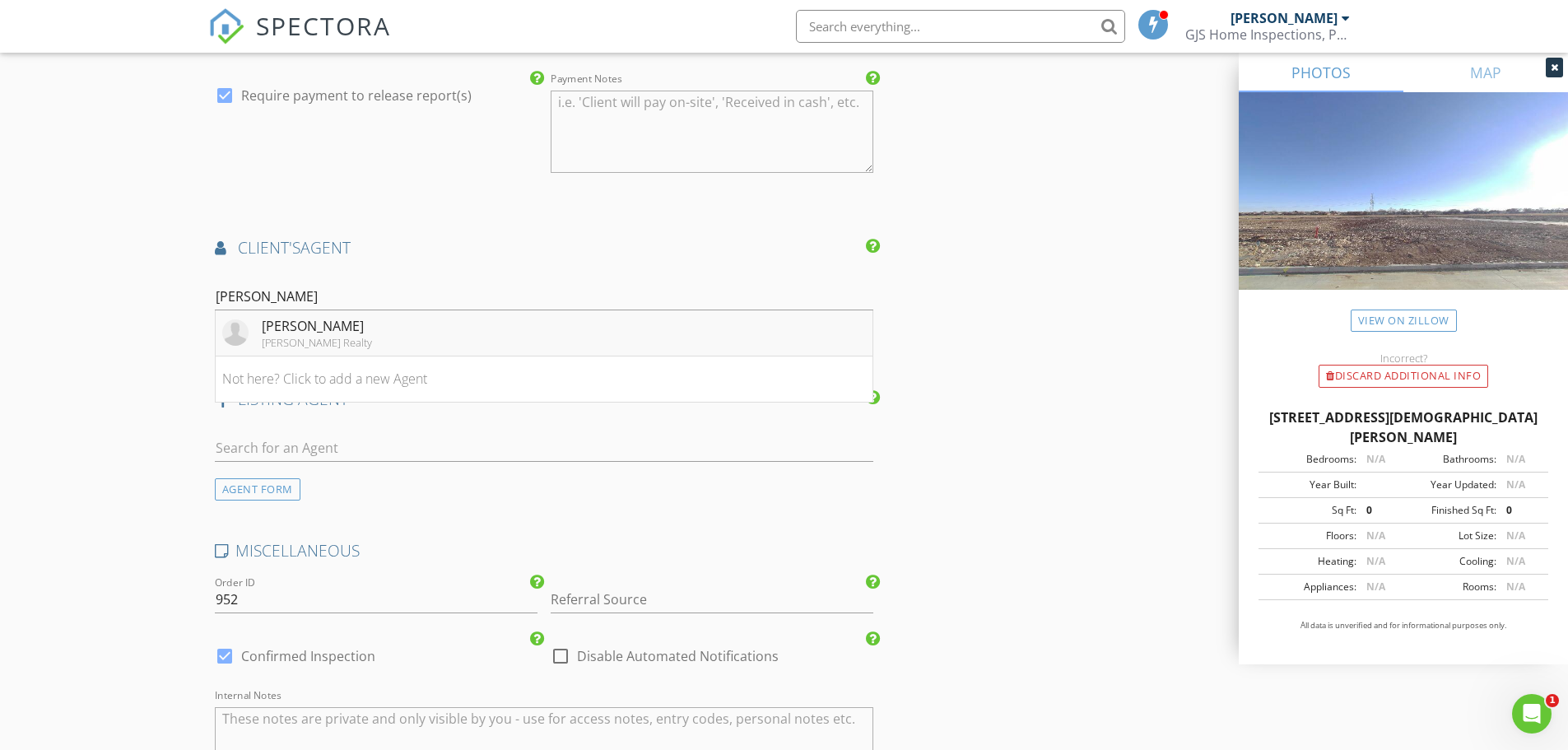
click at [298, 320] on div "Heather Prichard" at bounding box center [316, 326] width 110 height 20
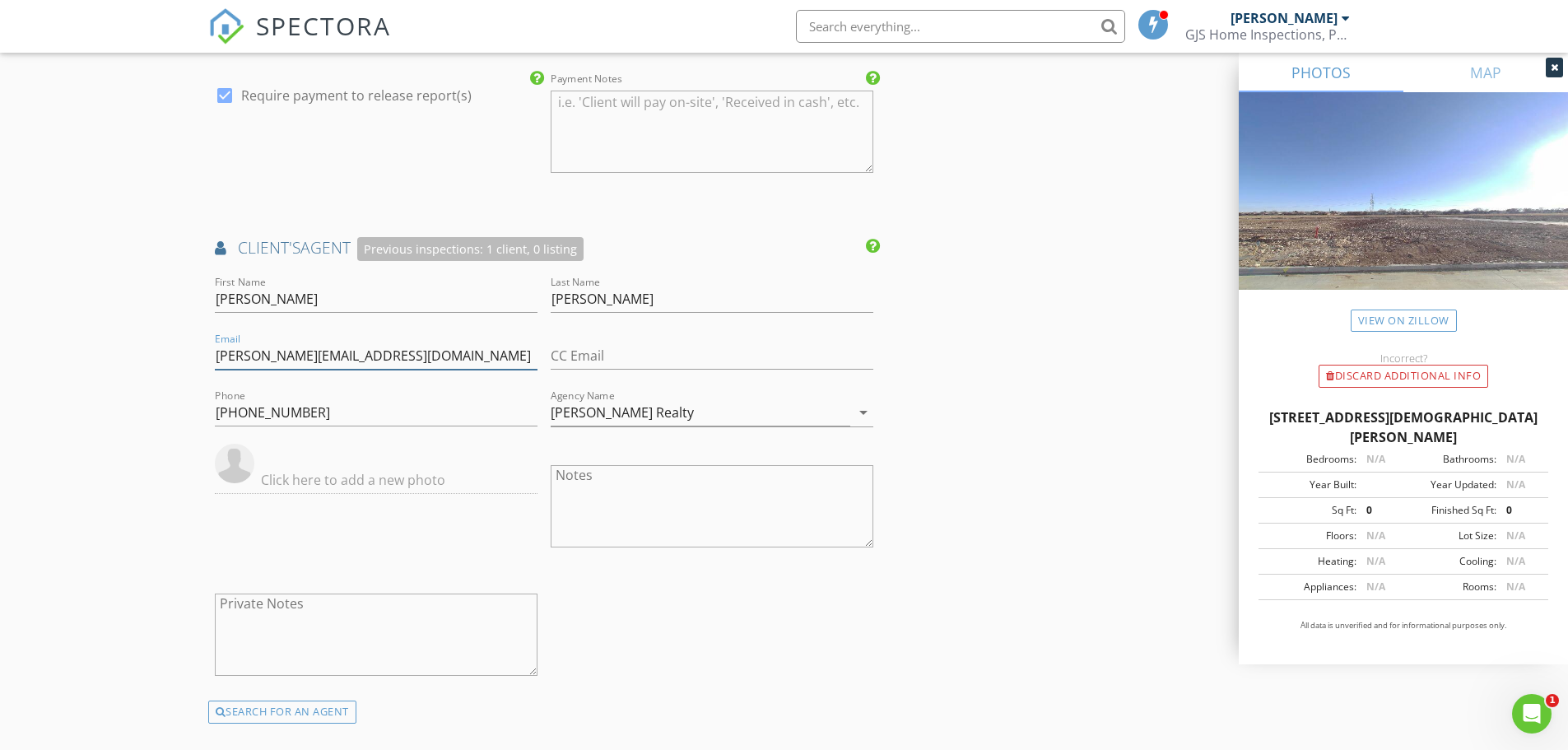
drag, startPoint x: 404, startPoint y: 353, endPoint x: 186, endPoint y: 364, distance: 218.3
type input "heather@prichardgroup.com"
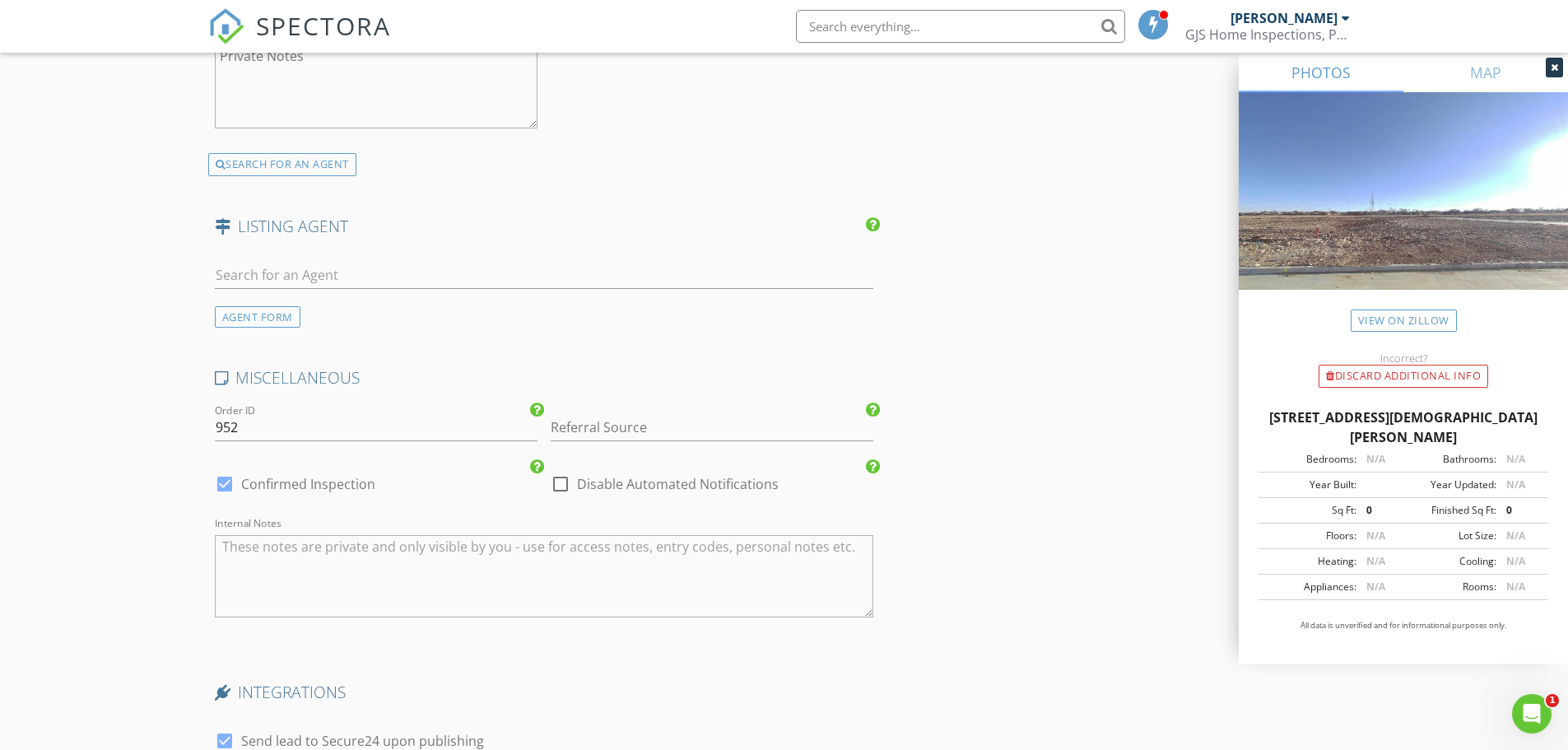
scroll to position [2799, 0]
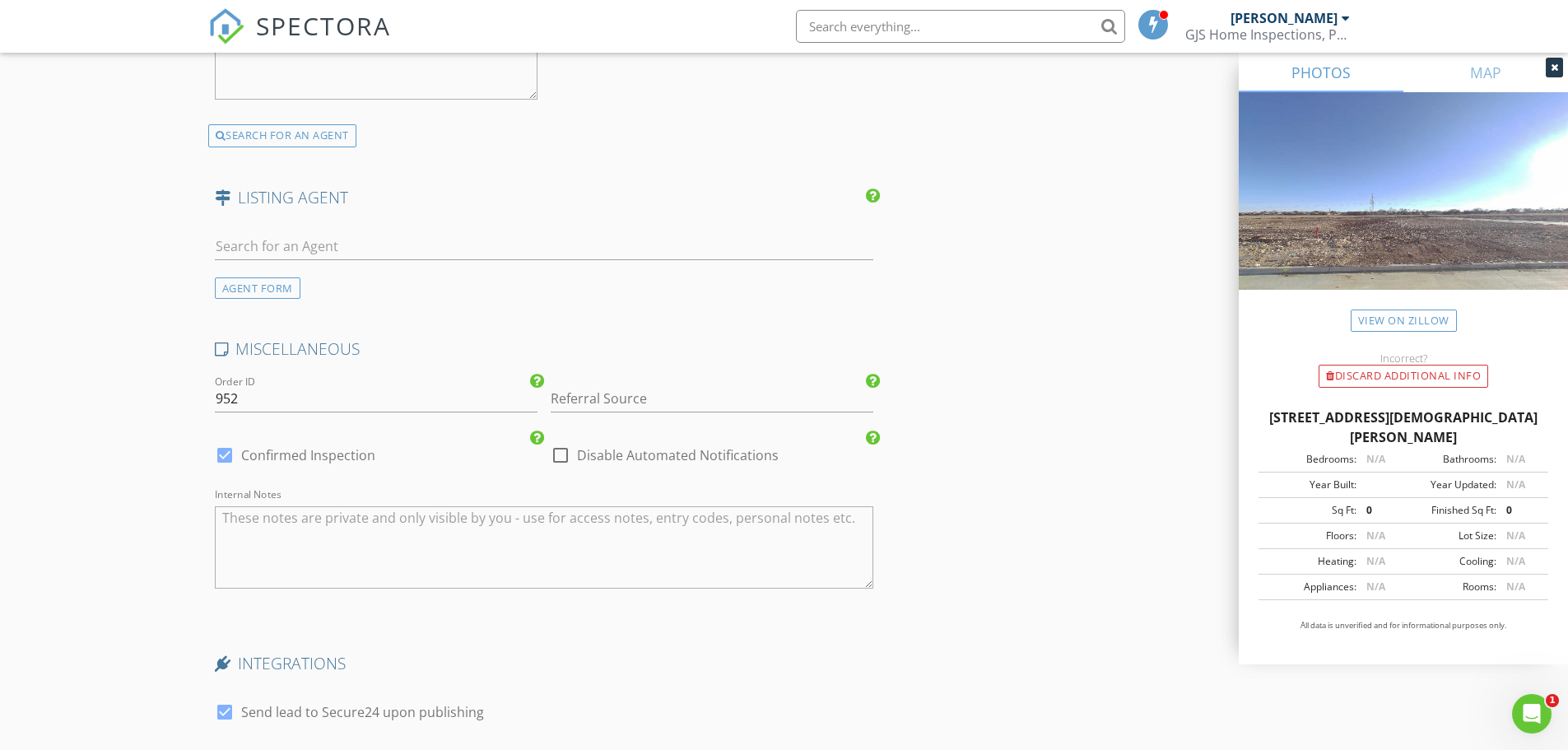
type input "Prichard Group"
click at [705, 410] on input "Referral Source" at bounding box center [711, 398] width 322 height 27
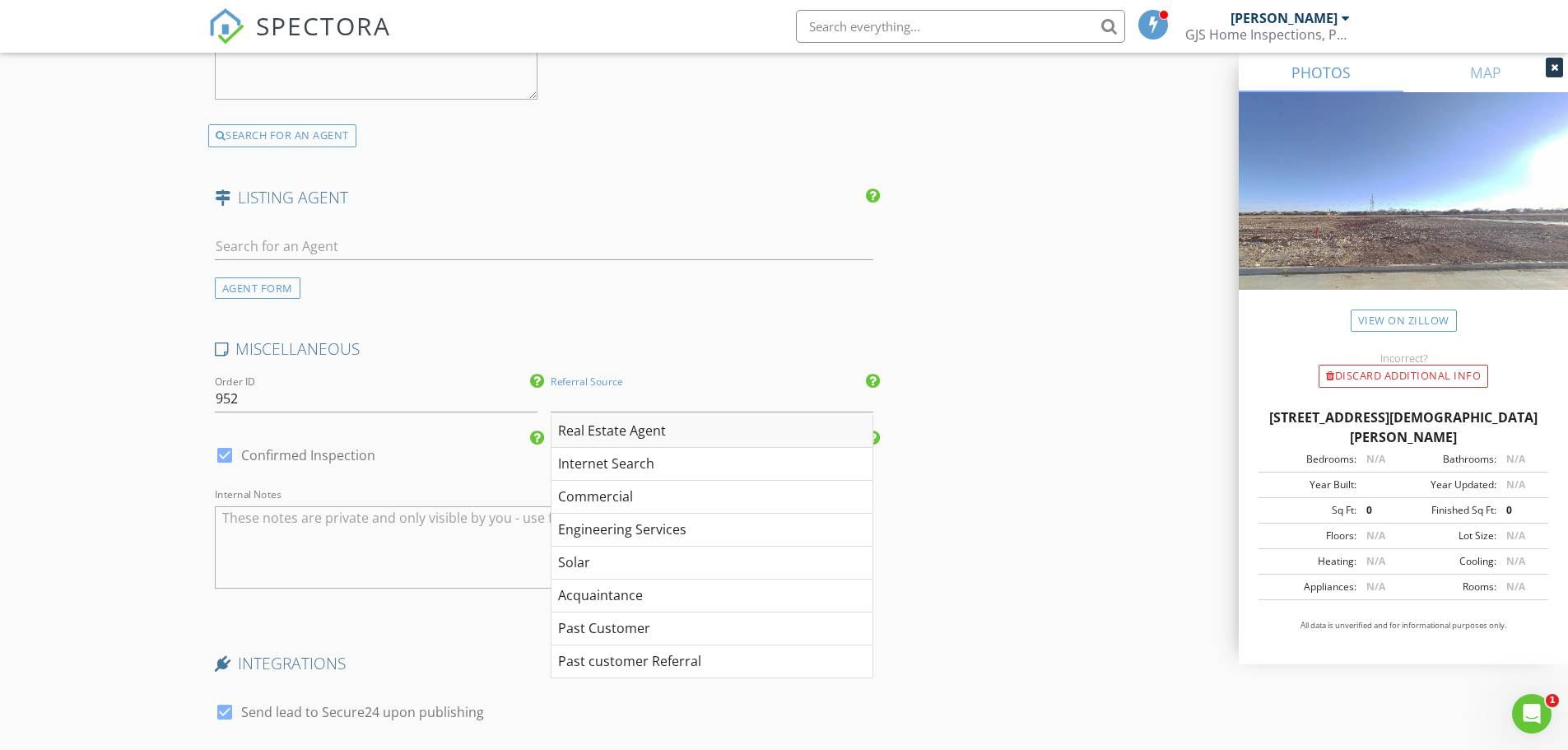
click at [675, 429] on div "Real Estate Agent" at bounding box center [712, 431] width 321 height 33
type input "Real Estate Agent"
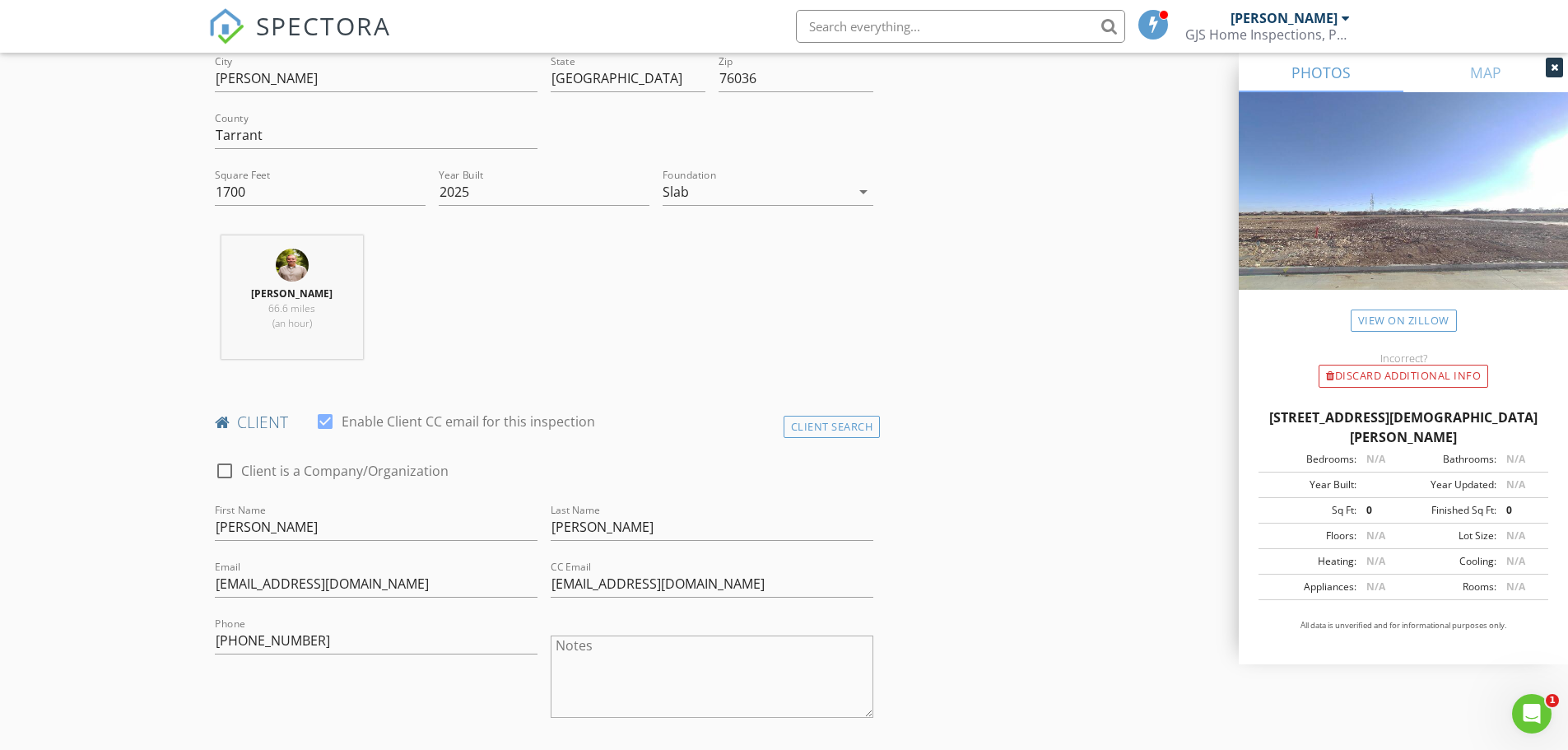
scroll to position [0, 0]
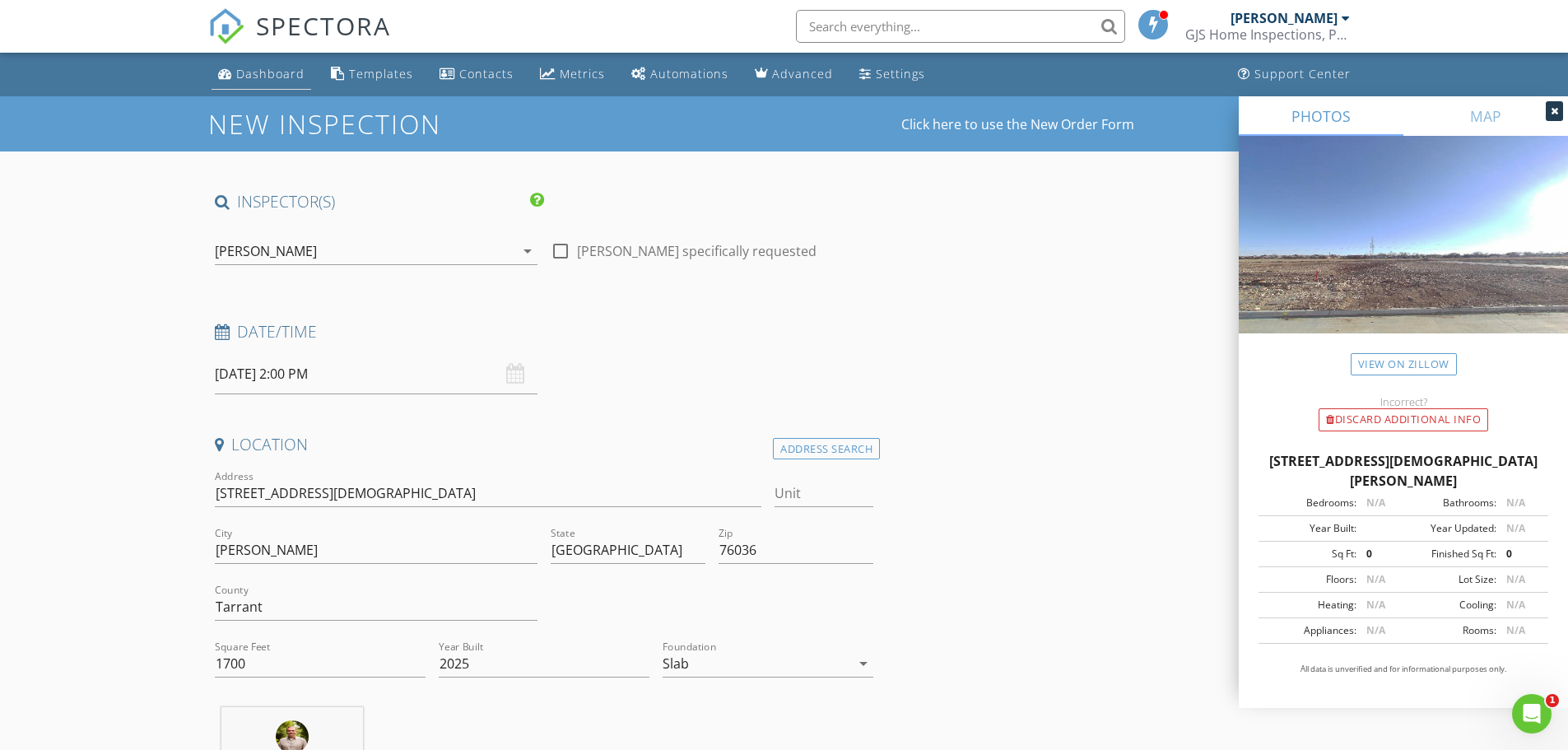
click at [264, 70] on div "Dashboard" at bounding box center [270, 73] width 68 height 16
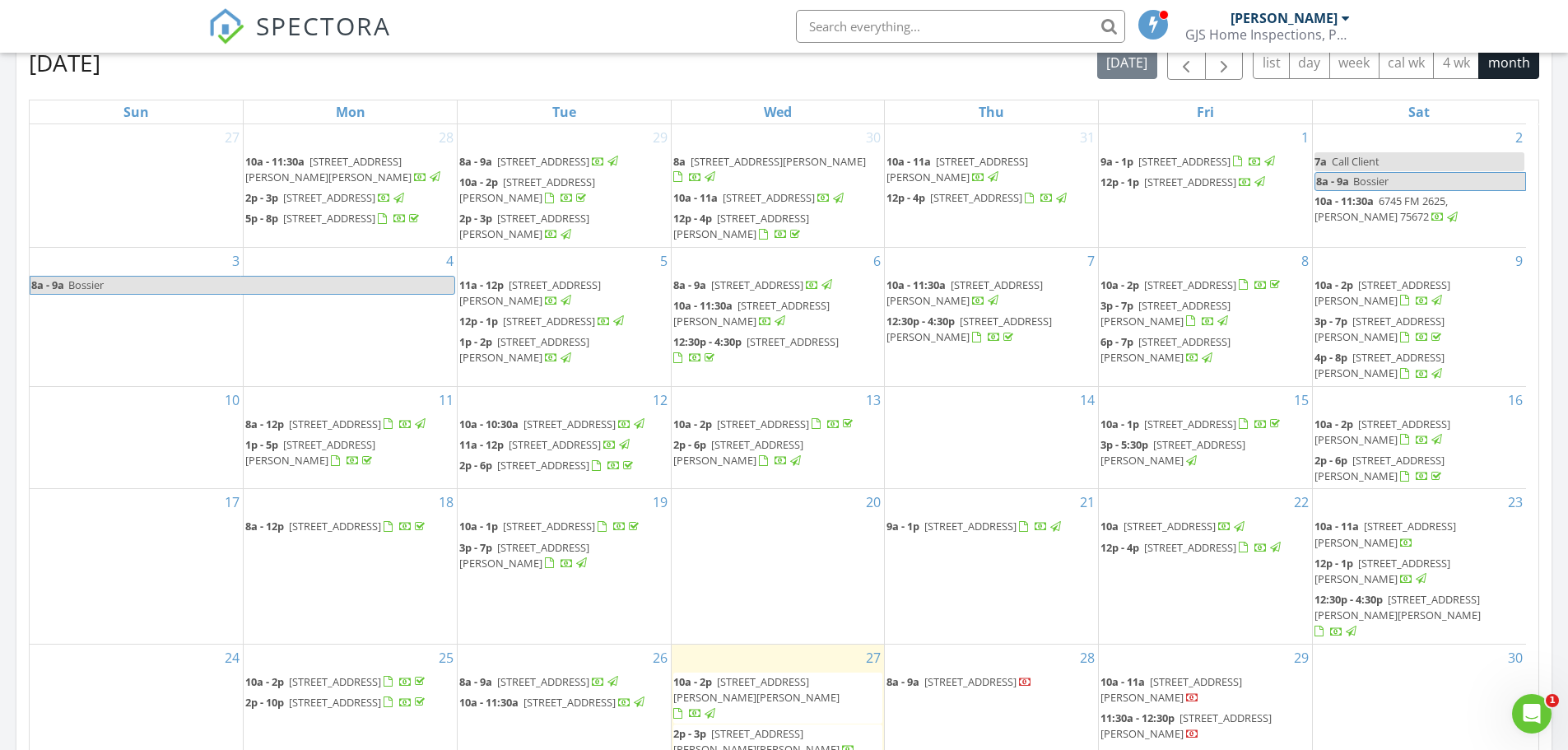
scroll to position [247, 0]
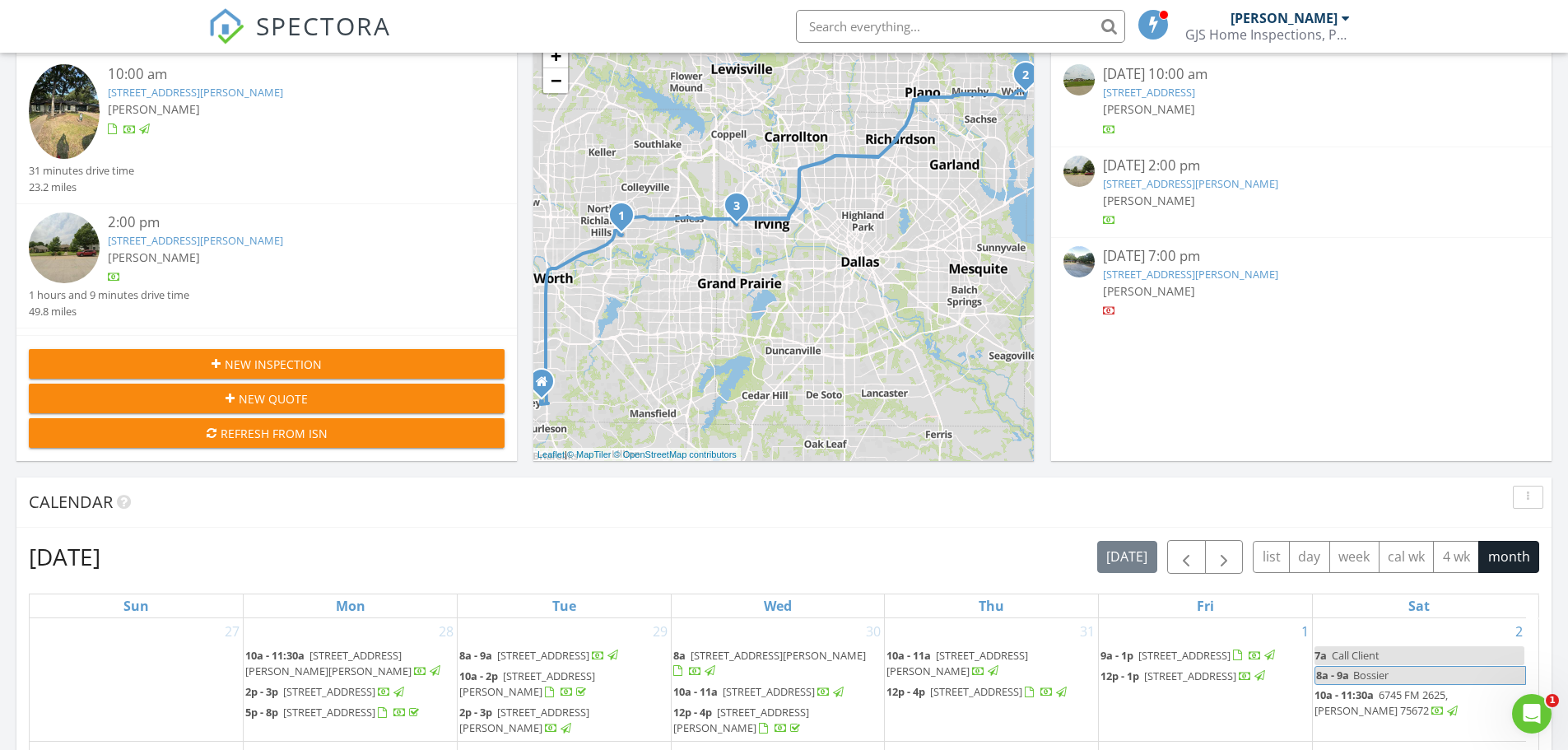
click at [905, 29] on input "text" at bounding box center [960, 26] width 329 height 33
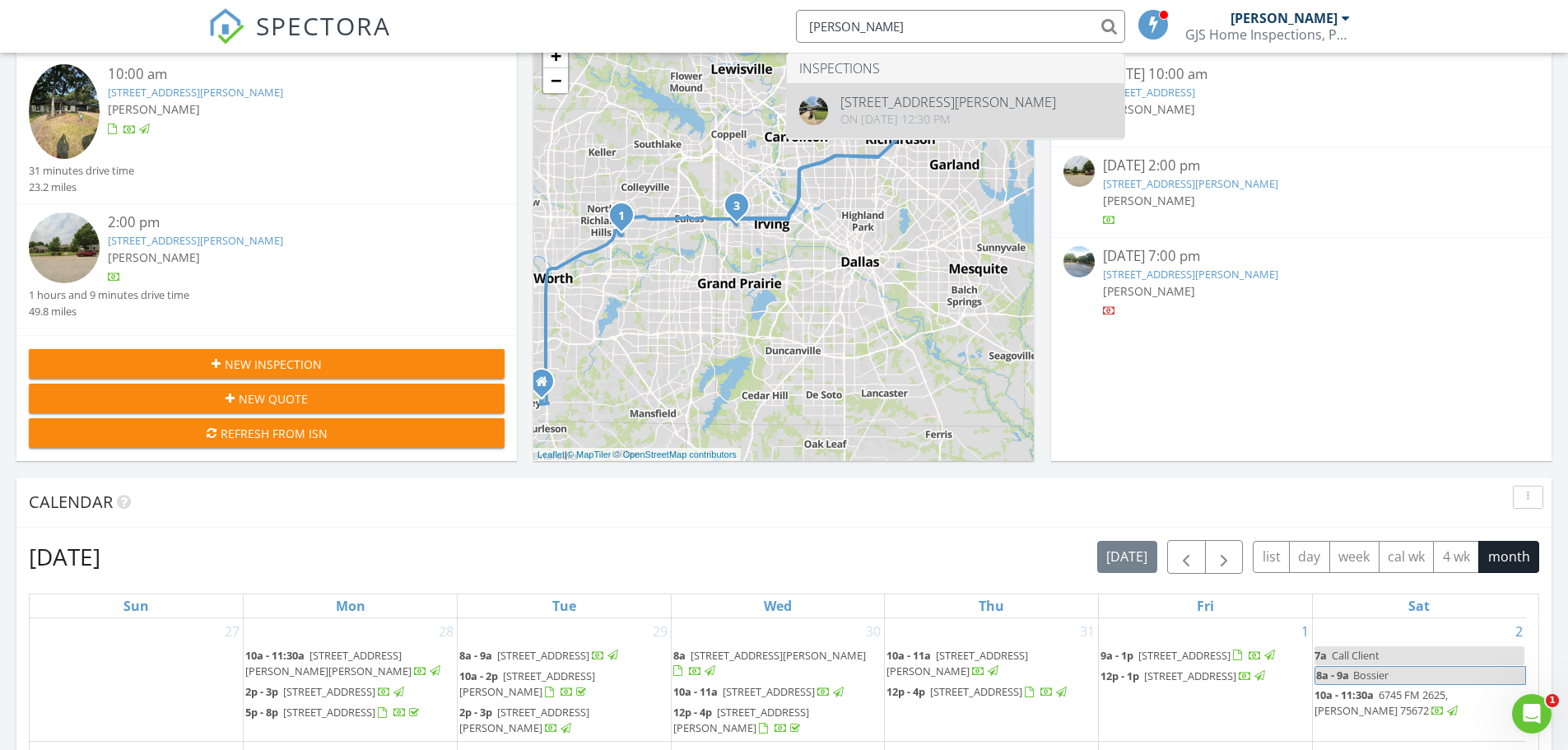
type input "[PERSON_NAME]"
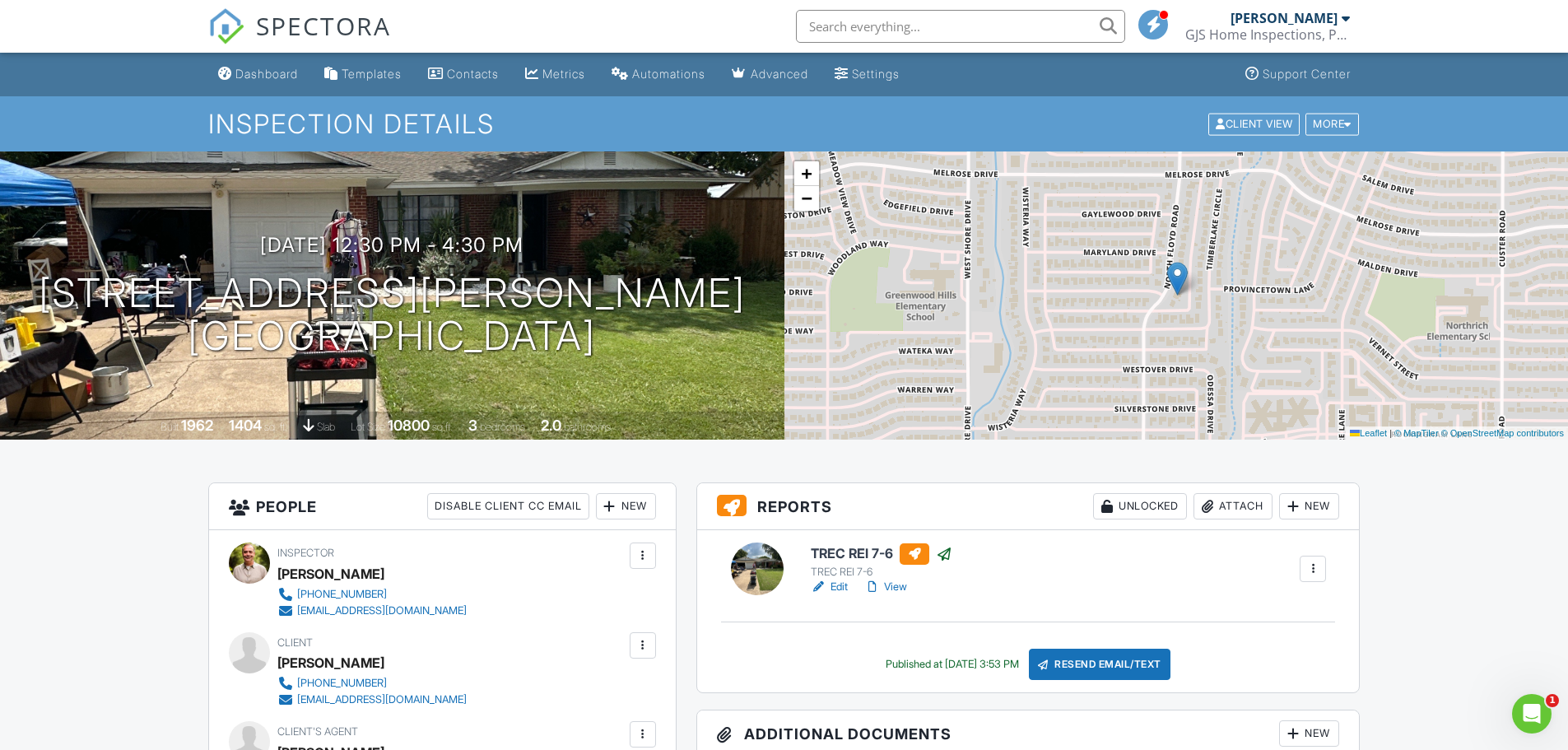
click at [280, 71] on div "Dashboard" at bounding box center [266, 73] width 62 height 14
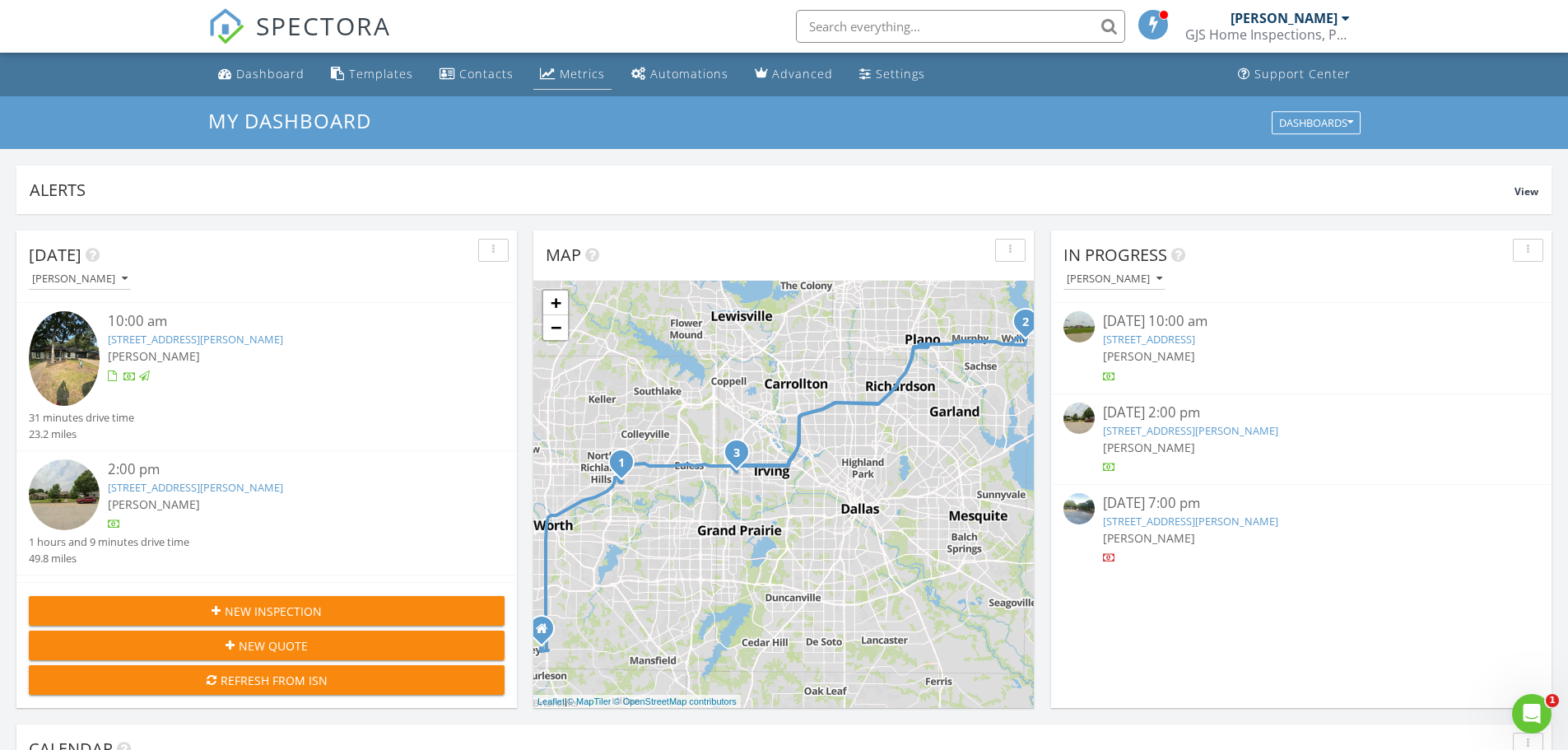
click at [581, 67] on div "Metrics" at bounding box center [582, 73] width 46 height 16
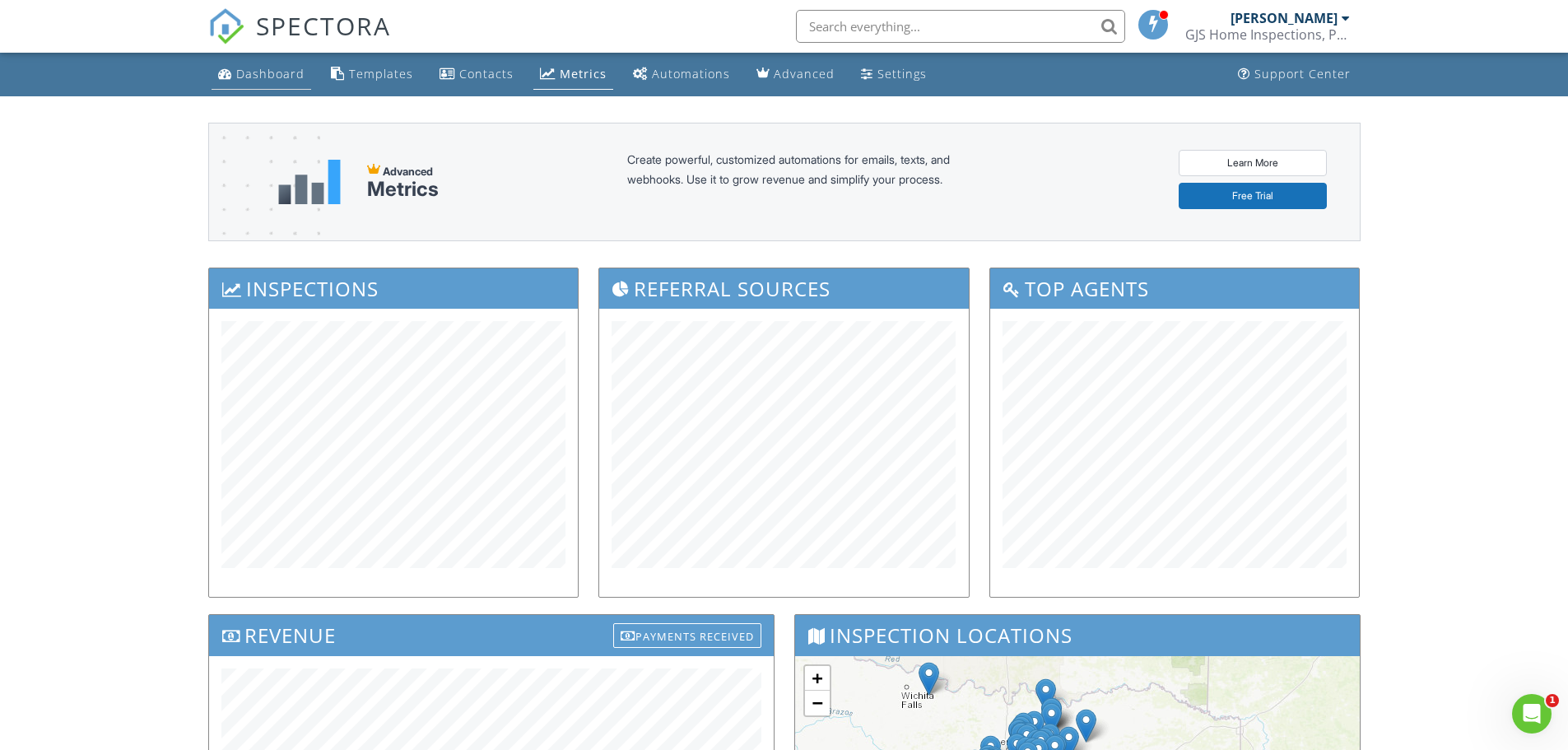
click at [268, 69] on div "Dashboard" at bounding box center [270, 73] width 68 height 16
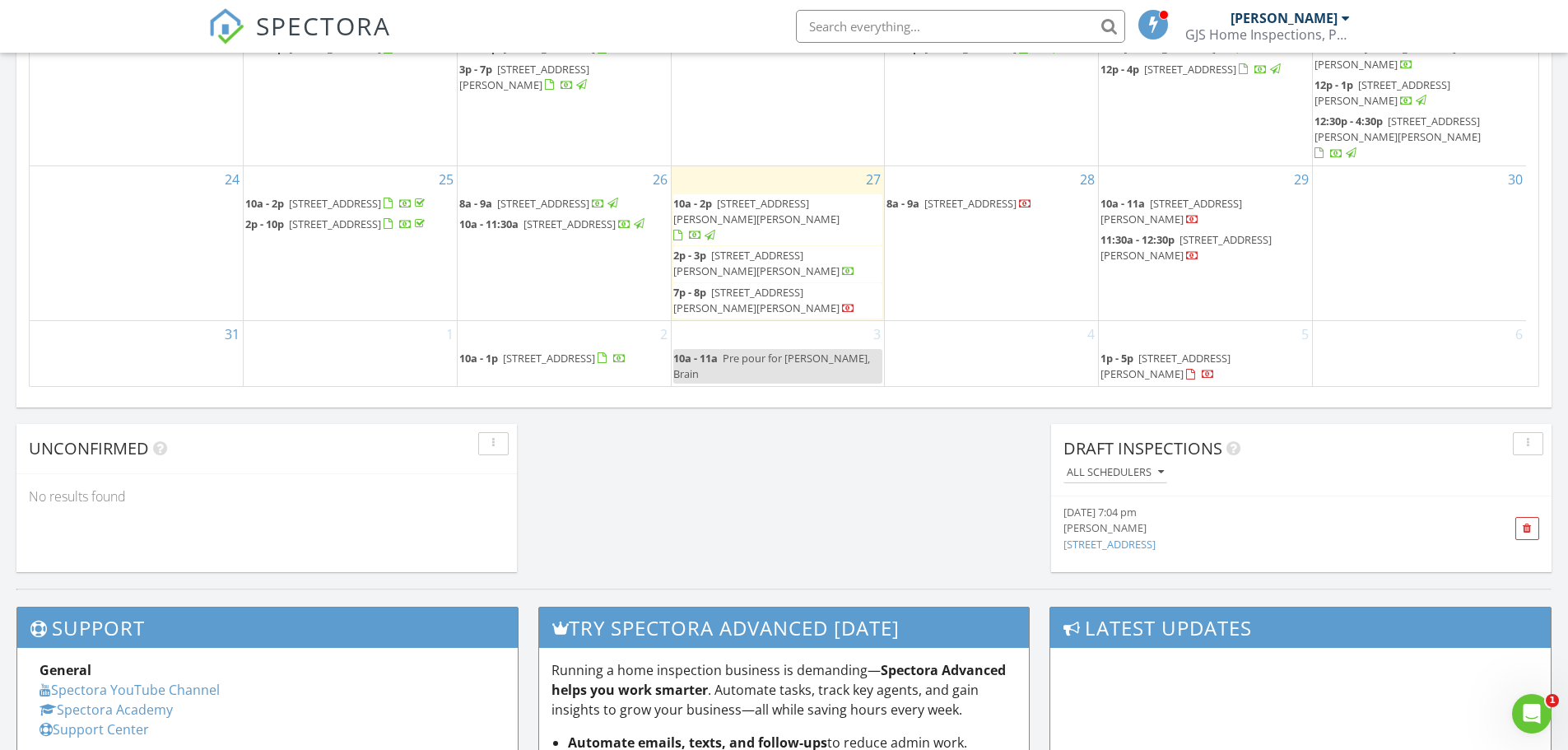
scroll to position [1153, 0]
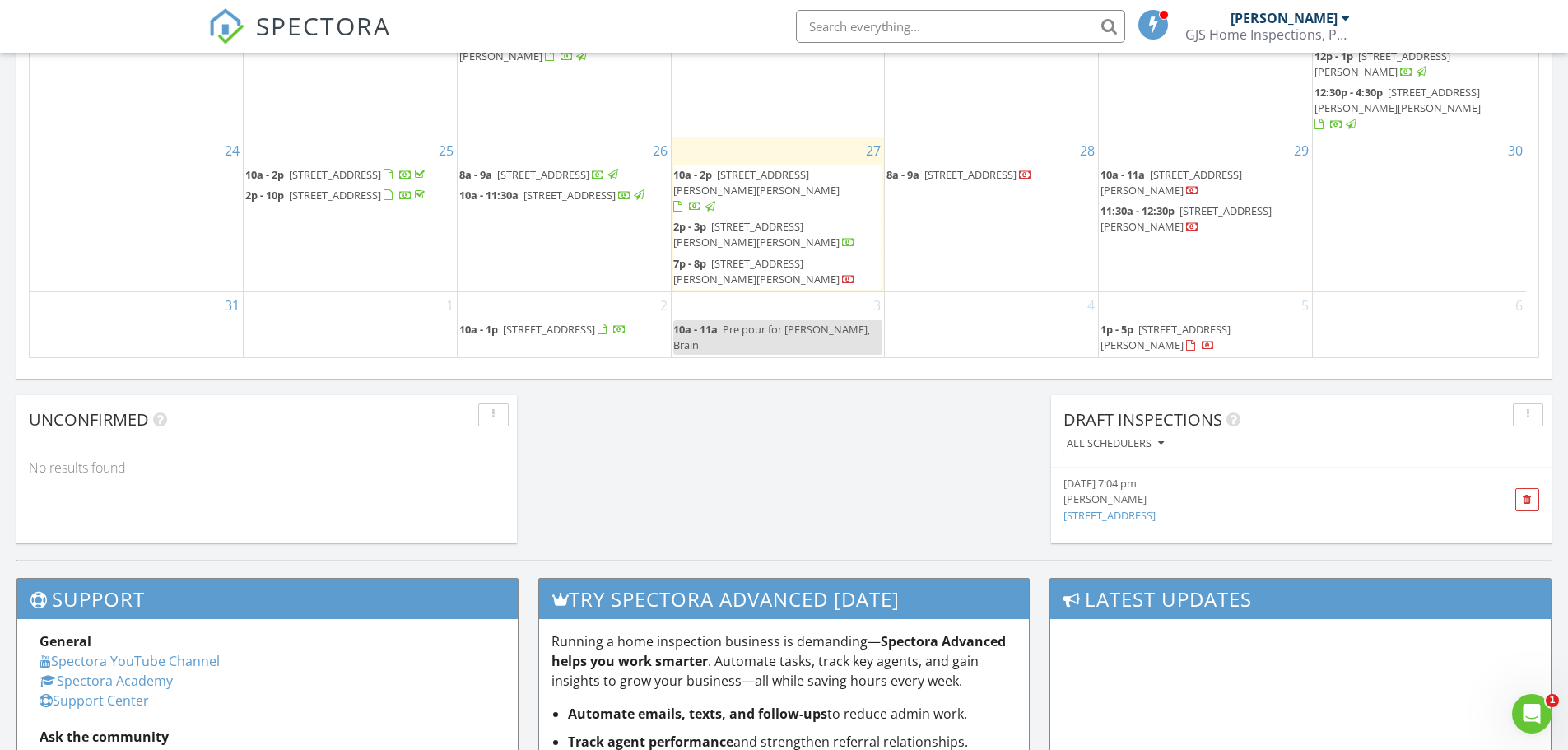
click at [1145, 518] on link "1230 Cedar Crk Ln, Crowley, TX" at bounding box center [1109, 515] width 92 height 15
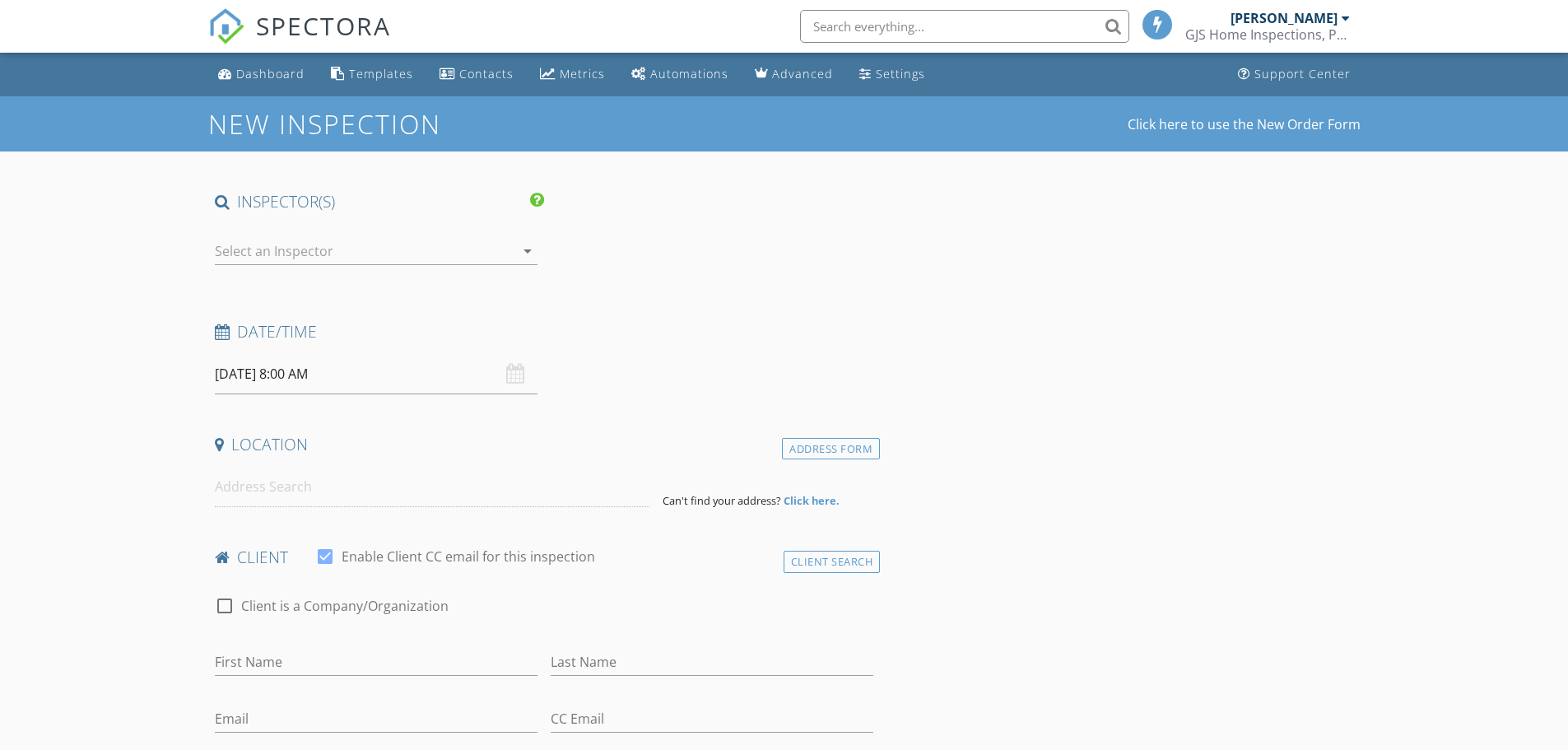
type input "[PERSON_NAME]"
type input "[EMAIL_ADDRESS][DOMAIN_NAME]"
type input "[PHONE_NUMBER]"
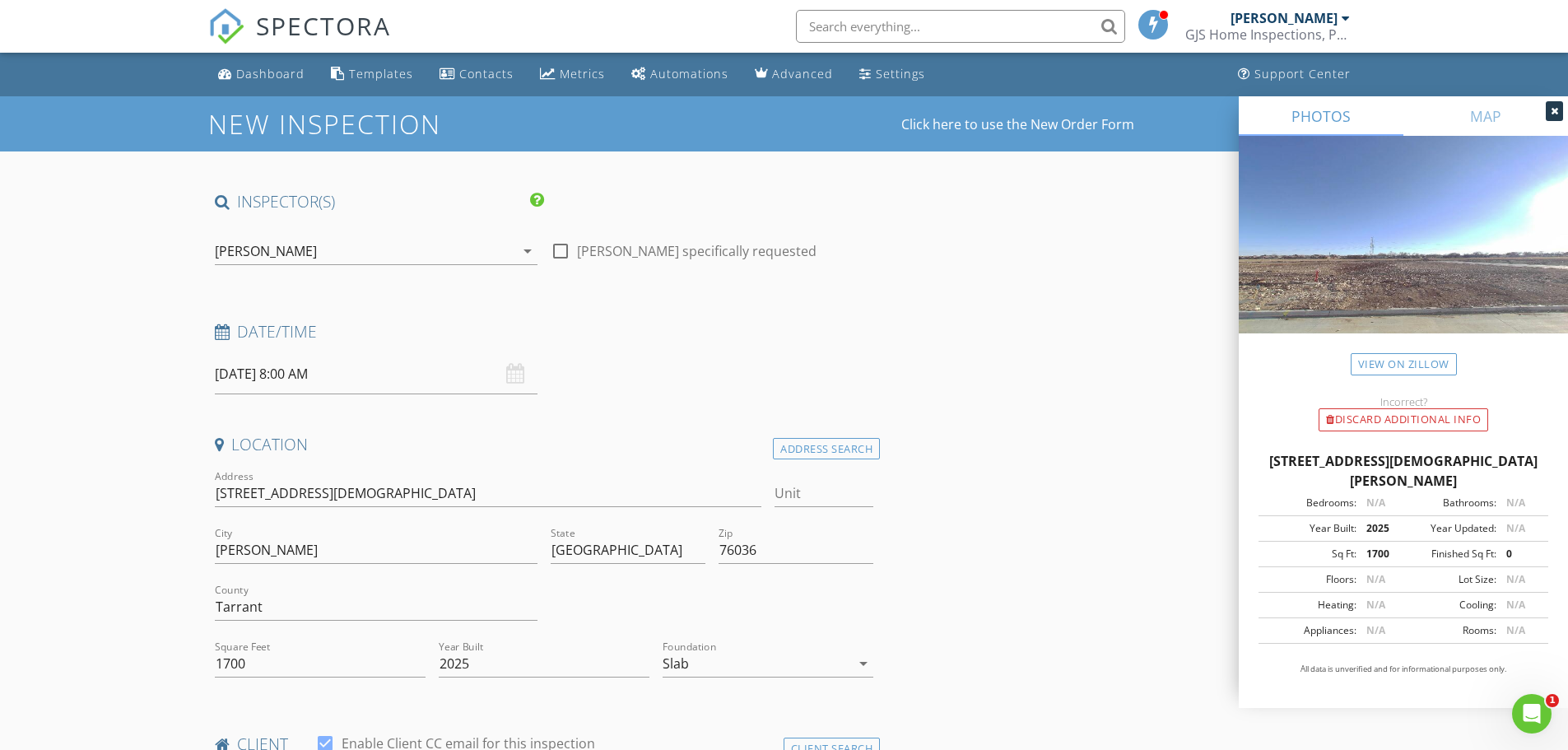
click at [1552, 107] on icon at bounding box center [1553, 111] width 7 height 10
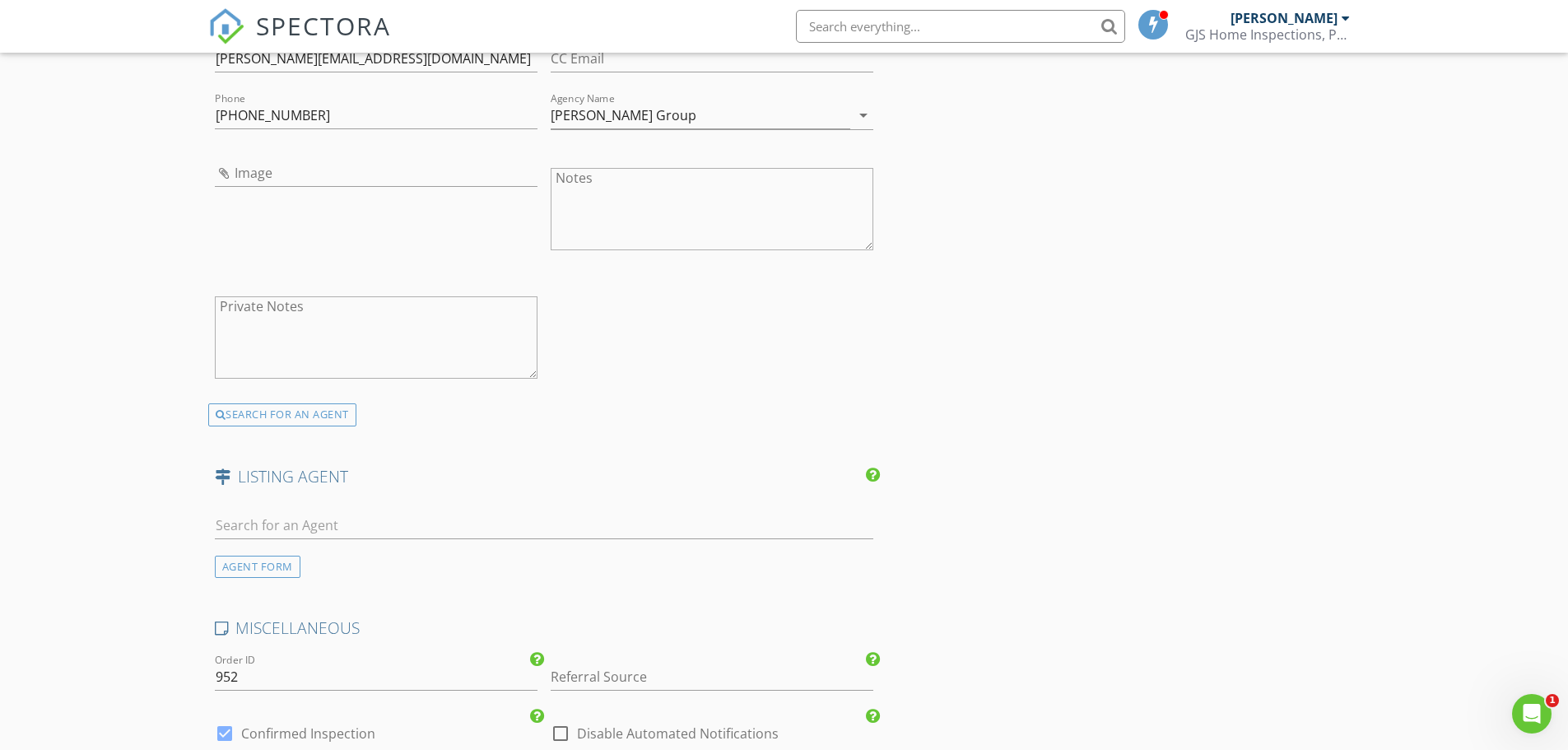
scroll to position [2387, 0]
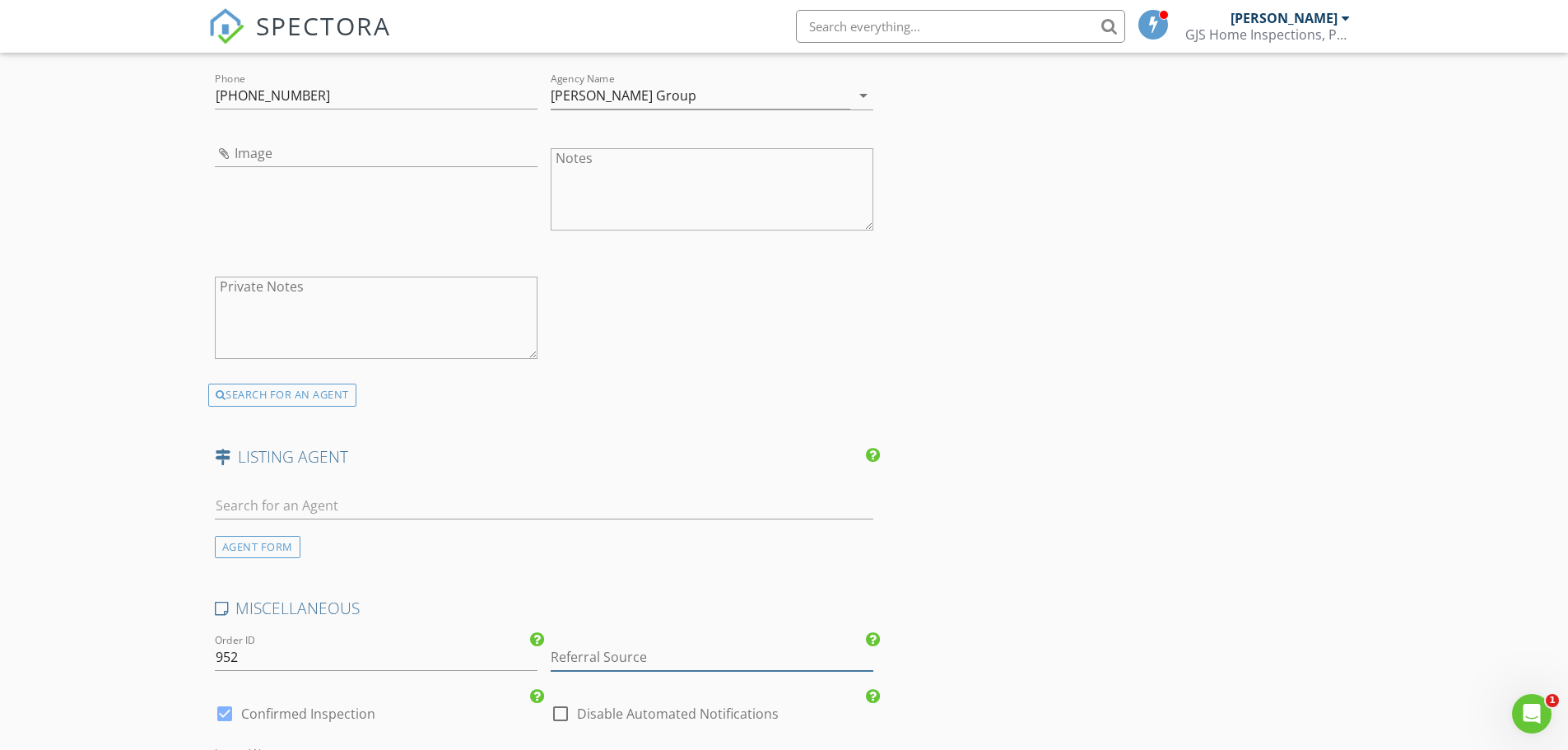
click at [602, 665] on input "Referral Source" at bounding box center [711, 657] width 322 height 27
click at [600, 684] on div "Real Estate Agent" at bounding box center [712, 689] width 321 height 33
type input "Real Estate Agent"
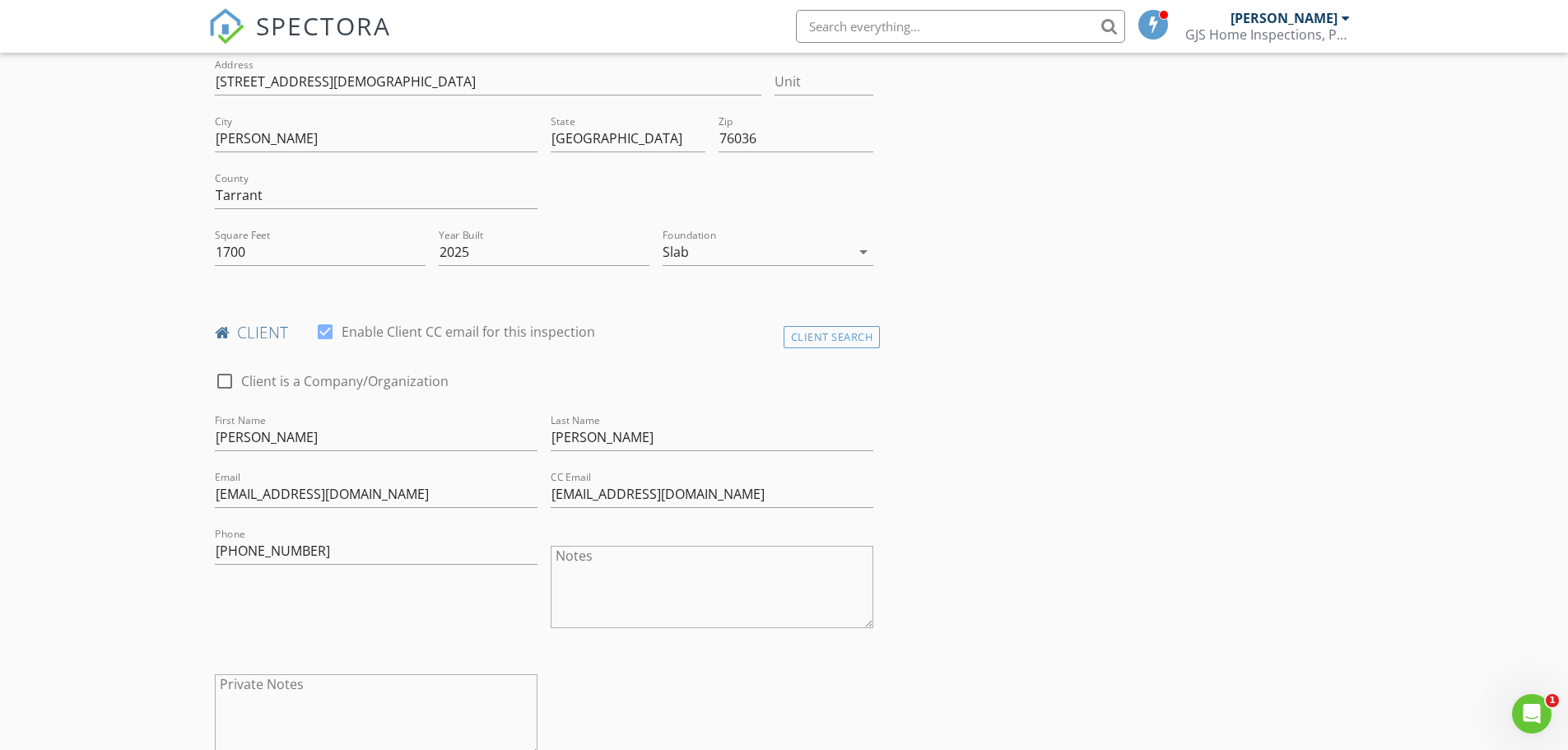
scroll to position [0, 0]
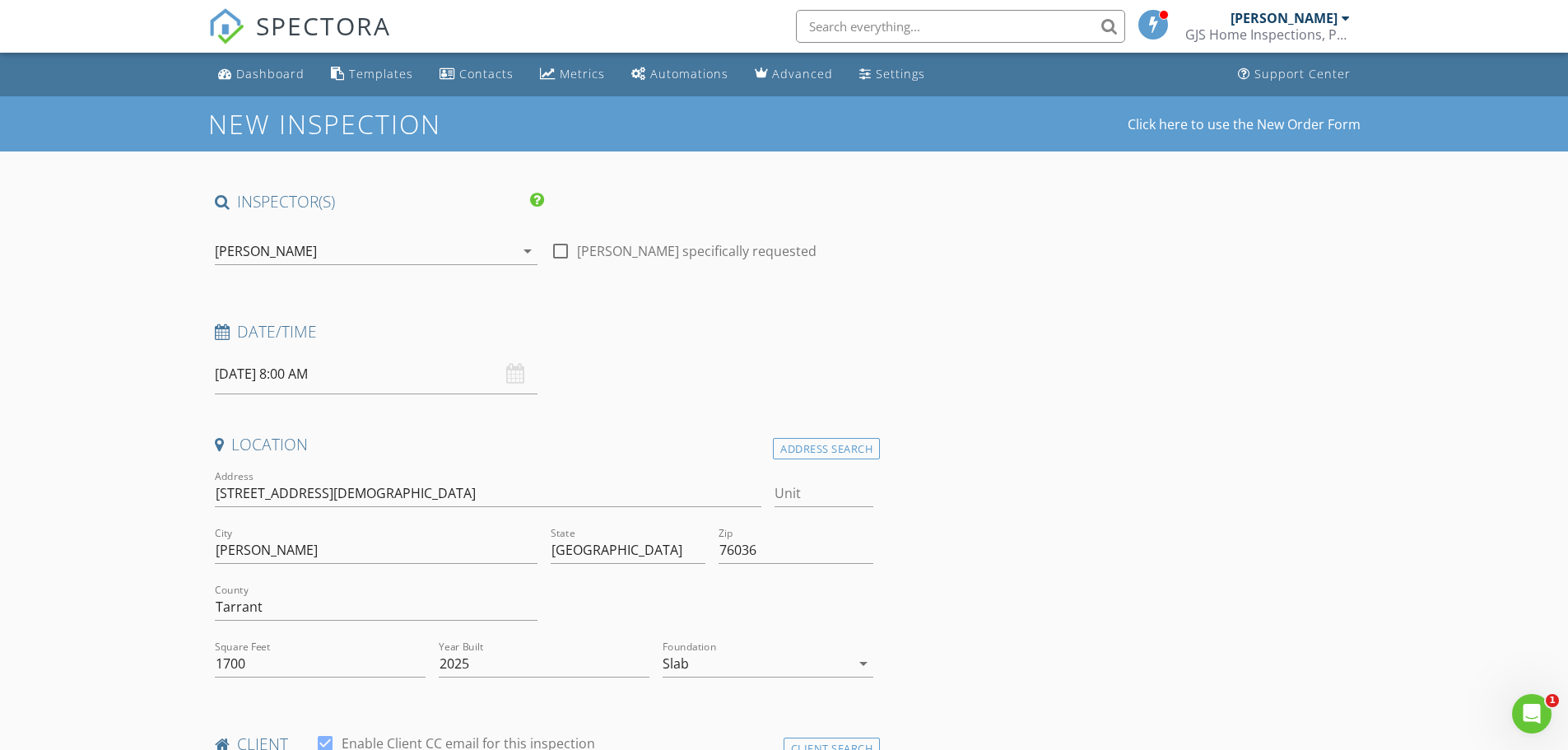
click at [266, 372] on input "08/28/2025 8:00 AM" at bounding box center [376, 374] width 322 height 41
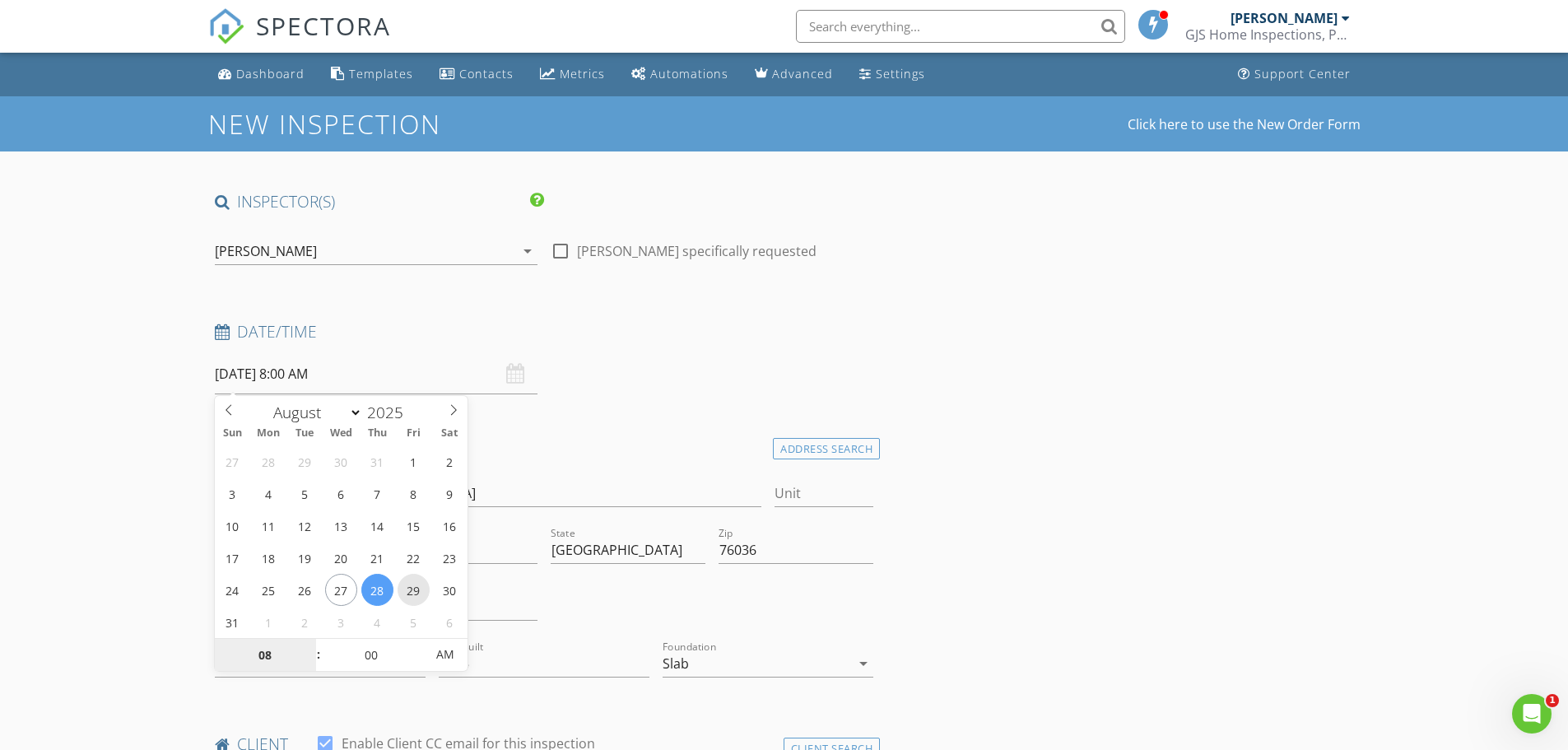
type input "08/29/2025 8:00 AM"
type input "09"
type input "08/29/2025 9:00 AM"
click at [310, 645] on span at bounding box center [310, 647] width 12 height 17
type input "10"
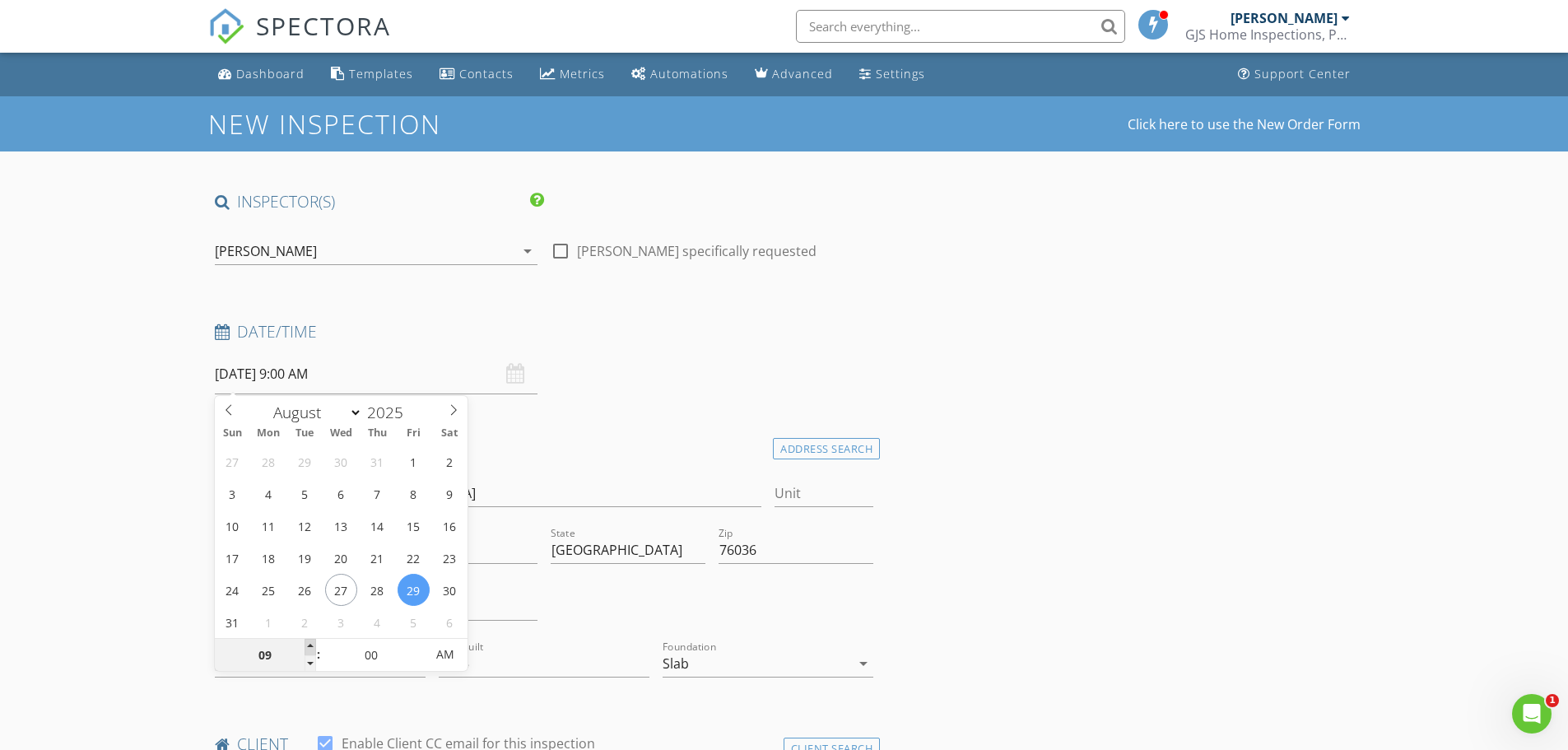
type input "08/29/2025 10:00 AM"
click at [310, 645] on span at bounding box center [310, 647] width 12 height 17
type input "11"
type input "08/29/2025 11:00 AM"
click at [310, 645] on span at bounding box center [310, 647] width 12 height 17
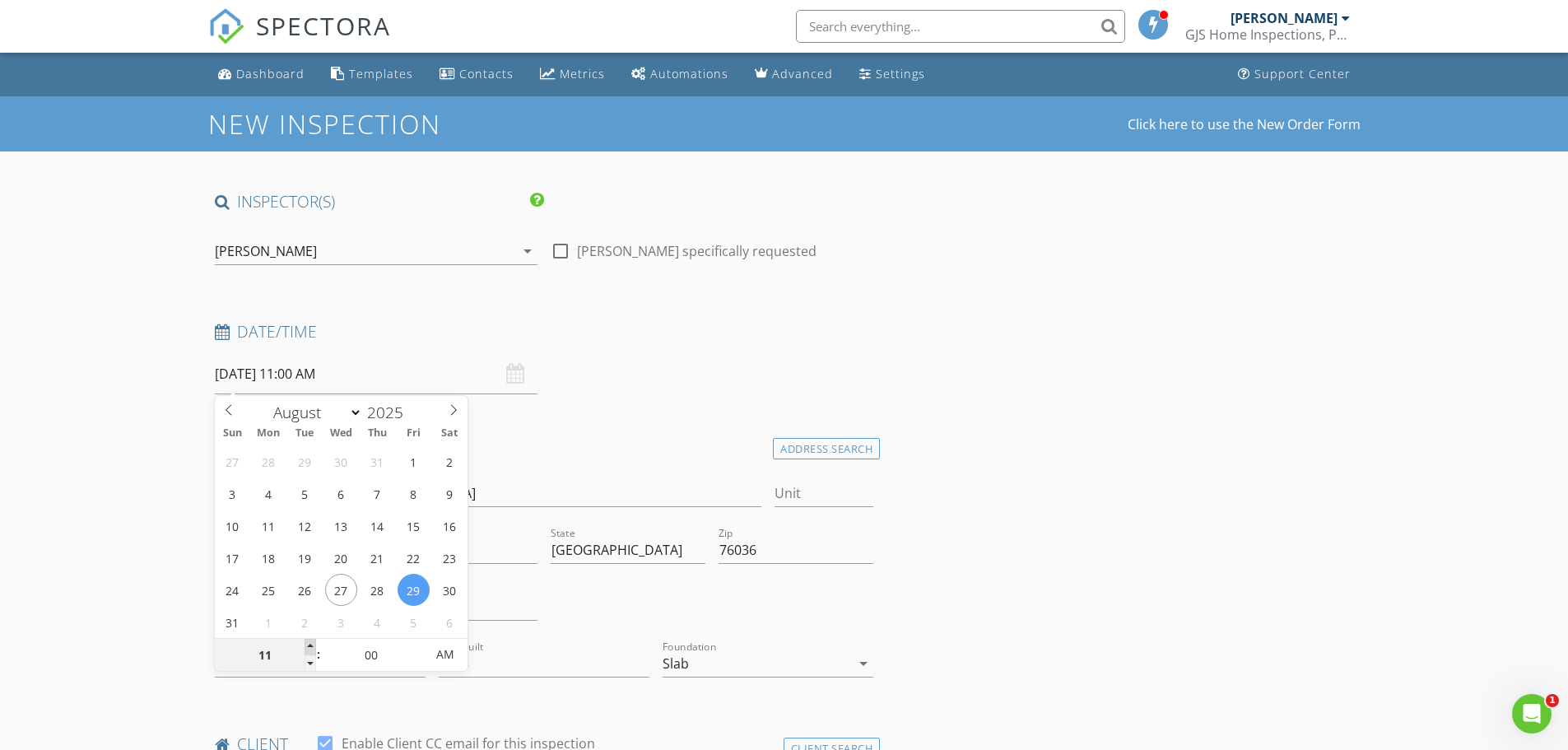
type input "12"
type input "08/29/2025 12:00 PM"
click at [310, 645] on span at bounding box center [310, 647] width 12 height 17
type input "01"
type input "08/29/2025 1:00 PM"
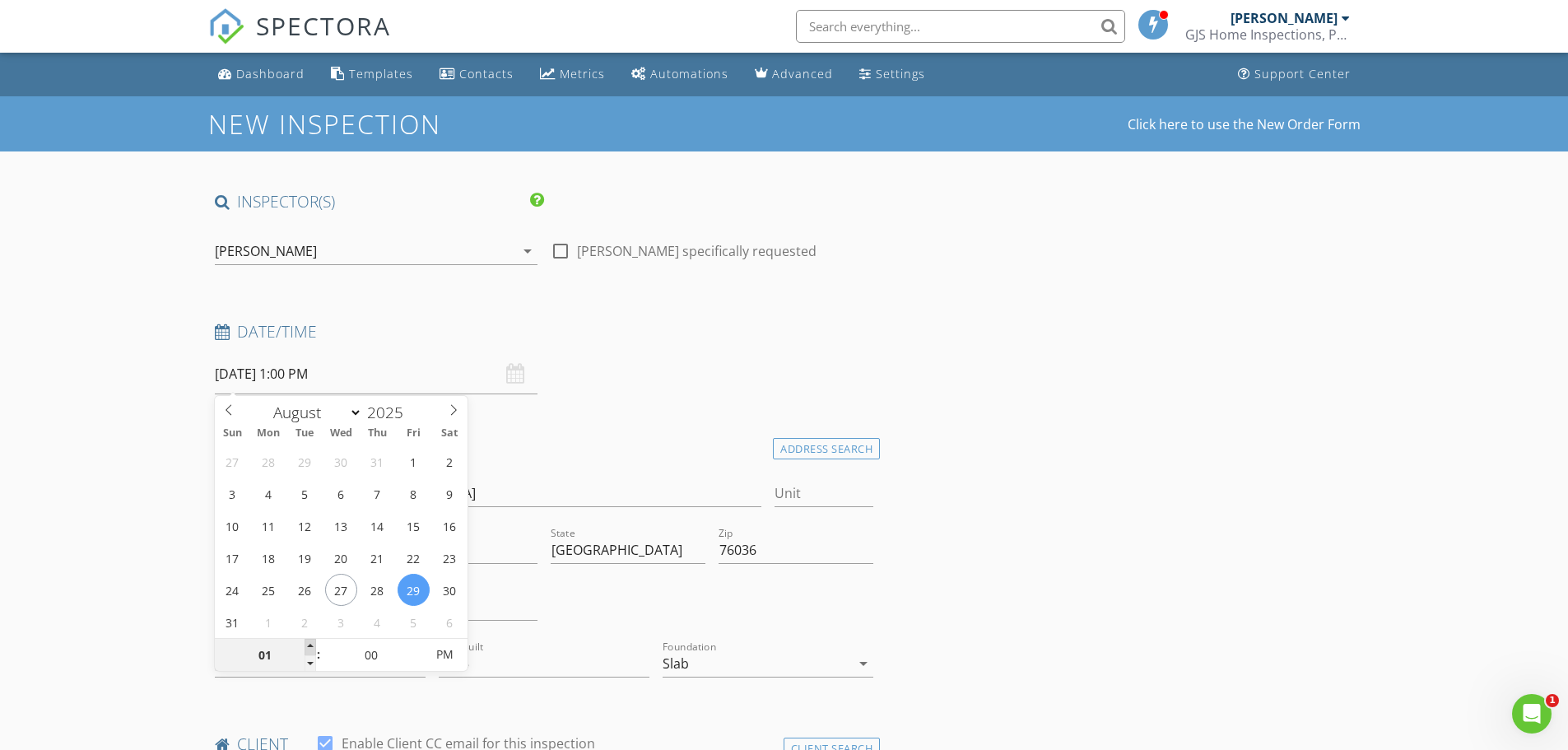
click at [310, 645] on span at bounding box center [310, 647] width 12 height 17
type input "02"
type input "[DATE] 2:00 PM"
click at [310, 645] on span at bounding box center [310, 647] width 12 height 17
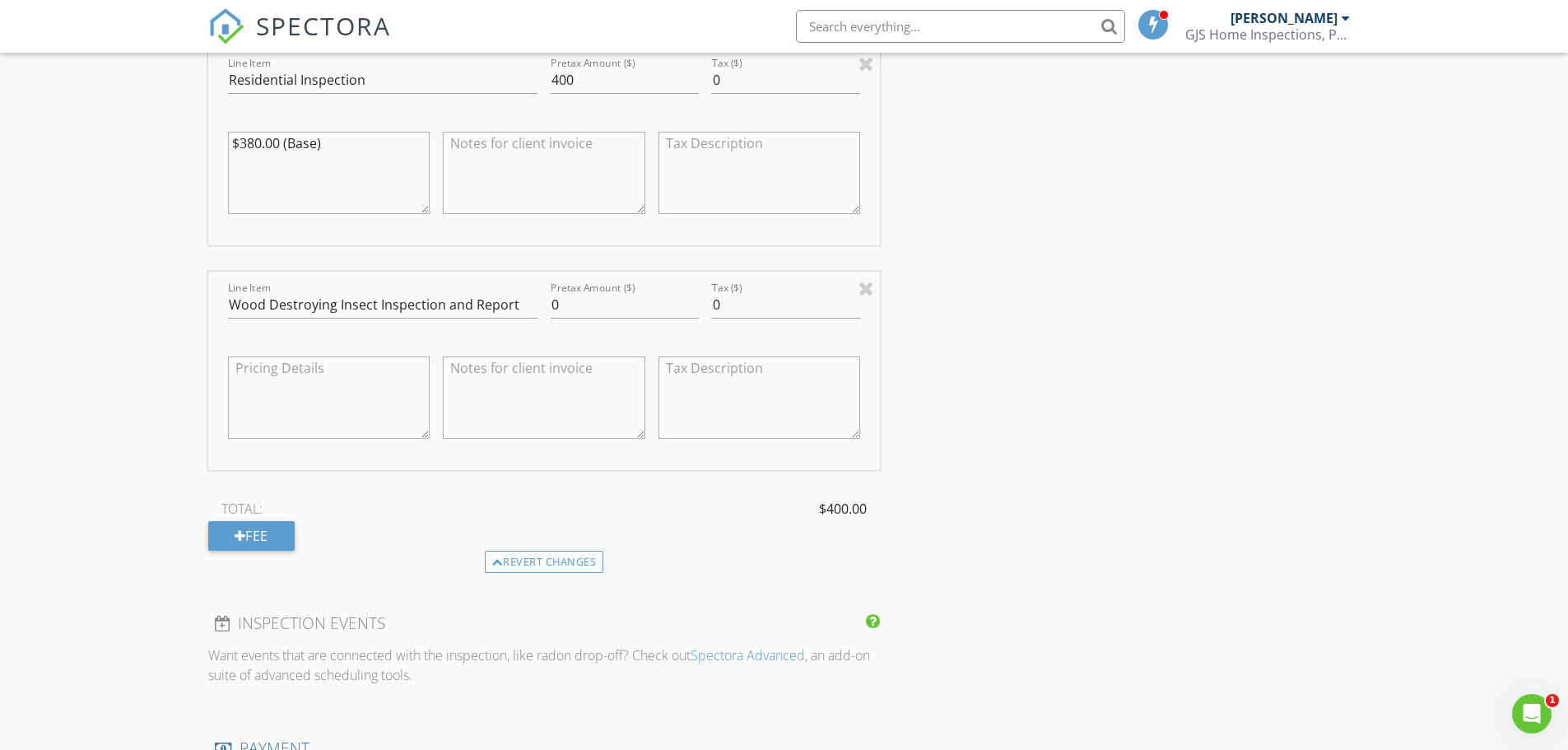
scroll to position [1289, 0]
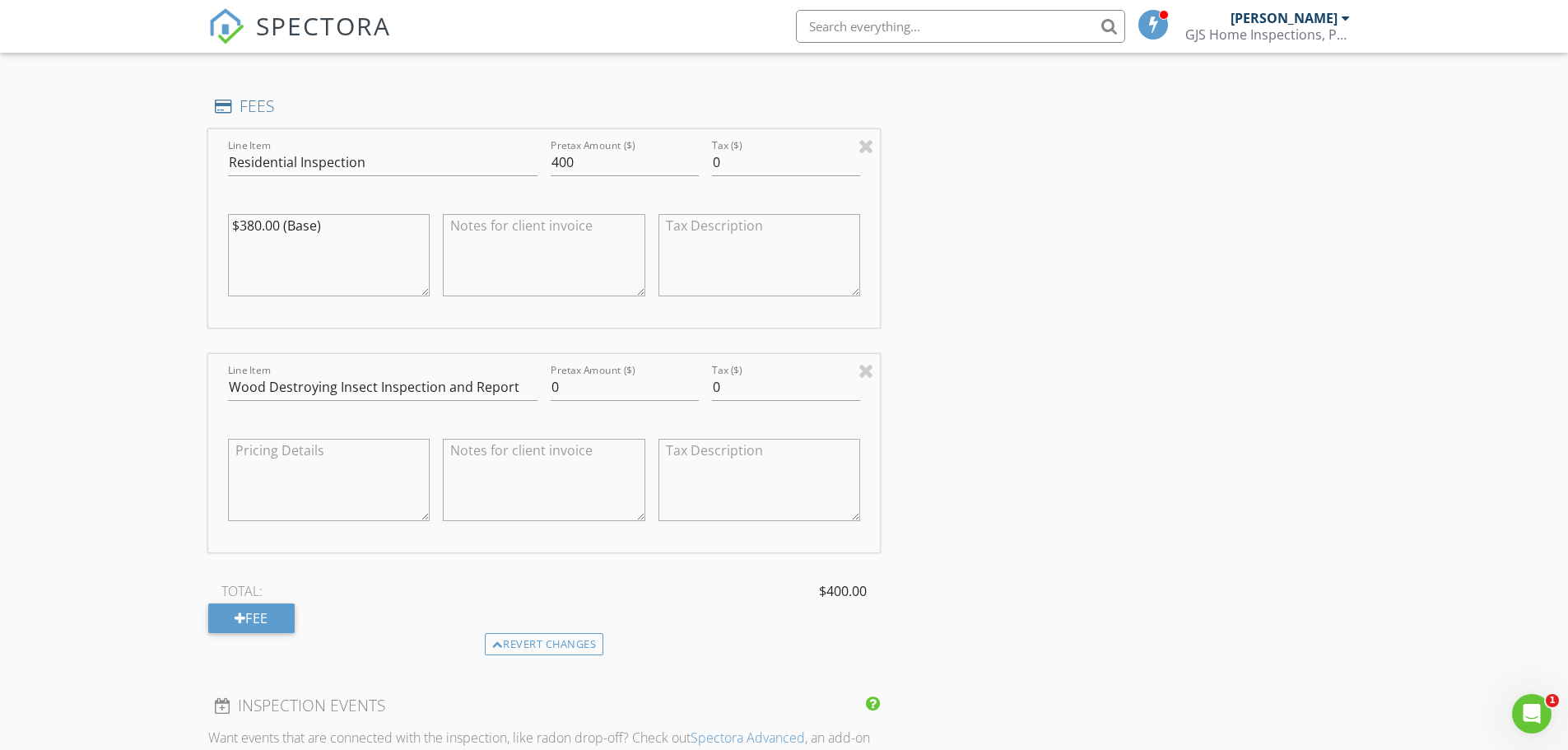
click at [560, 464] on textarea at bounding box center [543, 479] width 202 height 82
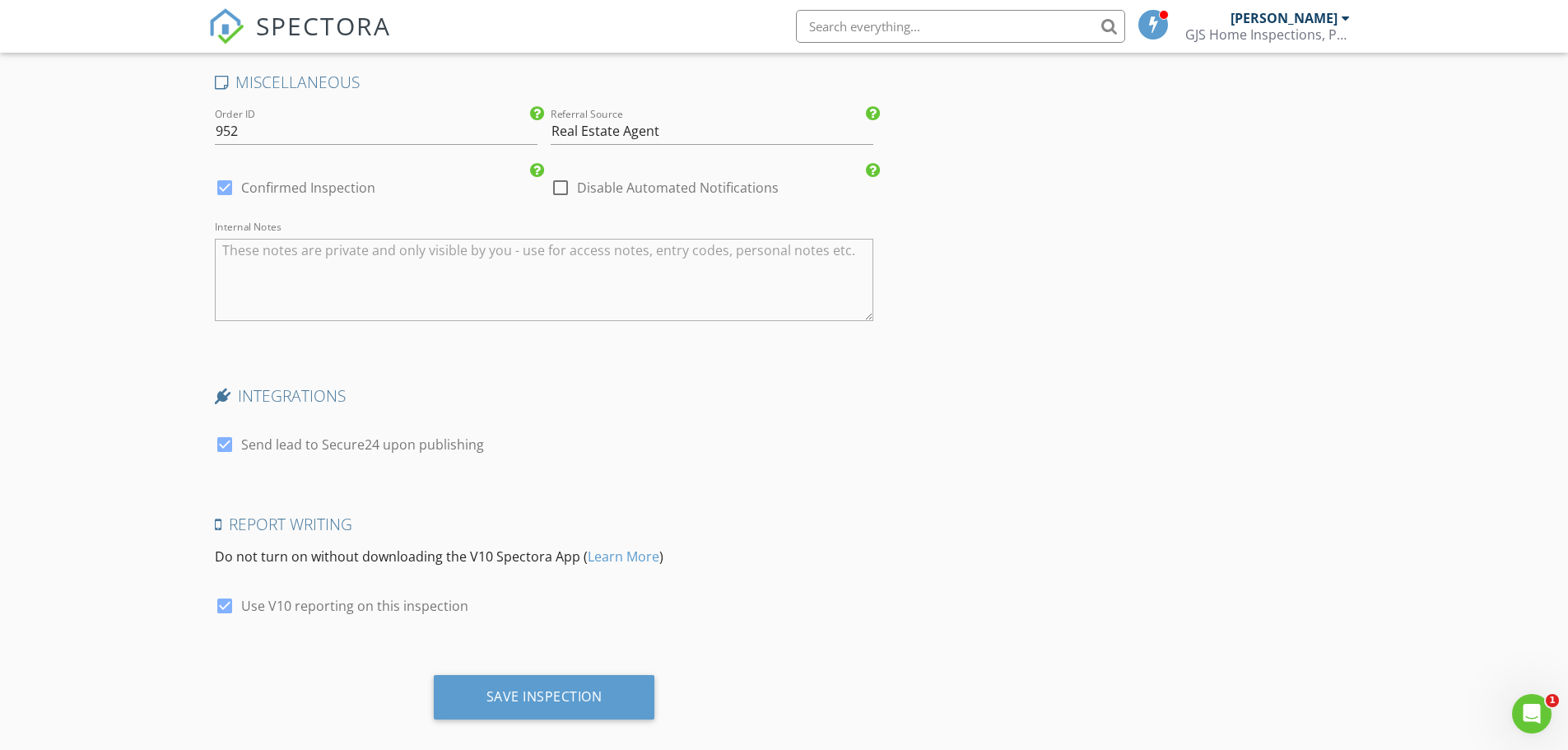
scroll to position [2935, 0]
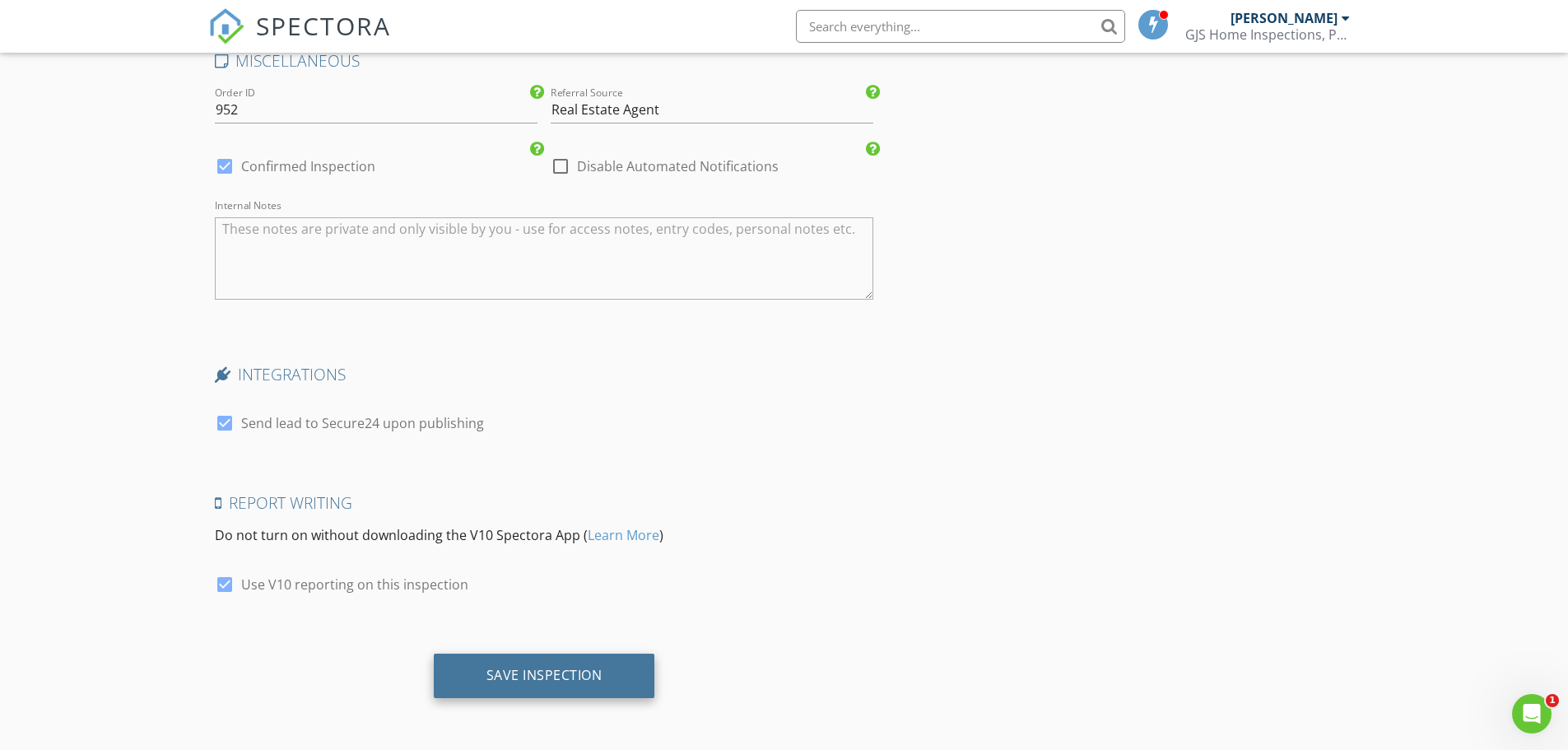
type textarea "Veteran Discount for VA Loan"
click at [599, 680] on div "Save Inspection" at bounding box center [543, 675] width 116 height 17
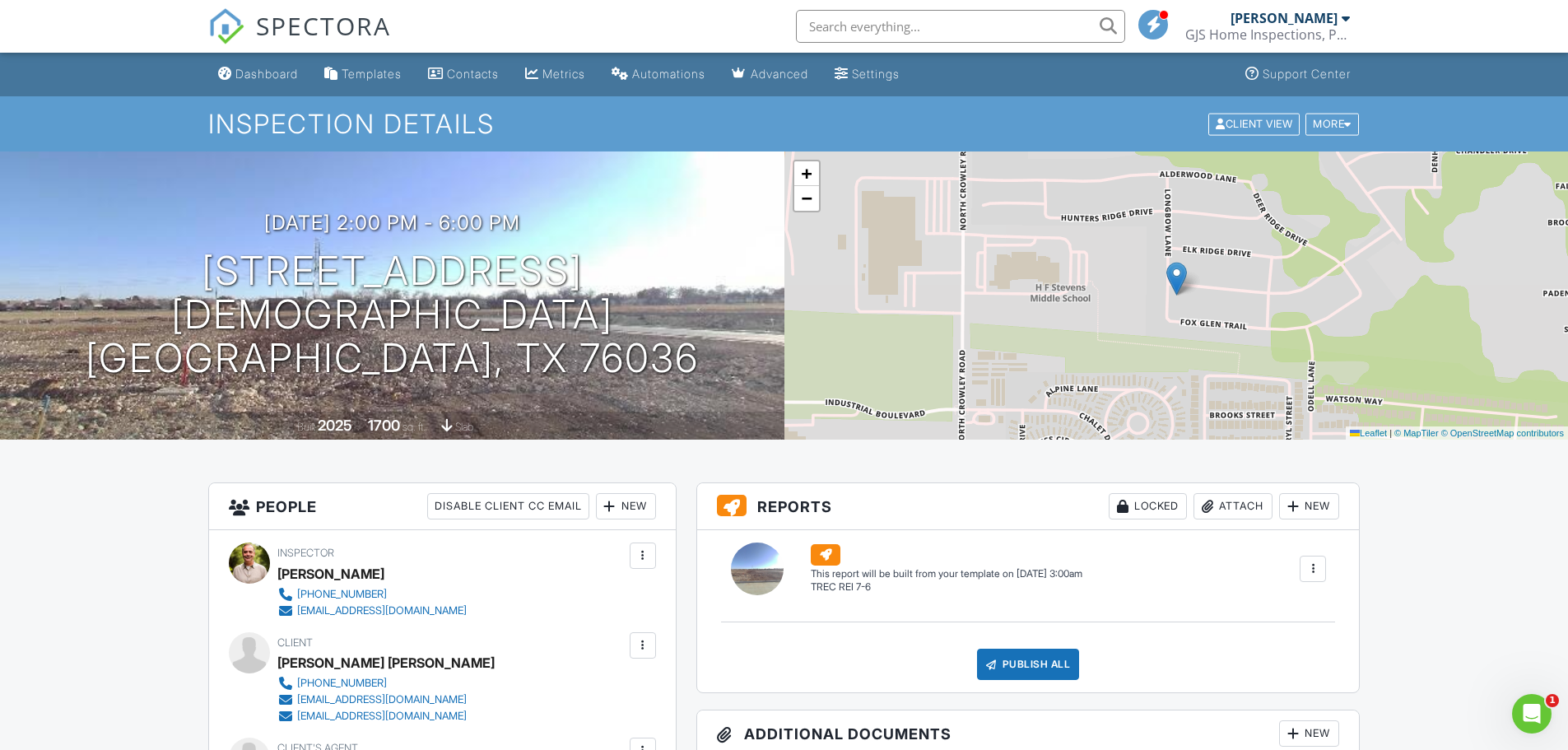
click at [859, 29] on input "text" at bounding box center [960, 26] width 329 height 33
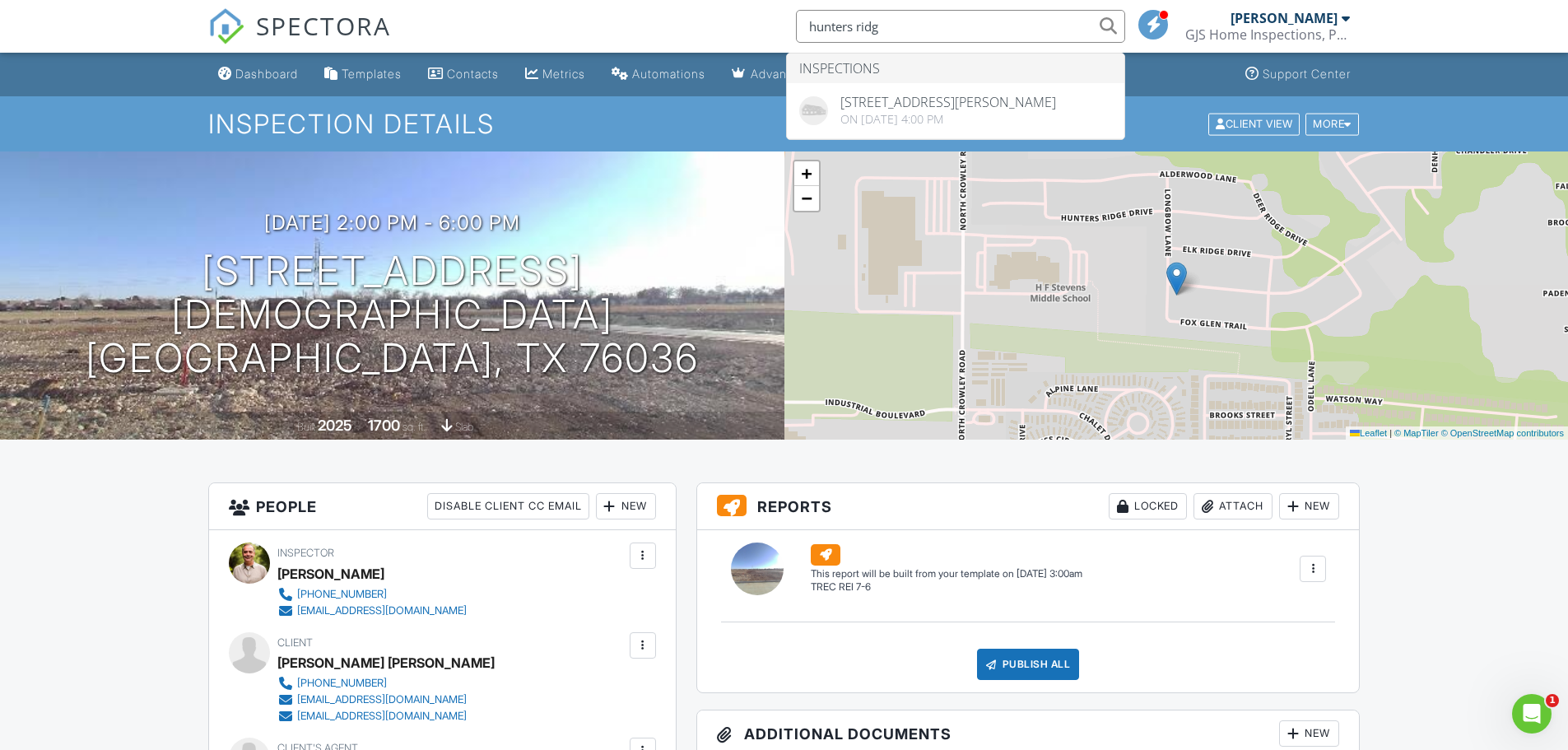
type input "hunters ridg"
click at [673, 16] on div "SPECTORA hunters ridg Inspections 1316 Hunters Ridge Dr, Crowley, TX 76036 On 1…" at bounding box center [784, 26] width 1152 height 53
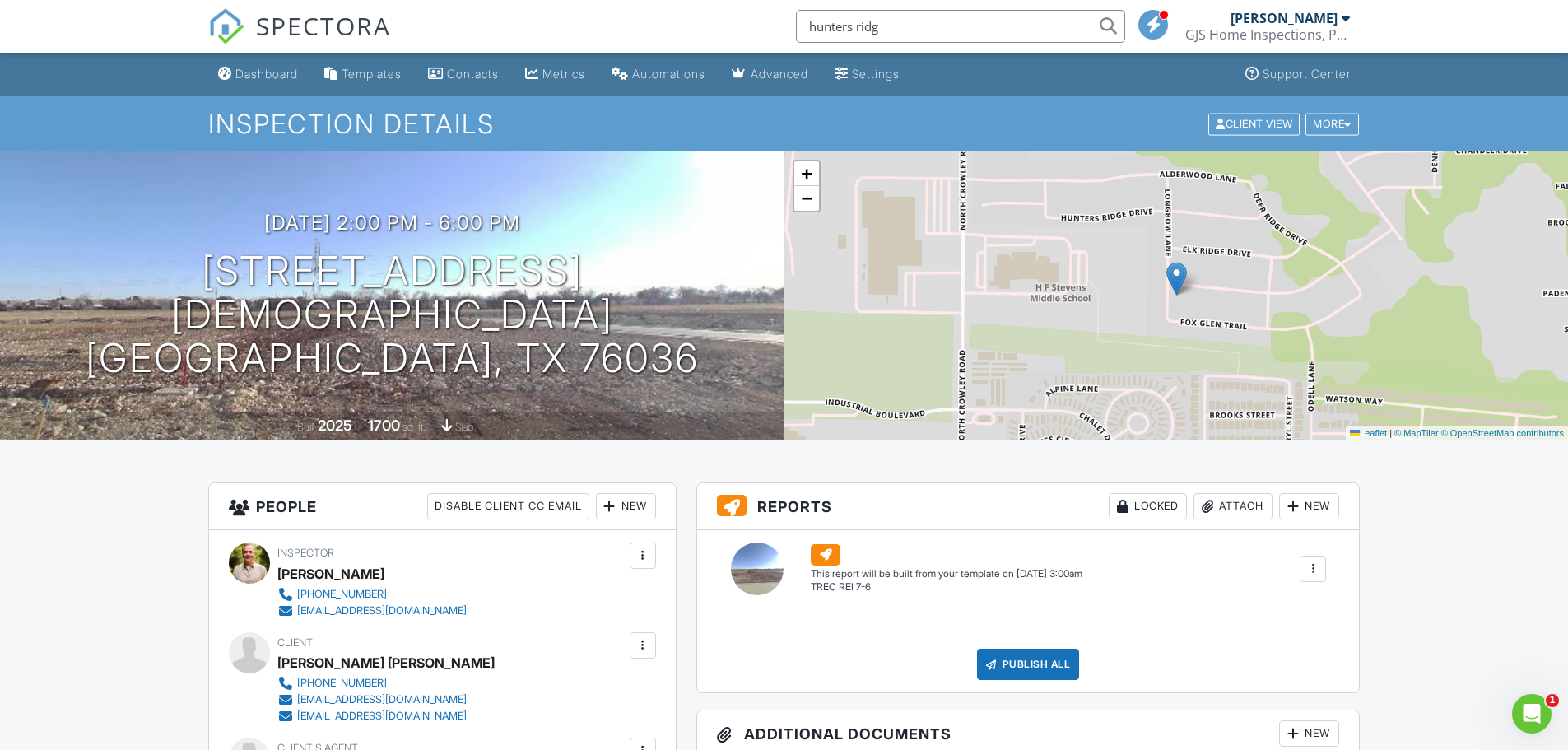
drag, startPoint x: 863, startPoint y: 38, endPoint x: 776, endPoint y: 38, distance: 87.0
click at [776, 40] on div "SPECTORA hunters ridg Garrett Schaan GJS Home Inspections, PLLC Role: Inspector…" at bounding box center [784, 26] width 1152 height 53
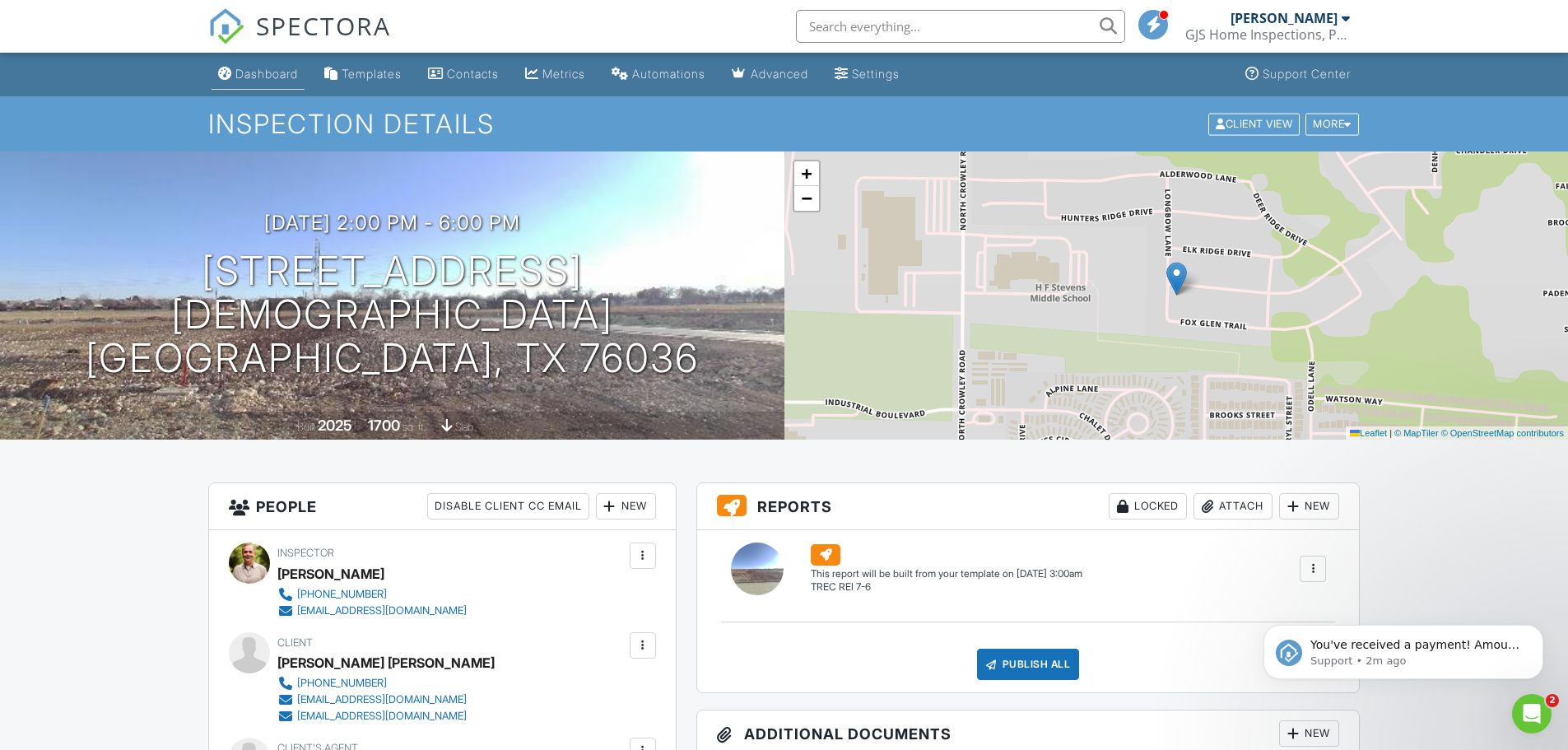
click at [269, 66] on div "Dashboard" at bounding box center [266, 73] width 62 height 14
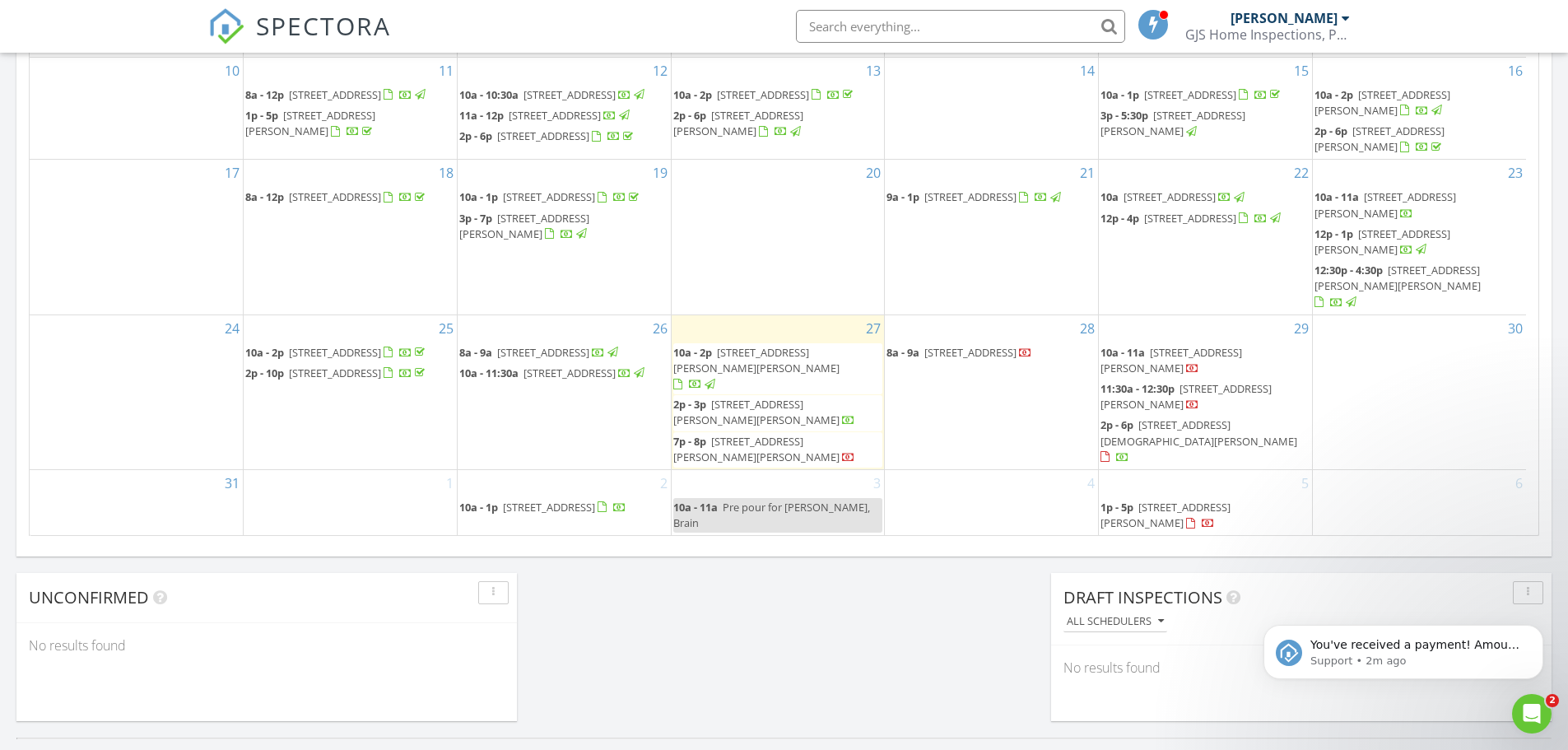
scroll to position [988, 0]
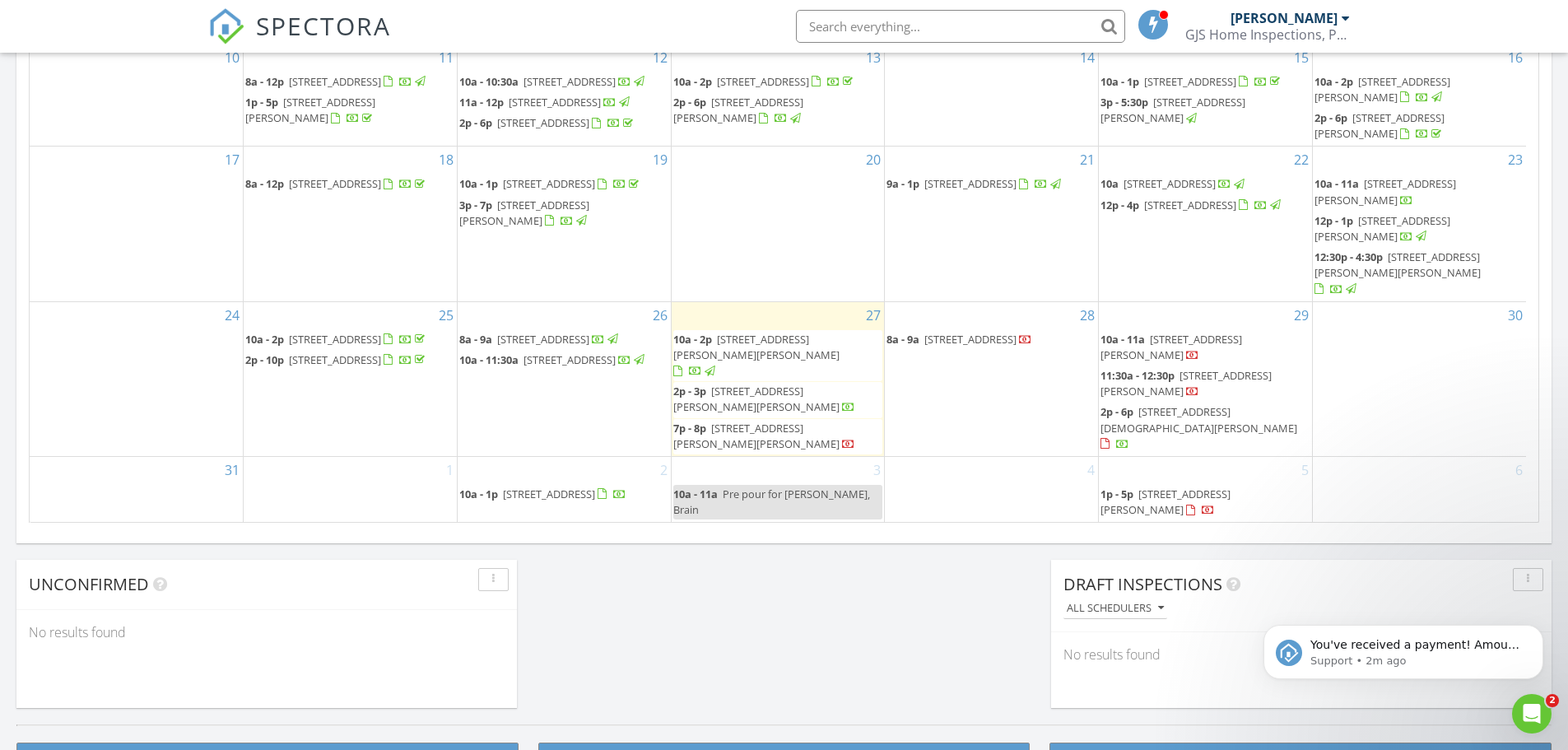
click at [1206, 423] on span "[STREET_ADDRESS][DEMOGRAPHIC_DATA][PERSON_NAME]" at bounding box center [1198, 419] width 196 height 31
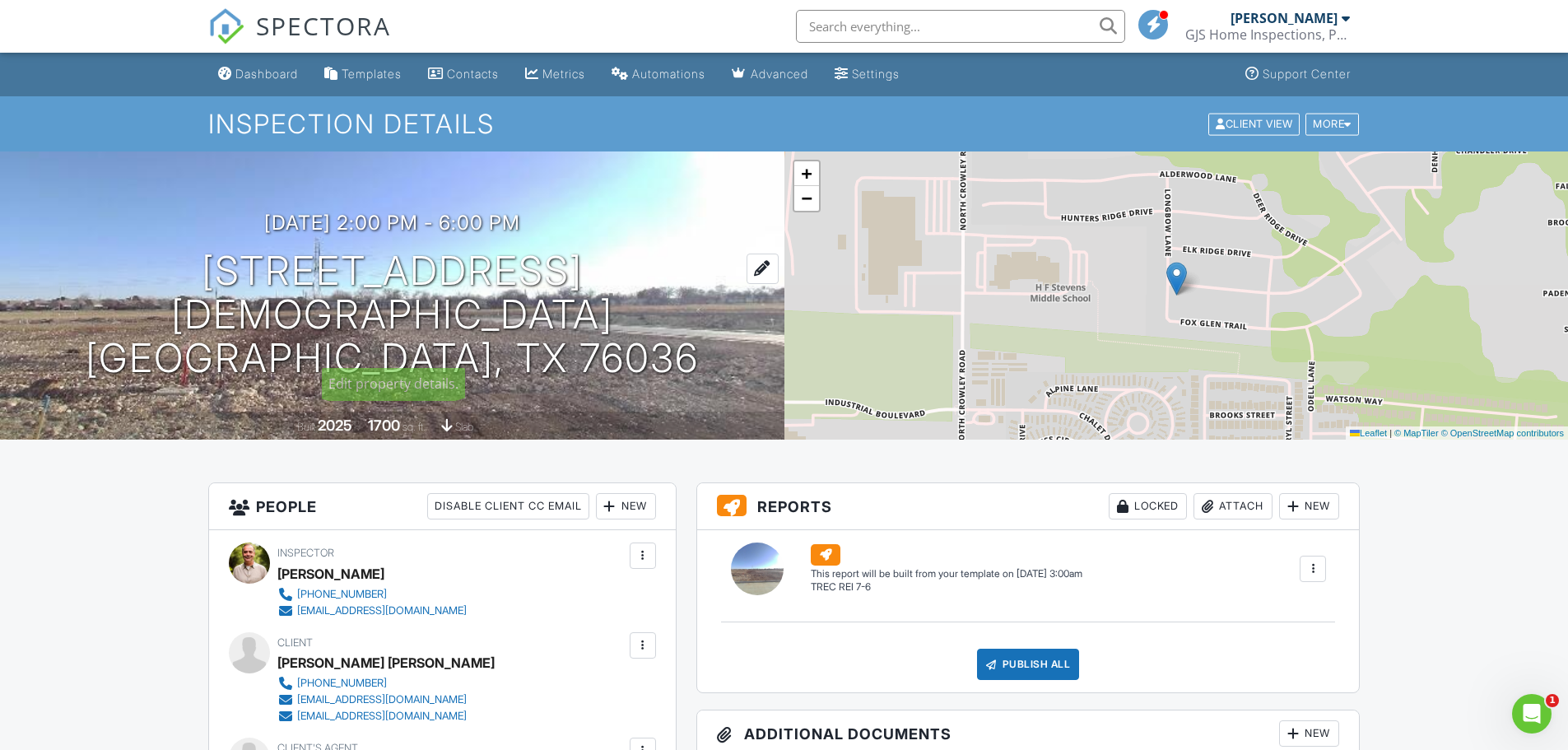
click at [747, 284] on div at bounding box center [763, 269] width 32 height 31
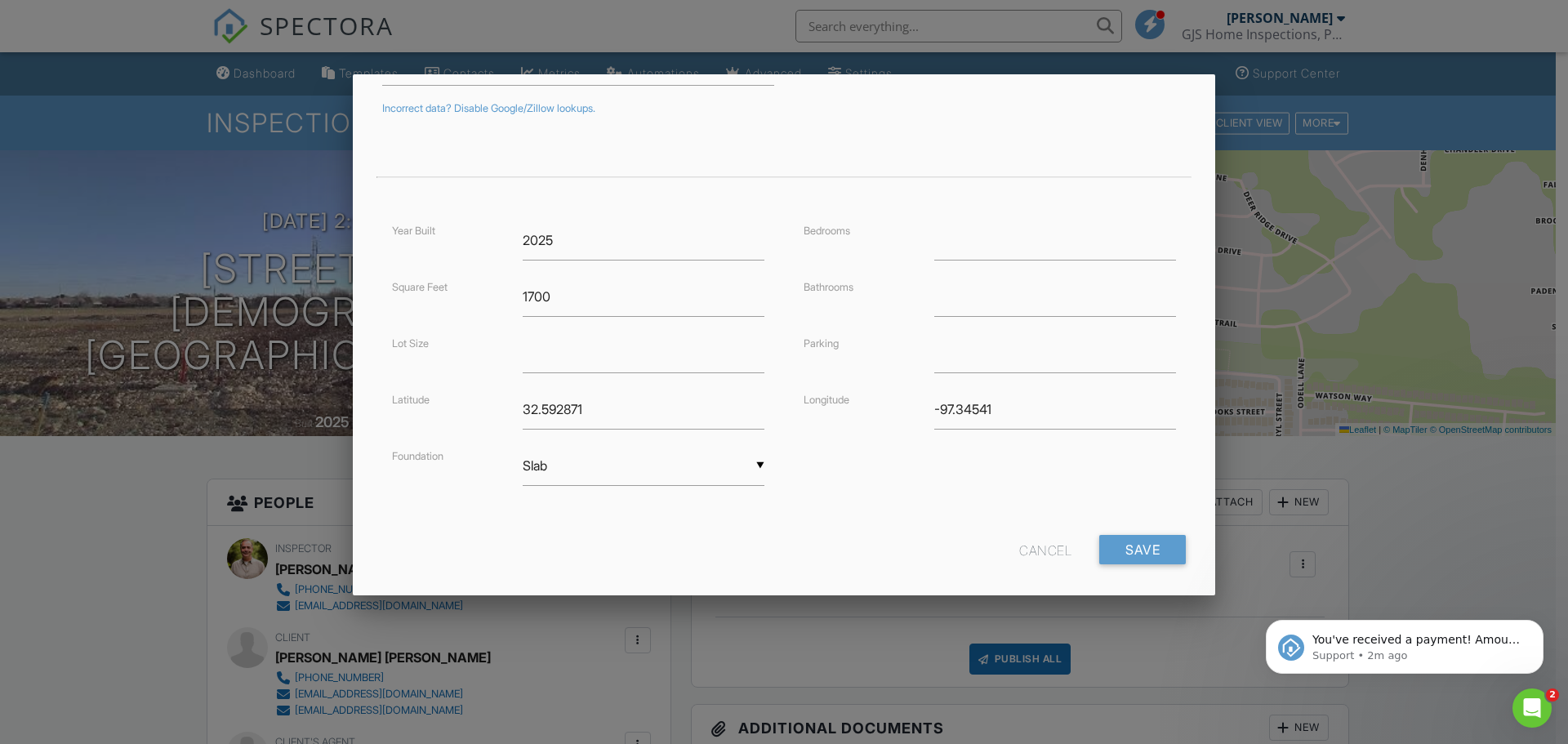
scroll to position [295, 0]
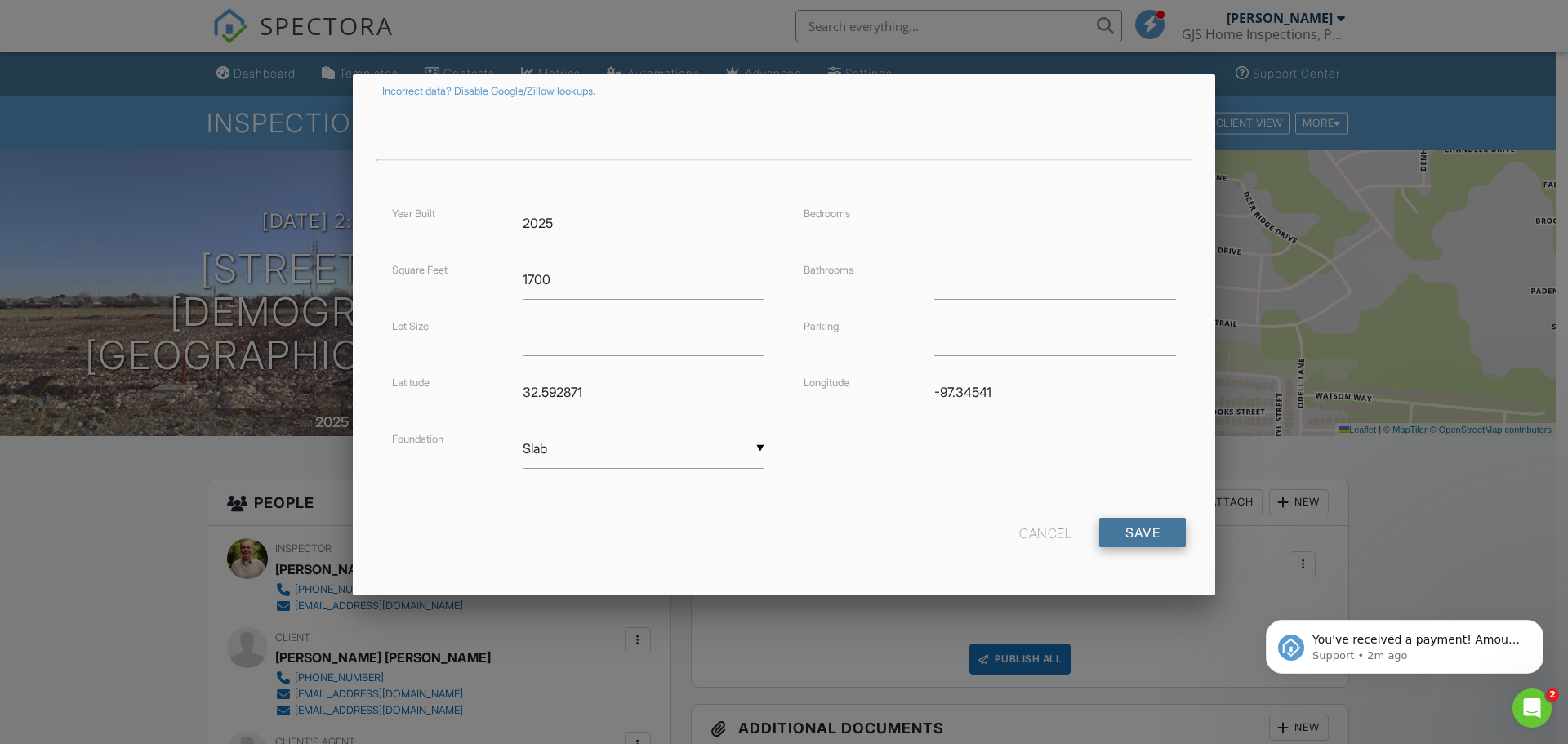
type input "[STREET_ADDRESS]"
click at [1159, 534] on input "Save" at bounding box center [1143, 532] width 87 height 30
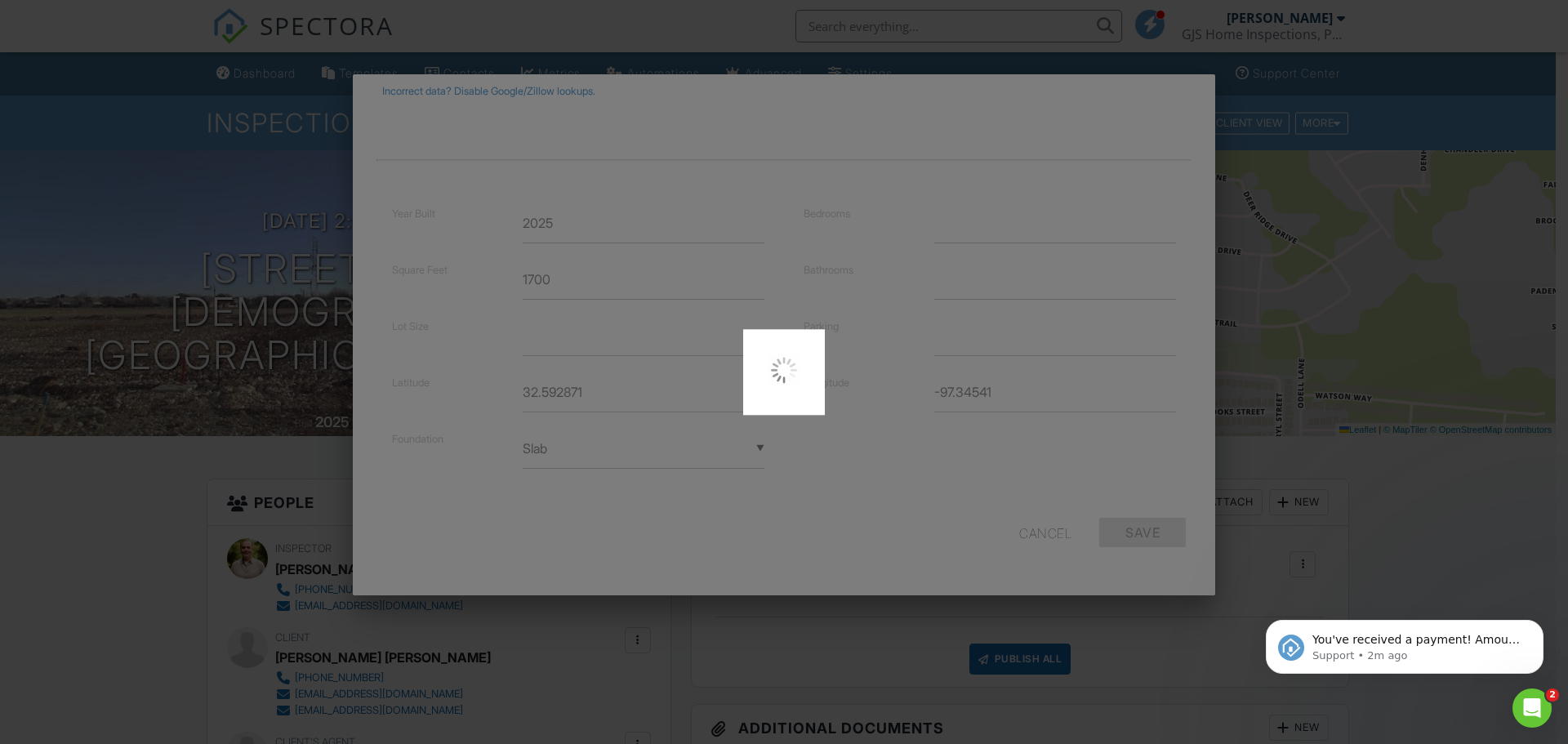
type input "32.5928112"
type input "-97.34444169999999"
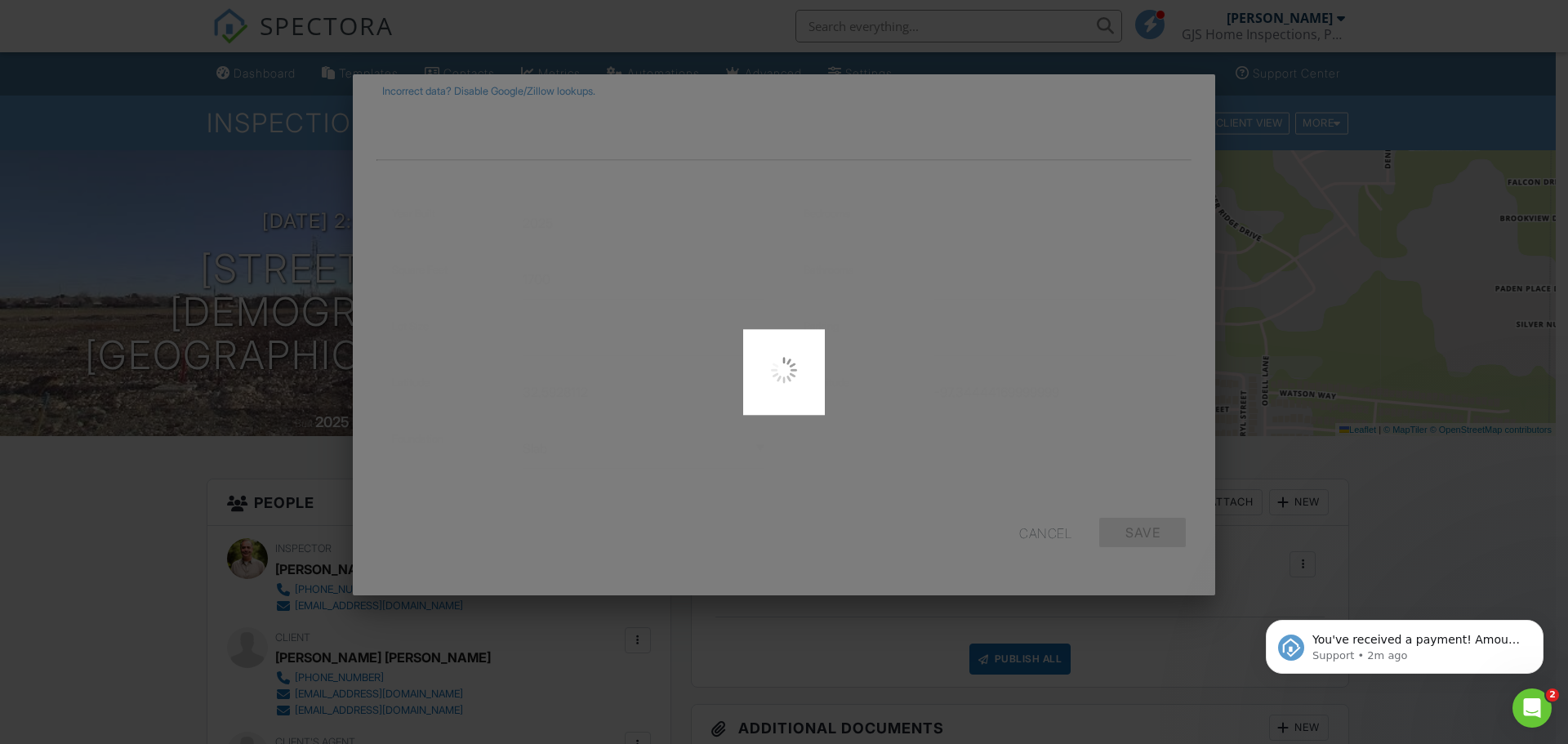
scroll to position [0, 0]
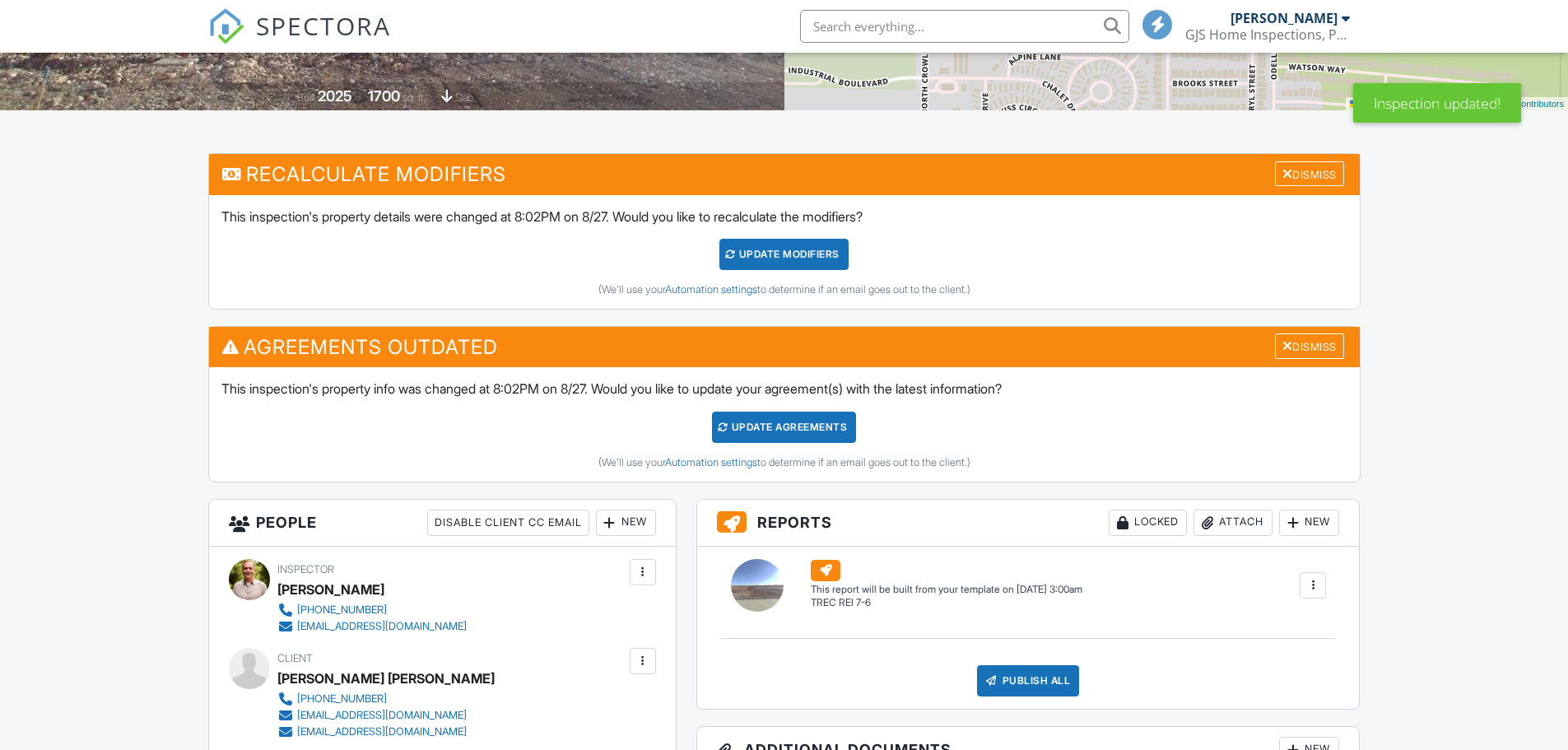
click at [777, 428] on div "Update Agreements" at bounding box center [784, 428] width 144 height 32
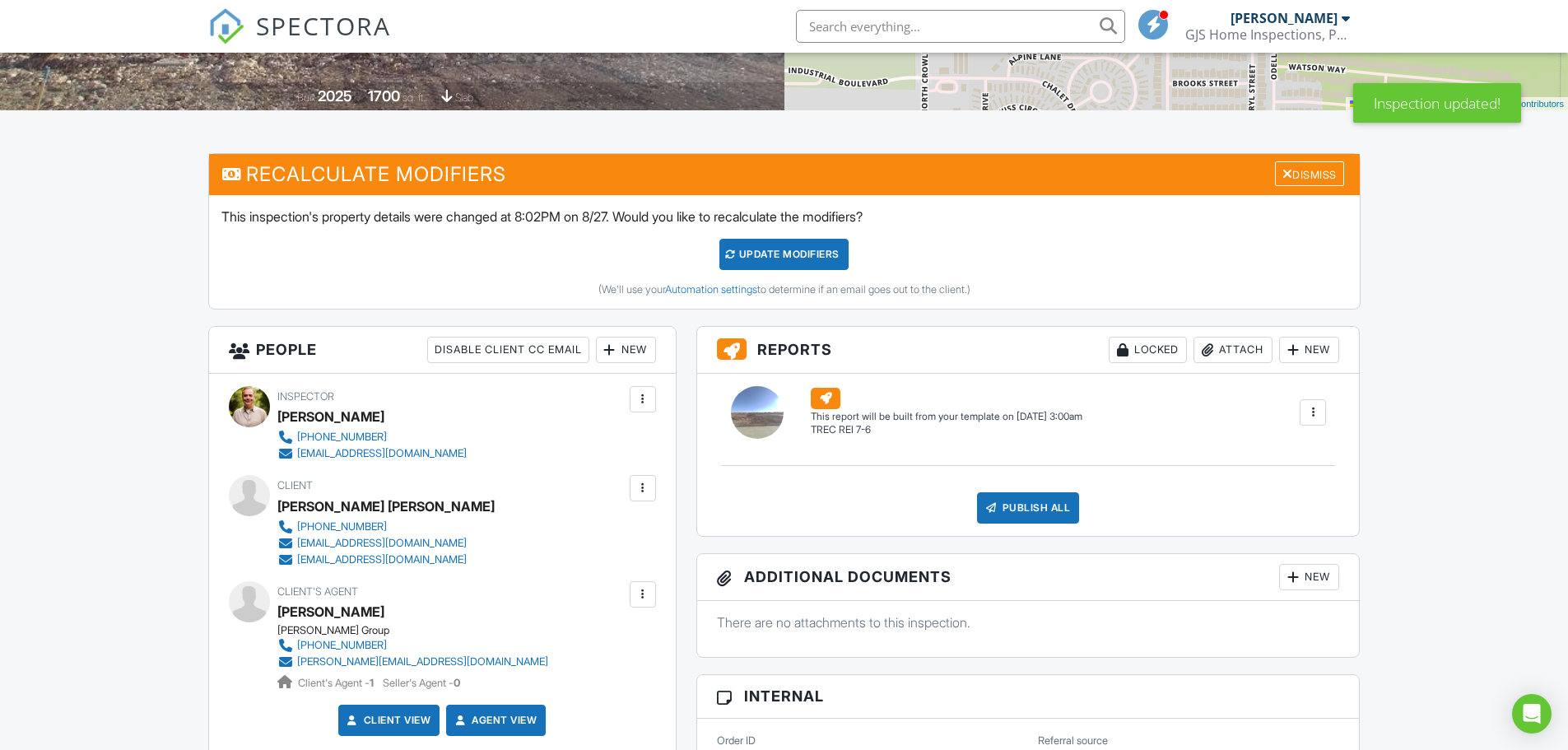
click at [648, 489] on div at bounding box center [643, 488] width 17 height 17
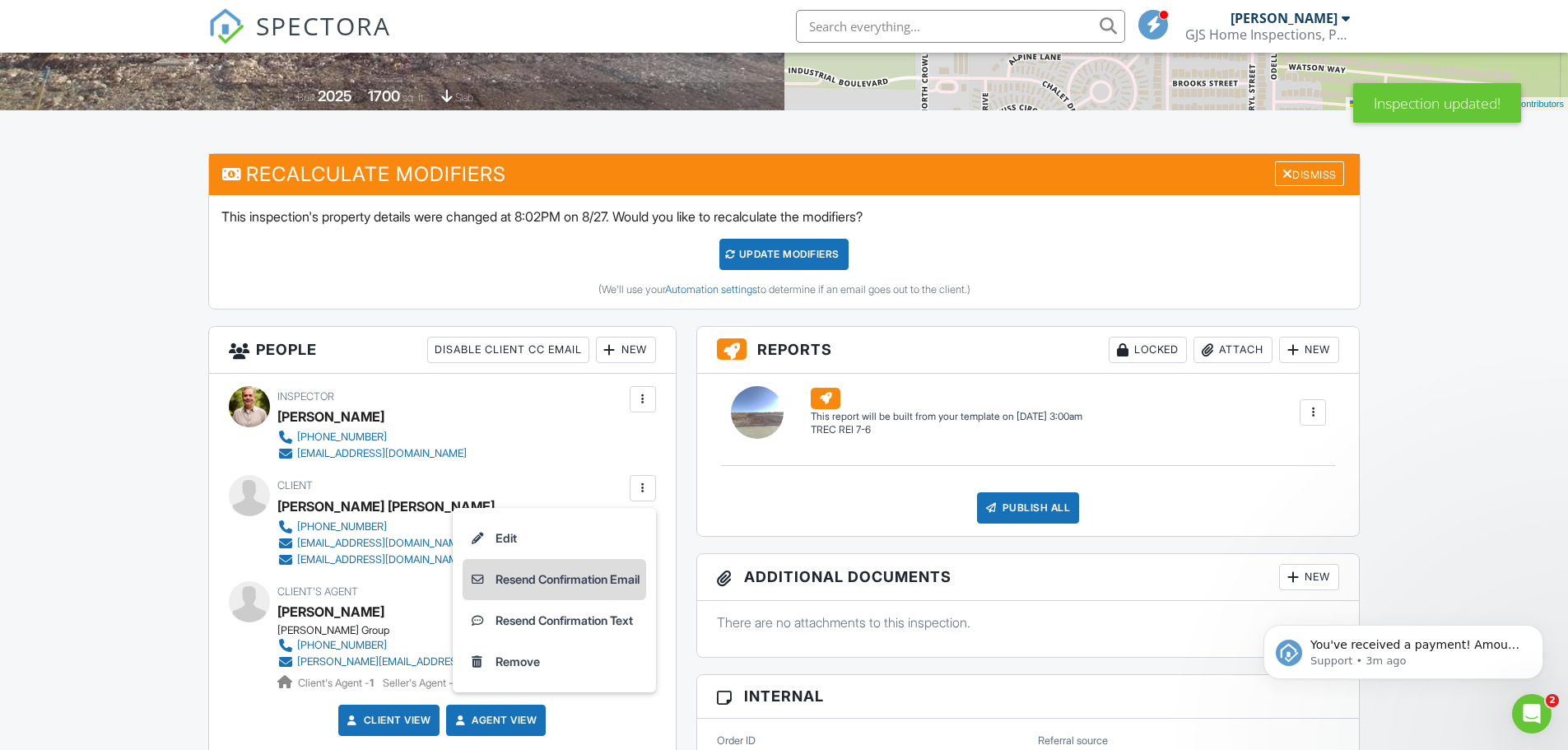
click at [591, 582] on li "Resend Confirmation Email" at bounding box center [553, 578] width 183 height 41
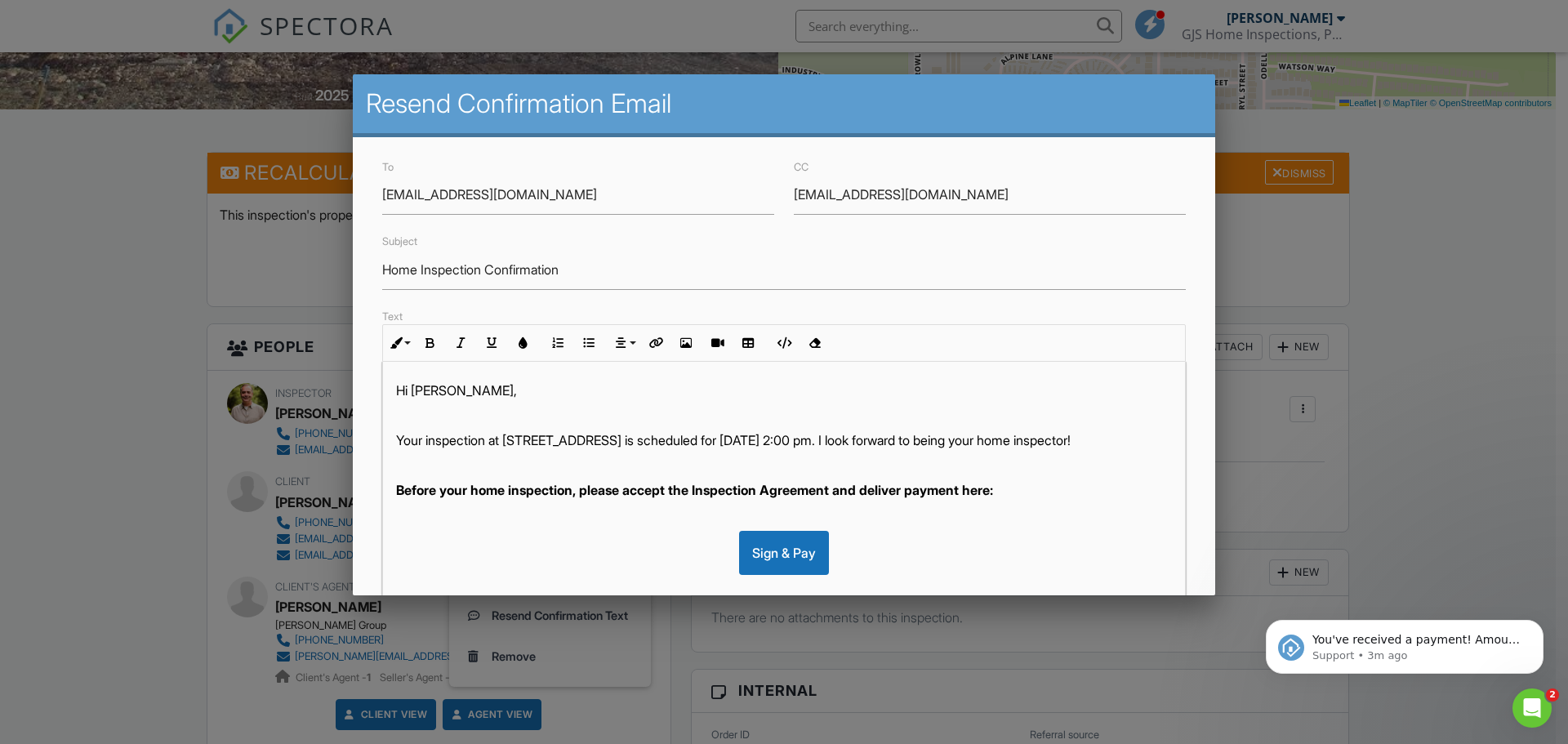
click at [766, 575] on div "Sign & Pay" at bounding box center [784, 552] width 90 height 44
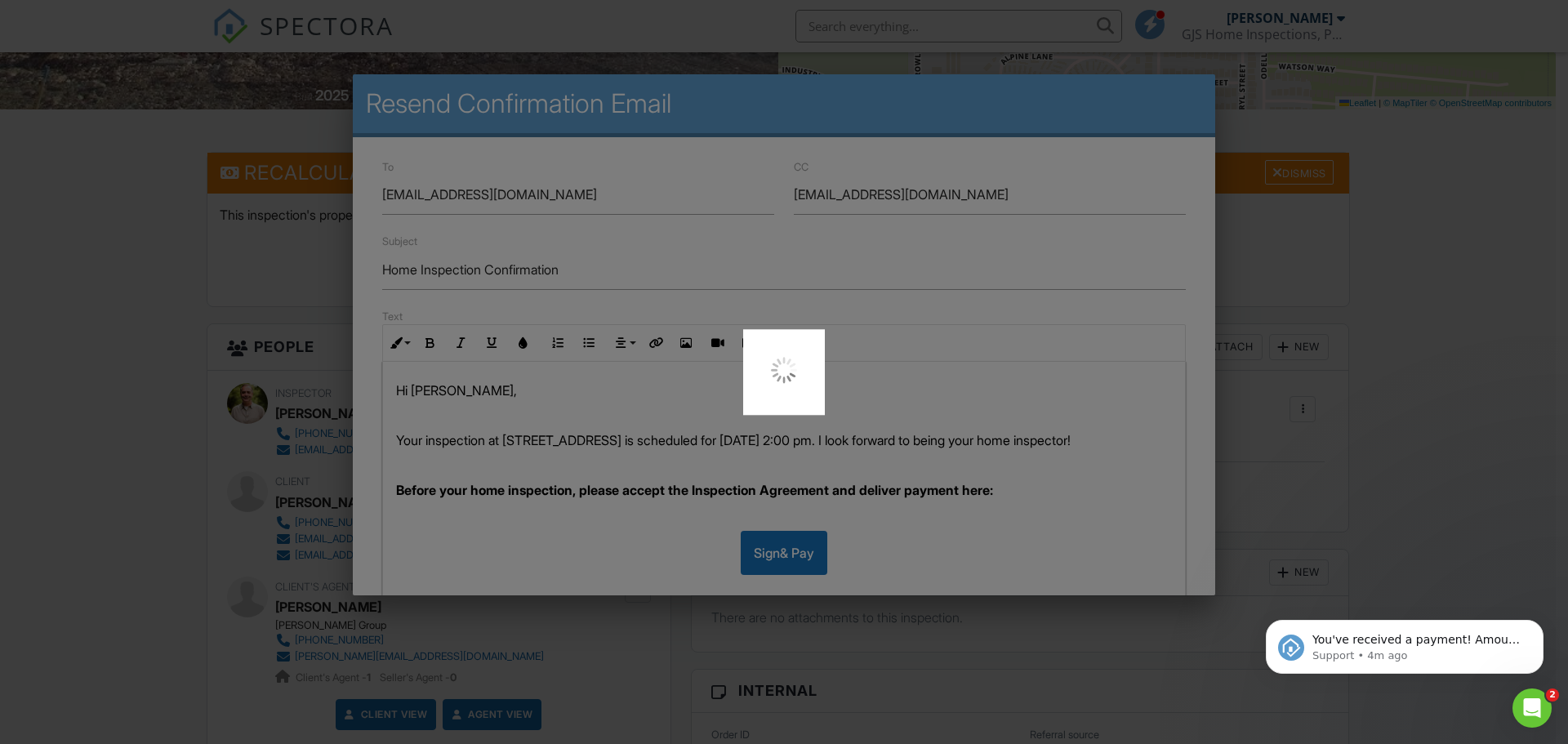
drag, startPoint x: 1456, startPoint y: 498, endPoint x: 1441, endPoint y: 485, distance: 19.8
click at [1454, 497] on div at bounding box center [784, 372] width 1568 height 744
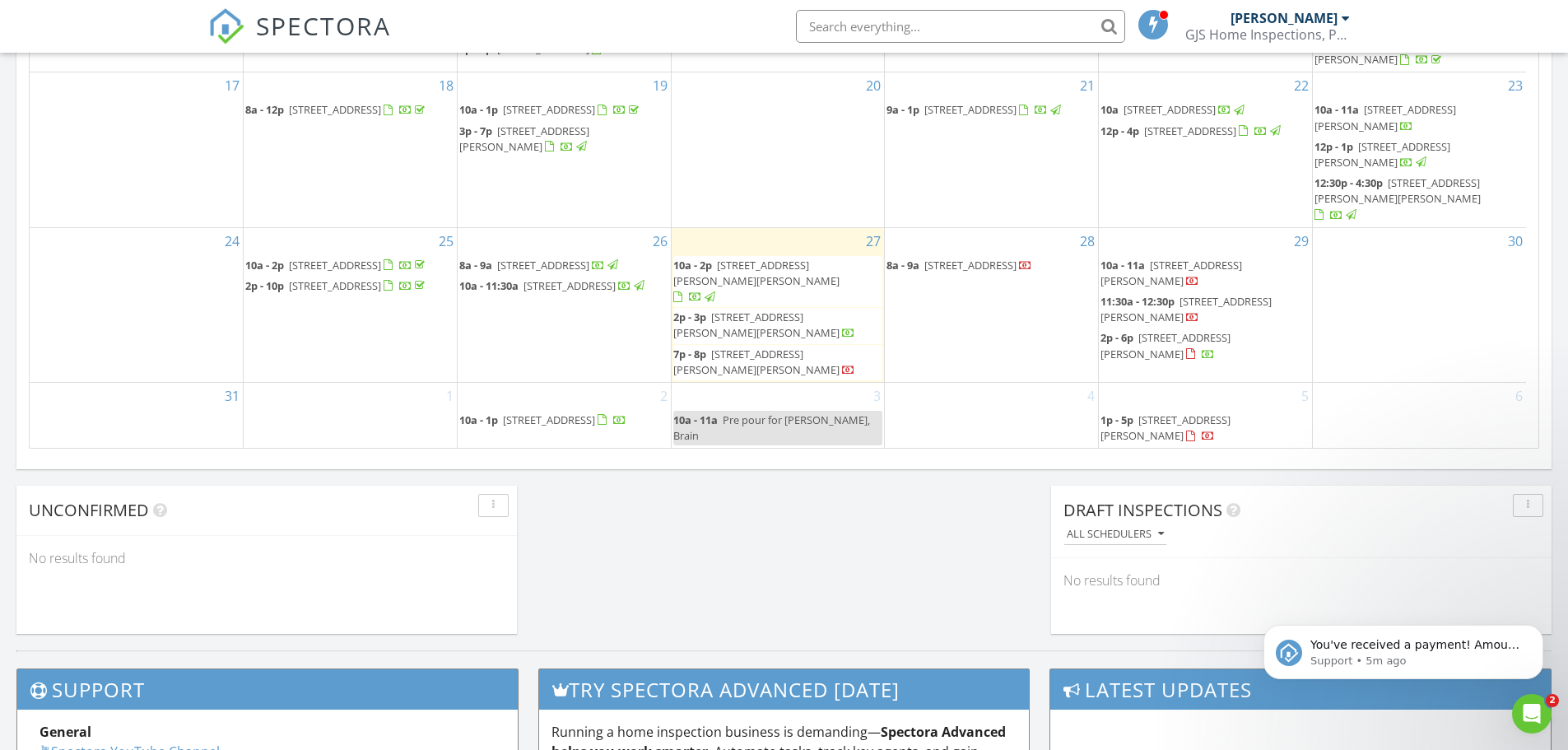
scroll to position [1070, 0]
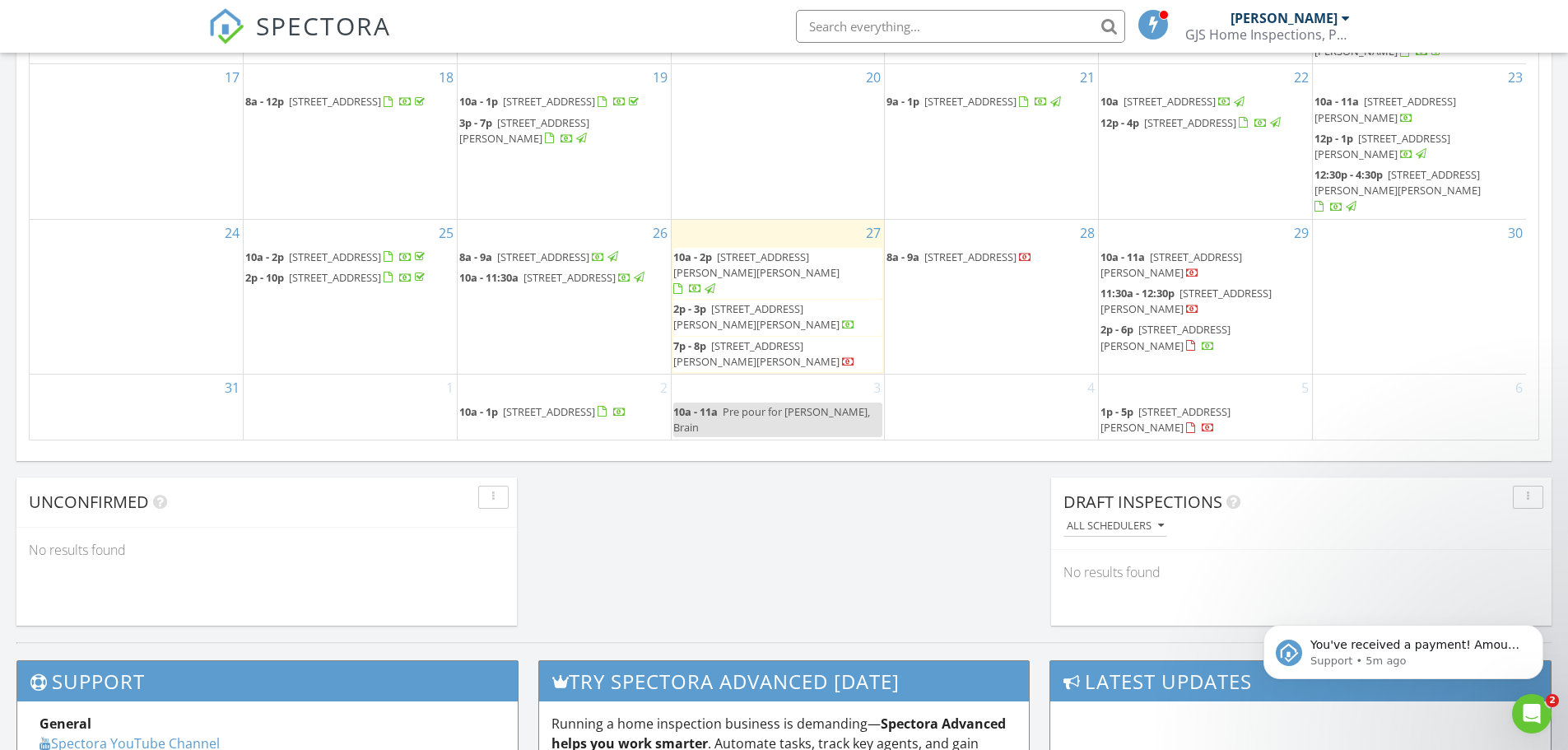
click at [1219, 345] on span "[STREET_ADDRESS][PERSON_NAME]" at bounding box center [1164, 336] width 130 height 31
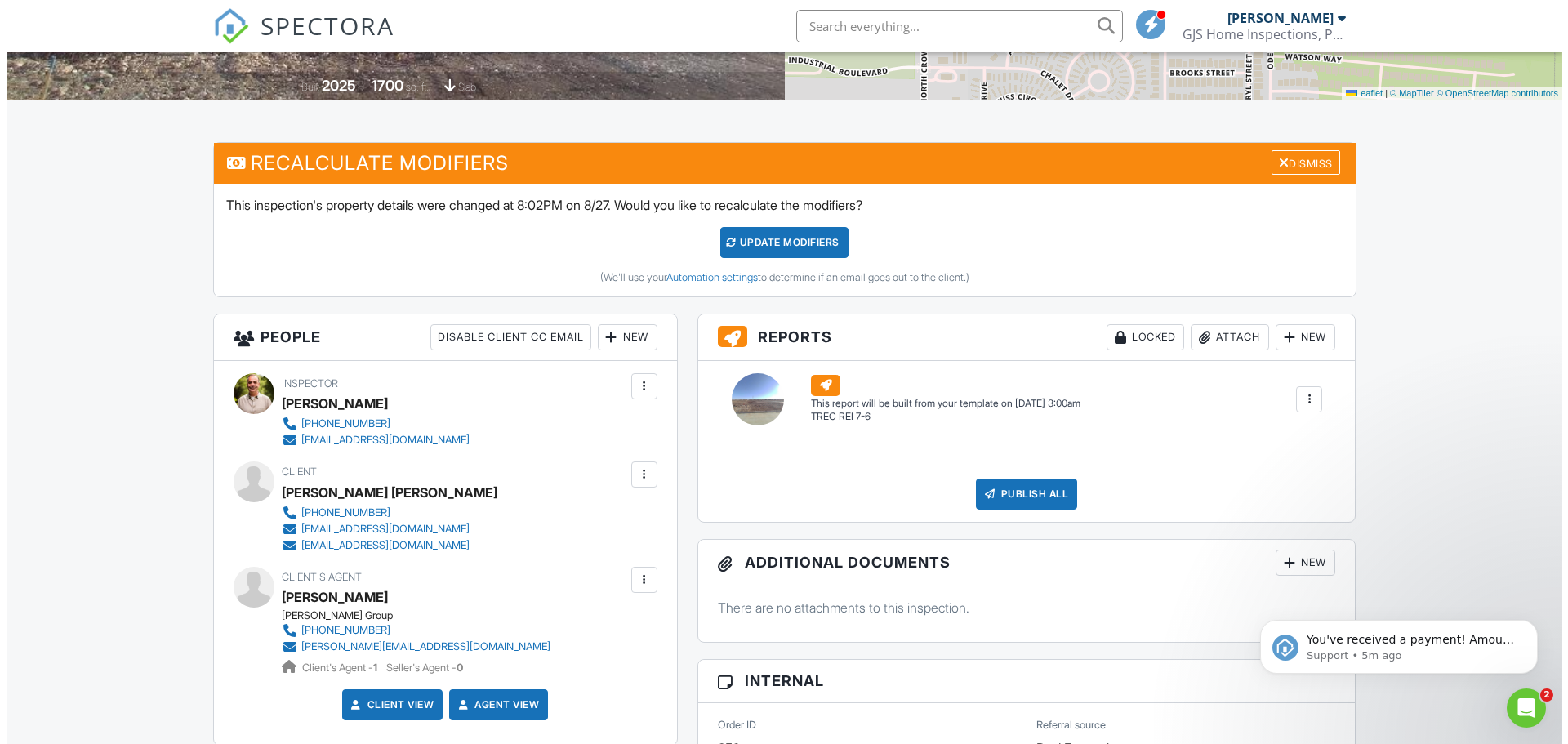
scroll to position [408, 0]
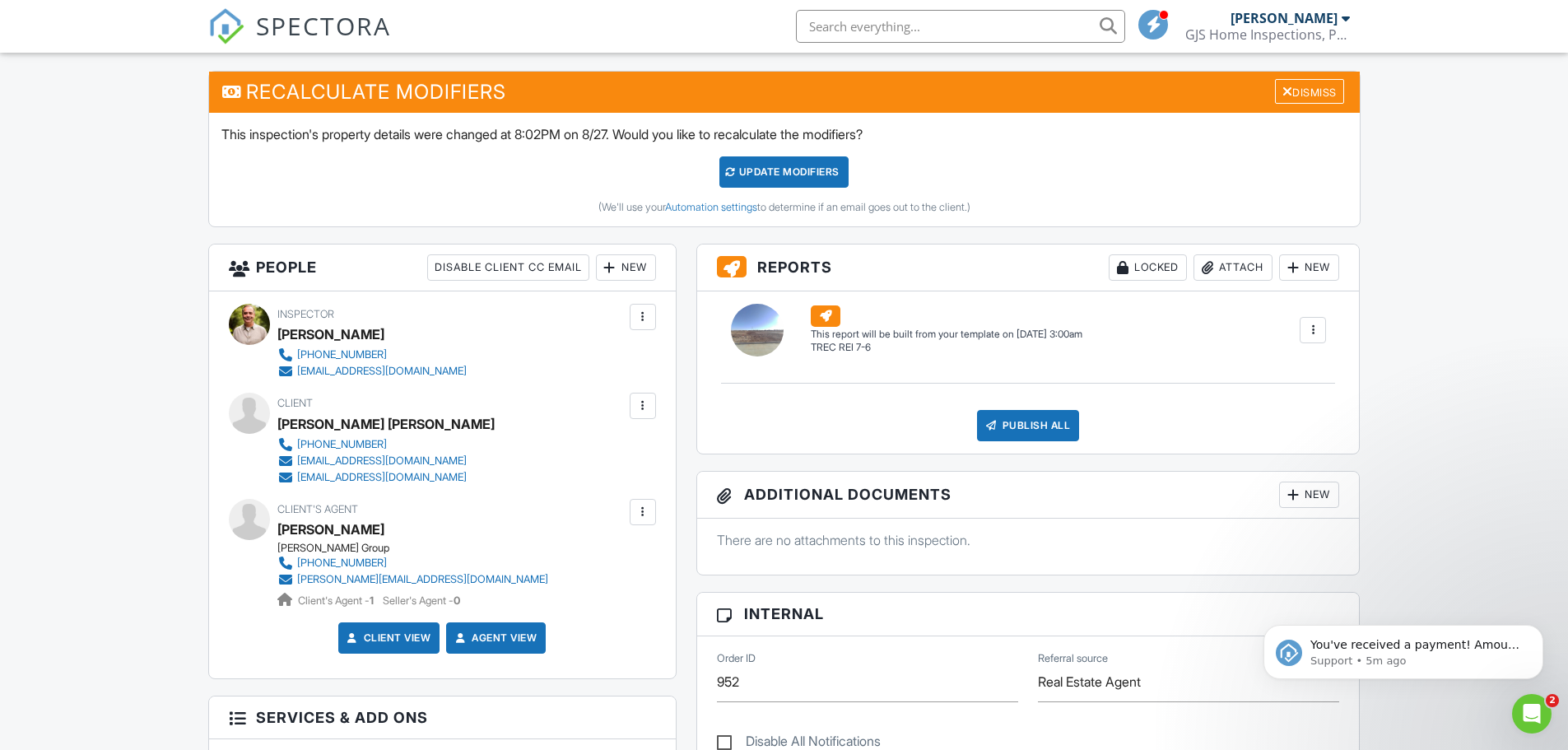
click at [653, 409] on div at bounding box center [643, 406] width 27 height 27
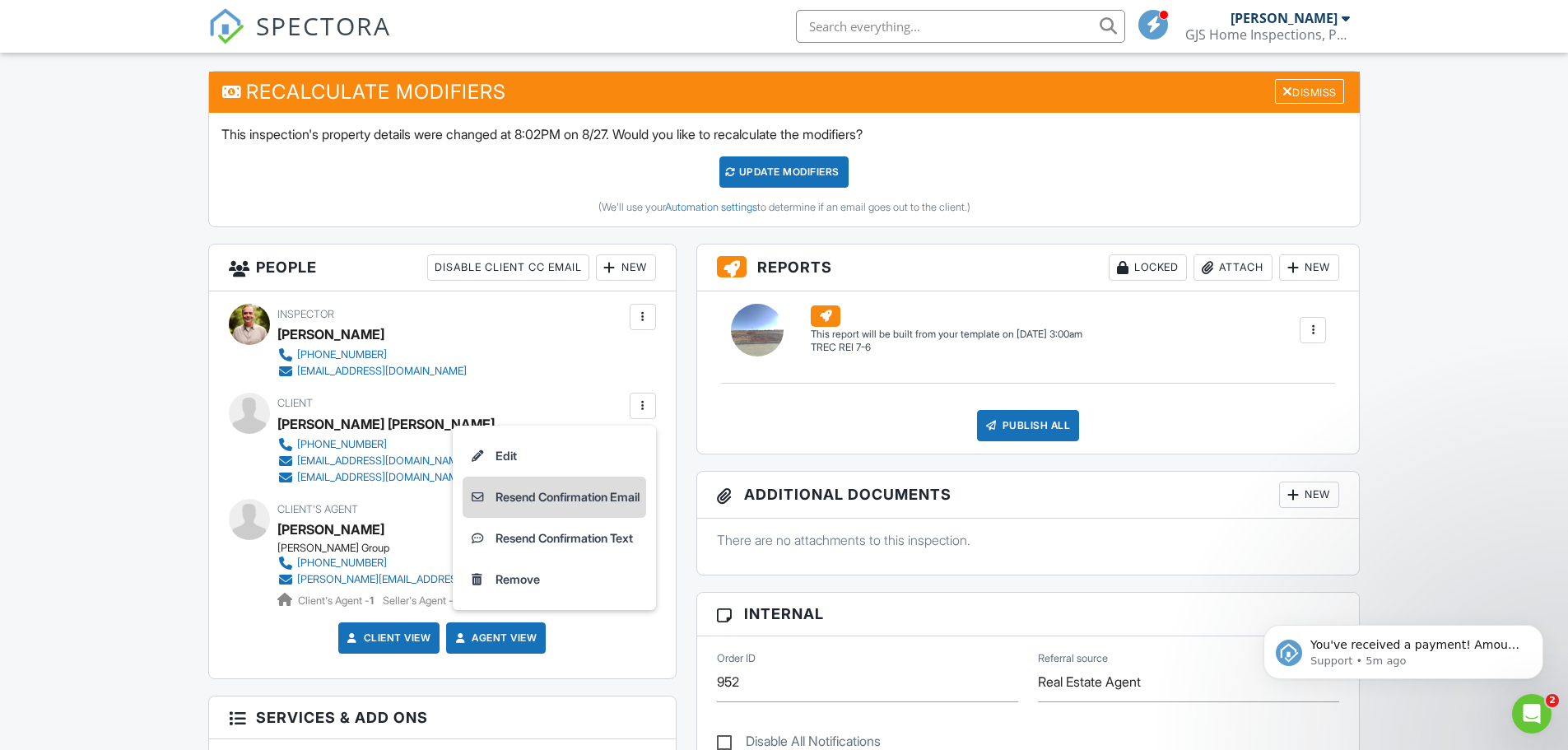
click at [577, 500] on li "Resend Confirmation Email" at bounding box center [553, 496] width 183 height 41
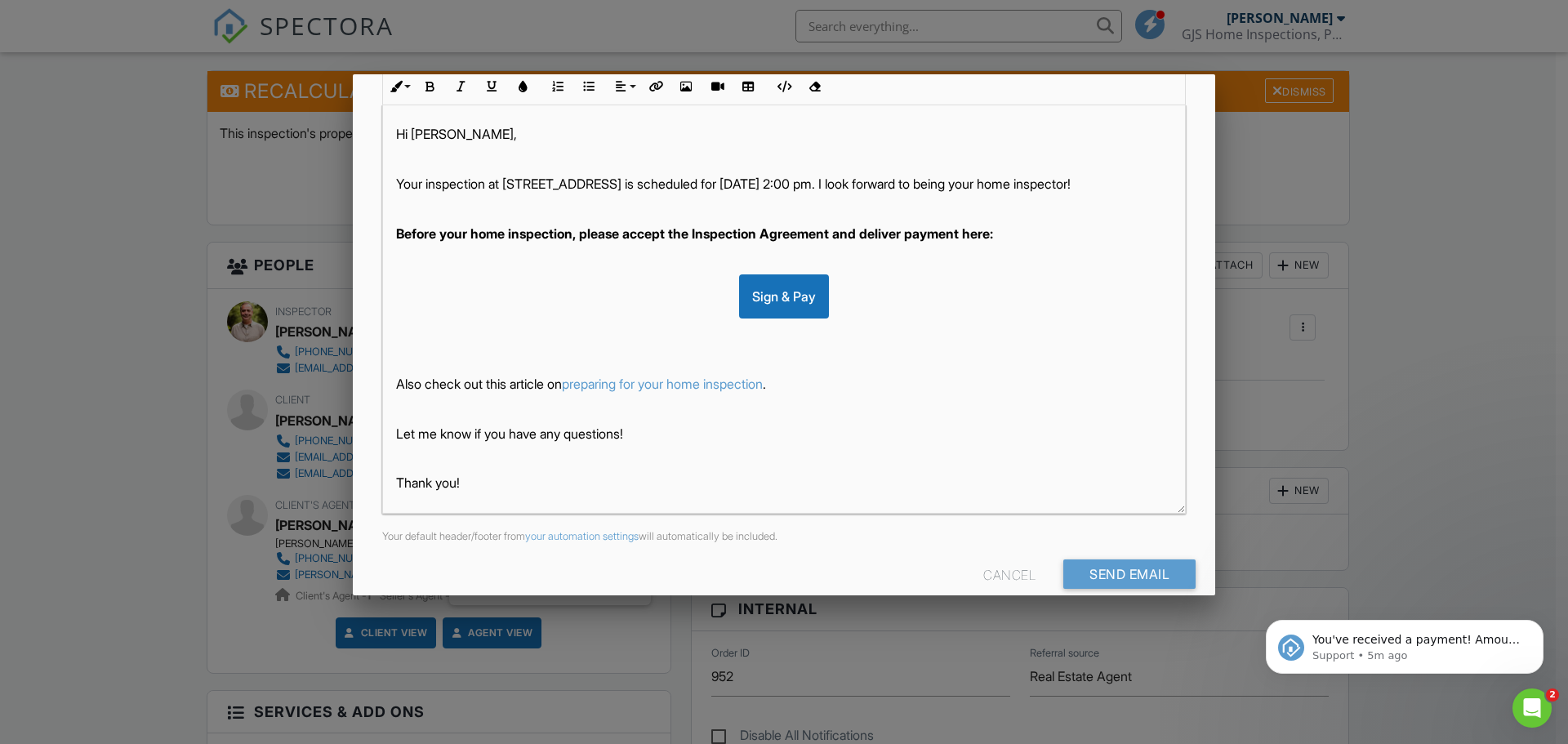
scroll to position [281, 0]
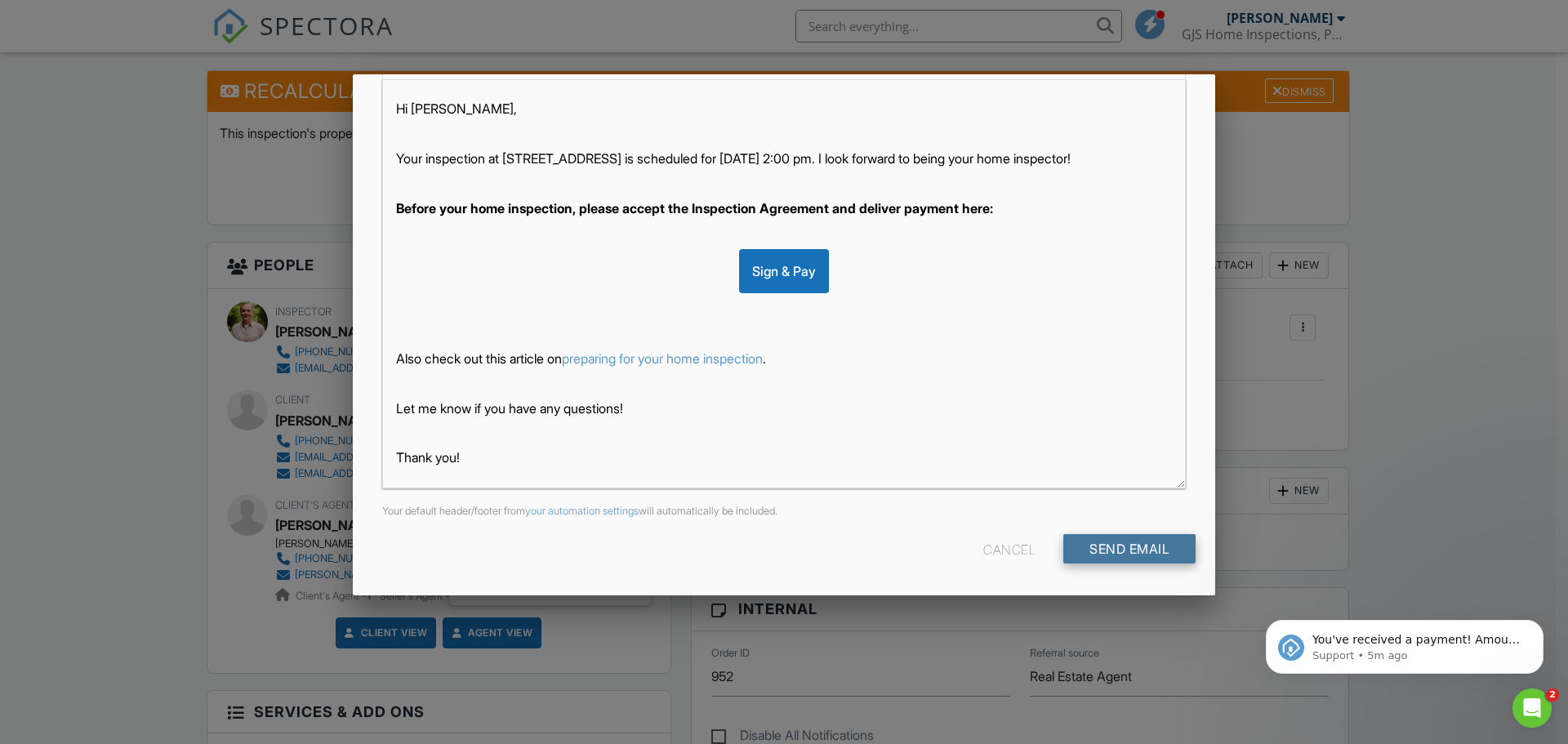
click at [1098, 555] on input "Send Email" at bounding box center [1129, 549] width 132 height 30
